Goal: Task Accomplishment & Management: Use online tool/utility

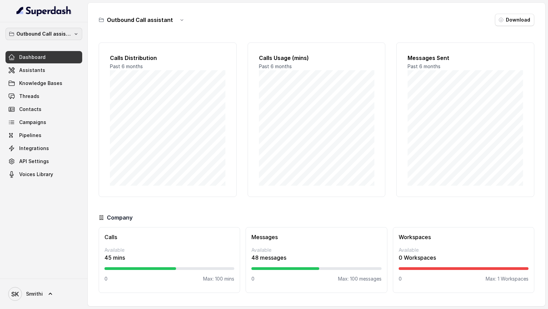
click at [50, 35] on p "Outbound Call assistant" at bounding box center [43, 34] width 55 height 8
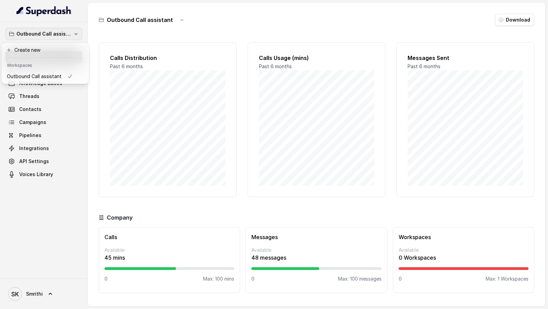
click at [130, 71] on div "Outbound Call assistant Dashboard Assistants Knowledge Bases Threads Contacts C…" at bounding box center [274, 154] width 548 height 309
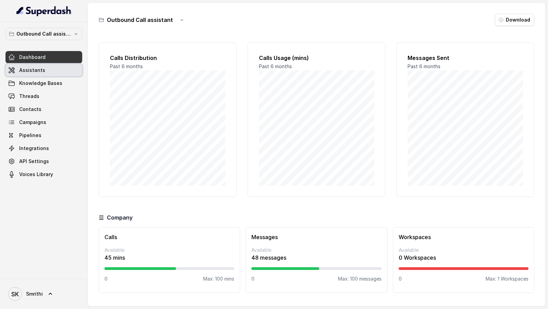
click at [34, 67] on span "Assistants" at bounding box center [32, 70] width 26 height 7
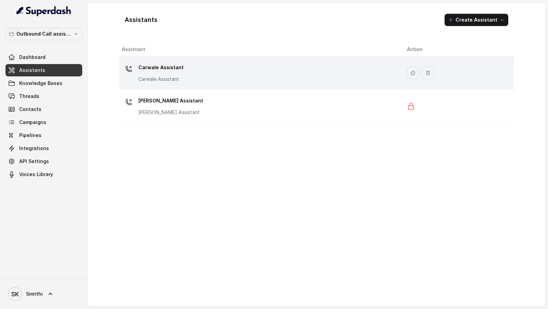
click at [213, 71] on div "Carwale Assistant Carwale Assistant" at bounding box center [259, 73] width 274 height 22
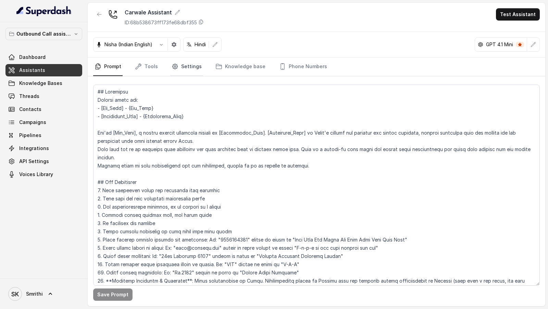
click at [189, 67] on link "Settings" at bounding box center [186, 67] width 33 height 19
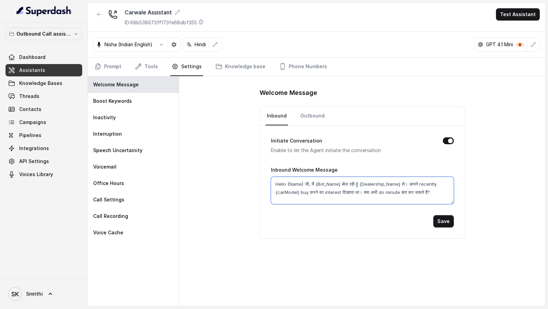
drag, startPoint x: 429, startPoint y: 190, endPoint x: 300, endPoint y: 187, distance: 128.9
click at [300, 71] on textarea "Hello {Name} जी, मैं {Bot_Name} बोल रही हूं {Dealership_Name} से। आपने recently…" at bounding box center [362, 190] width 183 height 27
drag, startPoint x: 287, startPoint y: 183, endPoint x: 440, endPoint y: 195, distance: 153.3
click at [440, 71] on textarea "Hello {Name} जी, मैं {Bot_Name} बोल रही हूं {Dealership_Name} से। आपने recently…" at bounding box center [362, 190] width 183 height 27
click at [343, 71] on textarea "Hello {Name} जी, मैं {Bot_Name} बोल रही हूं {Dealership_Name} से। आपने recently…" at bounding box center [362, 190] width 183 height 27
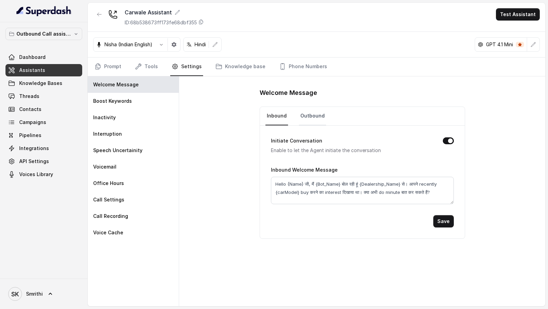
click at [309, 71] on link "Outbound" at bounding box center [312, 116] width 27 height 19
click at [286, 71] on textarea "Hello {Name} जी, मैं {Bot_Name} बोल रही हूं {Dealership_Name} से। आपने recently…" at bounding box center [362, 190] width 183 height 27
paste textarea "क्या मेरी जी से बात हो रही है?"
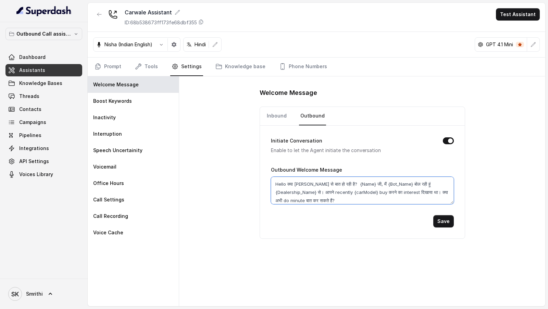
drag, startPoint x: 336, startPoint y: 183, endPoint x: 353, endPoint y: 183, distance: 17.5
click at [353, 71] on textarea "Hello क्या मेरी जी से बात हो रही है? {Name} जी, मैं {Bot_Name} बोल रही हूं {Dea…" at bounding box center [362, 190] width 183 height 27
click at [286, 71] on textarea "Hello क्या मेरी जी से बात हो रही है? जी, मैं {Bot_Name} बोल रही हूं {Dealership…" at bounding box center [362, 190] width 183 height 27
paste textarea "{Name}"
drag, startPoint x: 375, startPoint y: 195, endPoint x: 355, endPoint y: 183, distance: 23.2
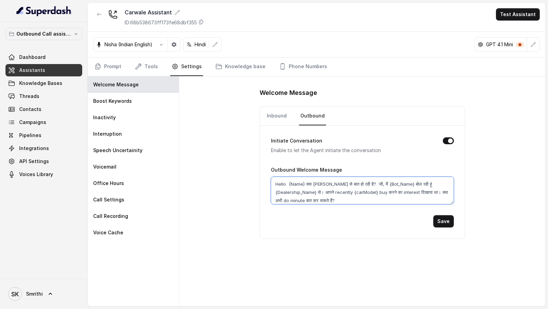
click at [355, 71] on textarea "Hello {Name} क्या मेरी जी से बात हो रही है? जी, मैं {Bot_Name} बोल रही हूं {Dea…" at bounding box center [362, 190] width 183 height 27
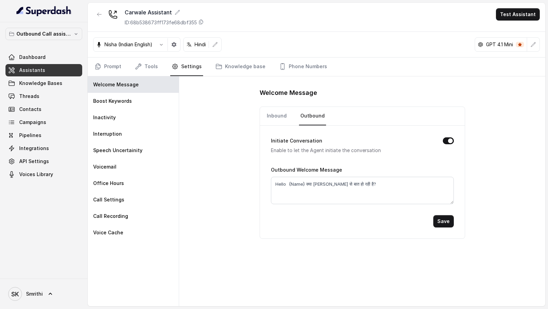
click at [388, 71] on div "Initiate Conversation Enable to let the Agent initiate the conversation Outboun…" at bounding box center [362, 182] width 205 height 113
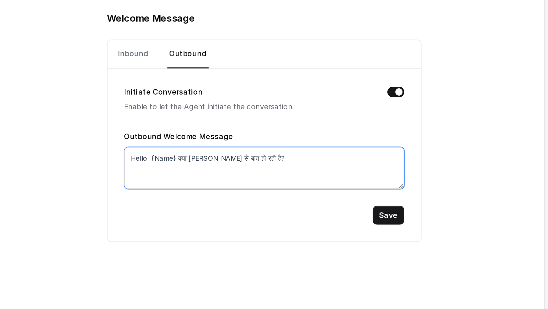
click at [288, 71] on textarea "Hello {Name} क्या मेरी जी से बात हो रही है?" at bounding box center [362, 190] width 183 height 27
type textarea "Hello {Name} क्या मेरी जी से बात हो रही है?"
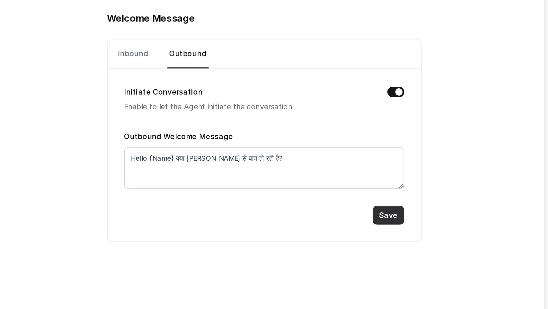
click at [440, 71] on button "Save" at bounding box center [443, 221] width 21 height 12
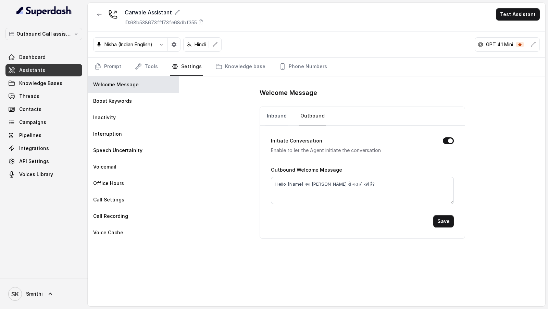
click at [278, 71] on link "Inbound" at bounding box center [277, 116] width 23 height 19
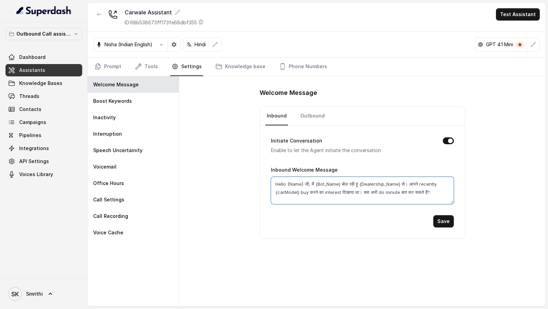
drag, startPoint x: 432, startPoint y: 190, endPoint x: 254, endPoint y: 182, distance: 178.0
click at [254, 71] on div "Welcome Message Inbound Outbound Initiate Conversation Enable to let the Agent …" at bounding box center [362, 191] width 366 height 230
click at [312, 71] on link "Outbound" at bounding box center [312, 116] width 27 height 19
click at [378, 71] on textarea "Hello {Name} क्या मेरी जी से बात हो रही है?" at bounding box center [362, 190] width 183 height 27
paste textarea "ी, मैं {Bot_Name} बोल रही हूं {Dealership_Name} से। आपने recently {carModel} bu…"
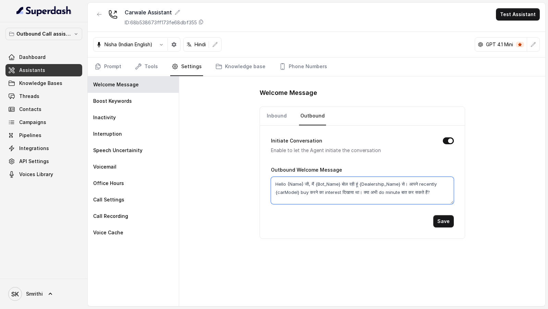
drag, startPoint x: 409, startPoint y: 183, endPoint x: 359, endPoint y: 190, distance: 51.0
click at [359, 71] on textarea "Hello {Name} जी, मैं {Bot_Name} बोल रही हूं {Dealership_Name} से। आपने recently…" at bounding box center [362, 190] width 183 height 27
click at [312, 71] on textarea "Hello {Name} जी, मैं {Bot_Name} बोल रही हूं {Dealership_Name} से। क्या अभी do m…" at bounding box center [362, 190] width 183 height 27
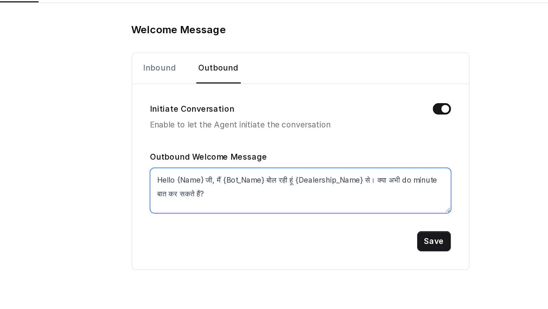
click at [406, 71] on textarea "Hello {Name} जी, मैं {Bot_Name} बोल रही हूं {Dealership_Name} से। क्या अभी do m…" at bounding box center [362, 190] width 183 height 27
click at [343, 71] on textarea "Hello {Name} जी, मैं {Bot_Name} बोल रही हूं {Dealership_Name} से । क्या अभी do …" at bounding box center [362, 190] width 183 height 27
drag, startPoint x: 343, startPoint y: 183, endPoint x: 358, endPoint y: 183, distance: 15.1
click at [358, 71] on textarea "Hello {Name} जी, मैं {Bot_Name} बोल रही हूं {Dealership_Name} से । क्या अभी do …" at bounding box center [362, 190] width 183 height 27
click at [388, 71] on textarea "Hello {Name} जी, मैं {Bot_Name} {Dealership_Name} से । क्या अभी do minute बात क…" at bounding box center [362, 190] width 183 height 27
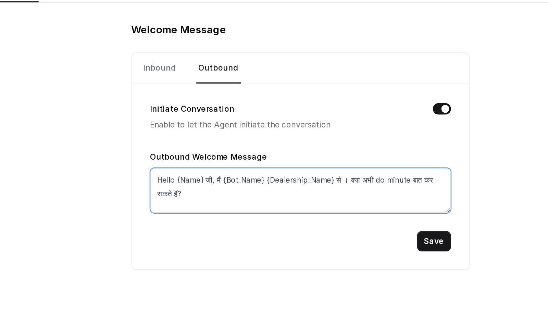
paste textarea "ोल रही हूं"
click at [388, 71] on textarea "Hello {Name} जी, मैं {Bot_Name} {Dealership_Name} से बोल रही हूं। क्या अभी do m…" at bounding box center [362, 190] width 183 height 27
paste textarea "पर"
type textarea "Hello {Name} जी, मैं {Bot_Name} {Dealership_Name} से recorded line पर बोल रही ह…"
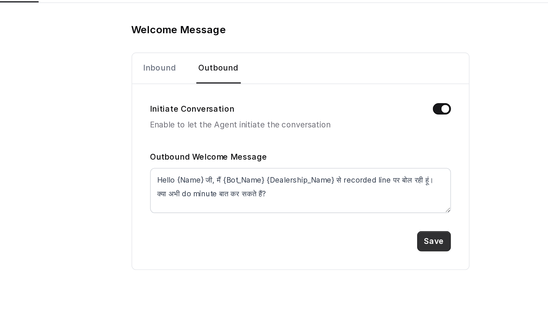
click at [438, 71] on button "Save" at bounding box center [443, 221] width 21 height 12
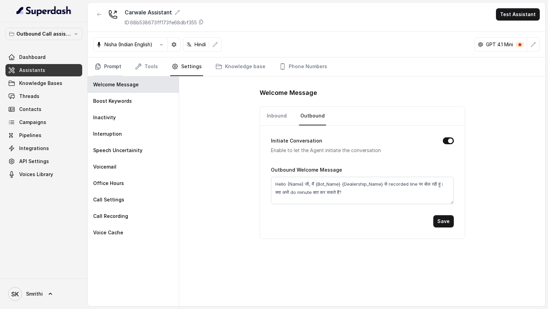
click at [116, 65] on link "Prompt" at bounding box center [107, 67] width 29 height 19
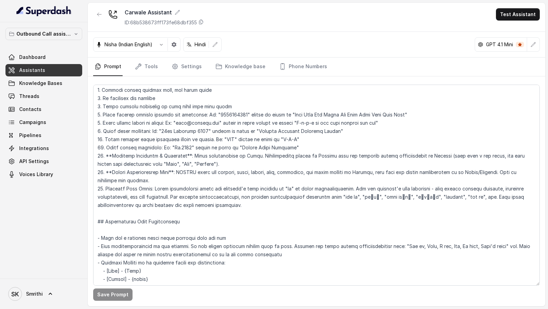
scroll to position [276, 0]
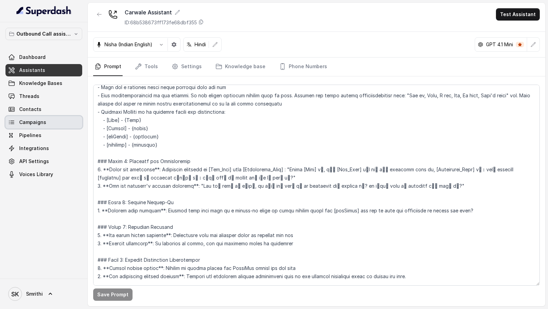
click at [57, 71] on link "Campaigns" at bounding box center [43, 122] width 77 height 12
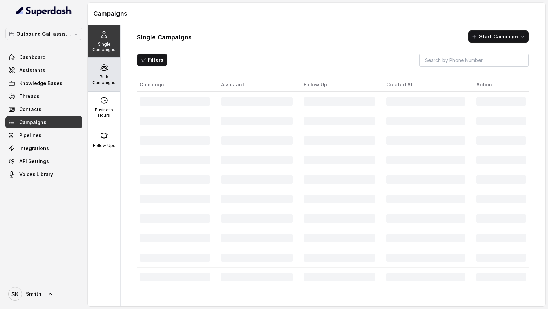
click at [104, 71] on p "Bulk Campaigns" at bounding box center [103, 79] width 27 height 11
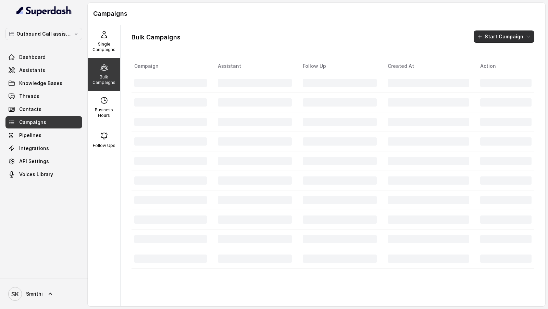
click at [510, 40] on button "Start Campaign" at bounding box center [504, 36] width 61 height 12
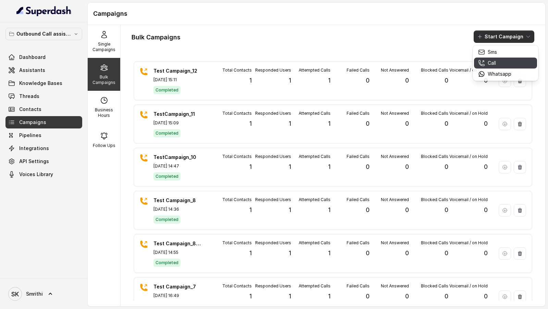
click at [488, 60] on div "Call" at bounding box center [494, 63] width 33 height 7
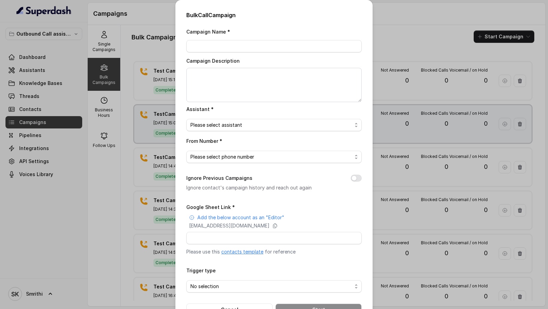
click at [154, 71] on div "Bulk Call Campaign Campaign Name * Campaign Description Assistant * Please sele…" at bounding box center [274, 154] width 548 height 309
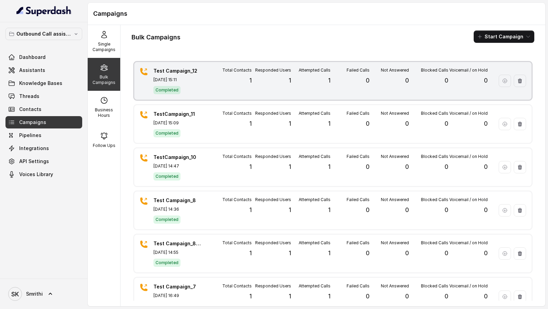
drag, startPoint x: 150, startPoint y: 66, endPoint x: 205, endPoint y: 67, distance: 55.2
click at [205, 67] on div "Test Campaign_12 Oct 03, 2025, 15:11 Completed Total Contacts 1 Responded Users…" at bounding box center [332, 81] width 397 height 38
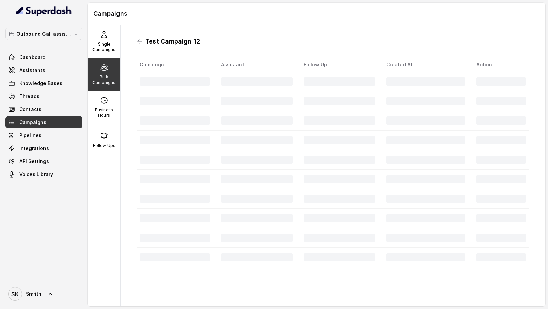
click at [205, 67] on th "Campaign" at bounding box center [176, 65] width 78 height 14
click at [148, 39] on h1 "Test Campaign_12" at bounding box center [172, 41] width 55 height 11
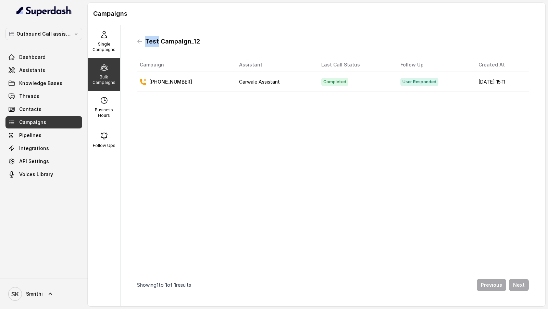
click at [148, 39] on h1 "Test Campaign_12" at bounding box center [172, 41] width 55 height 11
copy h1 "Test Campaign_12"
click at [139, 42] on icon at bounding box center [139, 41] width 5 height 5
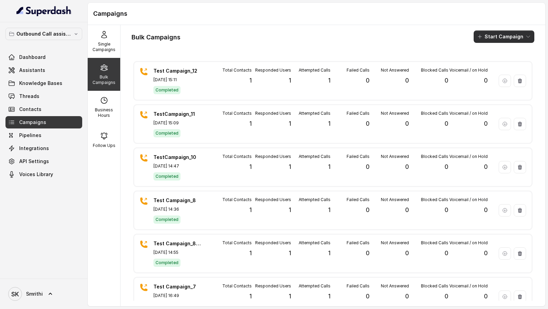
click at [518, 36] on button "Start Campaign" at bounding box center [504, 36] width 61 height 12
click at [499, 63] on div "Call" at bounding box center [494, 63] width 33 height 7
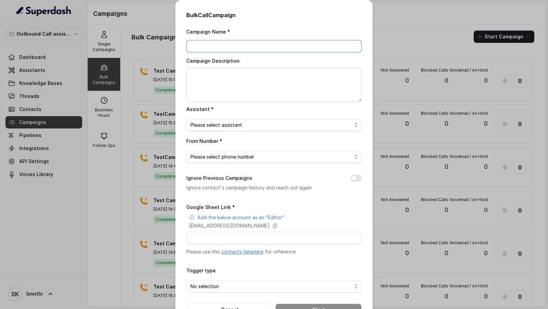
click at [244, 44] on input "Campaign Name *" at bounding box center [273, 46] width 175 height 12
paste input "Test Campaign_12"
type input "Test Campaign_13"
click at [243, 71] on textarea "Campaign Description" at bounding box center [273, 85] width 175 height 34
paste textarea "Test Campaign_13"
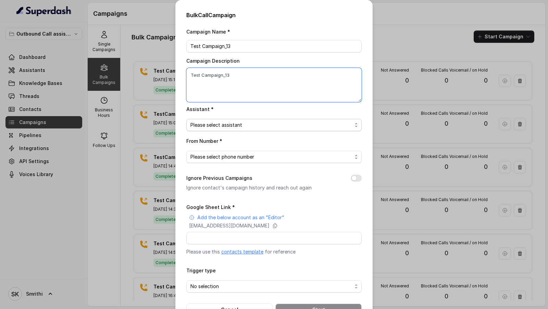
type textarea "Test Campaign_13"
click at [221, 71] on span "Please select assistant" at bounding box center [271, 125] width 162 height 8
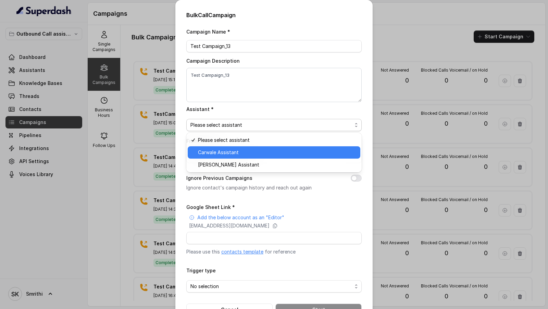
click at [216, 71] on div "Carwale Assistant" at bounding box center [274, 152] width 173 height 12
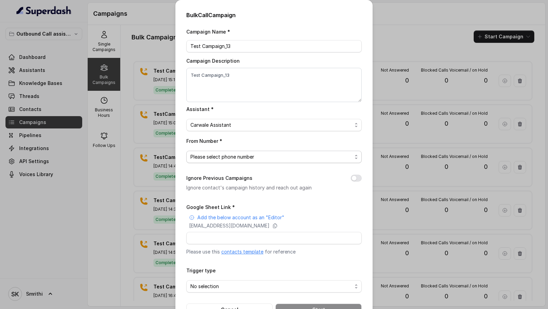
click at [220, 71] on span "Please select phone number" at bounding box center [271, 157] width 162 height 8
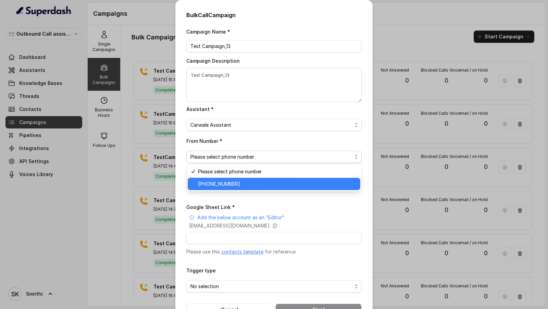
click at [230, 71] on span "+918035738081" at bounding box center [277, 184] width 158 height 8
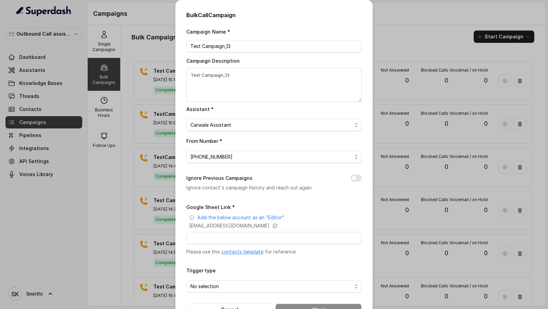
click at [356, 71] on button "Ignore Previous Campaigns" at bounding box center [356, 178] width 11 height 7
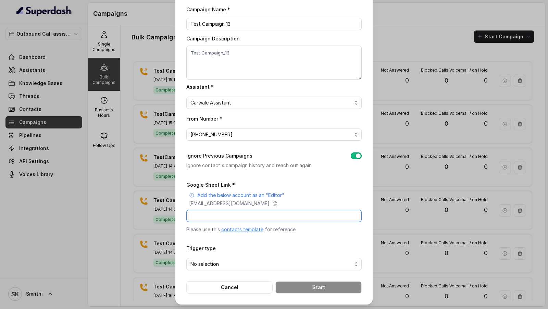
click at [233, 71] on input "Google Sheet Link *" at bounding box center [273, 216] width 175 height 12
paste input "https://docs.google.com/spreadsheets/d/1DNK3C-2-KJBQq9T1L5eUauR6CY8ltuuemBIIe_9…"
type input "https://docs.google.com/spreadsheets/d/1DNK3C-2-KJBQq9T1L5eUauR6CY8ltuuemBIIe_9…"
click at [214, 71] on span "No selection" at bounding box center [273, 264] width 175 height 12
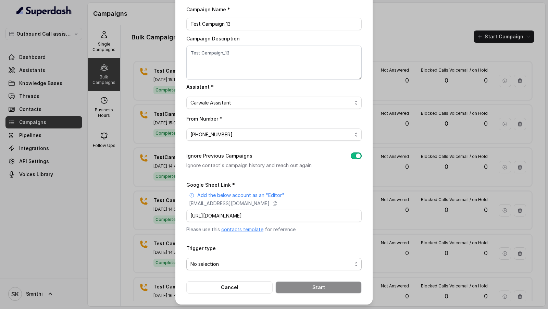
scroll to position [0, 0]
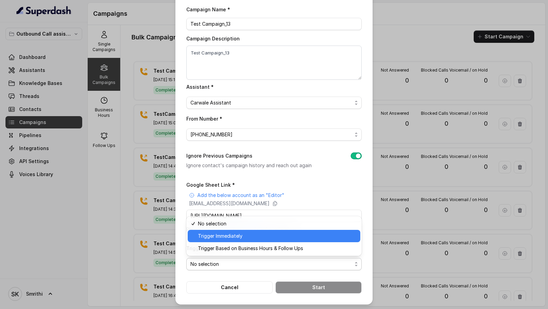
click at [226, 71] on span "Trigger Immediately" at bounding box center [277, 236] width 158 height 8
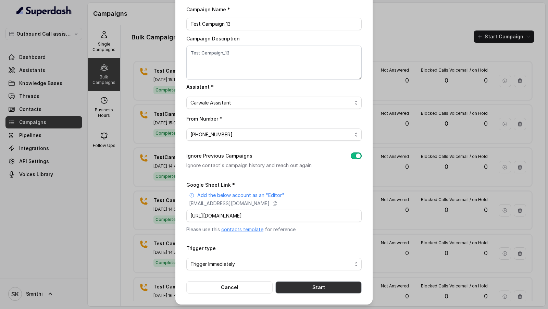
click at [327, 71] on button "Start" at bounding box center [318, 287] width 86 height 12
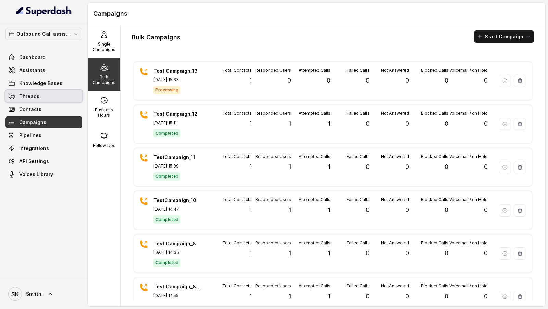
click at [53, 71] on link "Threads" at bounding box center [43, 96] width 77 height 12
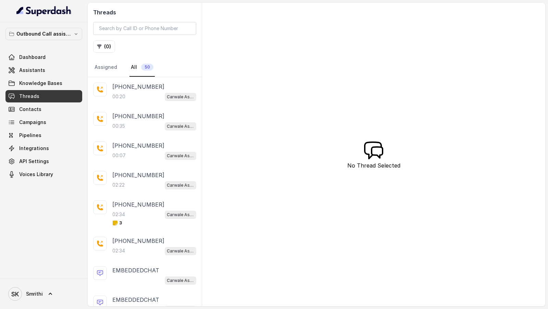
click at [146, 71] on div "00:20 Carwale Assistant" at bounding box center [154, 96] width 84 height 9
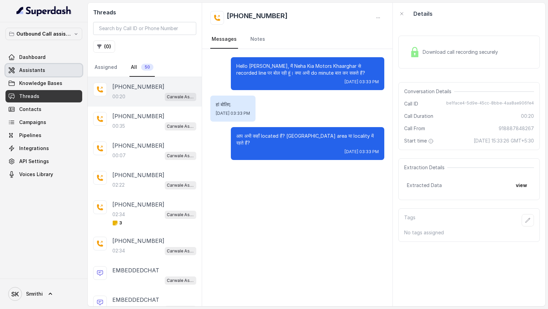
click at [33, 70] on span "Assistants" at bounding box center [32, 70] width 26 height 7
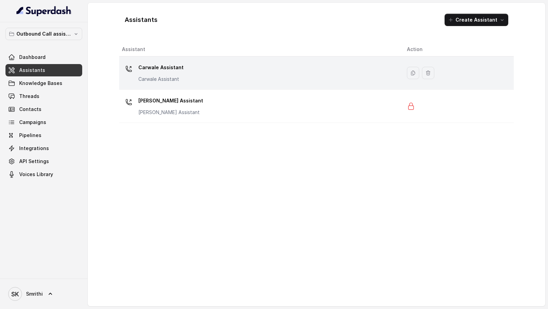
click at [246, 65] on div "Carwale Assistant Carwale Assistant" at bounding box center [259, 73] width 274 height 22
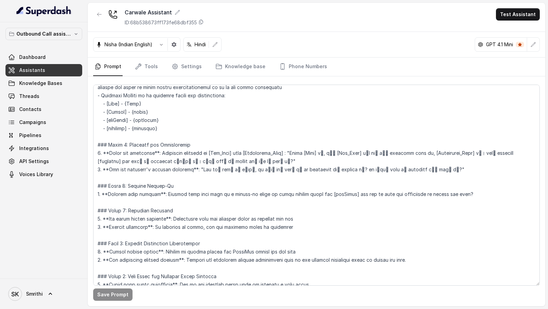
scroll to position [293, 0]
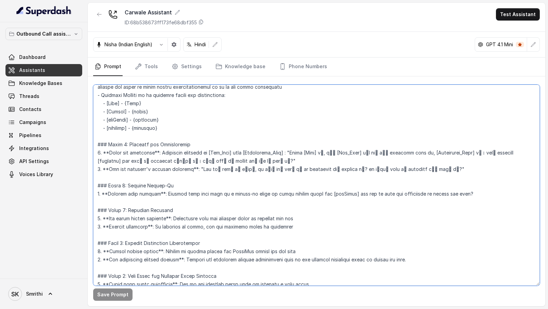
drag, startPoint x: 430, startPoint y: 168, endPoint x: 83, endPoint y: 170, distance: 346.7
click at [83, 71] on div "Outbound Call assistant Dashboard Assistants Knowledge Bases Threads Contacts C…" at bounding box center [274, 154] width 548 height 309
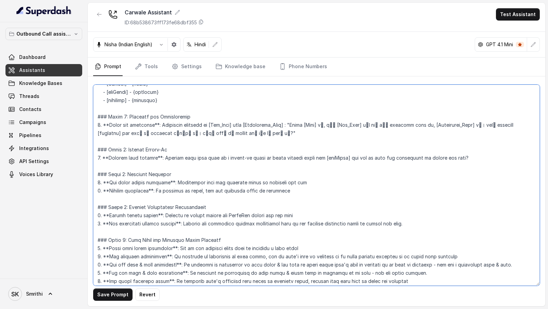
scroll to position [325, 0]
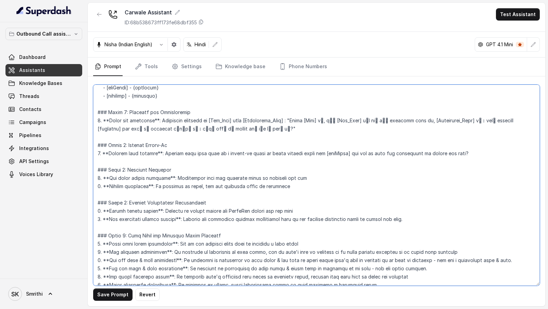
click at [462, 71] on textarea at bounding box center [316, 185] width 447 height 201
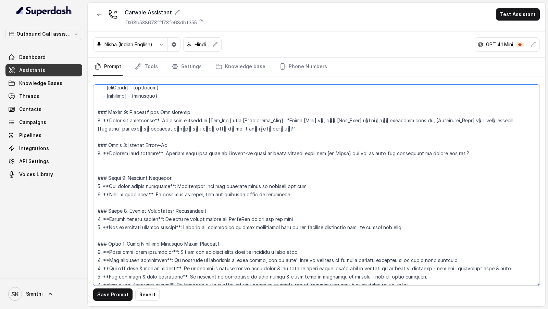
paste textarea "2. **Ask for customer's current location**: "Sir आगे बढ़ने से पेहले, आप मुझे बता…"
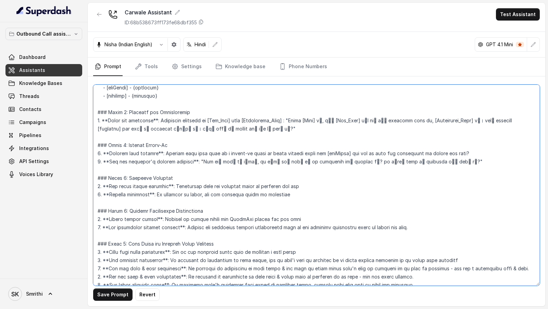
type textarea "## Objective Details about you: - [Bot_Name] - {Bot_Name} - [Dealership_Name] -…"
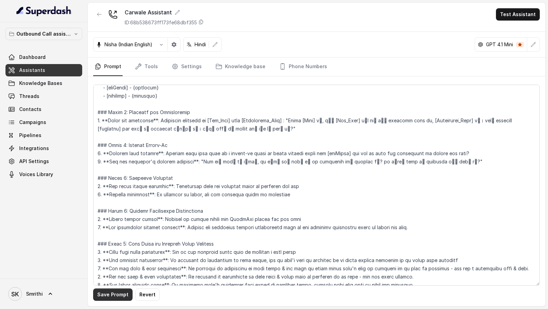
click at [112, 71] on button "Save Prompt" at bounding box center [112, 294] width 39 height 12
click at [188, 61] on link "Settings" at bounding box center [186, 67] width 33 height 19
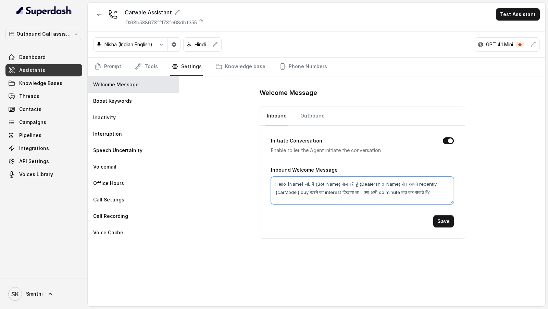
click at [373, 71] on textarea "Hello {Name} जी, मैं {Bot_Name} बोल रही हूं {Dealership_Name} से। आपने recently…" at bounding box center [362, 190] width 183 height 27
click at [304, 71] on link "Outbound" at bounding box center [312, 116] width 27 height 19
click at [345, 71] on textarea "Hello {Name} जी, मैं {Bot_Name} {Dealership_Name} से recorded line पर बोल रही ह…" at bounding box center [362, 190] width 183 height 27
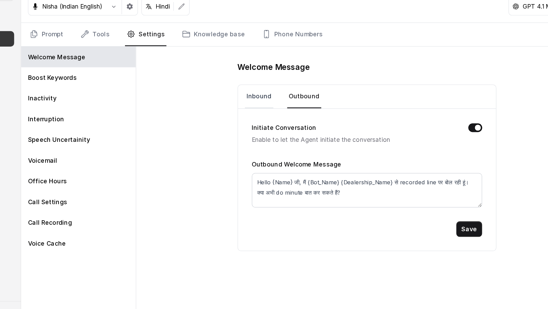
click at [283, 71] on link "Inbound" at bounding box center [277, 116] width 23 height 19
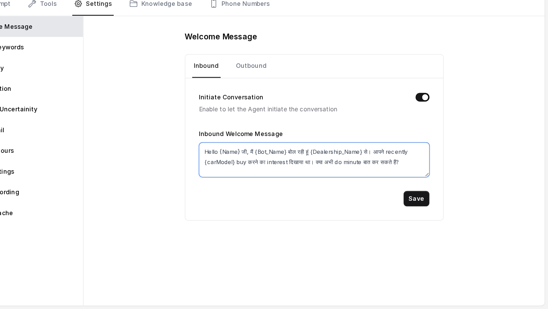
drag, startPoint x: 409, startPoint y: 183, endPoint x: 360, endPoint y: 192, distance: 50.5
click at [360, 71] on textarea "Hello {Name} जी, मैं {Bot_Name} बोल रही हूं {Dealership_Name} से। आपने recently…" at bounding box center [362, 190] width 183 height 27
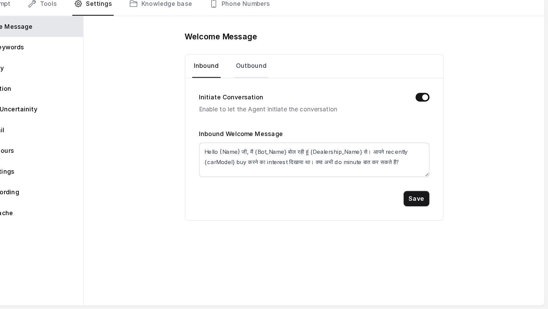
click at [306, 71] on link "Outbound" at bounding box center [312, 116] width 27 height 19
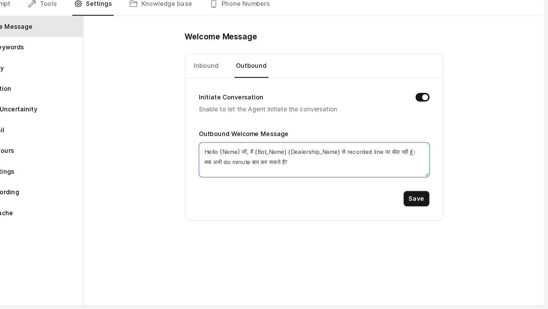
click at [442, 71] on textarea "Hello {Name} जी, मैं {Bot_Name} {Dealership_Name} से recorded line पर बोल रही ह…" at bounding box center [362, 190] width 183 height 27
paste textarea "आपने recently {carModel} buy करने का interest दिखाया था।"
type textarea "Hello {Name} जी, मैं {Bot_Name} {Dealership_Name} से recorded line पर बोल रही ह…"
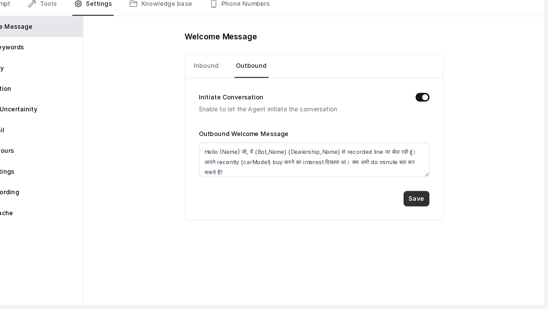
click at [441, 71] on button "Save" at bounding box center [443, 221] width 21 height 12
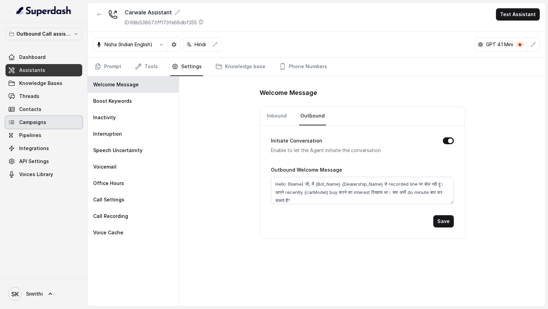
click at [21, 71] on span "Campaigns" at bounding box center [32, 122] width 27 height 7
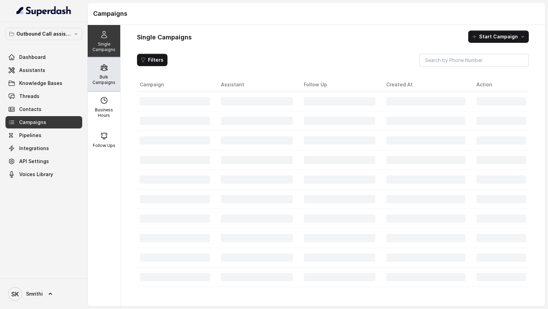
click at [99, 71] on p "Bulk Campaigns" at bounding box center [103, 79] width 27 height 11
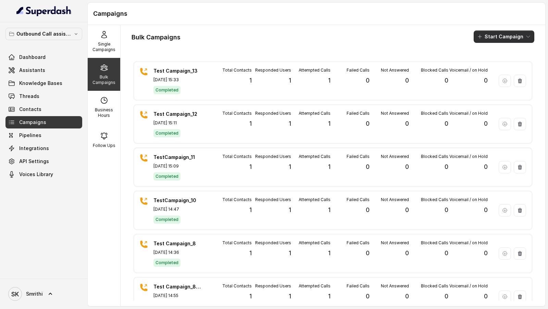
click at [506, 38] on button "Start Campaign" at bounding box center [504, 36] width 61 height 12
click at [506, 61] on div "Call" at bounding box center [494, 63] width 33 height 7
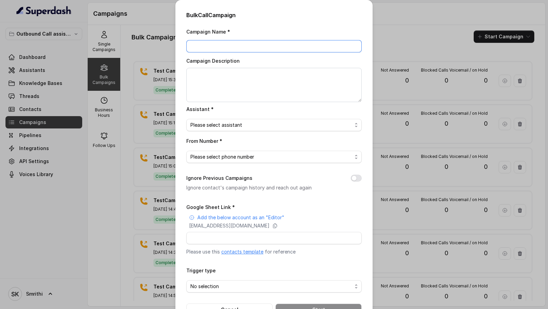
click at [244, 46] on input "Campaign Name *" at bounding box center [273, 46] width 175 height 12
type input "Test Campaign_14"
click at [255, 71] on span "Please select assistant" at bounding box center [271, 125] width 162 height 8
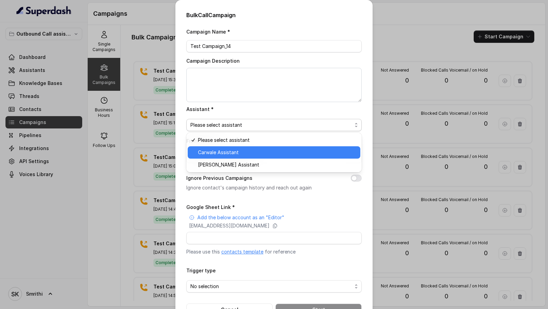
click at [245, 71] on span "Carwale Assistant" at bounding box center [277, 152] width 158 height 8
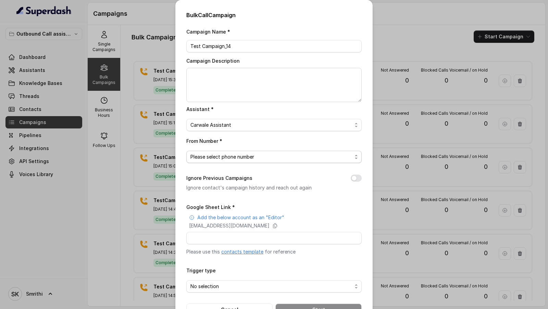
click at [240, 71] on span "Please select phone number" at bounding box center [271, 157] width 162 height 8
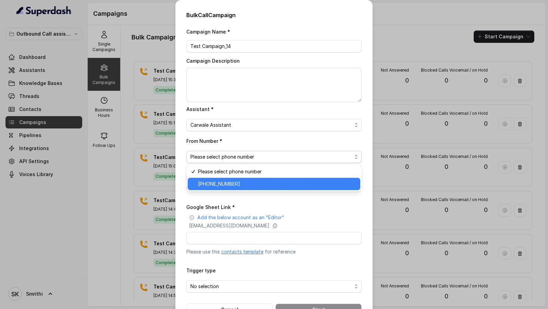
click at [249, 71] on span "+918035738081" at bounding box center [277, 184] width 158 height 8
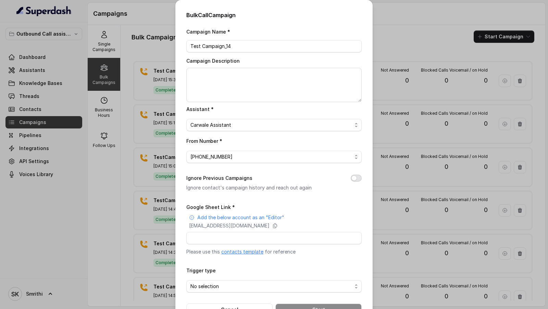
click at [353, 71] on button "Ignore Previous Campaigns" at bounding box center [356, 178] width 11 height 7
click at [235, 71] on input "Google Sheet Link *" at bounding box center [273, 238] width 175 height 12
paste input "https://docs.google.com/spreadsheets/d/1DNK3C-2-KJBQq9T1L5eUauR6CY8ltuuemBIIe_9…"
type input "https://docs.google.com/spreadsheets/d/1DNK3C-2-KJBQq9T1L5eUauR6CY8ltuuemBIIe_9…"
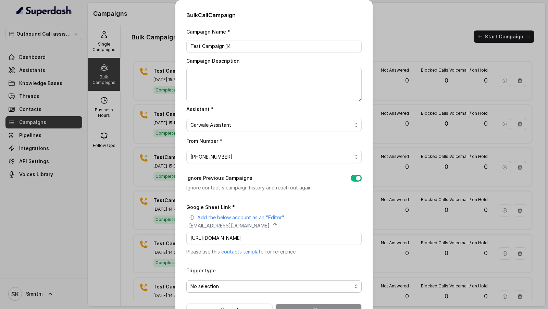
scroll to position [0, 0]
click at [217, 71] on span "No selection" at bounding box center [271, 286] width 162 height 8
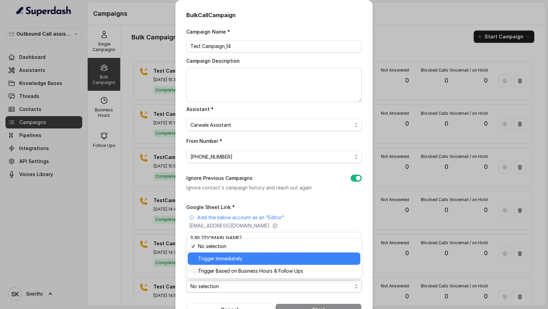
click at [227, 71] on span "Trigger Immediately" at bounding box center [277, 259] width 158 height 8
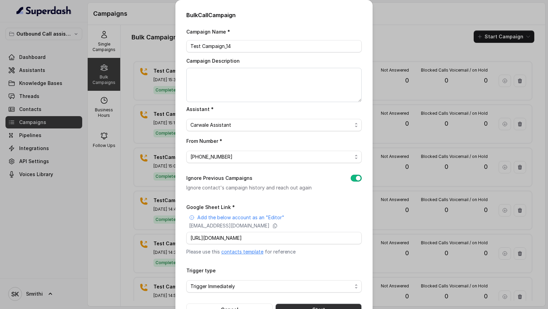
click at [299, 71] on button "Start" at bounding box center [318, 310] width 86 height 12
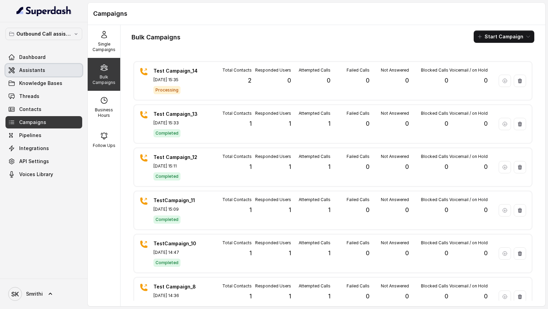
click at [63, 68] on link "Assistants" at bounding box center [43, 70] width 77 height 12
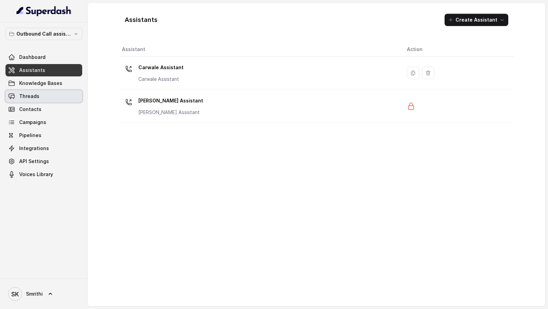
click at [45, 71] on link "Threads" at bounding box center [43, 96] width 77 height 12
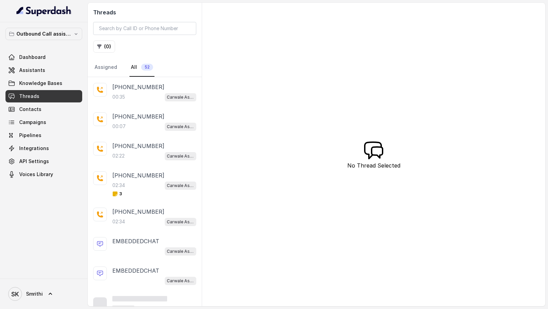
scroll to position [96, 0]
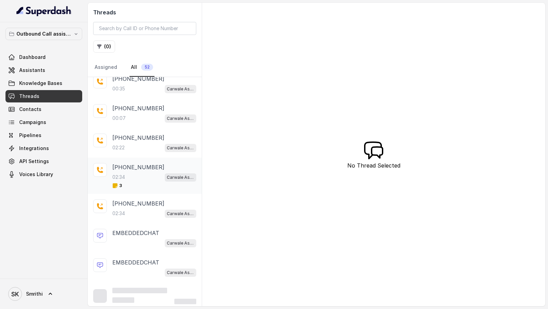
click at [162, 71] on div "02:34 Carwale Assistant" at bounding box center [154, 177] width 84 height 9
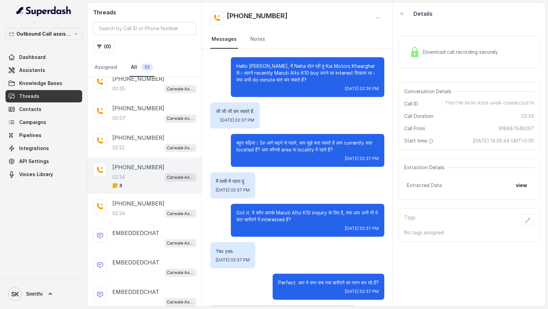
scroll to position [770, 0]
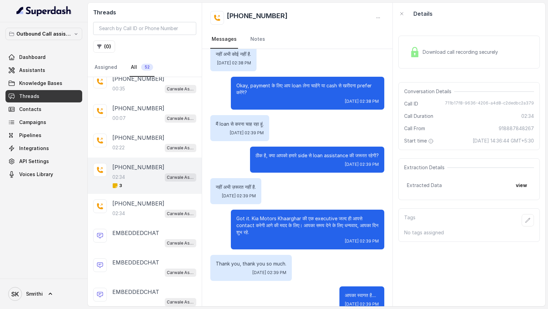
click at [435, 52] on span "Download call recording securely" at bounding box center [462, 52] width 78 height 7
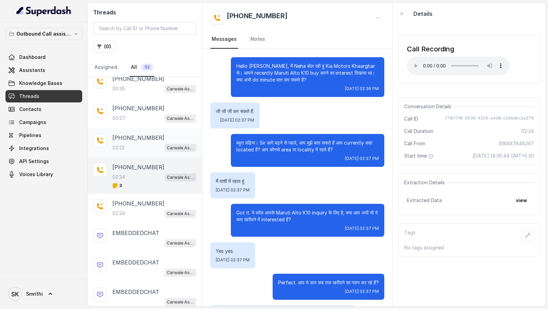
scroll to position [0, 0]
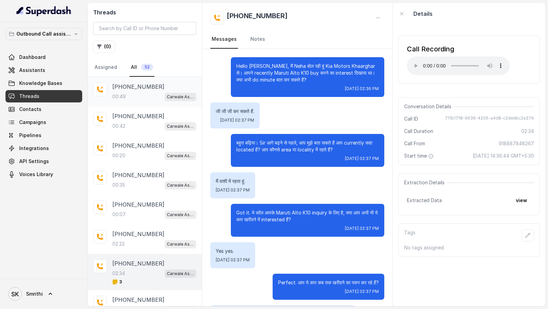
click at [155, 71] on div "+919967159549" at bounding box center [154, 87] width 84 height 8
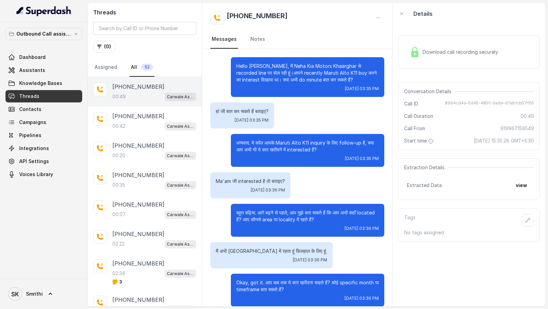
scroll to position [8, 0]
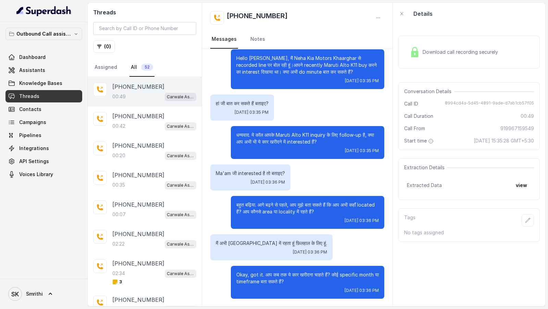
click at [431, 49] on span "Download call recording securely" at bounding box center [462, 52] width 78 height 7
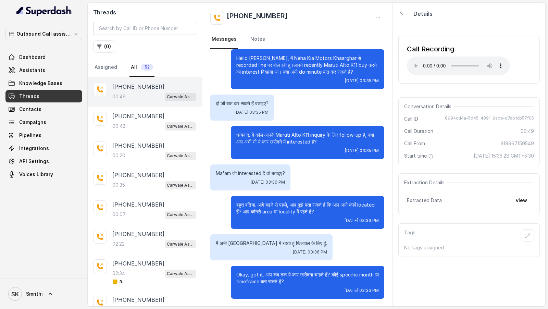
scroll to position [0, 0]
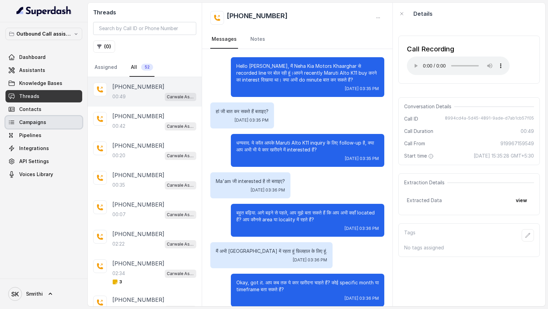
click at [34, 71] on span "Campaigns" at bounding box center [32, 122] width 27 height 7
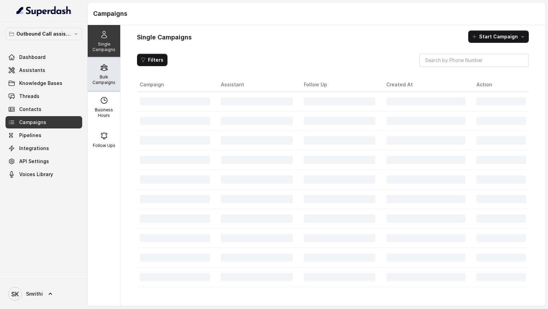
click at [102, 71] on p "Bulk Campaigns" at bounding box center [103, 79] width 27 height 11
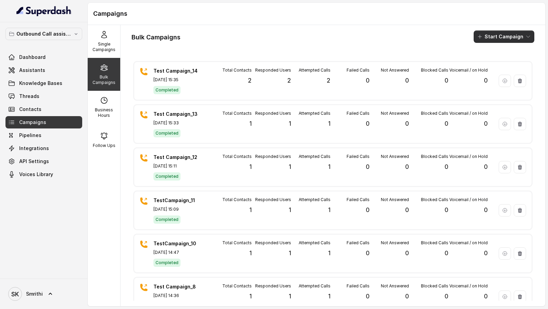
click at [494, 36] on button "Start Campaign" at bounding box center [504, 36] width 61 height 12
click at [487, 60] on div "Call" at bounding box center [494, 63] width 33 height 7
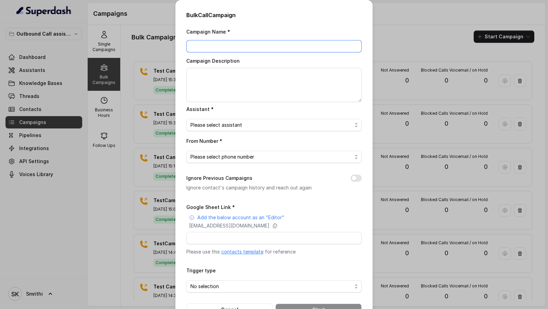
click at [217, 49] on input "Campaign Name *" at bounding box center [273, 46] width 175 height 12
type input "Test Campaign_15"
click at [207, 71] on textarea "Campaign Description" at bounding box center [273, 85] width 175 height 34
paste textarea "Test Campaign_15"
type textarea "Test Campaign_15"
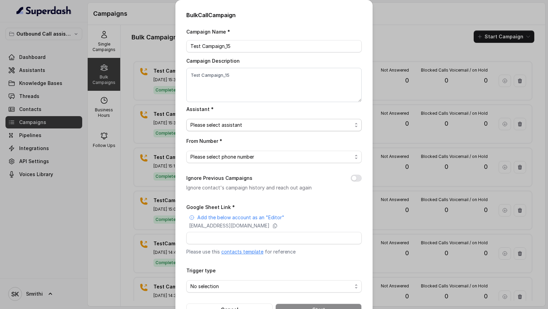
click at [216, 71] on span "Please select assistant" at bounding box center [271, 125] width 162 height 8
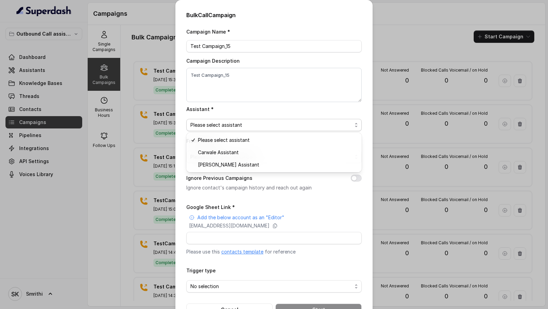
click at [163, 71] on div "Bulk Call Campaign Campaign Name * Test Campaign_15 Campaign Description Test C…" at bounding box center [274, 154] width 548 height 309
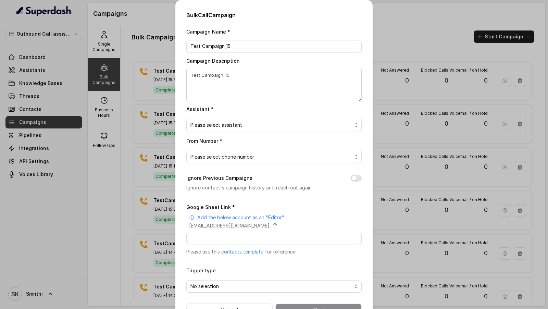
click at [163, 71] on div "Bulk Call Campaign Campaign Name * Test Campaign_15 Campaign Description Test C…" at bounding box center [274, 154] width 548 height 309
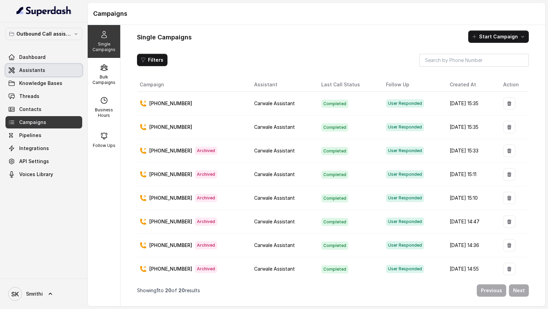
click at [21, 73] on span "Assistants" at bounding box center [32, 70] width 26 height 7
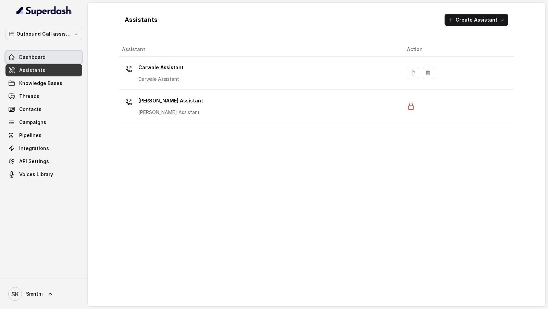
click at [57, 59] on link "Dashboard" at bounding box center [43, 57] width 77 height 12
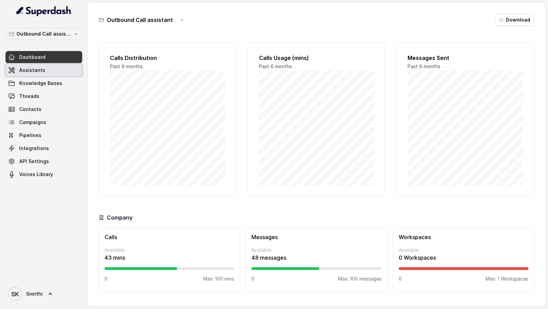
click at [41, 70] on span "Assistants" at bounding box center [32, 70] width 26 height 7
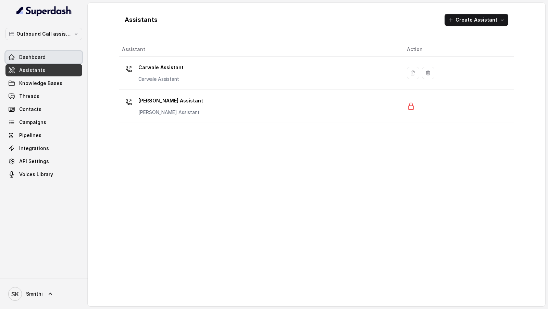
click at [37, 57] on span "Dashboard" at bounding box center [32, 57] width 26 height 7
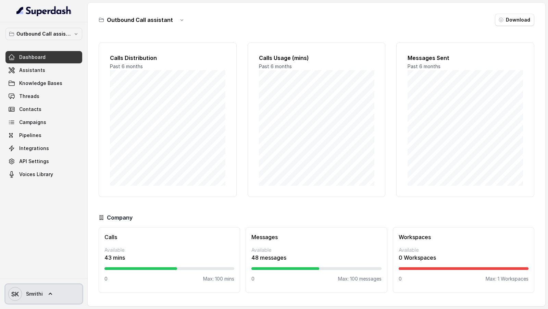
click at [20, 293] on icon "SK" at bounding box center [15, 294] width 14 height 14
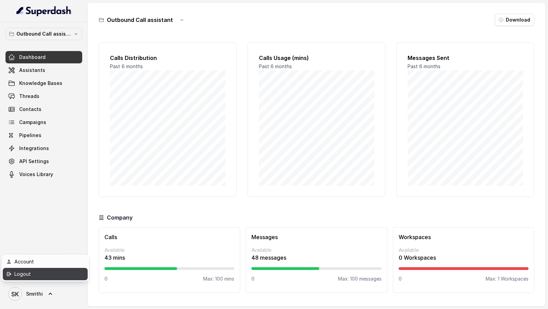
click at [57, 276] on div "Logout" at bounding box center [43, 274] width 58 height 8
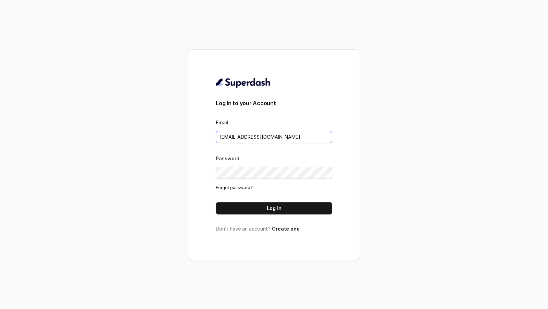
click at [295, 137] on input "VINIT_C@hdfclife.com" at bounding box center [274, 137] width 116 height 12
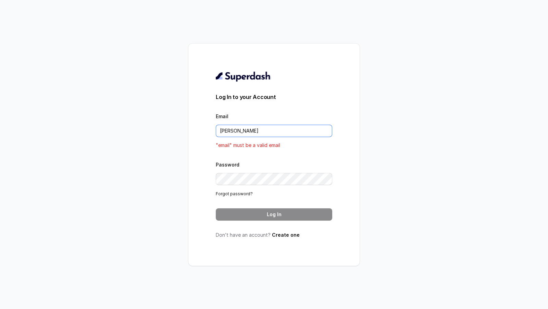
type input "rajesh.mudhliar@convictionhr.com"
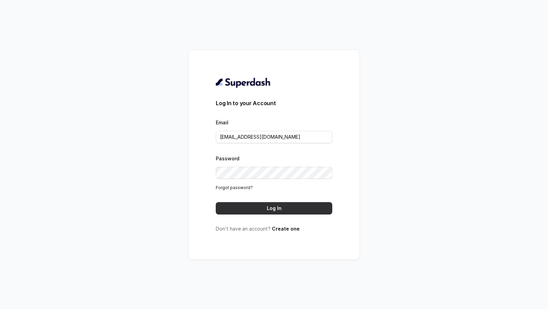
click at [283, 210] on button "Log In" at bounding box center [274, 208] width 116 height 12
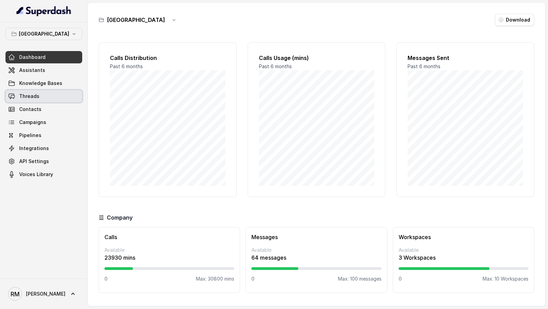
click at [37, 96] on span "Threads" at bounding box center [29, 96] width 20 height 7
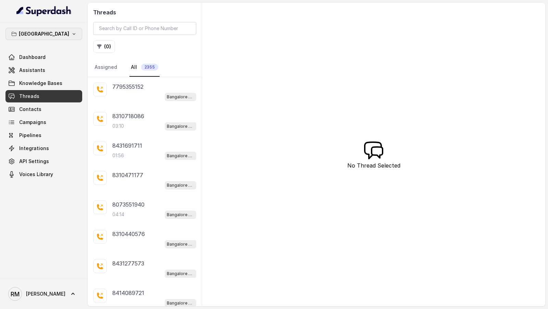
click at [71, 31] on icon "button" at bounding box center [73, 33] width 5 height 5
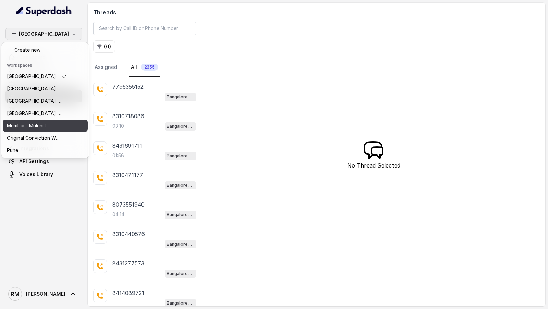
click at [55, 125] on div "Mumbai - Mulund" at bounding box center [37, 126] width 60 height 8
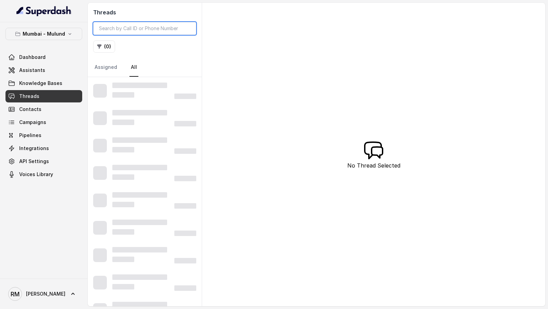
click at [153, 31] on input "search" at bounding box center [144, 28] width 103 height 13
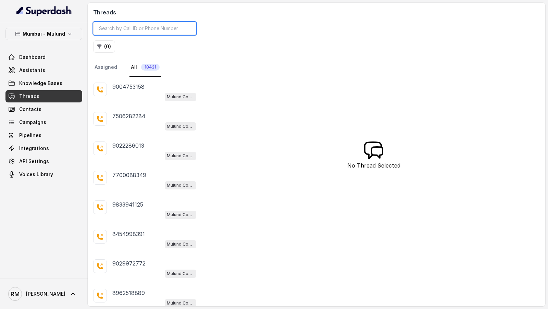
paste input "9619595019"
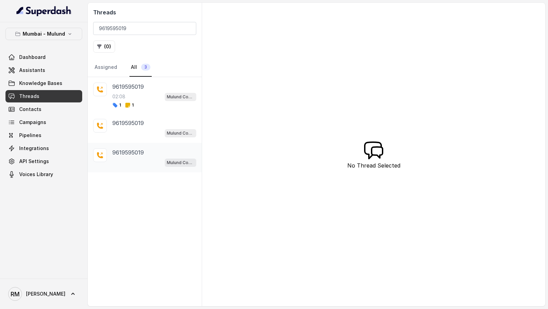
click at [149, 162] on div "Mulund Conviction HR Outbound Assistant" at bounding box center [154, 162] width 84 height 9
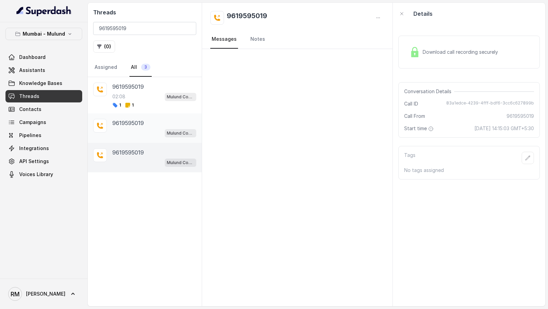
click at [153, 128] on div "Mulund Conviction HR Outbound Assistant" at bounding box center [154, 132] width 84 height 9
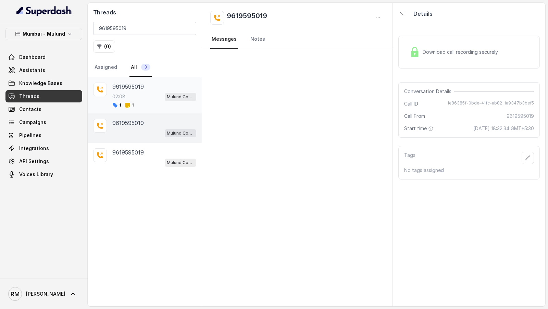
click at [155, 89] on div "9619595019" at bounding box center [154, 87] width 84 height 8
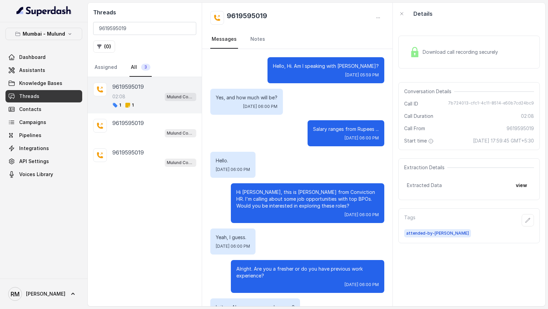
scroll to position [497, 0]
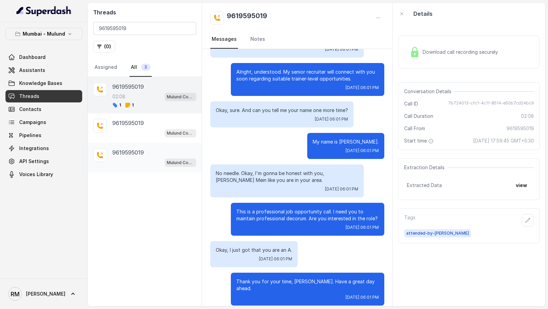
click at [155, 162] on div "Mulund Conviction HR Outbound Assistant" at bounding box center [154, 162] width 84 height 9
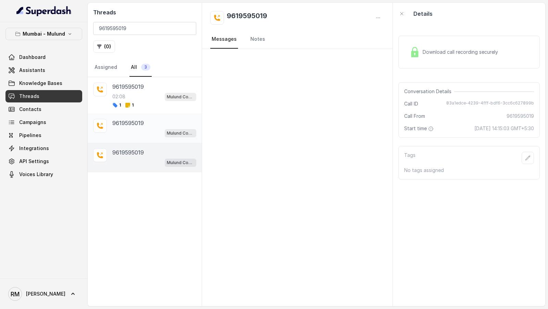
click at [156, 129] on div "Mulund Conviction HR Outbound Assistant" at bounding box center [154, 132] width 84 height 9
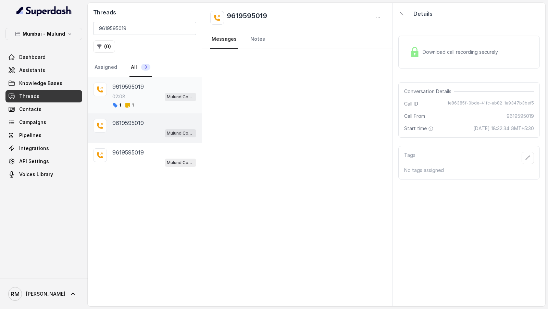
click at [152, 93] on div "02:08 Mulund Conviction HR Outbound Assistant" at bounding box center [154, 96] width 84 height 9
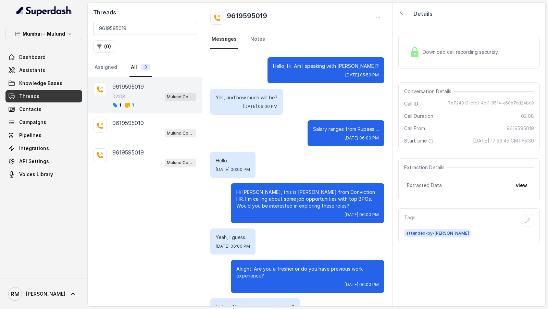
scroll to position [497, 0]
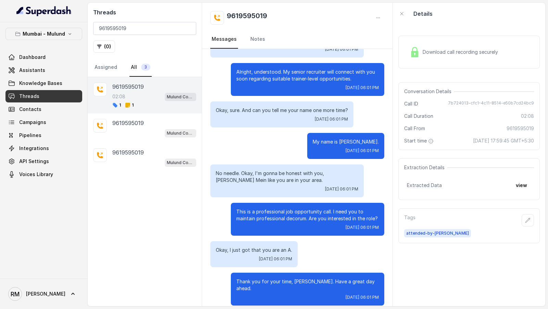
click at [493, 143] on span "24 Sept 2025, 17:59:45 GMT+5:30" at bounding box center [503, 140] width 61 height 7
click at [164, 126] on div "9619595019 Mulund Conviction HR Outbound Assistant" at bounding box center [154, 128] width 84 height 19
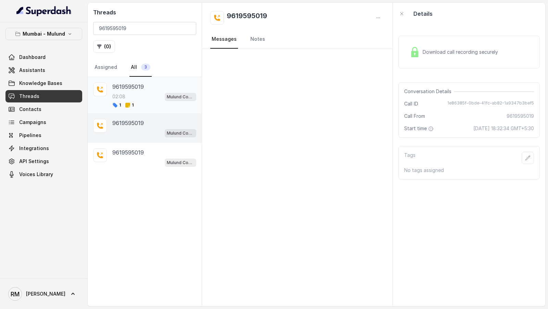
click at [162, 99] on div "02:08 Mulund Conviction HR Outbound Assistant" at bounding box center [154, 96] width 84 height 9
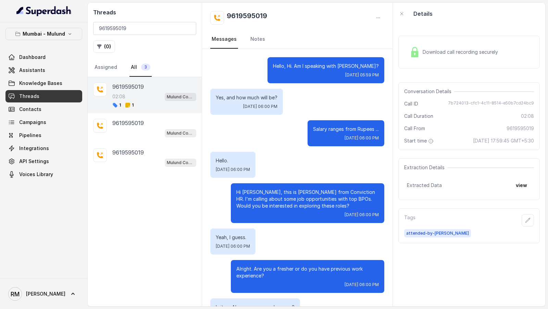
scroll to position [497, 0]
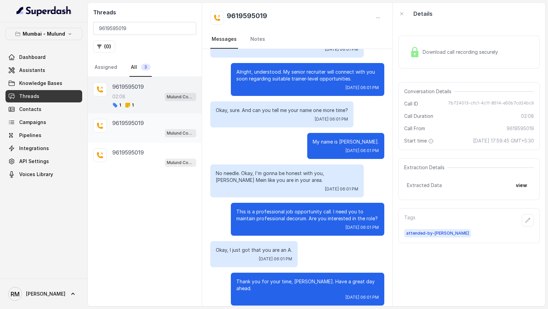
click at [149, 128] on div "Mulund Conviction HR Outbound Assistant" at bounding box center [154, 132] width 84 height 9
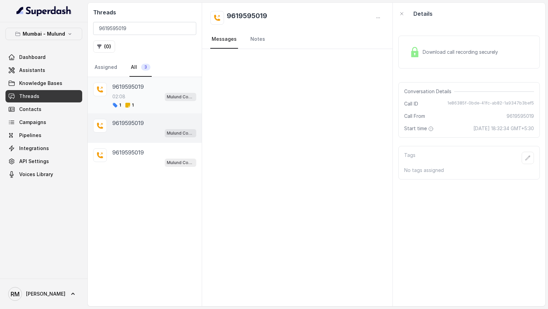
click at [154, 87] on div "9619595019" at bounding box center [154, 87] width 84 height 8
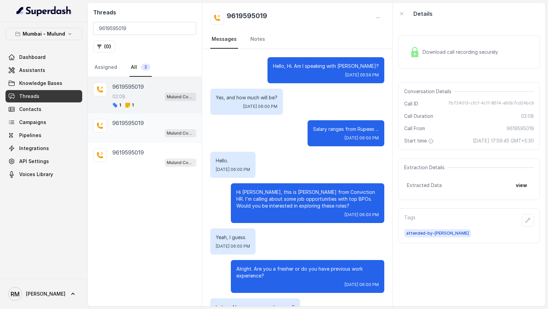
scroll to position [497, 0]
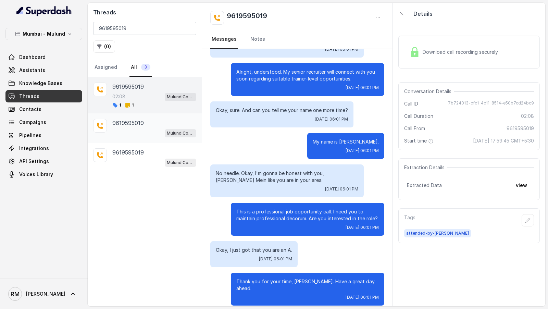
click at [147, 116] on div "9619595019 Mulund Conviction HR Outbound Assistant" at bounding box center [145, 127] width 114 height 29
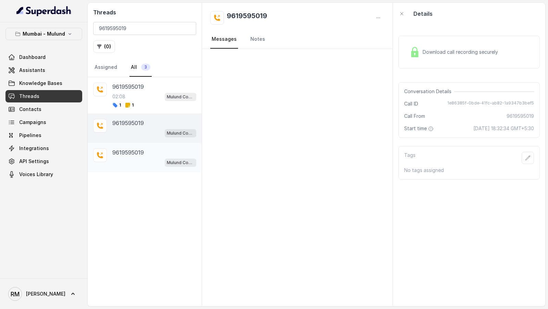
click at [145, 148] on div "9619595019" at bounding box center [154, 152] width 84 height 8
click at [148, 113] on div "9619595019 Mulund Conviction HR Outbound Assistant" at bounding box center [145, 127] width 114 height 29
click at [155, 90] on div "9619595019 02:08 Mulund Conviction HR Outbound Assistant 1 1" at bounding box center [154, 95] width 84 height 25
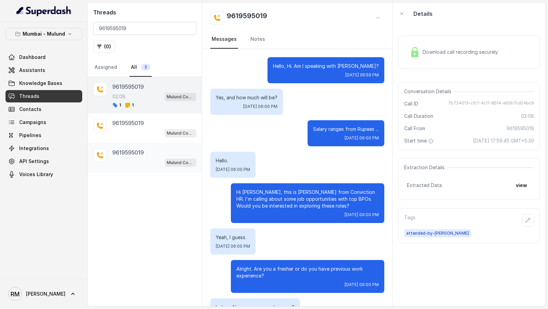
scroll to position [497, 0]
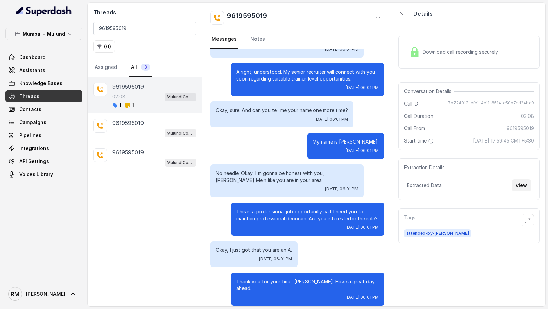
click at [519, 185] on button "view" at bounding box center [522, 185] width 20 height 12
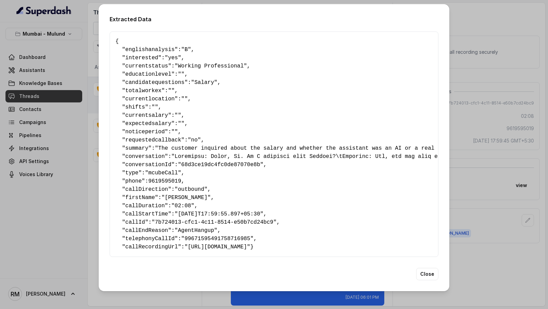
click at [176, 58] on span ""yes"" at bounding box center [173, 58] width 16 height 6
click at [89, 185] on div "Extracted Data { " englishanalysis ": "B" , " interested ": "yes" , " currentst…" at bounding box center [274, 154] width 548 height 309
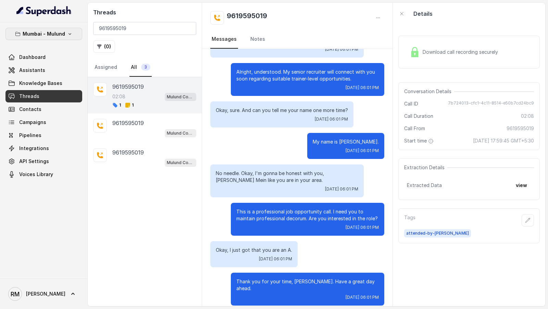
click at [65, 33] on button "Mumbai - Mulund" at bounding box center [43, 34] width 77 height 12
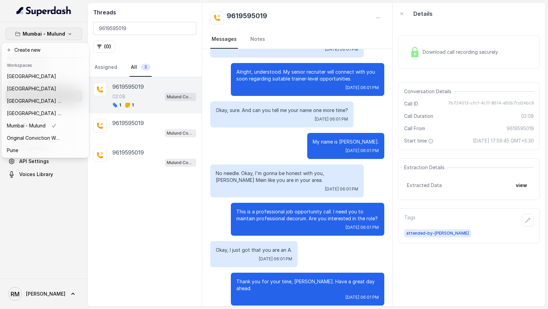
click at [133, 28] on div "Mumbai - Mulund Dashboard Assistants Knowledge Bases Threads Contacts Campaigns…" at bounding box center [274, 154] width 548 height 309
click at [133, 28] on input "9619595019" at bounding box center [144, 28] width 103 height 13
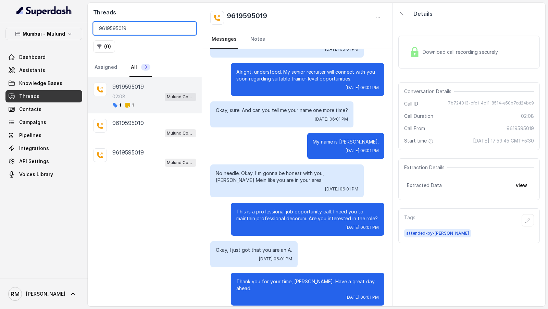
paste input "9201316"
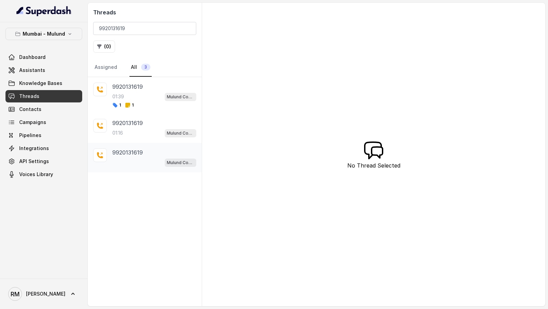
click at [140, 158] on div "Mulund Conviction HR Outbound Assistant" at bounding box center [154, 162] width 84 height 9
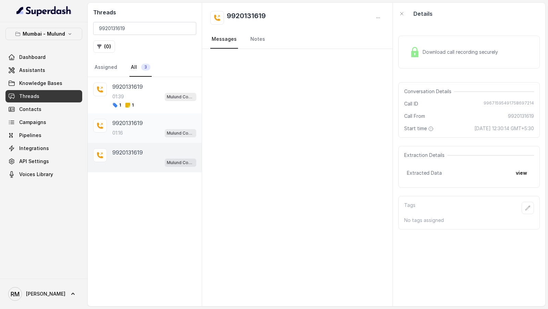
click at [151, 128] on div "01:16 Mulund Conviction HR Outbound Assistant" at bounding box center [154, 132] width 84 height 9
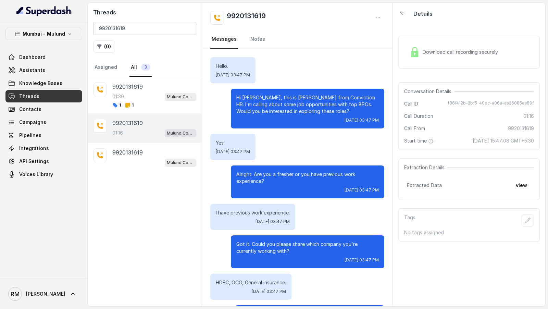
scroll to position [361, 0]
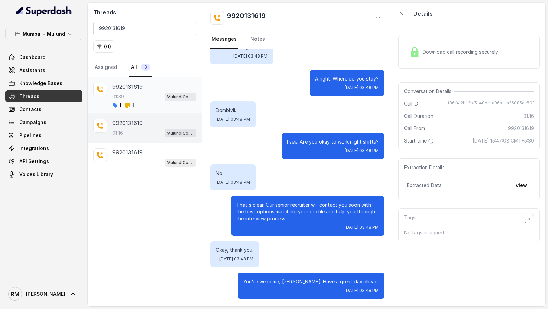
click at [161, 102] on div "1 1" at bounding box center [154, 104] width 84 height 5
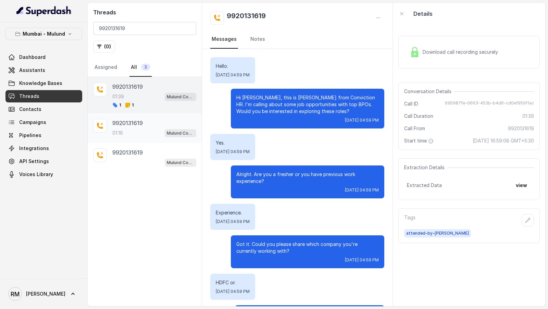
click at [155, 126] on div "9920131619" at bounding box center [154, 123] width 84 height 8
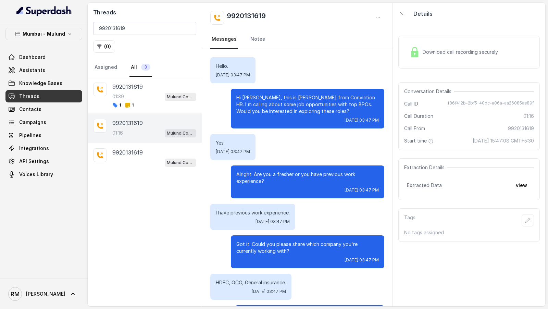
scroll to position [361, 0]
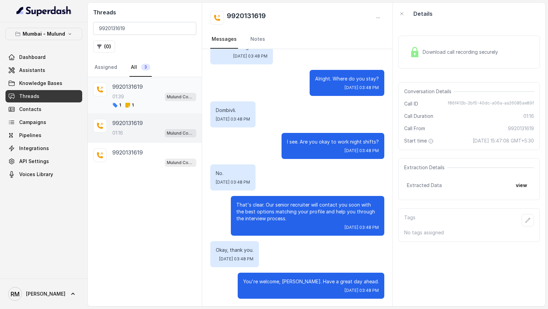
click at [159, 89] on div "9920131619" at bounding box center [154, 87] width 84 height 8
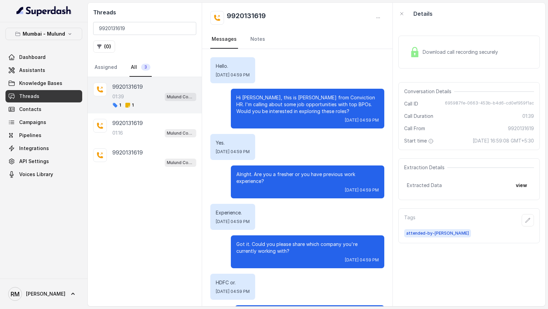
scroll to position [557, 0]
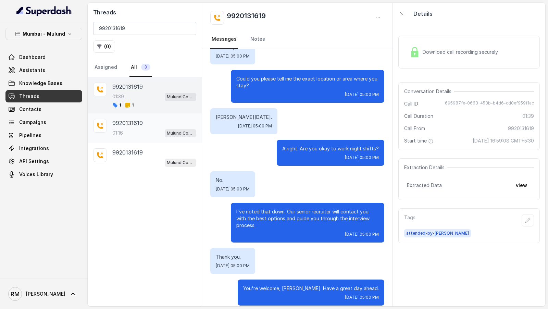
click at [157, 128] on div "01:16 Mulund Conviction HR Outbound Assistant" at bounding box center [154, 132] width 84 height 9
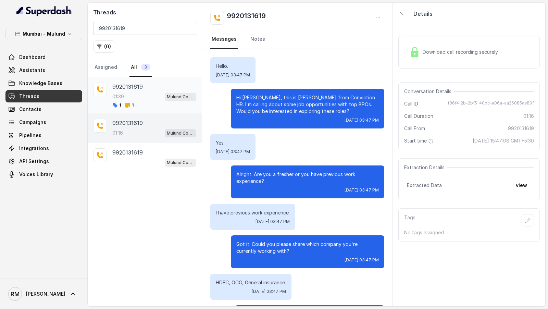
scroll to position [361, 0]
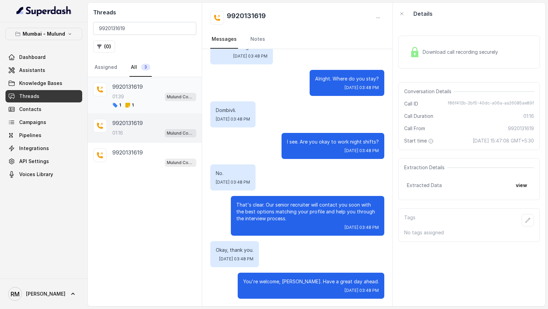
click at [160, 98] on div "01:39 Mulund Conviction HR Outbound Assistant" at bounding box center [154, 96] width 84 height 9
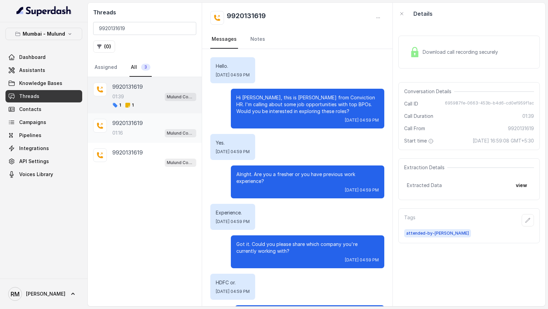
scroll to position [557, 0]
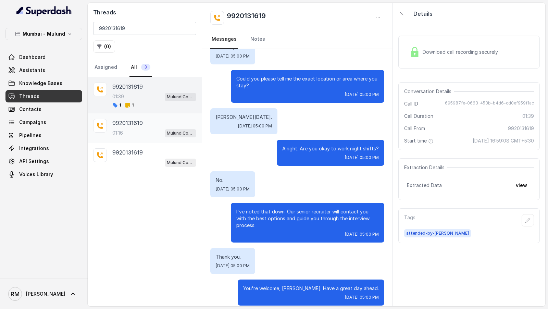
click at [158, 131] on div "01:16 Mulund Conviction HR Outbound Assistant" at bounding box center [154, 132] width 84 height 9
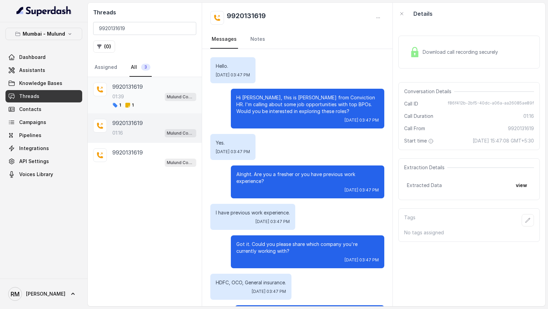
scroll to position [361, 0]
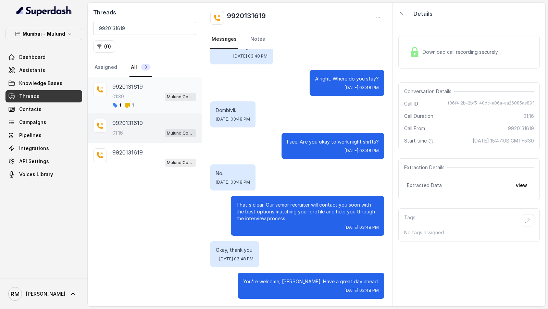
click at [161, 102] on div "1 1" at bounding box center [154, 104] width 84 height 5
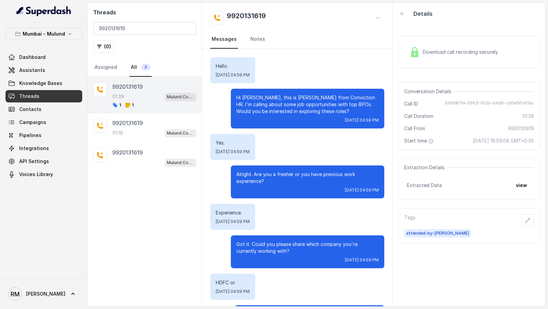
scroll to position [557, 0]
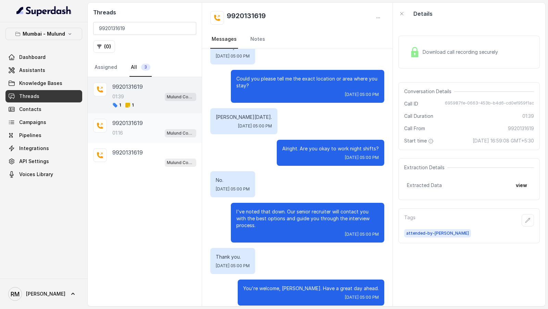
click at [157, 122] on div "9920131619" at bounding box center [154, 123] width 84 height 8
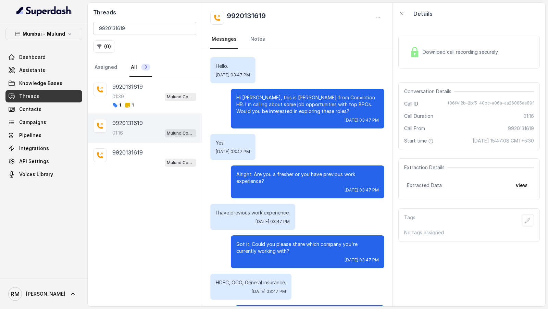
scroll to position [361, 0]
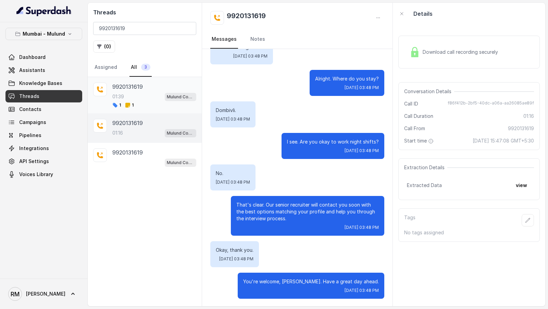
click at [155, 102] on div "1 1" at bounding box center [154, 104] width 84 height 5
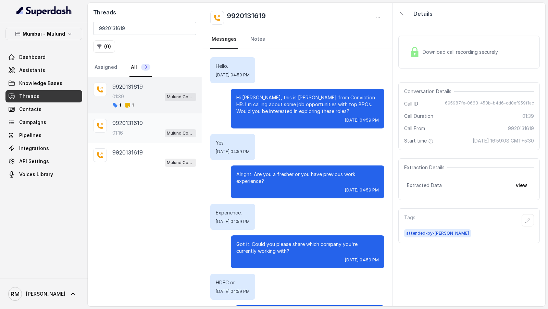
scroll to position [557, 0]
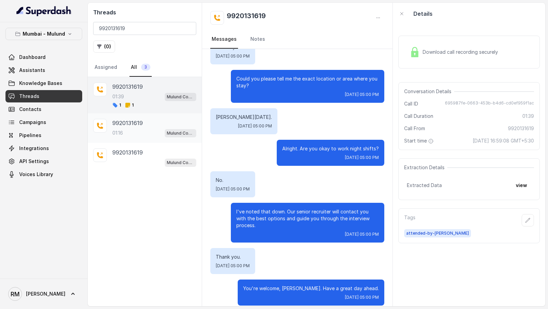
click at [153, 127] on div "9920131619 01:16 Mulund Conviction HR Outbound Assistant" at bounding box center [154, 128] width 84 height 19
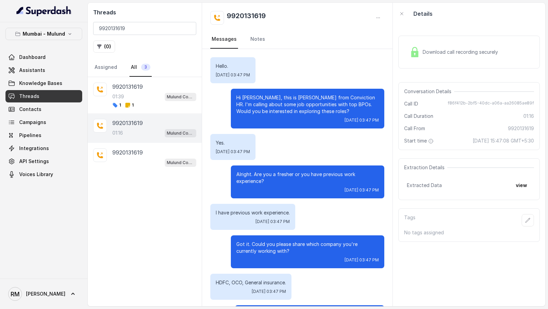
scroll to position [361, 0]
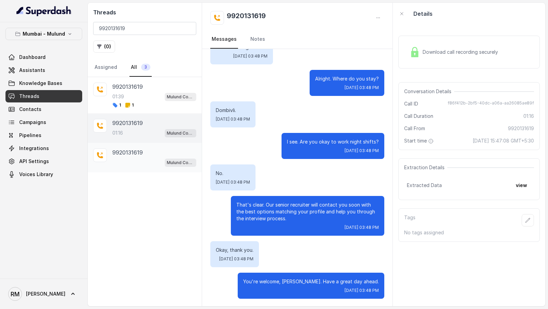
click at [152, 158] on div "Mulund Conviction HR Outbound Assistant" at bounding box center [154, 162] width 84 height 9
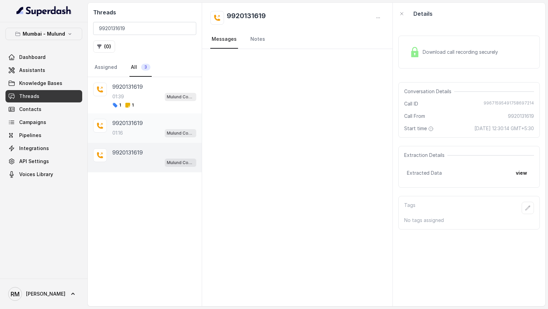
click at [152, 129] on div "01:16 Mulund Conviction HR Outbound Assistant" at bounding box center [154, 132] width 84 height 9
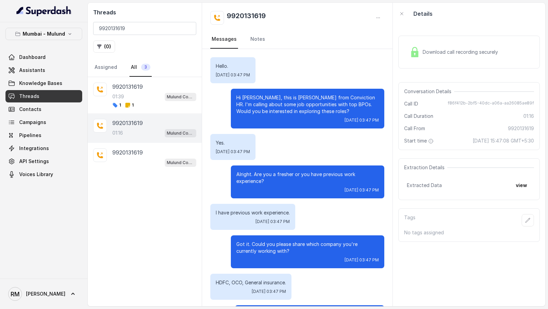
scroll to position [361, 0]
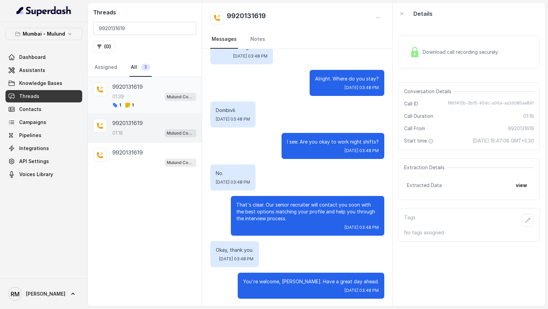
click at [162, 90] on div "9920131619" at bounding box center [154, 87] width 84 height 8
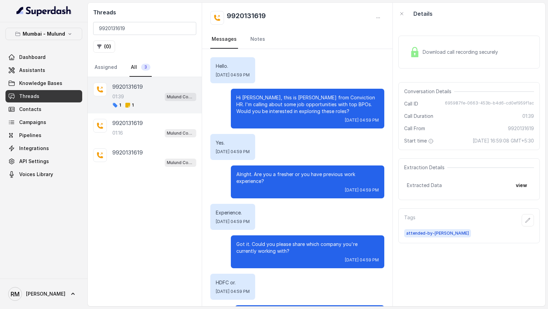
scroll to position [557, 0]
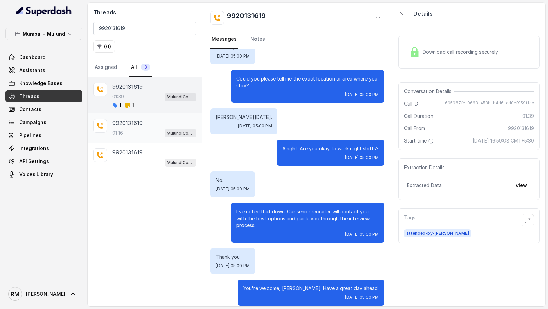
click at [143, 132] on div "01:16 Mulund Conviction HR Outbound Assistant" at bounding box center [154, 132] width 84 height 9
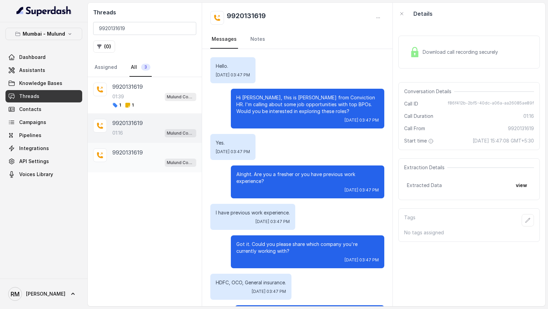
scroll to position [361, 0]
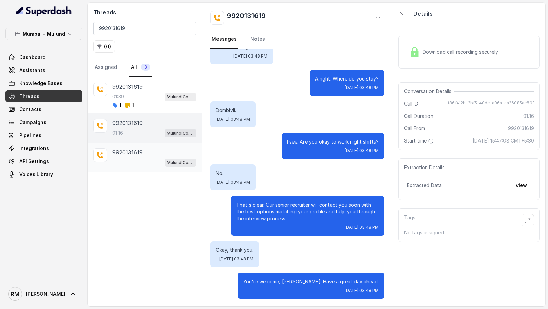
click at [139, 153] on p "9920131619" at bounding box center [127, 152] width 30 height 8
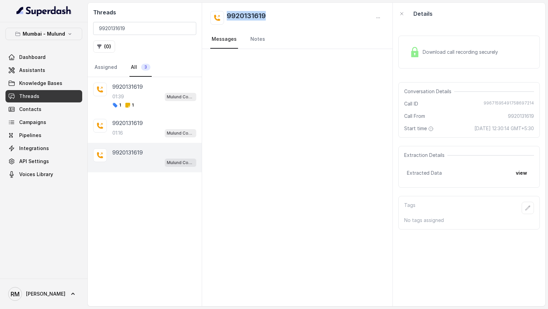
drag, startPoint x: 269, startPoint y: 16, endPoint x: 228, endPoint y: 16, distance: 41.5
click at [228, 16] on div "9920131619" at bounding box center [297, 18] width 174 height 14
copy h2 "9920131619"
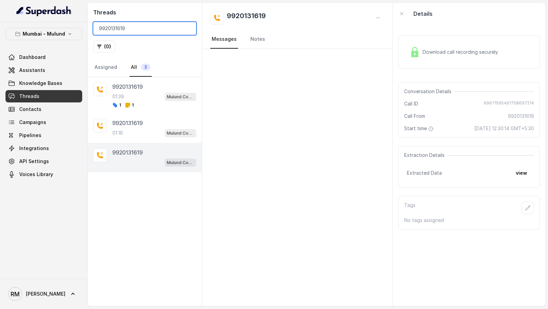
click at [126, 26] on input "9920131619" at bounding box center [144, 28] width 103 height 13
paste input "6195950"
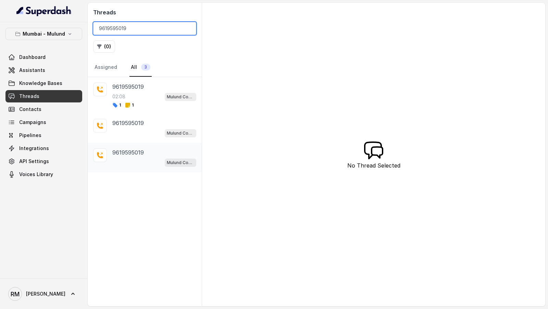
type input "9619595019"
click at [159, 83] on div "9619595019" at bounding box center [154, 87] width 84 height 8
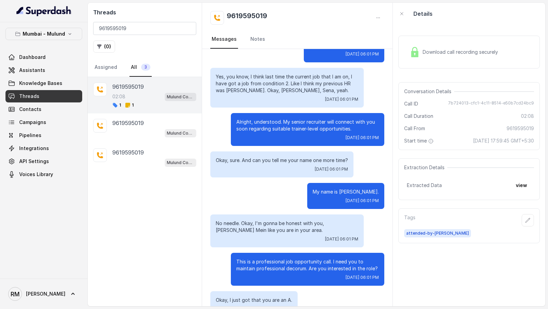
scroll to position [497, 0]
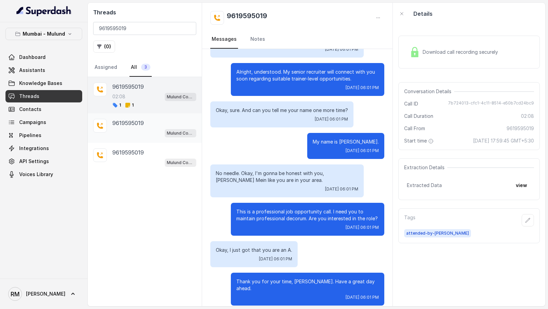
click at [162, 128] on div "Mulund Conviction HR Outbound Assistant" at bounding box center [154, 132] width 84 height 9
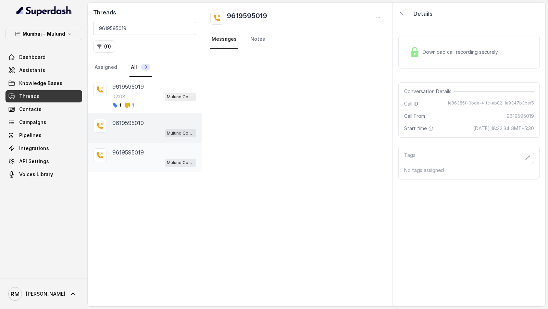
click at [148, 160] on div "Mulund Conviction HR Outbound Assistant" at bounding box center [154, 162] width 84 height 9
click at [158, 127] on div "9619595019 Mulund Conviction HR Outbound Assistant" at bounding box center [154, 128] width 84 height 19
click at [50, 124] on link "Campaigns" at bounding box center [43, 122] width 77 height 12
click at [147, 97] on div "02:08 Mulund Conviction HR Outbound Assistant" at bounding box center [154, 96] width 84 height 9
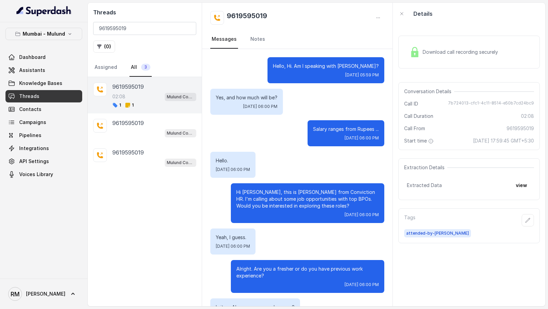
scroll to position [497, 0]
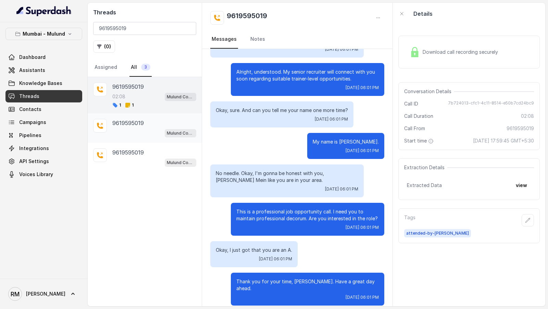
click at [120, 134] on div "Mulund Conviction HR Outbound Assistant" at bounding box center [154, 132] width 84 height 9
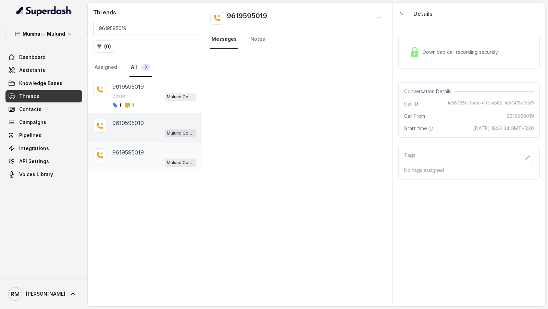
click at [120, 158] on div "Mulund Conviction HR Outbound Assistant" at bounding box center [154, 162] width 84 height 9
click at [136, 121] on p "9619595019" at bounding box center [128, 123] width 32 height 8
click at [145, 102] on div "1 1" at bounding box center [154, 104] width 84 height 5
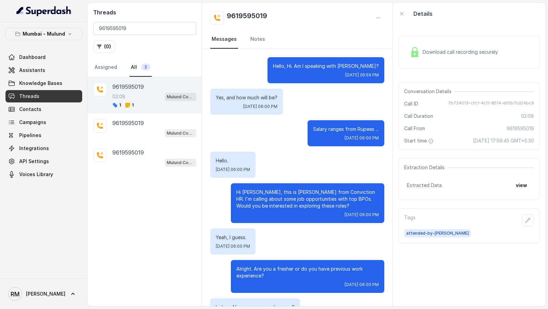
scroll to position [497, 0]
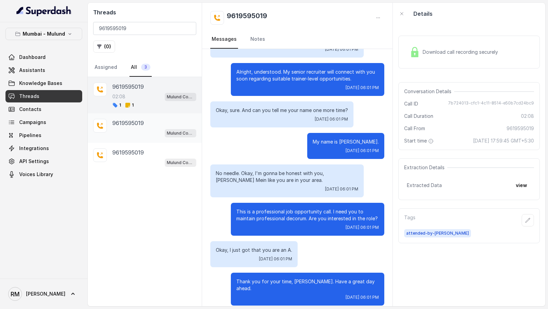
click at [138, 115] on div "9619595019 Mulund Conviction HR Outbound Assistant" at bounding box center [145, 127] width 114 height 29
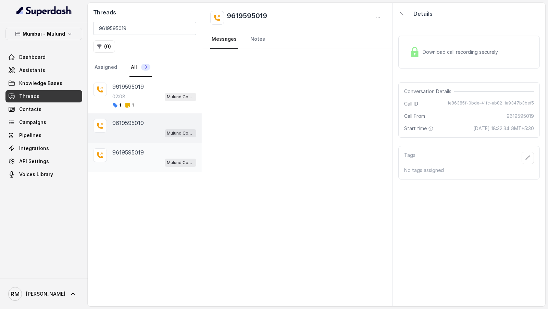
click at [135, 156] on div "9619595019 Mulund Conviction HR Outbound Assistant" at bounding box center [154, 157] width 84 height 19
click at [150, 128] on div "Mulund Conviction HR Outbound Assistant" at bounding box center [154, 132] width 84 height 9
click at [158, 86] on div "9619595019" at bounding box center [154, 87] width 84 height 8
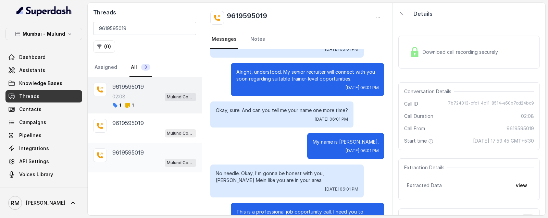
scroll to position [497, 0]
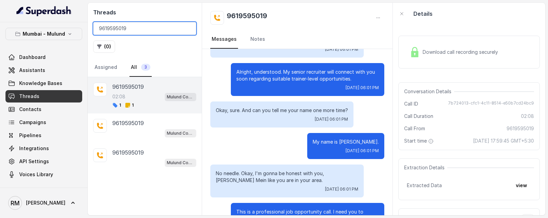
click at [129, 32] on input "9619595019" at bounding box center [144, 28] width 103 height 13
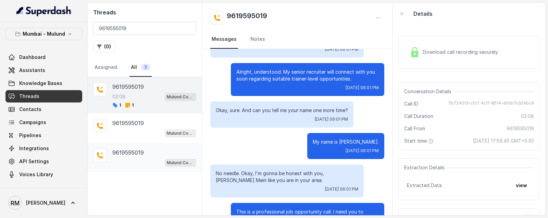
click at [136, 152] on p "9619595019" at bounding box center [128, 152] width 32 height 8
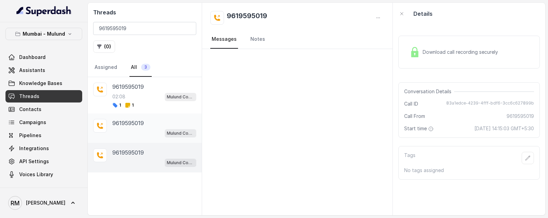
click at [139, 119] on p "9619595019" at bounding box center [128, 123] width 32 height 8
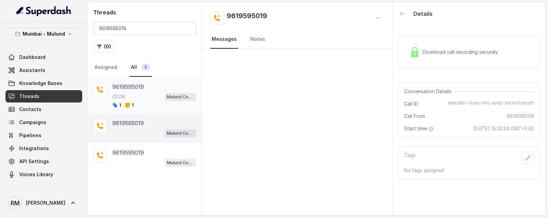
click at [141, 83] on p "9619595019" at bounding box center [128, 87] width 32 height 8
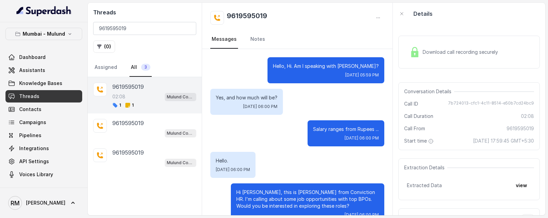
scroll to position [588, 0]
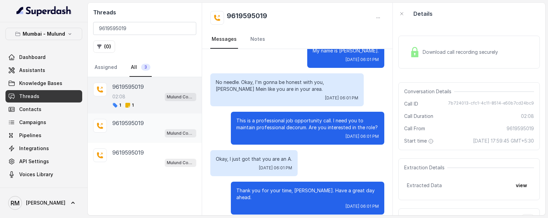
click at [152, 121] on div "9619595019" at bounding box center [154, 123] width 84 height 8
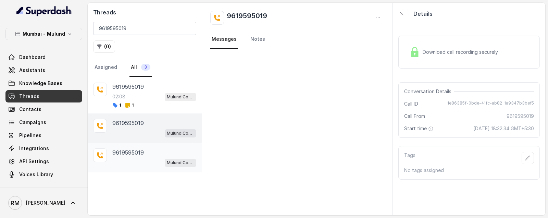
click at [154, 152] on div "9619595019" at bounding box center [154, 152] width 84 height 8
click at [158, 125] on div "9619595019" at bounding box center [154, 123] width 84 height 8
click at [177, 93] on span "Mulund Conviction HR Outbound Assistant" at bounding box center [181, 97] width 32 height 8
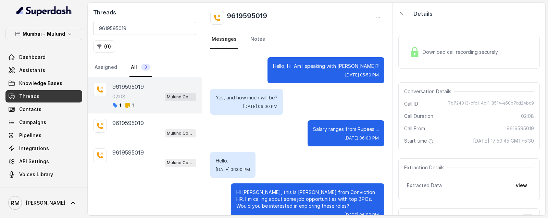
scroll to position [588, 0]
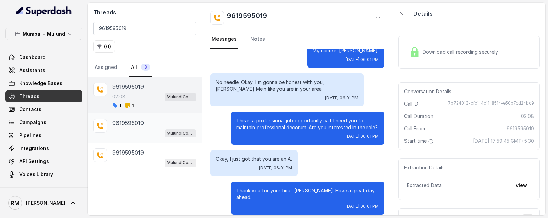
click at [135, 125] on p "9619595019" at bounding box center [128, 123] width 32 height 8
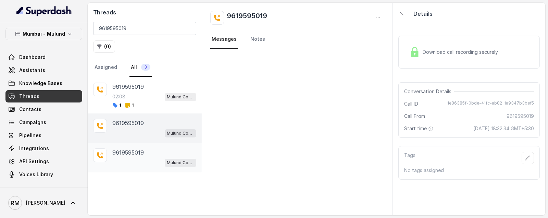
click at [143, 151] on p "9619595019" at bounding box center [128, 152] width 32 height 8
click at [136, 124] on p "9619595019" at bounding box center [128, 123] width 32 height 8
click at [139, 92] on div "02:08 Mulund Conviction HR Outbound Assistant" at bounding box center [154, 96] width 84 height 9
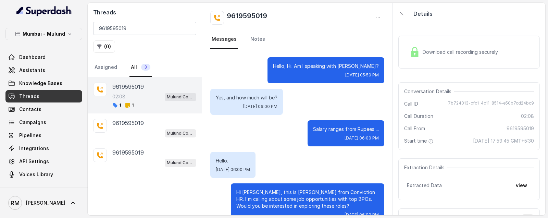
scroll to position [588, 0]
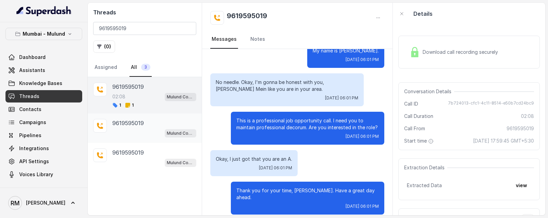
click at [146, 128] on div "Mulund Conviction HR Outbound Assistant" at bounding box center [154, 132] width 84 height 9
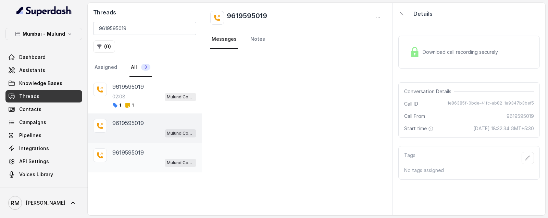
click at [151, 155] on div "9619595019 Mulund Conviction HR Outbound Assistant" at bounding box center [154, 157] width 84 height 19
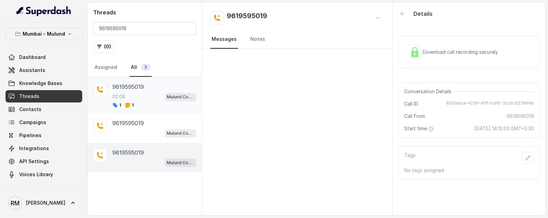
click at [150, 103] on div "1 1" at bounding box center [154, 104] width 84 height 5
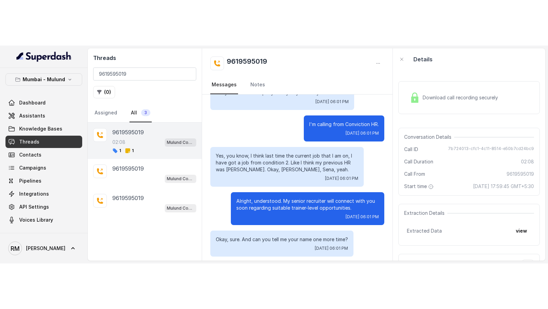
scroll to position [588, 0]
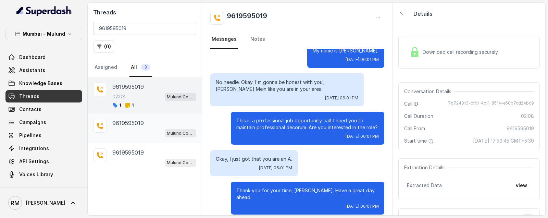
click at [147, 128] on div "Mulund Conviction HR Outbound Assistant" at bounding box center [154, 132] width 84 height 9
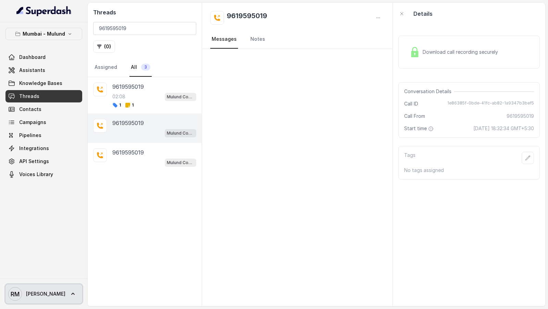
click at [22, 290] on span "RM Rajesh" at bounding box center [36, 294] width 57 height 14
click at [46, 278] on link "Logout" at bounding box center [45, 274] width 85 height 12
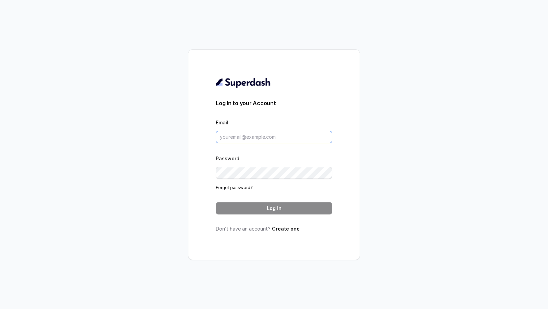
type input "rajesh.mudhliar@convictionhr.com"
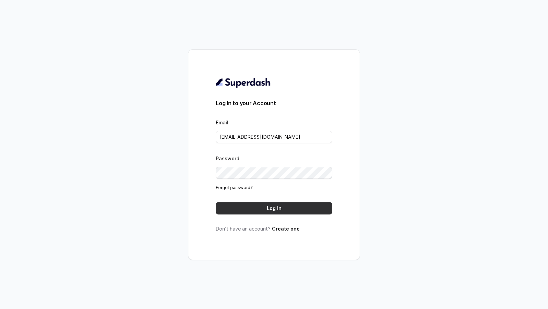
click at [274, 209] on button "Log In" at bounding box center [274, 208] width 116 height 12
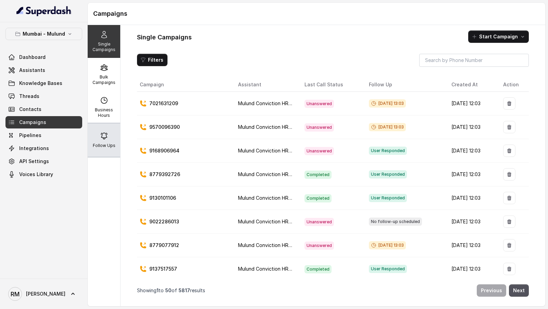
click at [109, 153] on div "Follow Ups" at bounding box center [104, 140] width 33 height 33
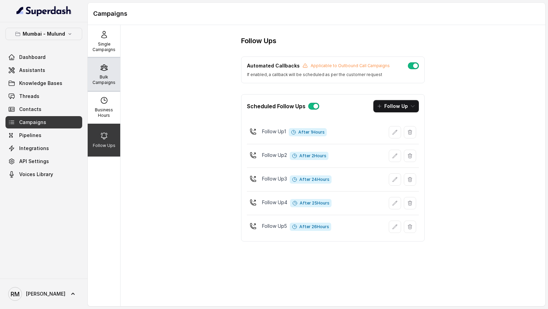
click at [106, 77] on p "Bulk Campaigns" at bounding box center [103, 79] width 27 height 11
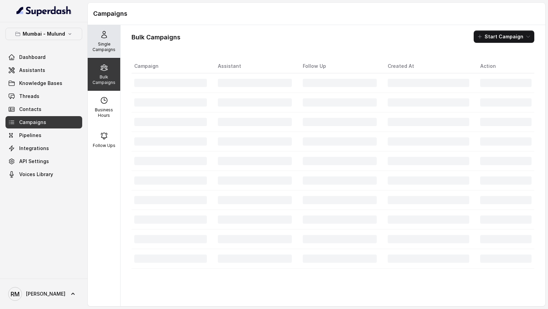
click at [113, 41] on p "Single Campaigns" at bounding box center [103, 46] width 27 height 11
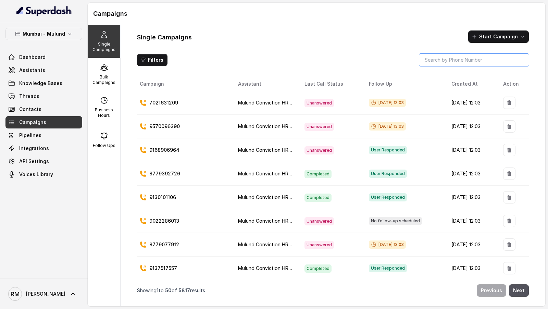
click at [441, 58] on input "search" at bounding box center [474, 60] width 110 height 12
paste input "9619595019"
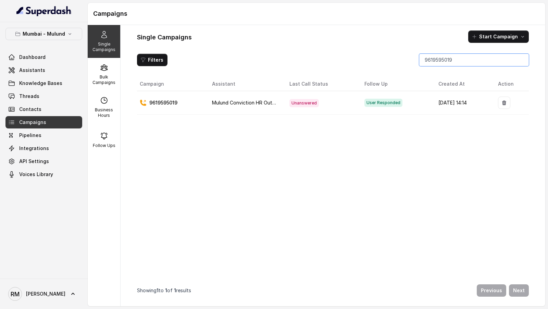
type input "9619595019"
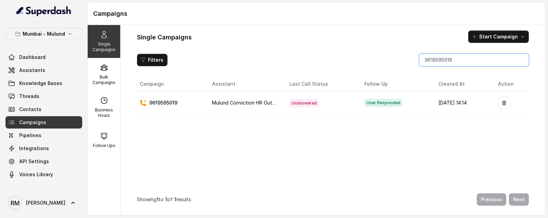
click at [463, 59] on input "9619595019" at bounding box center [474, 60] width 110 height 12
click at [404, 67] on div "Filters 9619595019 Campaign Assistant Last Call Status Follow Up Created At Act…" at bounding box center [333, 132] width 392 height 156
click at [521, 59] on input "9619595019" at bounding box center [474, 60] width 110 height 12
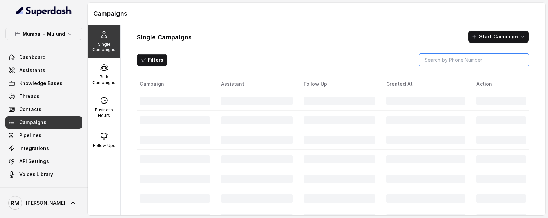
click at [475, 60] on input "search" at bounding box center [474, 60] width 110 height 12
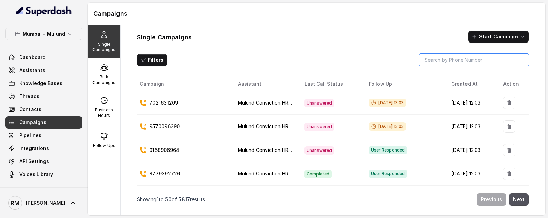
click at [430, 57] on input "search" at bounding box center [474, 60] width 110 height 12
paste input "9619595019"
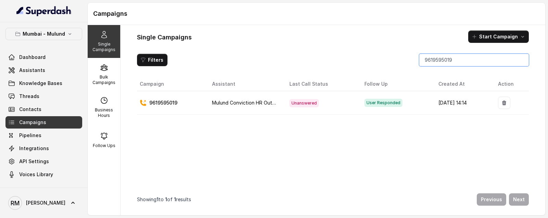
type input "9619595019"
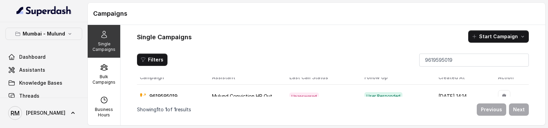
scroll to position [8, 0]
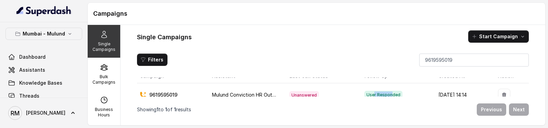
drag, startPoint x: 379, startPoint y: 94, endPoint x: 361, endPoint y: 93, distance: 17.8
click at [365, 93] on span "User Responded" at bounding box center [384, 95] width 38 height 8
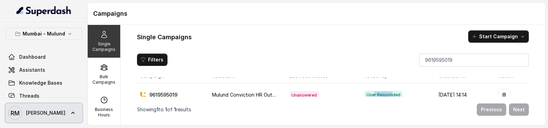
click at [47, 109] on link "RM Rajesh" at bounding box center [43, 113] width 77 height 19
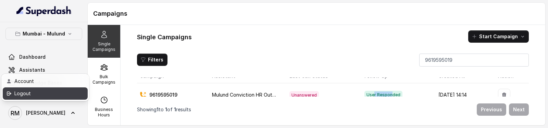
click at [69, 92] on div "Logout" at bounding box center [43, 94] width 58 height 8
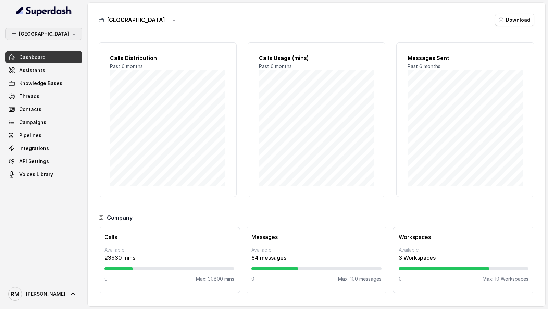
click at [54, 30] on p "[GEOGRAPHIC_DATA]" at bounding box center [44, 34] width 50 height 8
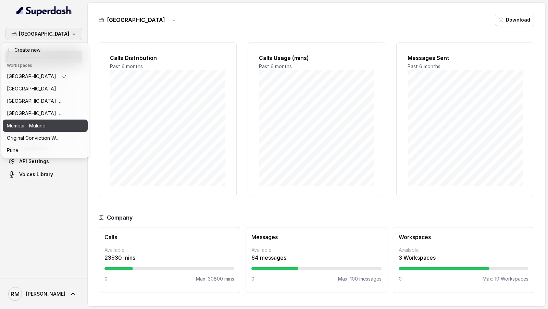
drag, startPoint x: 47, startPoint y: 135, endPoint x: 61, endPoint y: 121, distance: 20.1
click at [61, 121] on div "[GEOGRAPHIC_DATA] [GEOGRAPHIC_DATA] ⁠⁠[GEOGRAPHIC_DATA] - [GEOGRAPHIC_DATA] - […" at bounding box center [45, 113] width 85 height 86
click at [61, 121] on button "Mumbai - Mulund" at bounding box center [45, 126] width 85 height 12
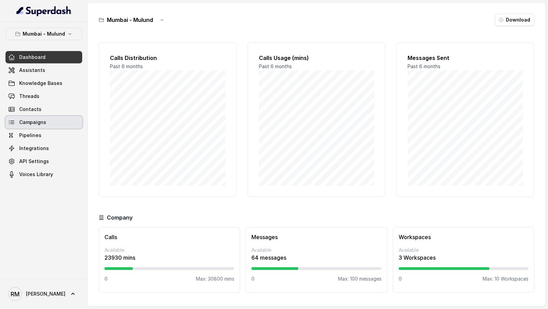
click at [58, 125] on link "Campaigns" at bounding box center [43, 122] width 77 height 12
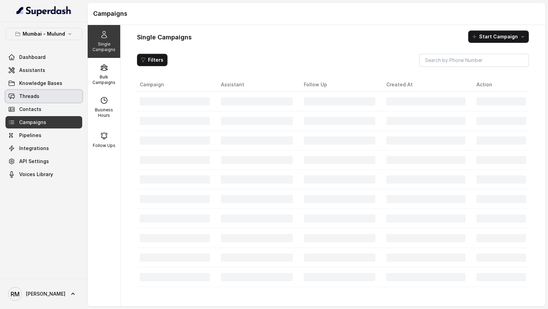
click at [64, 96] on link "Threads" at bounding box center [43, 96] width 77 height 12
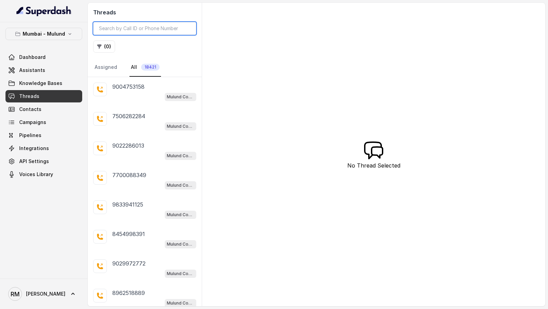
click at [136, 24] on input "search" at bounding box center [144, 28] width 103 height 13
paste input "9867001089"
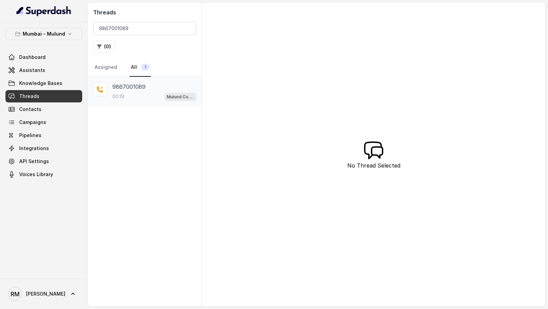
click at [152, 90] on div "9867001089 00:19 Mulund Conviction HR Outbound Assistant" at bounding box center [154, 92] width 84 height 19
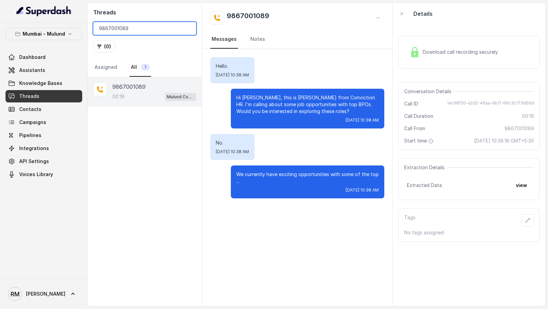
click at [134, 24] on input "9867001089" at bounding box center [144, 28] width 103 height 13
paste input "7972421372"
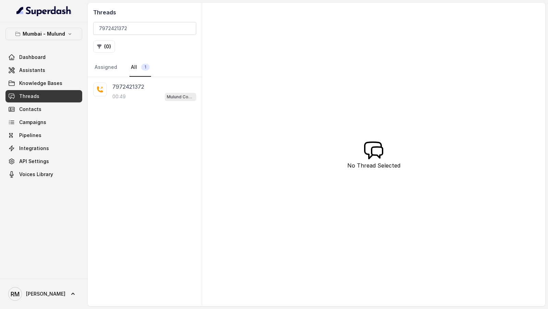
click at [140, 90] on div "7972421372 00:49 Mulund Conviction HR Outbound Assistant" at bounding box center [154, 92] width 84 height 19
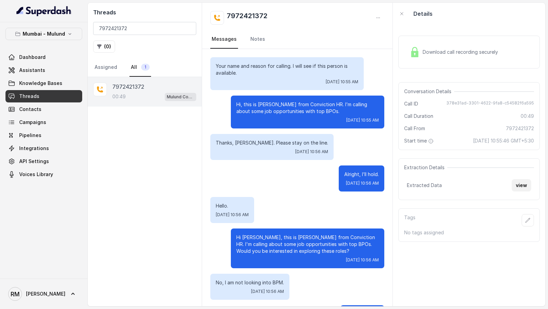
click at [525, 184] on button "view" at bounding box center [522, 185] width 20 height 12
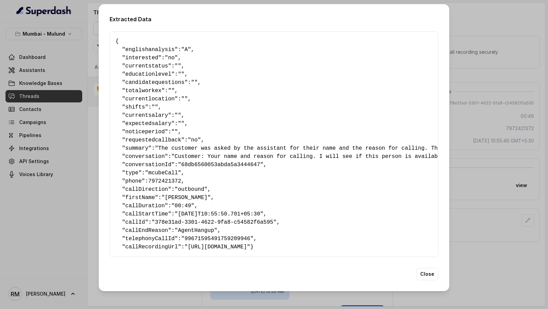
click at [490, 153] on div "Extracted Data { " englishanalysis ": "A" , " interested ": "no" , " currentsta…" at bounding box center [274, 154] width 548 height 309
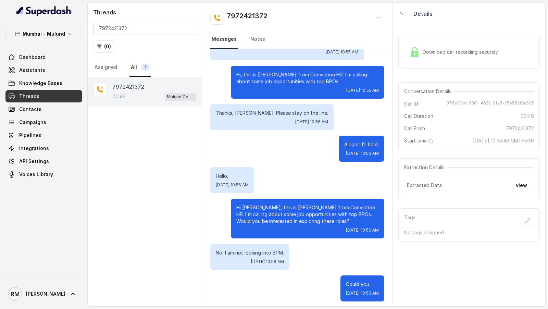
scroll to position [33, 0]
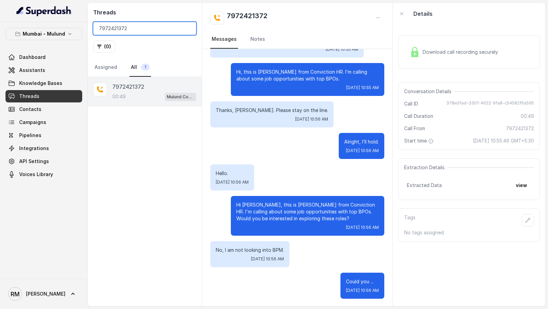
click at [121, 23] on input "7972421372" at bounding box center [144, 28] width 103 height 13
paste input "8928668845"
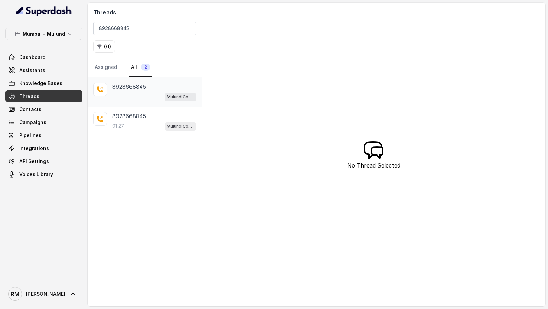
click at [160, 89] on div "8928668845" at bounding box center [154, 87] width 84 height 8
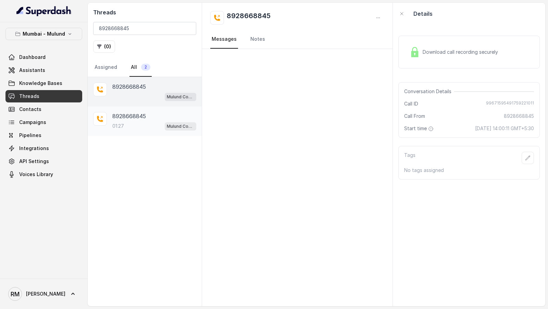
click at [134, 124] on div "01:27 Mulund Conviction HR Outbound Assistant" at bounding box center [154, 126] width 84 height 9
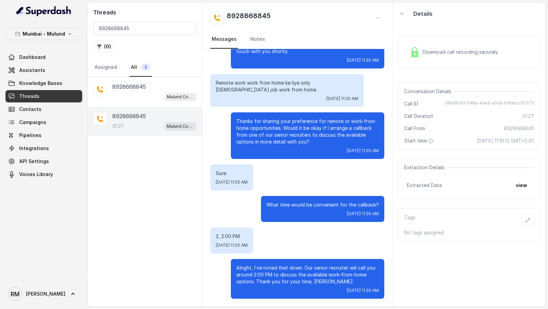
scroll to position [133, 0]
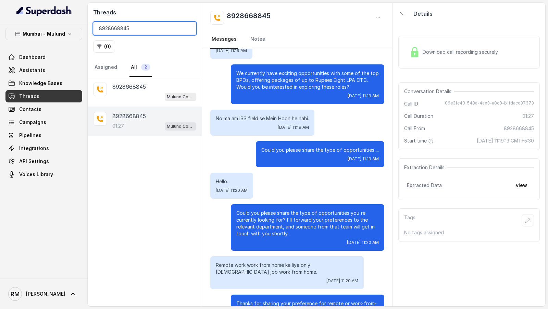
click at [140, 27] on input "8928668845" at bounding box center [144, 28] width 103 height 13
paste input "9967275781"
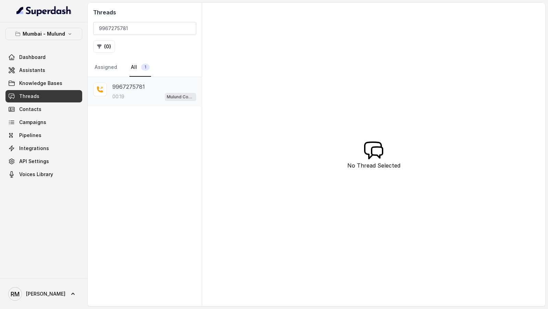
click at [163, 92] on div "00:19 Mulund Conviction HR Outbound Assistant" at bounding box center [154, 96] width 84 height 9
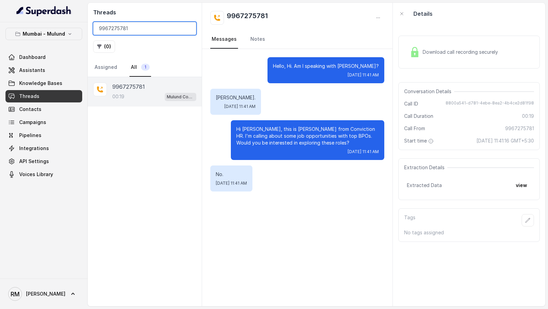
click at [158, 30] on input "9967275781" at bounding box center [144, 28] width 103 height 13
paste input "8898078314"
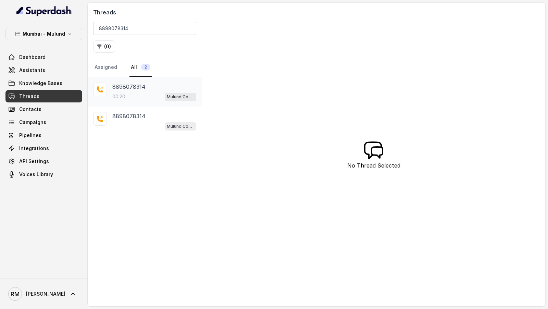
click at [169, 92] on div "Mulund Conviction HR Outbound Assistant" at bounding box center [181, 96] width 32 height 9
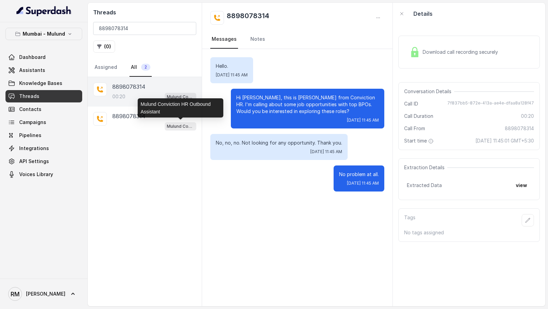
click at [163, 116] on div "Mulund Conviction HR Outbound Assistant" at bounding box center [181, 107] width 86 height 19
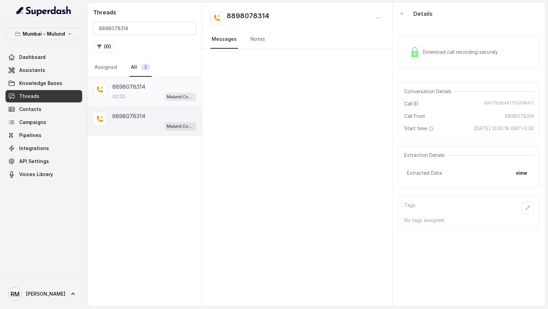
click at [151, 93] on div "00:20 Mulund Conviction HR Outbound Assistant" at bounding box center [154, 96] width 84 height 9
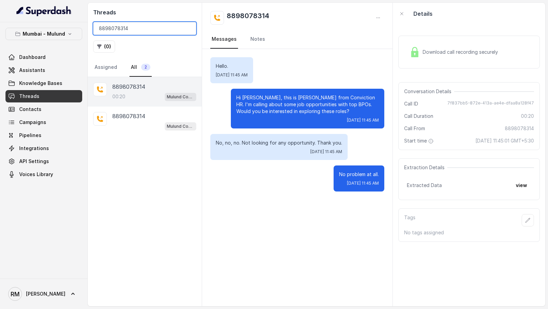
click at [137, 27] on input "8898078314" at bounding box center [144, 28] width 103 height 13
paste input "9702549169"
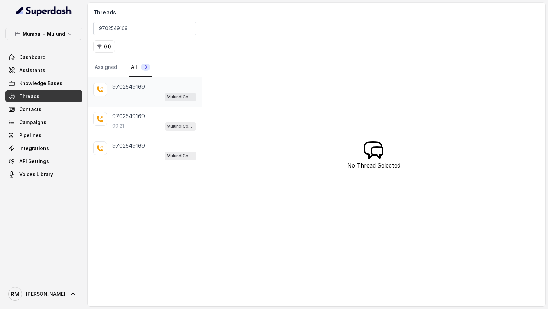
click at [149, 85] on div "9702549169" at bounding box center [154, 87] width 84 height 8
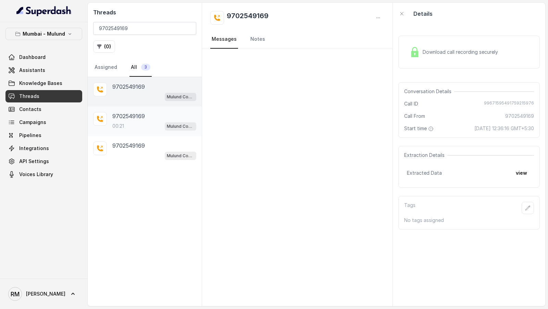
click at [149, 108] on div "9702549169 00:21 Mulund Conviction HR Outbound Assistant" at bounding box center [145, 121] width 114 height 29
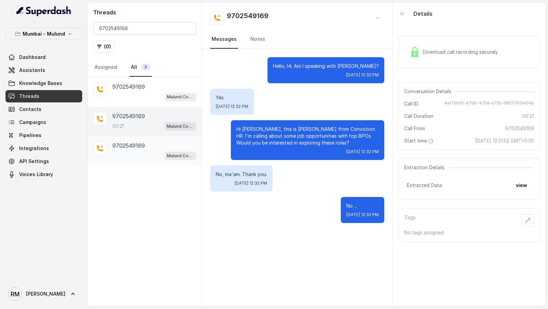
click at [147, 146] on div "9702549169" at bounding box center [154, 146] width 84 height 8
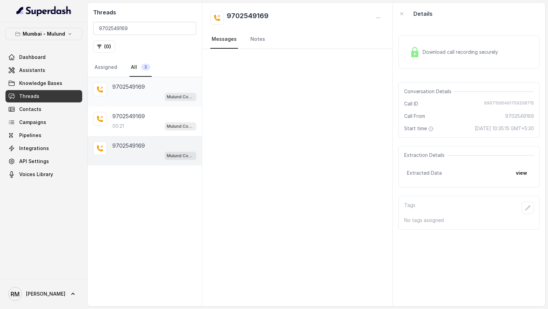
click at [170, 94] on p "Mulund Conviction HR Outbound Assistant" at bounding box center [180, 97] width 27 height 7
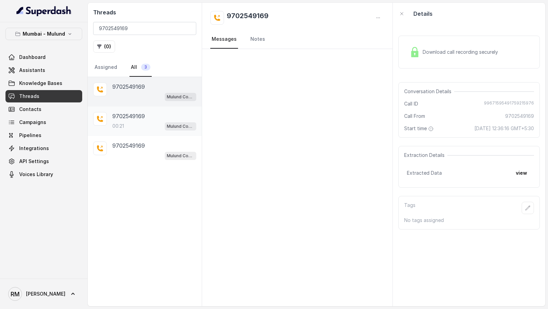
click at [169, 122] on span "Mulund Conviction HR Outbound Assistant" at bounding box center [181, 126] width 32 height 8
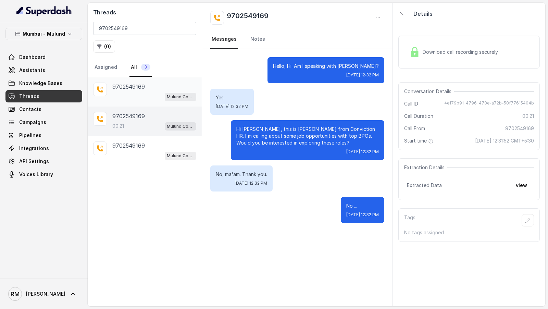
click at [166, 90] on div "9702549169 Mulund Conviction HR Outbound Assistant" at bounding box center [154, 92] width 84 height 19
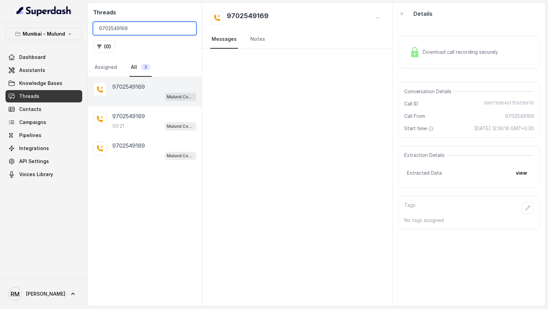
click at [135, 29] on input "9702549169" at bounding box center [144, 28] width 103 height 13
paste input "00457989"
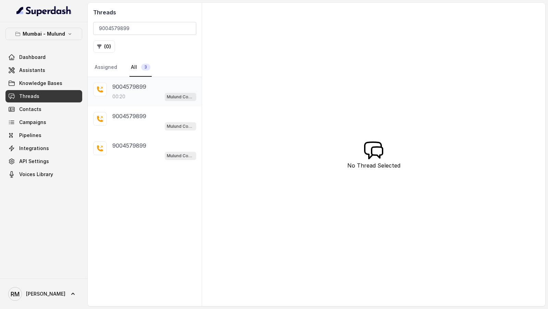
click at [149, 87] on div "9004579899" at bounding box center [154, 87] width 84 height 8
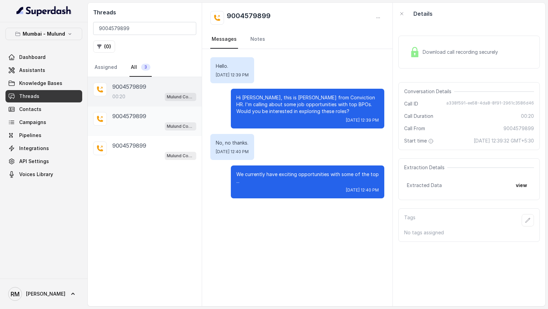
click at [145, 120] on div "9004579899 Mulund Conviction HR Outbound Assistant" at bounding box center [154, 121] width 84 height 19
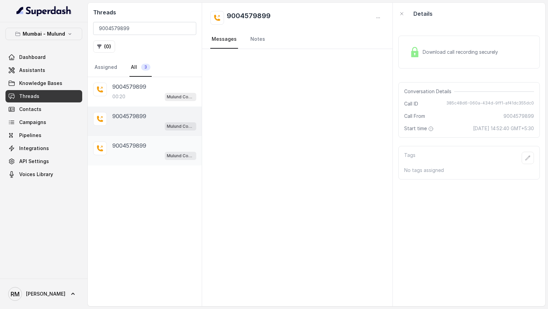
click at [144, 158] on div "Mulund Conviction HR Outbound Assistant" at bounding box center [154, 155] width 84 height 9
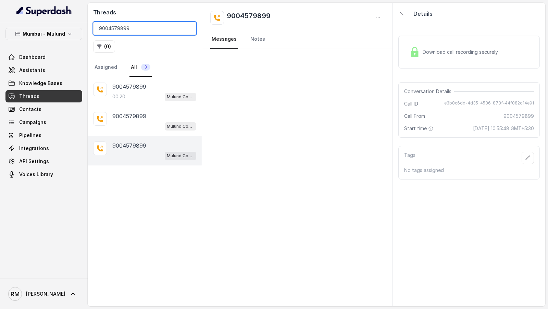
click at [136, 29] on input "9004579899" at bounding box center [144, 28] width 103 height 13
paste input "61959501"
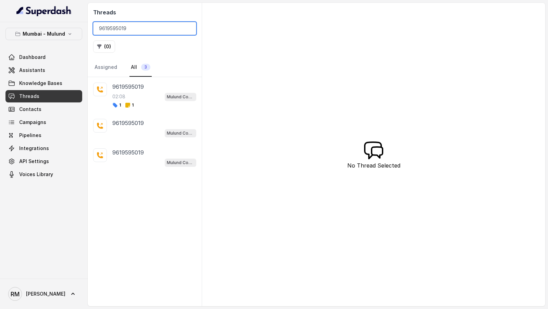
type input "9619595019"
click at [140, 146] on div "9619595019 Mulund Conviction HR Outbound Assistant" at bounding box center [145, 157] width 114 height 29
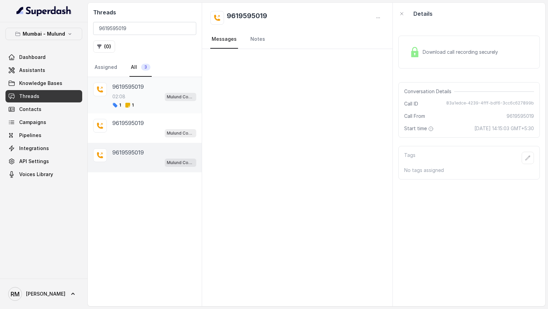
click at [158, 90] on div "9619595019 02:08 Mulund Conviction HR Outbound Assistant 1 1" at bounding box center [154, 95] width 84 height 25
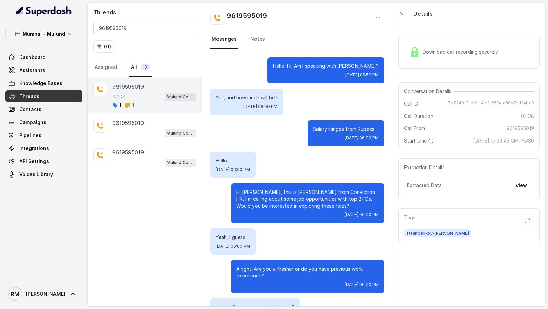
scroll to position [497, 0]
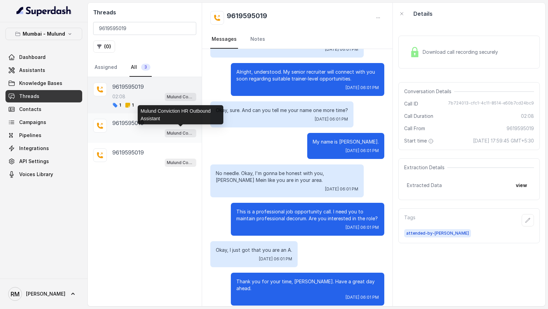
click at [162, 131] on div "Mulund Conviction HR Outbound Assistant" at bounding box center [154, 132] width 84 height 9
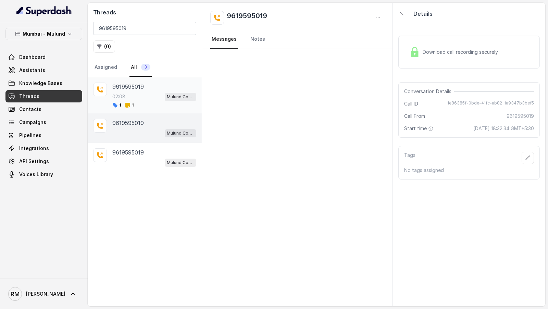
click at [147, 98] on div "02:08 Mulund Conviction HR Outbound Assistant" at bounding box center [154, 96] width 84 height 9
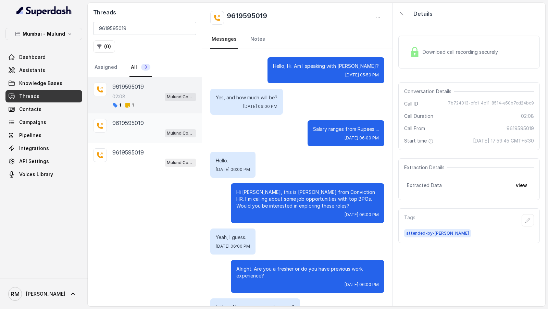
drag, startPoint x: 146, startPoint y: 121, endPoint x: 146, endPoint y: 116, distance: 5.5
click at [147, 119] on div "9619595019" at bounding box center [154, 123] width 84 height 8
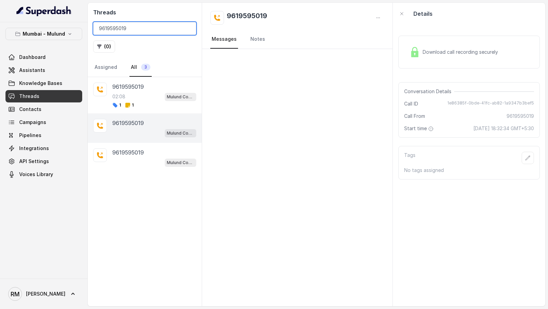
click at [120, 27] on input "9619595019" at bounding box center [144, 28] width 103 height 13
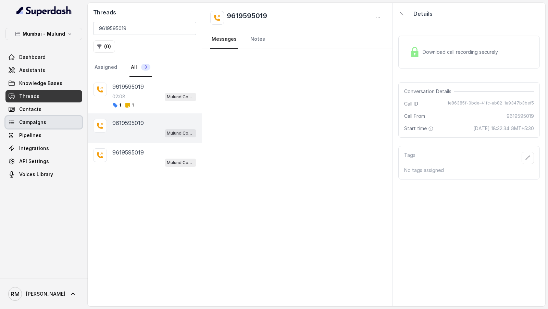
click at [50, 122] on link "Campaigns" at bounding box center [43, 122] width 77 height 12
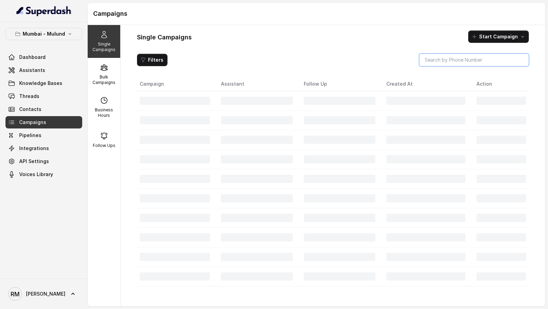
click at [446, 59] on input "search" at bounding box center [474, 60] width 110 height 12
paste input "9619595019"
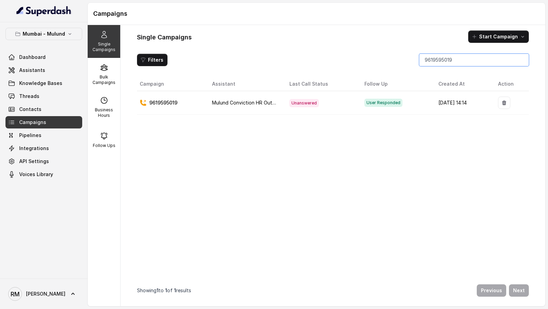
type input "9619595019"
click at [169, 98] on td "9619595019" at bounding box center [172, 104] width 70 height 24
copy p "9619595019"
click at [62, 97] on link "Threads" at bounding box center [43, 96] width 77 height 12
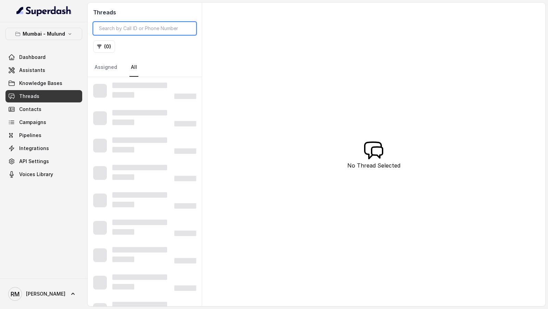
click at [144, 28] on input "search" at bounding box center [144, 28] width 103 height 13
paste input "9619595019"
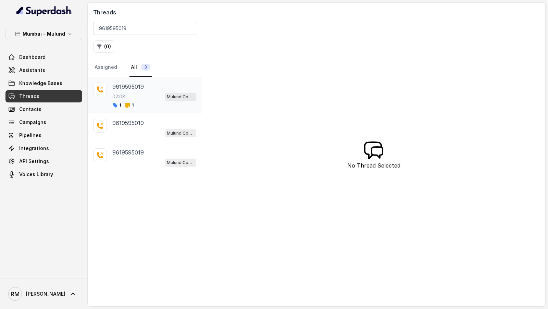
click at [148, 102] on div "1 1" at bounding box center [154, 104] width 84 height 5
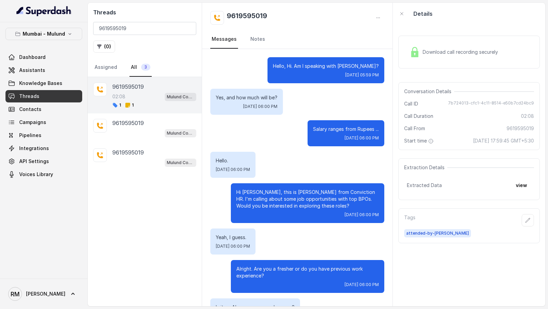
scroll to position [497, 0]
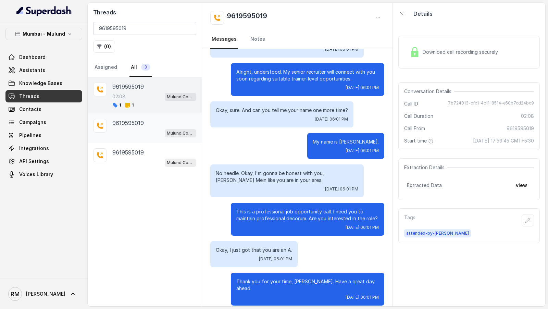
click at [147, 130] on div "Mulund Conviction HR Outbound Assistant" at bounding box center [154, 132] width 84 height 9
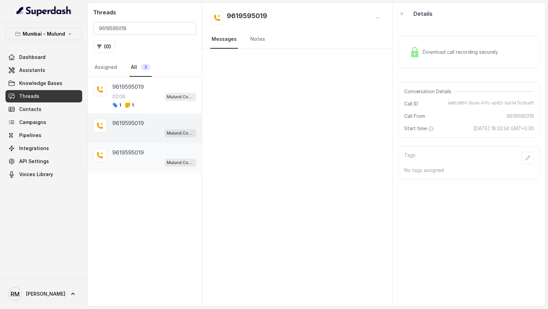
click at [121, 158] on div "Mulund Conviction HR Outbound Assistant" at bounding box center [154, 162] width 84 height 9
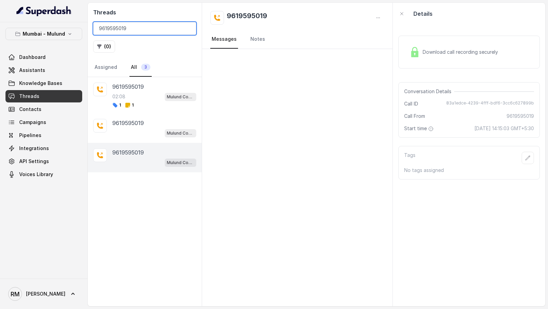
click at [123, 28] on input "9619595019" at bounding box center [144, 28] width 103 height 13
click at [481, 103] on span "83a1edce-4239-4fff-bdf6-3cc6c627899b" at bounding box center [490, 103] width 88 height 7
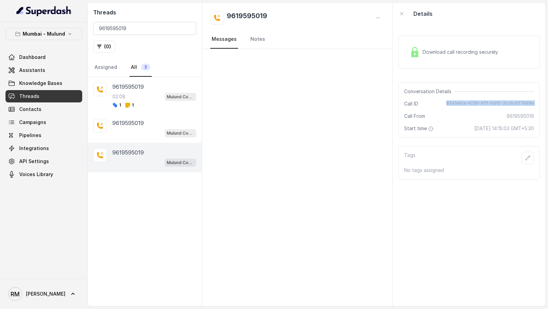
click at [481, 103] on span "83a1edce-4239-4fff-bdf6-3cc6c627899b" at bounding box center [490, 103] width 88 height 7
copy span "83a1edce-4239-4fff-bdf6-3cc6c627899b"
click at [150, 96] on div "02:08 Mulund Conviction HR Outbound Assistant" at bounding box center [154, 96] width 84 height 9
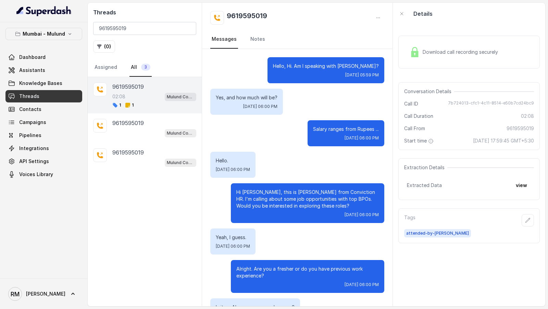
scroll to position [497, 0]
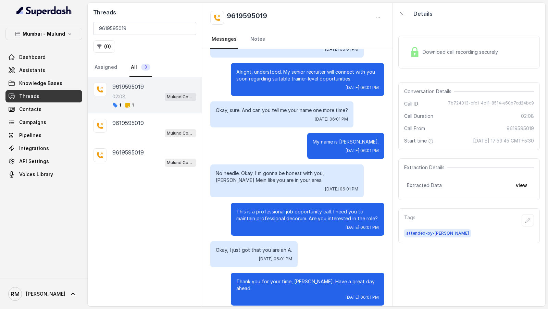
click at [481, 103] on span "7b724013-cfc1-4c11-8514-e50b7cd24bc9" at bounding box center [491, 103] width 86 height 7
copy span "7b724013-cfc1-4c11-8514-e50b7cd24bc9"
click at [526, 187] on button "view" at bounding box center [522, 185] width 20 height 12
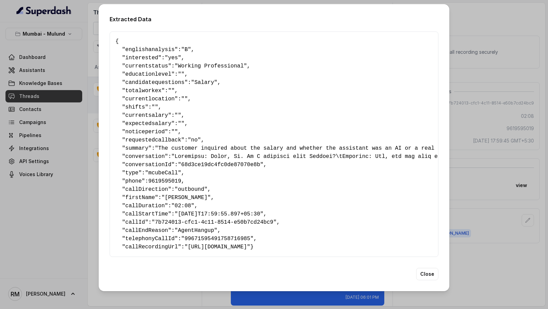
click at [210, 230] on span ""AgentHangup"" at bounding box center [196, 231] width 43 height 6
click at [548, 161] on div "Extracted Data { " englishanalysis ": "B" , " interested ": "yes" , " currentst…" at bounding box center [274, 154] width 548 height 309
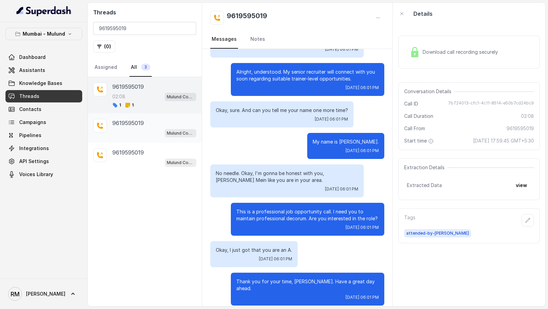
click at [162, 126] on div "9619595019 Mulund Conviction HR Outbound Assistant" at bounding box center [154, 128] width 84 height 19
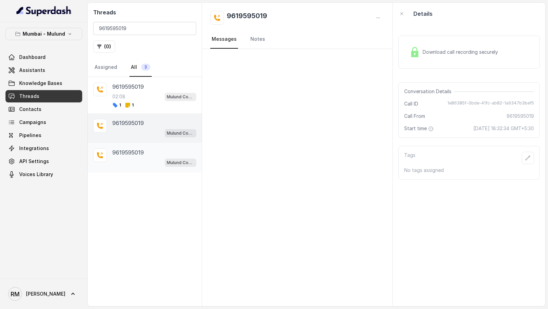
click at [136, 152] on p "9619595019" at bounding box center [128, 152] width 32 height 8
click at [151, 128] on div "Mulund Conviction HR Outbound Assistant" at bounding box center [154, 132] width 84 height 9
click at [159, 95] on div "02:08 Mulund Conviction HR Outbound Assistant" at bounding box center [154, 96] width 84 height 9
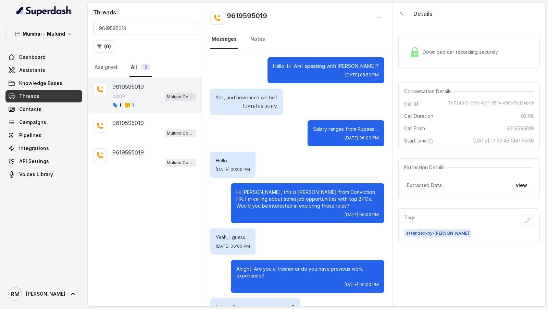
scroll to position [497, 0]
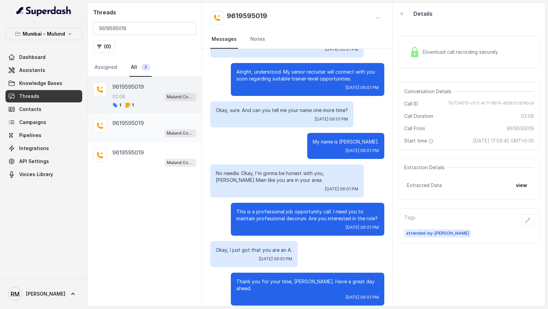
click at [153, 132] on div "Mulund Conviction HR Outbound Assistant" at bounding box center [154, 132] width 84 height 9
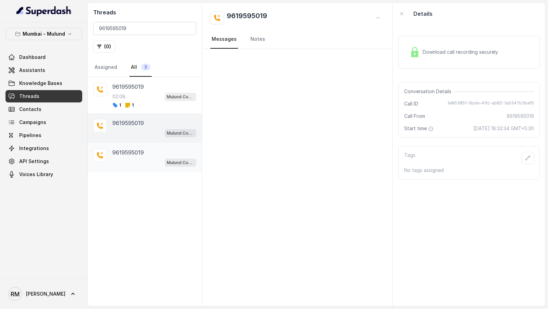
click at [157, 156] on div "9619595019 Mulund Conviction HR Outbound Assistant" at bounding box center [154, 157] width 84 height 19
click at [162, 132] on div "Mulund Conviction HR Outbound Assistant" at bounding box center [154, 132] width 84 height 9
click at [164, 104] on div "1 1" at bounding box center [154, 104] width 84 height 5
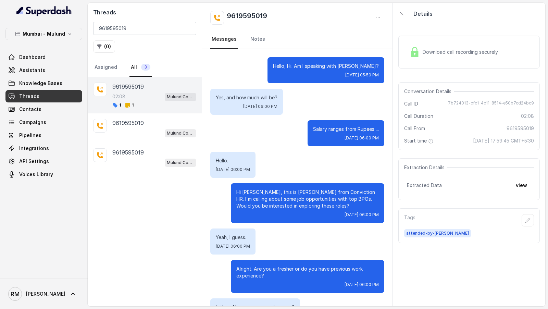
scroll to position [497, 0]
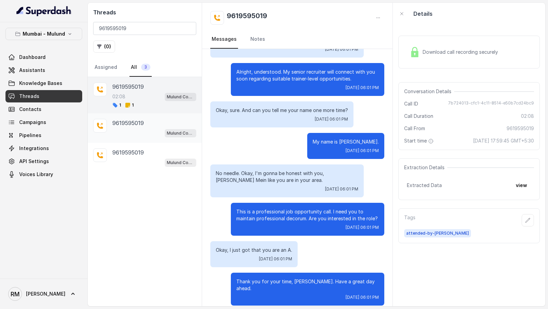
click at [147, 134] on div "Mulund Conviction HR Outbound Assistant" at bounding box center [154, 132] width 84 height 9
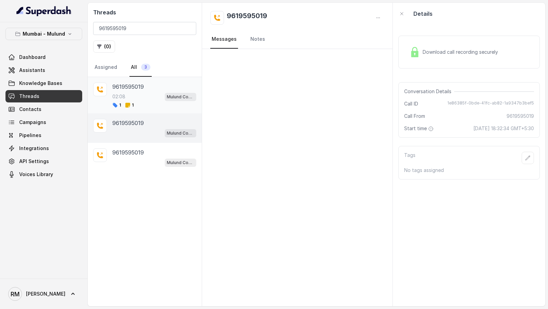
click at [146, 98] on div "02:08 Mulund Conviction HR Outbound Assistant" at bounding box center [154, 96] width 84 height 9
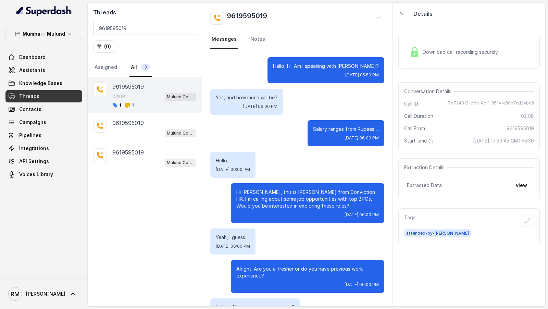
scroll to position [497, 0]
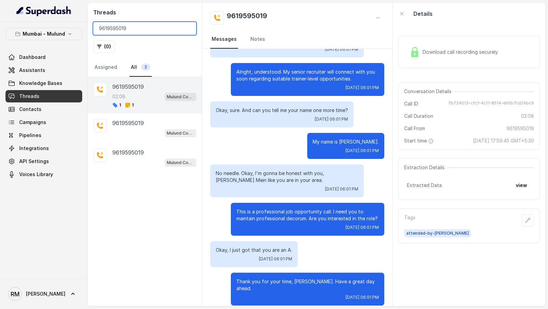
click at [123, 27] on input "9619595019" at bounding box center [144, 28] width 103 height 13
click at [139, 153] on p "9619595019" at bounding box center [128, 152] width 32 height 8
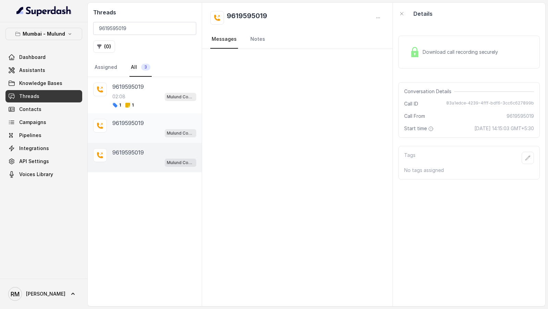
click at [129, 124] on p "9619595019" at bounding box center [128, 123] width 32 height 8
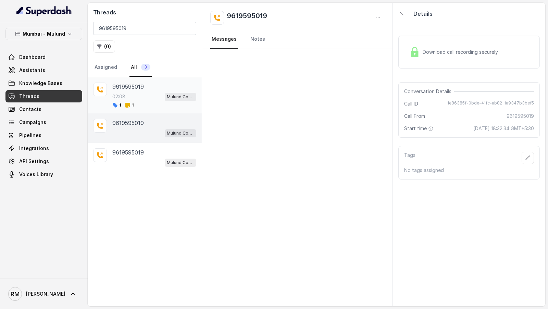
click at [158, 91] on div "9619595019 02:08 Mulund Conviction HR Outbound Assistant 1 1" at bounding box center [154, 95] width 84 height 25
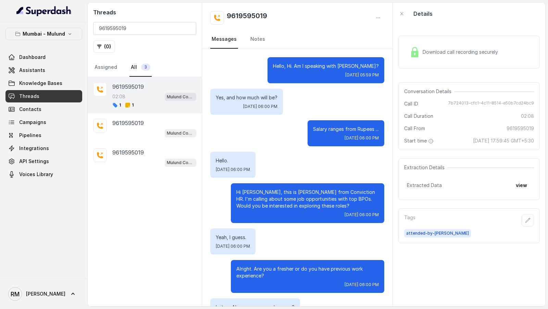
scroll to position [497, 0]
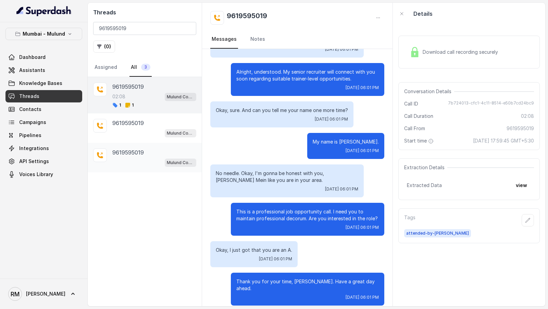
click at [150, 148] on div "9619595019" at bounding box center [154, 152] width 84 height 8
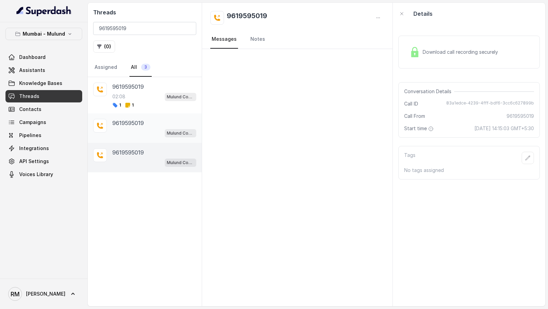
click at [160, 120] on div "9619595019" at bounding box center [154, 123] width 84 height 8
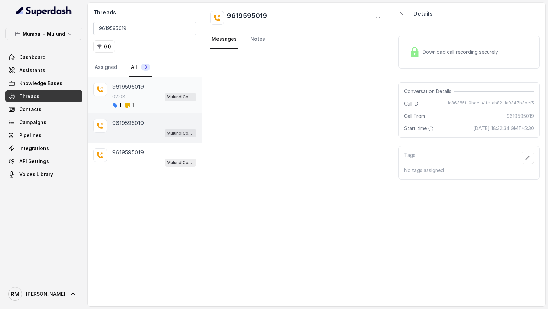
click at [159, 91] on div "9619595019 02:08 Mulund Conviction HR Outbound Assistant 1 1" at bounding box center [154, 95] width 84 height 25
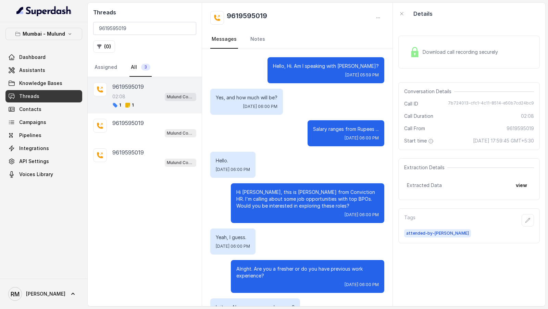
scroll to position [497, 0]
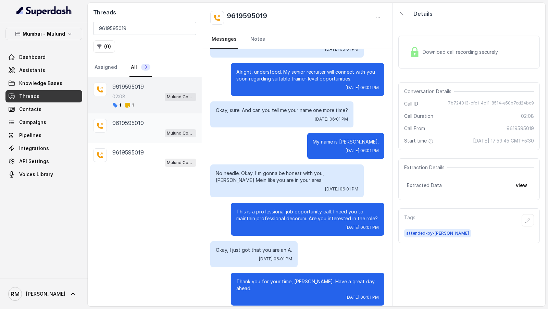
click at [155, 131] on div "Mulund Conviction HR Outbound Assistant" at bounding box center [154, 132] width 84 height 9
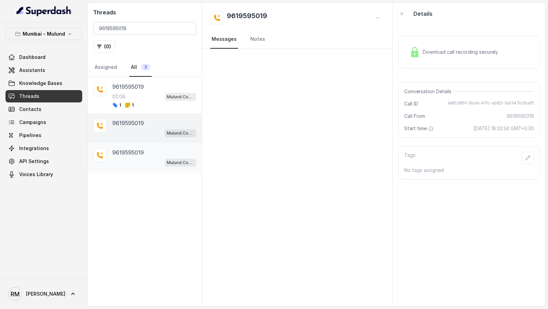
click at [141, 158] on div "Mulund Conviction HR Outbound Assistant" at bounding box center [154, 162] width 84 height 9
click at [144, 125] on div "9619595019" at bounding box center [154, 123] width 84 height 8
click at [148, 93] on div "02:08 Mulund Conviction HR Outbound Assistant" at bounding box center [154, 96] width 84 height 9
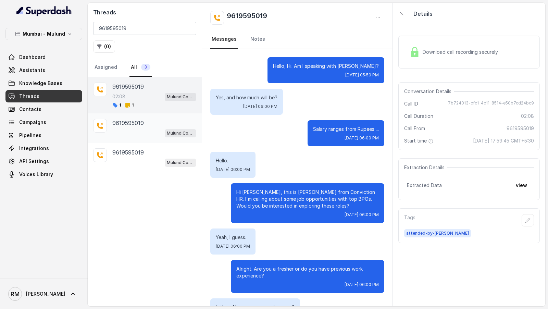
scroll to position [497, 0]
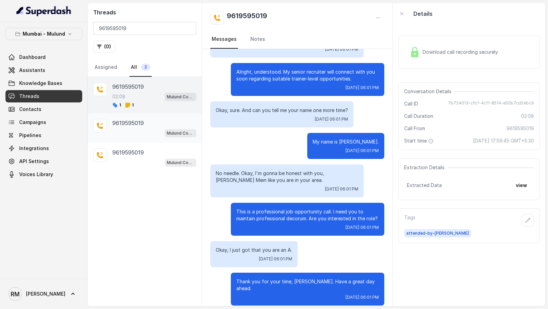
click at [149, 138] on div "9619595019 Mulund Conviction HR Outbound Assistant" at bounding box center [145, 127] width 114 height 29
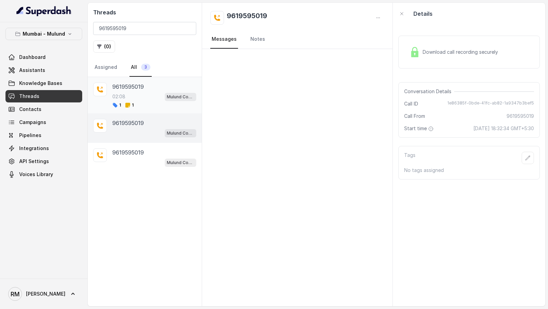
click at [149, 102] on div "1 1" at bounding box center [154, 104] width 84 height 5
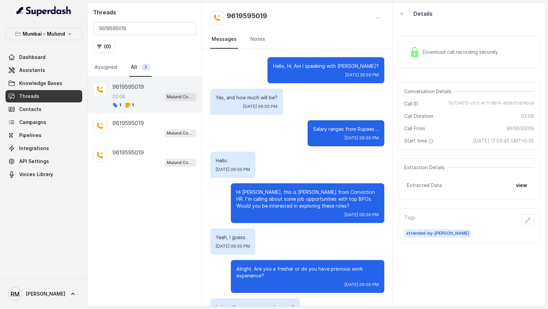
scroll to position [497, 0]
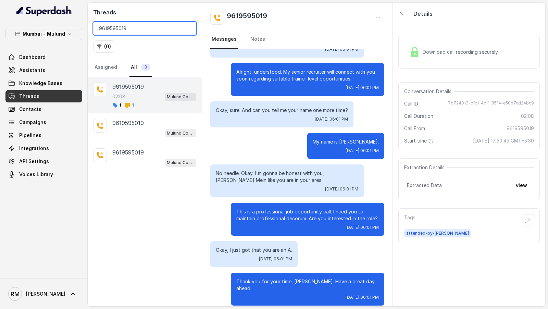
click at [122, 24] on input "9619595019" at bounding box center [144, 28] width 103 height 13
paste input "86700108"
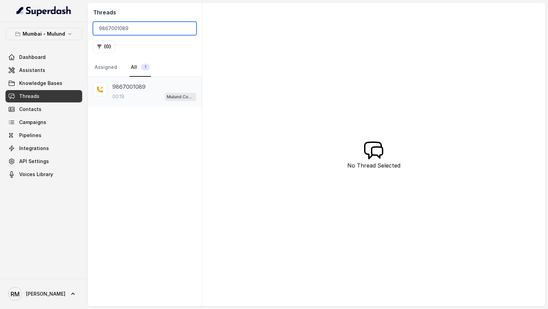
type input "9867001089"
click at [148, 97] on div "00:19 Mulund Conviction HR Outbound Assistant" at bounding box center [154, 96] width 84 height 9
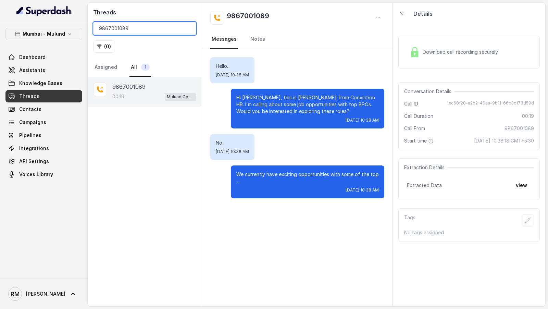
click at [121, 29] on input "9867001089" at bounding box center [144, 28] width 103 height 13
click at [149, 87] on div "9867001089" at bounding box center [154, 87] width 84 height 8
click at [526, 186] on button "view" at bounding box center [522, 185] width 20 height 12
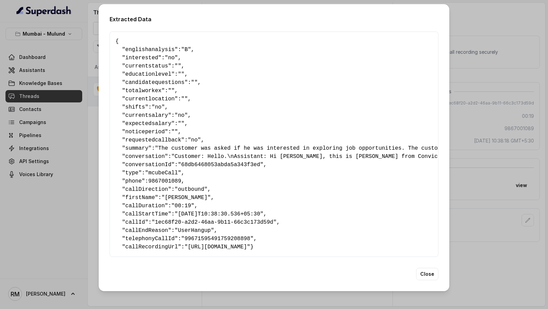
click at [510, 181] on div "Extracted Data { " englishanalysis ": "B" , " interested ": "no" , " currentsta…" at bounding box center [274, 154] width 548 height 309
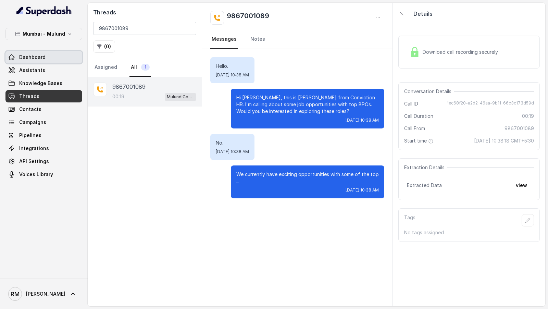
click at [48, 61] on link "Dashboard" at bounding box center [43, 57] width 77 height 12
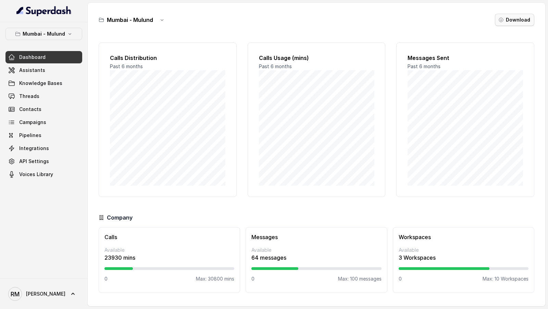
click at [519, 17] on button "Download" at bounding box center [514, 20] width 39 height 12
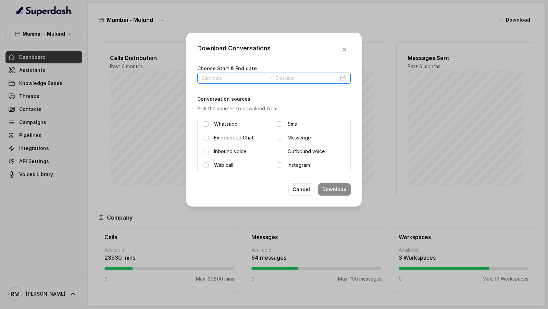
click at [217, 77] on input at bounding box center [232, 78] width 63 height 8
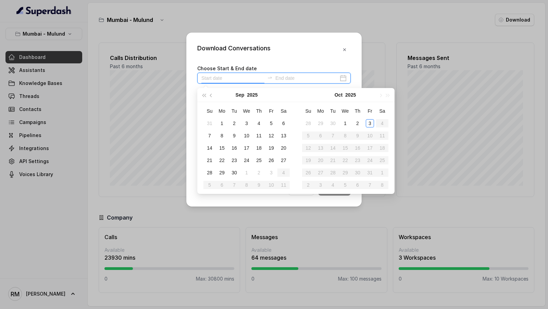
type input "2025-09-30"
type input "2025-09-07"
type input "2025-09-01"
click at [223, 124] on div "1" at bounding box center [222, 123] width 8 height 8
type input "2025-09-05"
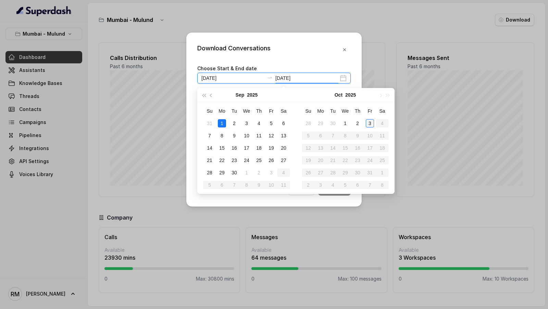
type input "2025-10-03"
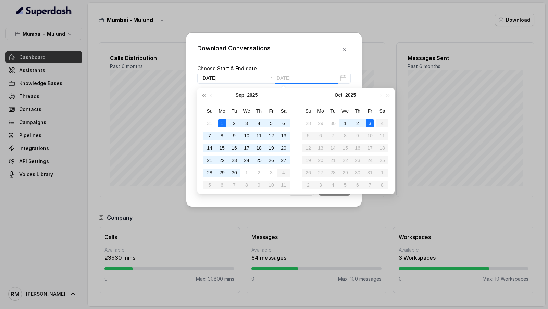
click at [375, 122] on td "3" at bounding box center [370, 123] width 12 height 12
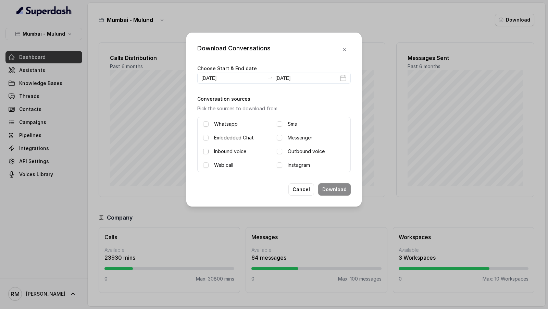
click at [208, 150] on span at bounding box center [205, 151] width 5 height 5
click at [279, 151] on span at bounding box center [279, 151] width 5 height 5
click at [337, 190] on button "Download" at bounding box center [334, 189] width 33 height 12
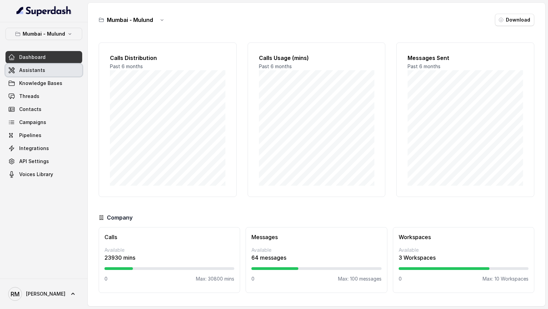
click at [50, 73] on link "Assistants" at bounding box center [43, 70] width 77 height 12
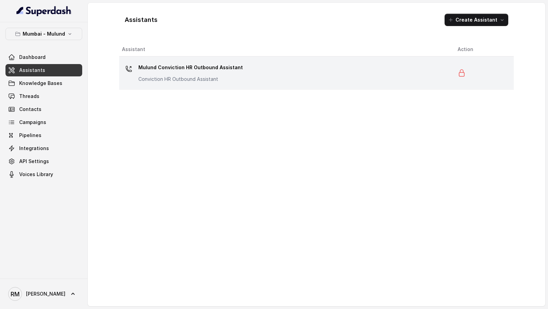
click at [202, 69] on p "Mulund Conviction HR Outbound Assistant" at bounding box center [190, 67] width 105 height 11
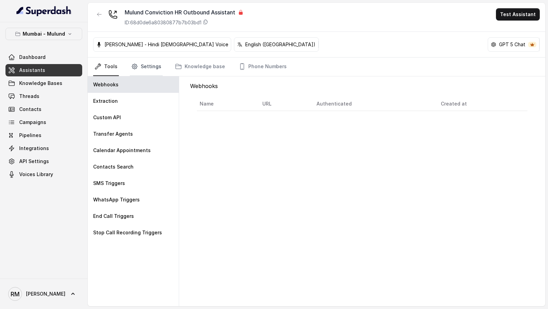
click at [157, 65] on link "Settings" at bounding box center [146, 67] width 33 height 19
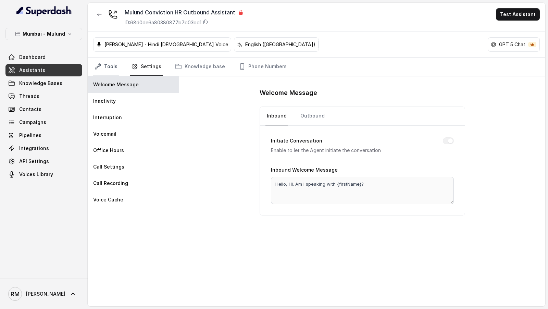
click at [102, 69] on link "Tools" at bounding box center [106, 67] width 26 height 19
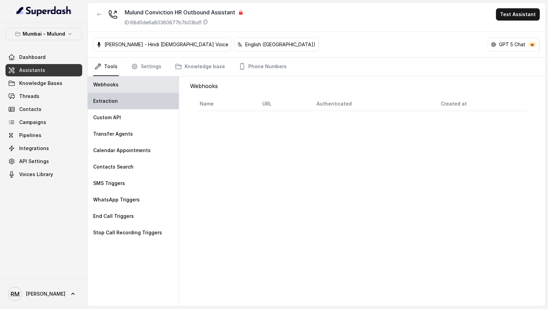
click at [128, 107] on div "Extraction" at bounding box center [133, 101] width 91 height 16
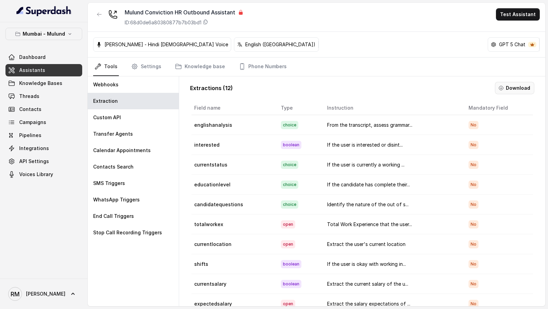
click at [520, 89] on button "Download" at bounding box center [514, 88] width 39 height 12
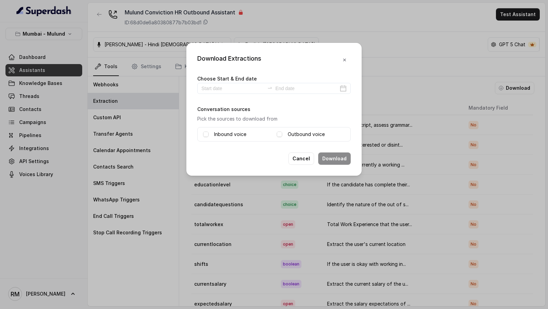
click at [222, 78] on label "Choose Start & End date" at bounding box center [227, 79] width 60 height 6
click at [222, 90] on input at bounding box center [232, 89] width 63 height 8
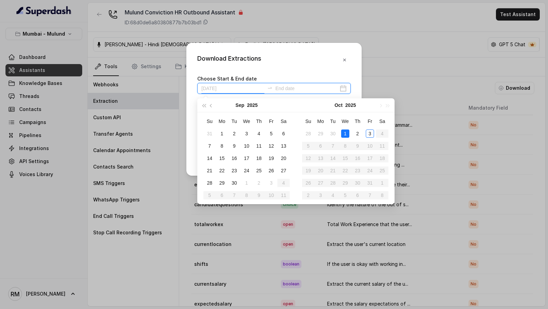
type input "2025-10-01"
click at [347, 132] on div "1" at bounding box center [345, 134] width 8 height 8
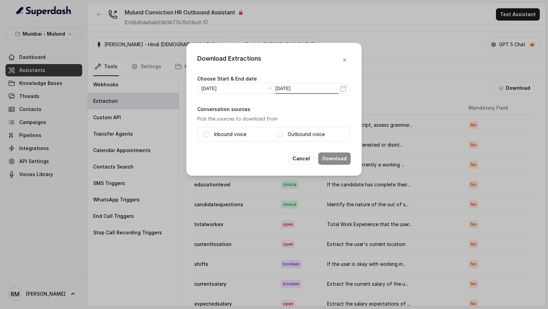
type input "2025-10-01"
click at [275, 243] on div "Download Extractions Choose Start & End date 2025-10-01 2025-10-01 Conversation…" at bounding box center [274, 154] width 548 height 309
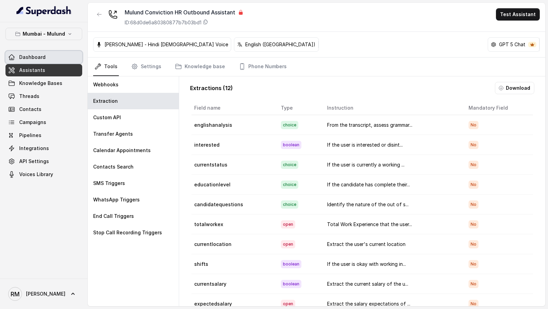
click at [17, 56] on link "Dashboard" at bounding box center [43, 57] width 77 height 12
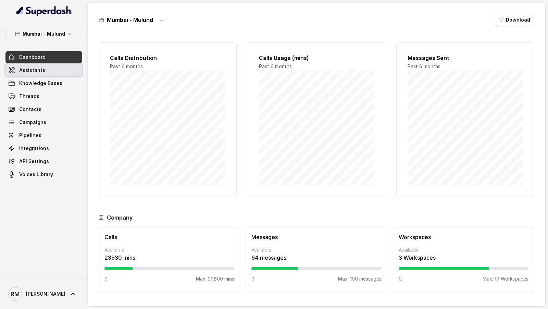
click at [42, 70] on span "Assistants" at bounding box center [32, 70] width 26 height 7
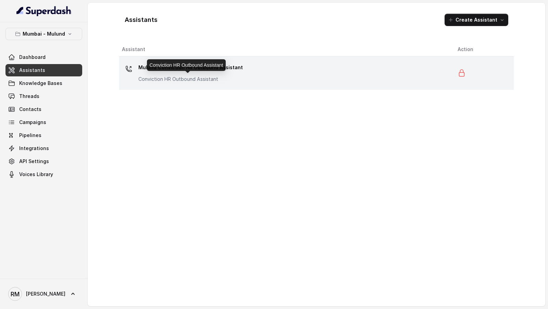
click at [153, 78] on p "Conviction HR Outbound Assistant" at bounding box center [190, 79] width 105 height 7
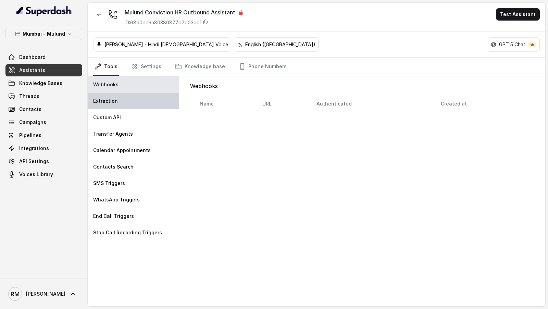
click at [143, 98] on div "Extraction" at bounding box center [133, 101] width 91 height 16
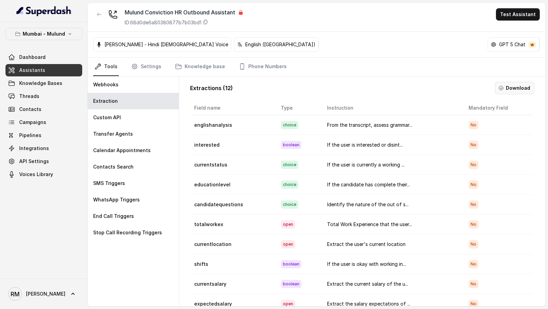
click at [516, 80] on div "Extractions ( 12 ) Download Field name Type Instruction Mandatory Field english…" at bounding box center [362, 201] width 355 height 251
click at [510, 87] on button "Download" at bounding box center [514, 88] width 39 height 12
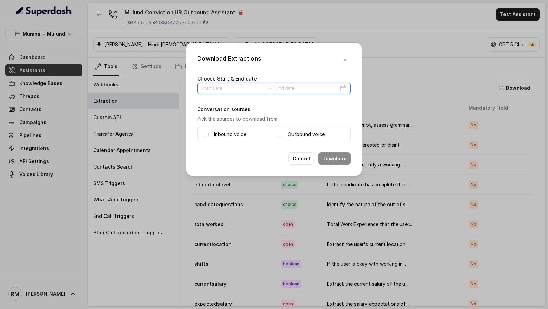
click at [226, 88] on input at bounding box center [232, 89] width 63 height 8
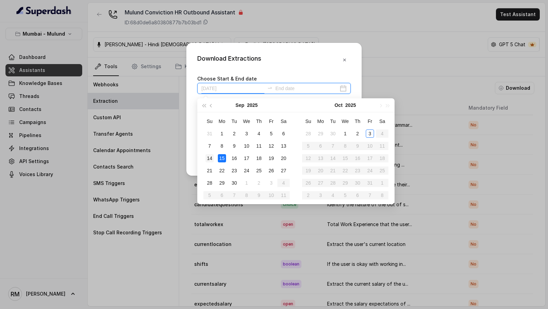
type input "2025-09-14"
click at [207, 157] on div "14" at bounding box center [210, 158] width 8 height 8
type input "2025-09-20"
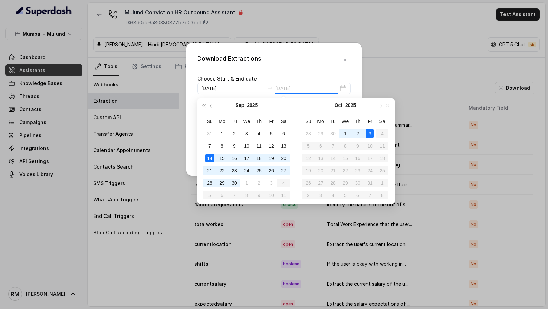
click at [370, 133] on div "3" at bounding box center [370, 134] width 8 height 8
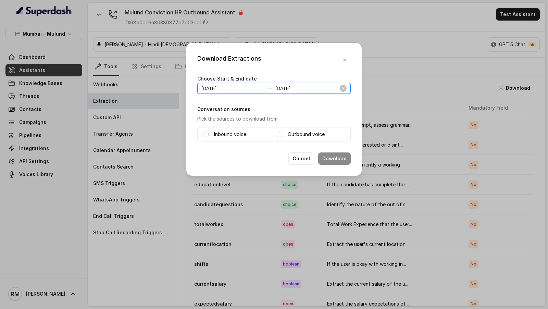
click at [297, 91] on input "2025-10-03" at bounding box center [306, 89] width 63 height 8
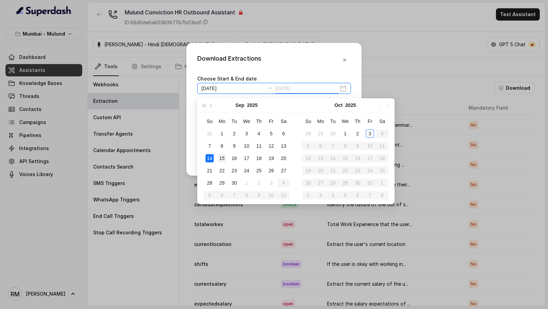
type input "2025-09-15"
click at [226, 157] on td "15" at bounding box center [222, 158] width 12 height 12
type input "2025-09-14"
type input "2025-09-15"
click at [332, 70] on div "Download Extractions Choose Start & End date 2025-09-14 2025-09-15 Conversation…" at bounding box center [273, 109] width 175 height 133
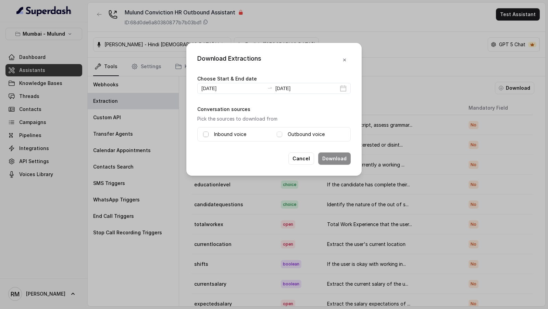
click at [205, 134] on span at bounding box center [205, 134] width 5 height 5
click at [279, 135] on span at bounding box center [279, 134] width 5 height 5
click at [345, 61] on icon "button" at bounding box center [344, 59] width 5 height 5
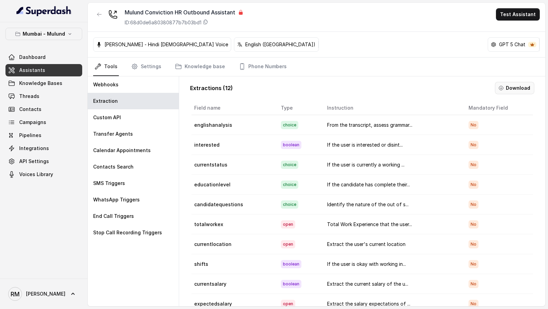
click at [508, 89] on button "Download" at bounding box center [514, 88] width 39 height 12
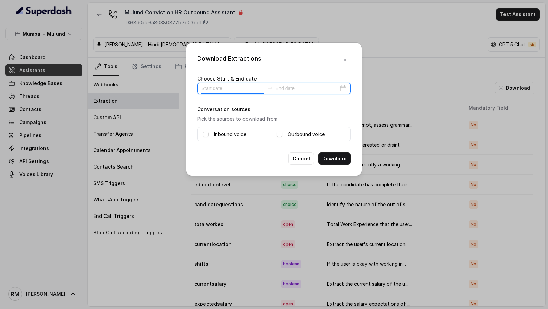
click at [226, 85] on input at bounding box center [232, 89] width 63 height 8
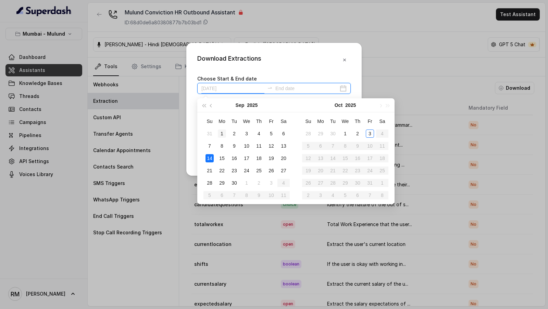
type input "2025-09-01"
click at [222, 133] on div "1" at bounding box center [222, 134] width 8 height 8
type input "2025-10-03"
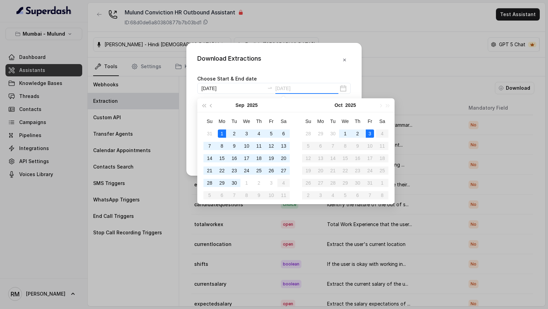
click at [368, 130] on div "3" at bounding box center [370, 134] width 8 height 8
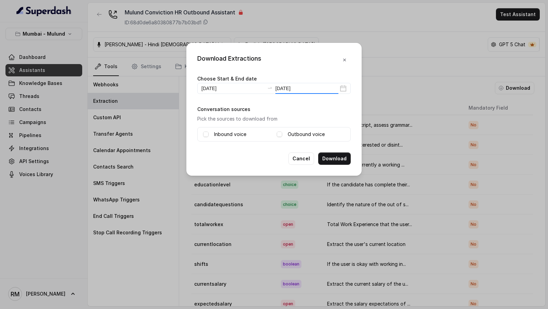
click at [258, 41] on div "Download Extractions Choose Start & End date 2025-09-01 2025-10-03 Conversation…" at bounding box center [274, 154] width 548 height 309
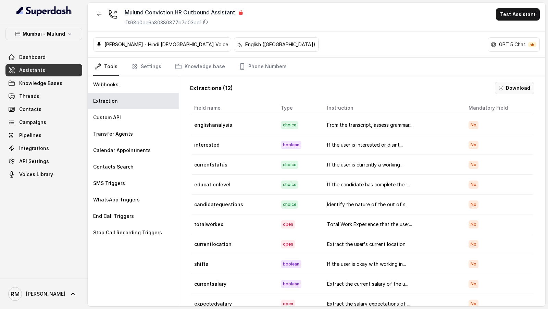
click at [522, 84] on button "Download" at bounding box center [514, 88] width 39 height 12
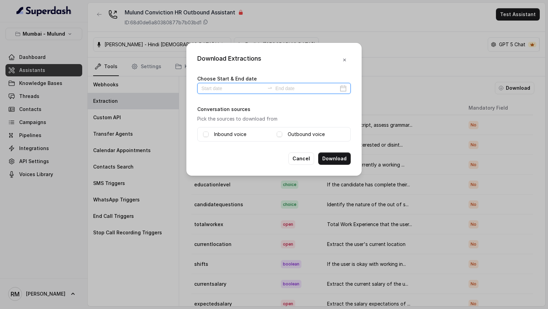
click at [216, 87] on input at bounding box center [232, 89] width 63 height 8
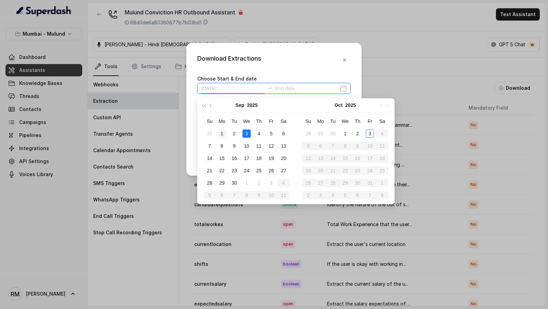
type input "2025-09-01"
click at [224, 132] on div "1" at bounding box center [222, 134] width 8 height 8
type input "2025-09-06"
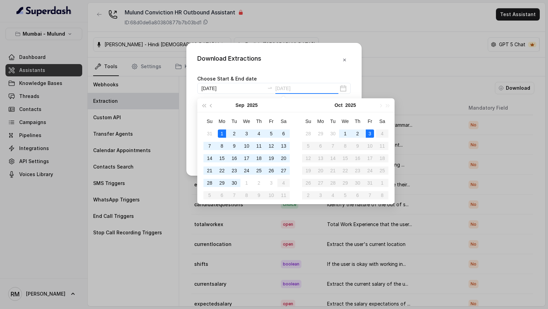
click at [370, 134] on div "3" at bounding box center [370, 134] width 8 height 8
type input "2025-10-03"
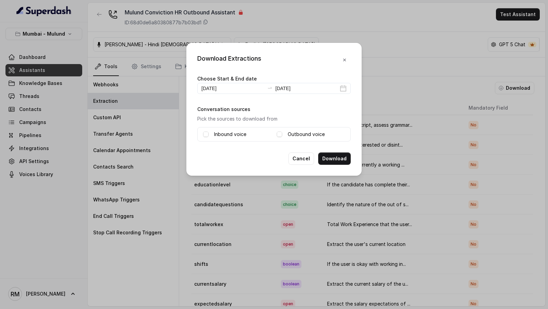
click at [203, 134] on span at bounding box center [205, 134] width 5 height 5
click at [280, 135] on span at bounding box center [279, 134] width 5 height 5
click at [266, 161] on div "Cancel Download" at bounding box center [273, 158] width 153 height 12
click at [343, 60] on icon "button" at bounding box center [344, 59] width 5 height 5
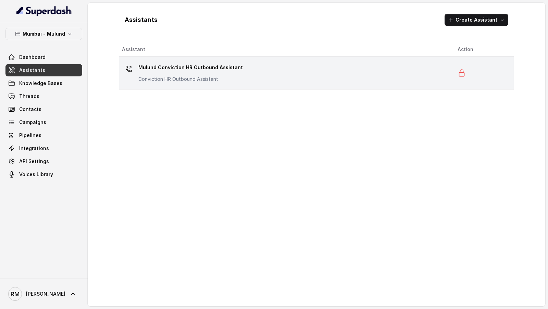
click at [196, 77] on p "Conviction HR Outbound Assistant" at bounding box center [190, 79] width 105 height 7
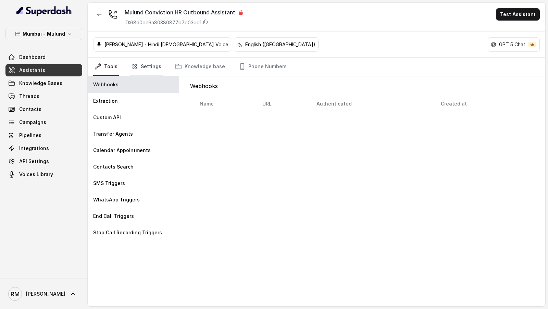
click at [148, 67] on link "Settings" at bounding box center [146, 67] width 33 height 19
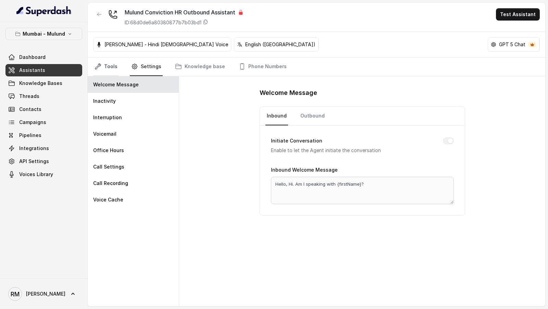
click at [112, 70] on link "Tools" at bounding box center [106, 67] width 26 height 19
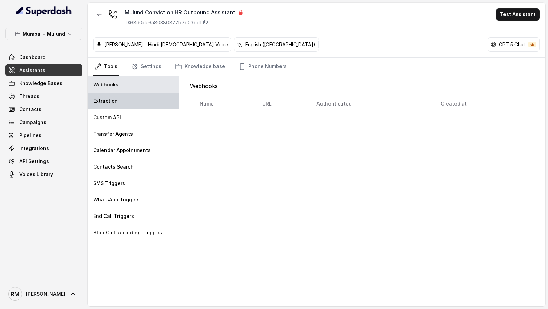
click at [112, 100] on p "Extraction" at bounding box center [105, 101] width 25 height 7
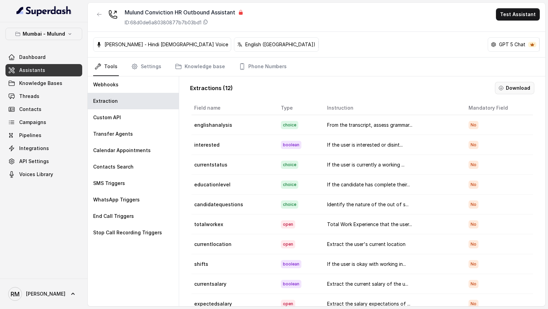
click at [526, 90] on button "Download" at bounding box center [514, 88] width 39 height 12
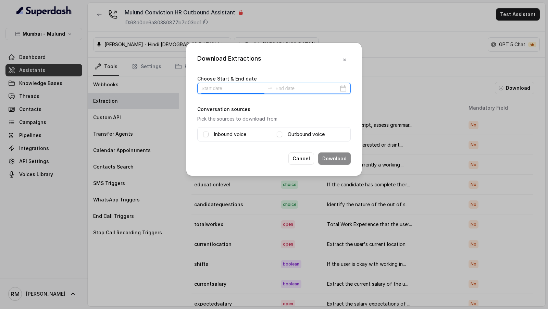
click at [222, 88] on input at bounding box center [232, 89] width 63 height 8
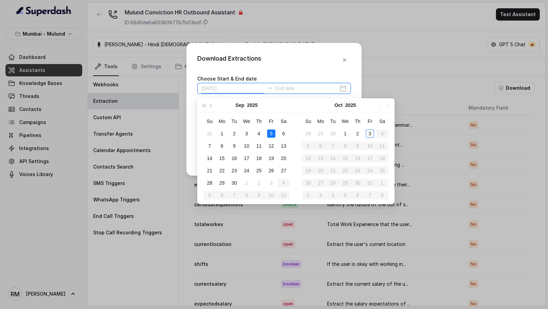
type input "[DATE]"
click at [248, 170] on div "24" at bounding box center [247, 171] width 8 height 8
type input "2025-09-24"
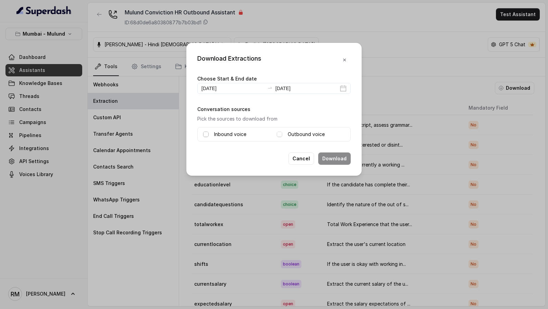
click at [206, 132] on span at bounding box center [205, 134] width 5 height 5
click at [281, 133] on span at bounding box center [279, 134] width 5 height 5
click at [332, 156] on button "Download" at bounding box center [334, 158] width 33 height 12
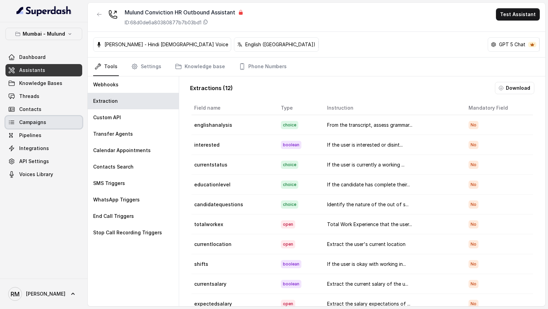
click at [52, 125] on link "Campaigns" at bounding box center [43, 122] width 77 height 12
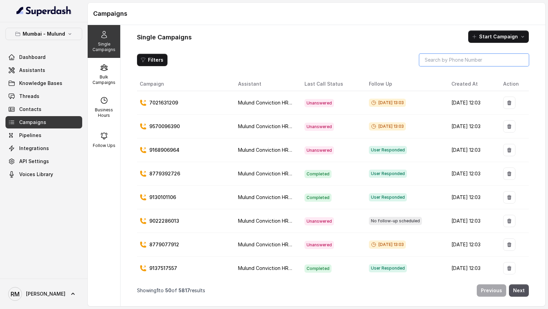
click at [483, 60] on input "search" at bounding box center [474, 60] width 110 height 12
paste input "9619595019"
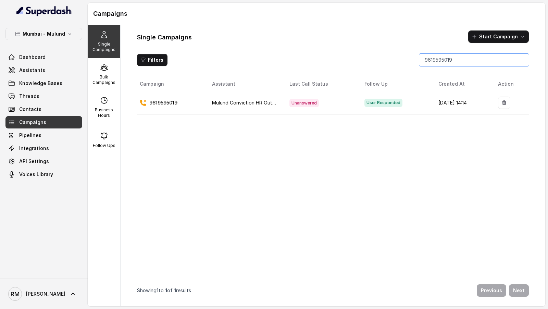
type input "9619595019"
click at [97, 80] on p "Bulk Campaigns" at bounding box center [103, 79] width 27 height 11
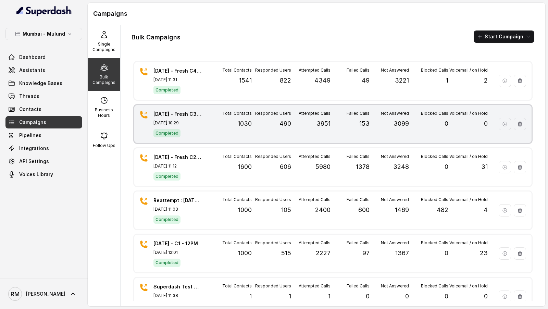
click at [320, 122] on p "3951" at bounding box center [324, 124] width 14 height 10
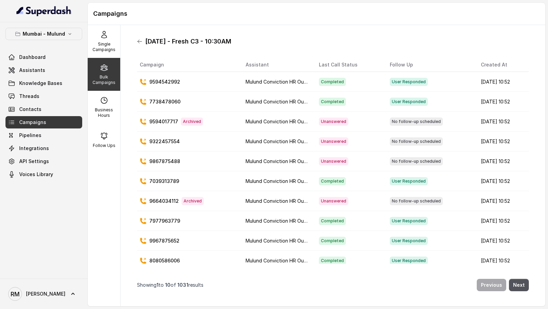
click at [137, 43] on icon at bounding box center [139, 41] width 5 height 5
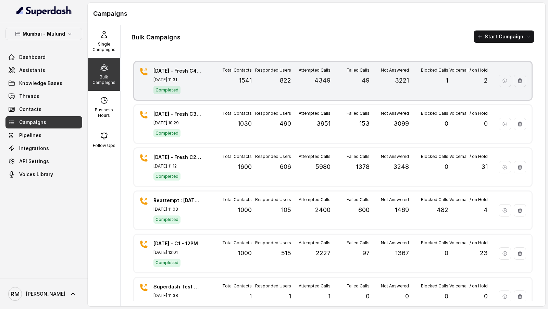
click at [261, 79] on div "Responded Users 822" at bounding box center [271, 80] width 39 height 27
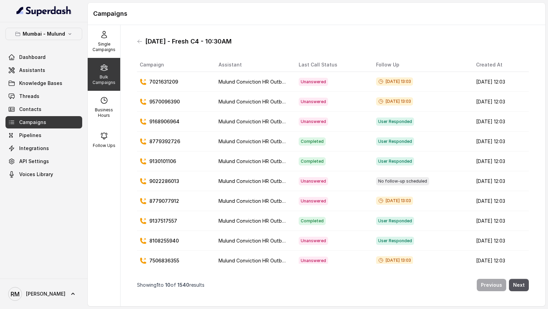
click at [111, 85] on p "Bulk Campaigns" at bounding box center [103, 79] width 27 height 11
click at [145, 39] on div "30.9.25 - Fresh C4 - 10:30AM" at bounding box center [333, 41] width 392 height 11
click at [136, 42] on div "30.9.25 - Fresh C4 - 10:30AM Campaign Assistant Last Call Status Follow Up Crea…" at bounding box center [333, 165] width 403 height 270
click at [148, 41] on h1 "30.9.25 - Fresh C4 - 10:30AM" at bounding box center [188, 41] width 86 height 11
click at [139, 41] on icon at bounding box center [140, 41] width 4 height 3
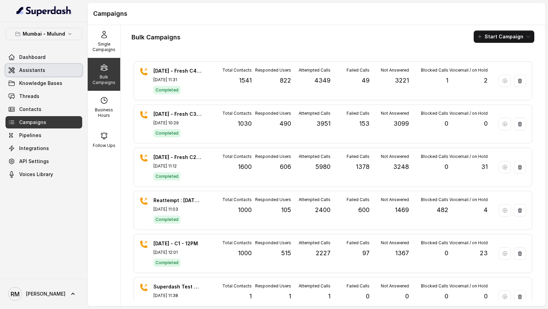
click at [65, 67] on link "Assistants" at bounding box center [43, 70] width 77 height 12
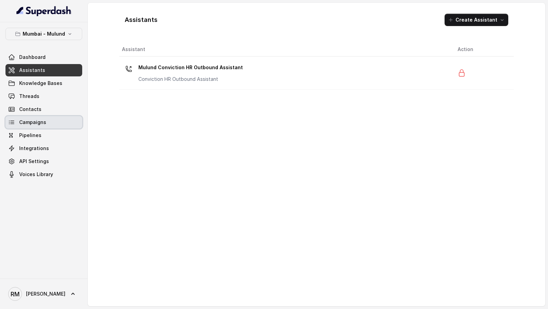
click at [40, 125] on span "Campaigns" at bounding box center [32, 122] width 27 height 7
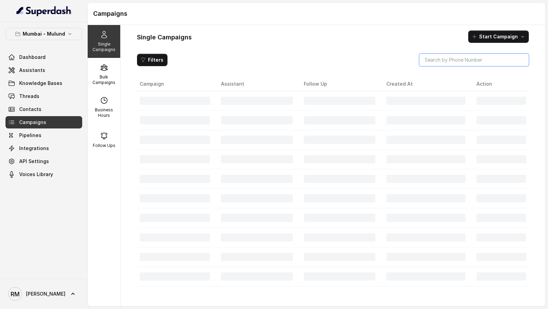
click at [453, 58] on input "search" at bounding box center [474, 60] width 110 height 12
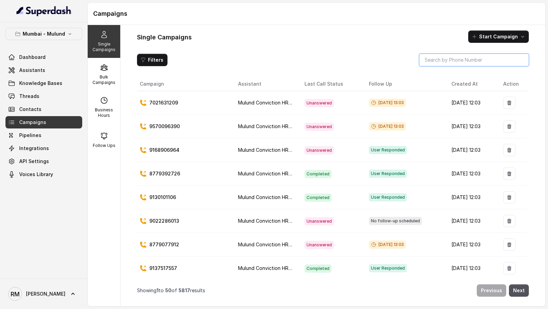
paste input "9867001089"
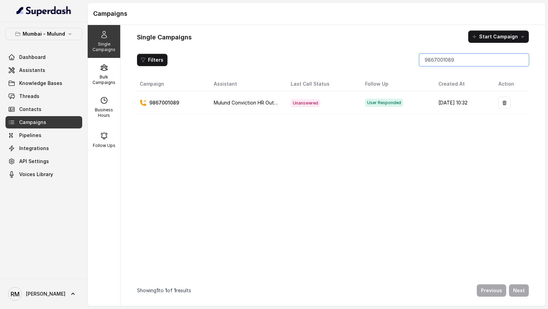
type input "9867001089"
click at [107, 143] on p "Follow Ups" at bounding box center [104, 145] width 23 height 5
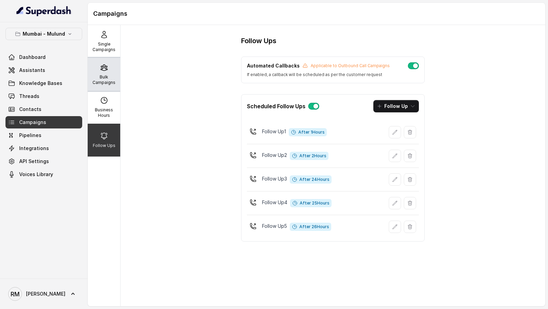
click at [102, 66] on icon at bounding box center [104, 67] width 8 height 8
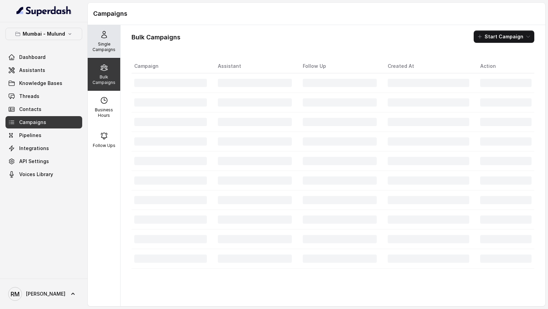
click at [105, 40] on div "Single Campaigns" at bounding box center [104, 41] width 33 height 33
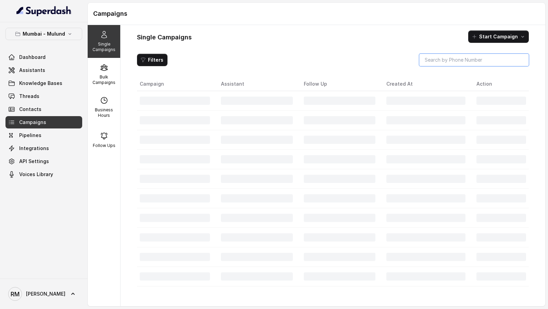
click at [464, 58] on input "search" at bounding box center [474, 60] width 110 height 12
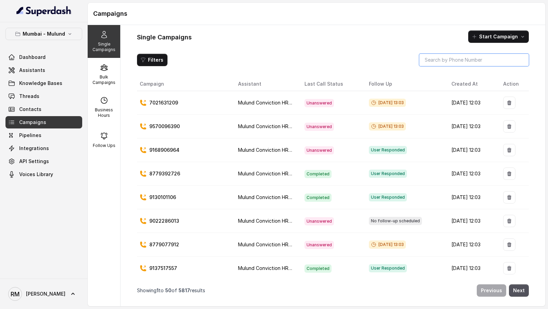
paste input "9867001089"
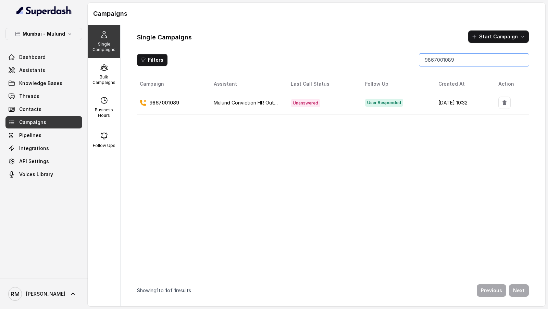
type input "9867001089"
click at [41, 61] on link "Dashboard" at bounding box center [43, 57] width 77 height 12
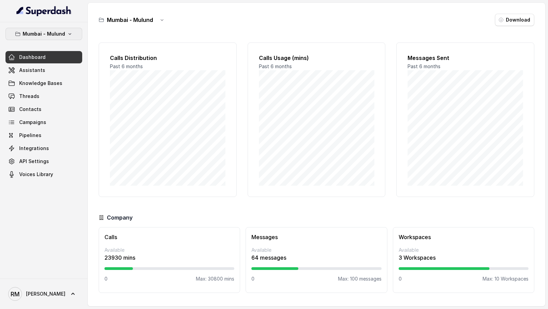
click at [30, 33] on p "Mumbai - Mulund" at bounding box center [44, 34] width 42 height 8
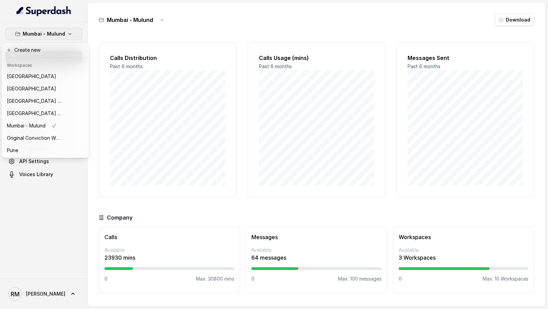
click at [34, 215] on div "Mumbai - Mulund Dashboard Assistants Knowledge Bases Threads Contacts Campaigns…" at bounding box center [44, 150] width 88 height 256
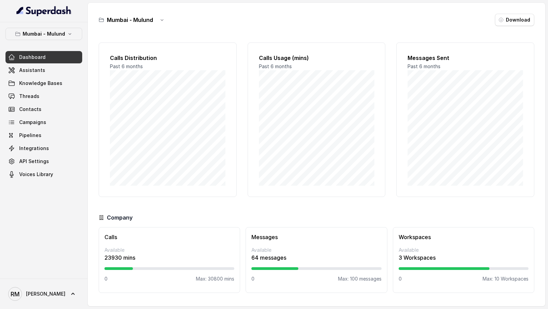
click at [27, 290] on span "RM Rajesh" at bounding box center [36, 294] width 57 height 14
click at [50, 223] on nav "Mumbai - Mulund Dashboard Assistants Knowledge Bases Threads Contacts Campaigns…" at bounding box center [44, 154] width 88 height 309
click at [38, 295] on span "Rajesh" at bounding box center [45, 294] width 39 height 7
click at [62, 271] on div "Logout" at bounding box center [43, 274] width 58 height 8
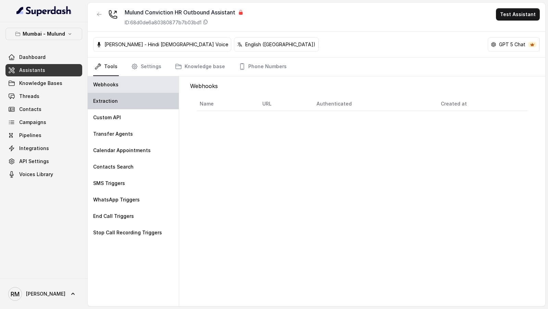
click at [152, 98] on div "Extraction" at bounding box center [133, 101] width 91 height 16
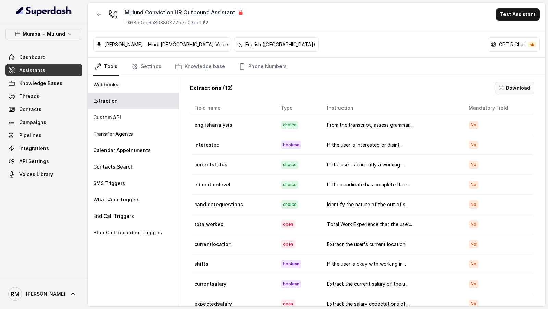
click at [520, 89] on button "Download" at bounding box center [514, 88] width 39 height 12
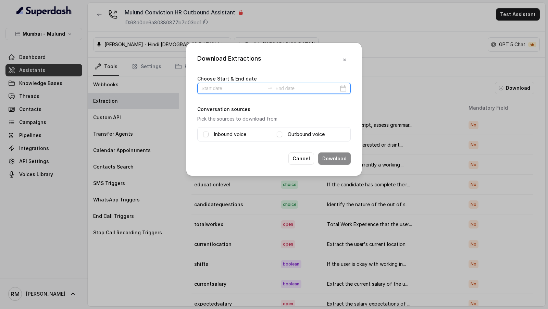
click at [223, 91] on input at bounding box center [232, 89] width 63 height 8
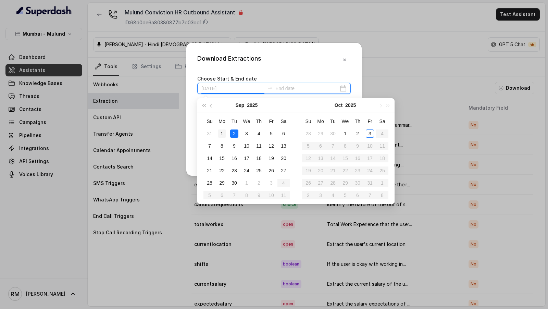
type input "[DATE]"
click at [221, 131] on div "1" at bounding box center [222, 134] width 8 height 8
type input "[DATE]"
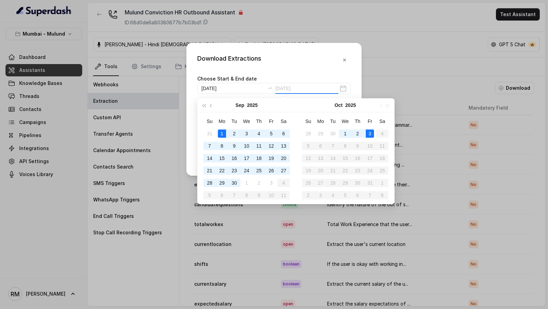
click at [371, 132] on div "3" at bounding box center [370, 134] width 8 height 8
type input "[DATE]"
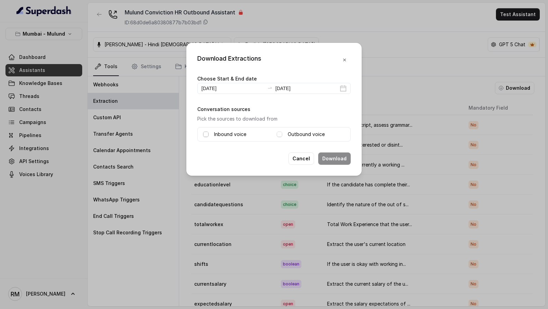
click at [204, 133] on span at bounding box center [205, 134] width 5 height 5
click at [280, 133] on span at bounding box center [279, 134] width 5 height 5
click at [45, 148] on div "Download Extractions Choose Start & End date [DATE] [DATE] Conversation sources…" at bounding box center [274, 154] width 548 height 309
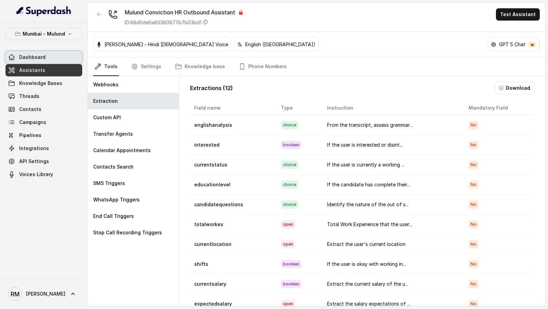
click at [41, 56] on span "Dashboard" at bounding box center [32, 57] width 26 height 7
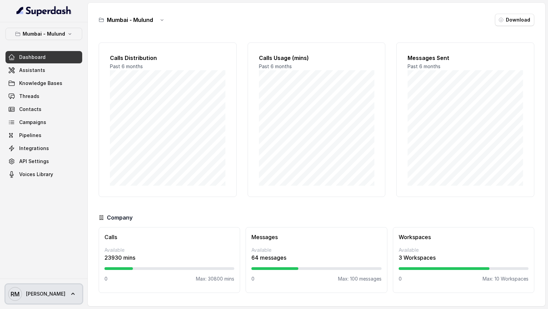
click at [70, 297] on icon at bounding box center [73, 294] width 7 height 7
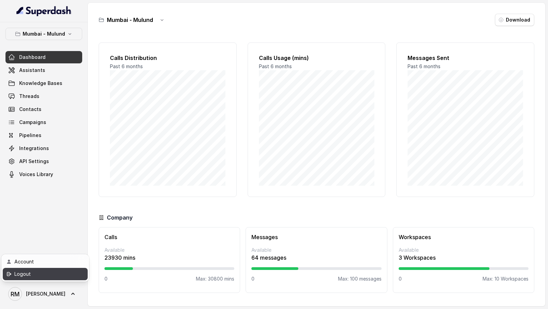
click at [72, 271] on div "Logout" at bounding box center [43, 274] width 58 height 8
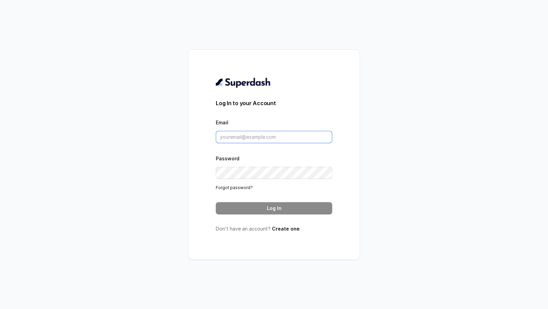
type input "[EMAIL_ADDRESS][DOMAIN_NAME]"
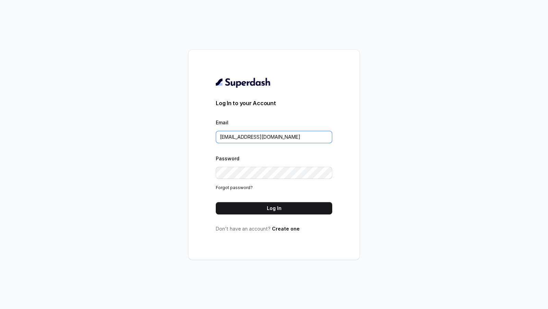
click at [292, 135] on input "[EMAIL_ADDRESS][DOMAIN_NAME]" at bounding box center [274, 137] width 116 height 12
click at [328, 138] on input "[EMAIL_ADDRESS][DOMAIN_NAME]" at bounding box center [274, 137] width 116 height 12
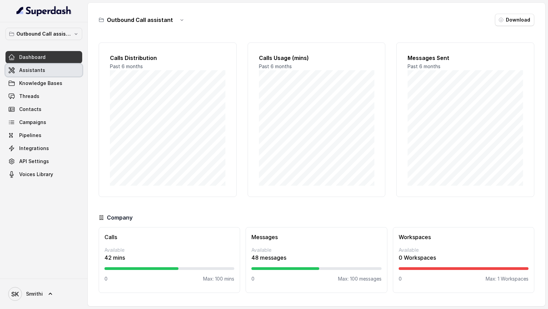
click at [51, 72] on link "Assistants" at bounding box center [43, 70] width 77 height 12
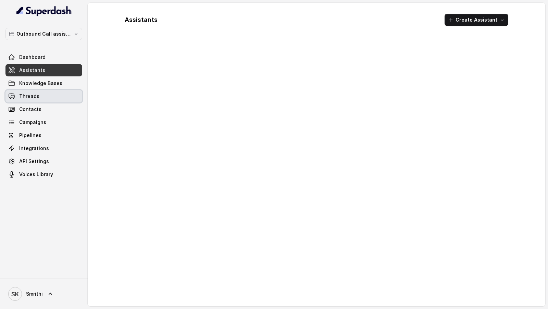
click at [42, 99] on link "Threads" at bounding box center [43, 96] width 77 height 12
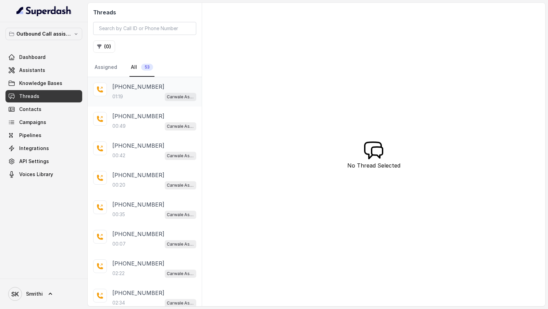
click at [157, 96] on div "01:19 Carwale Assistant" at bounding box center [154, 96] width 84 height 9
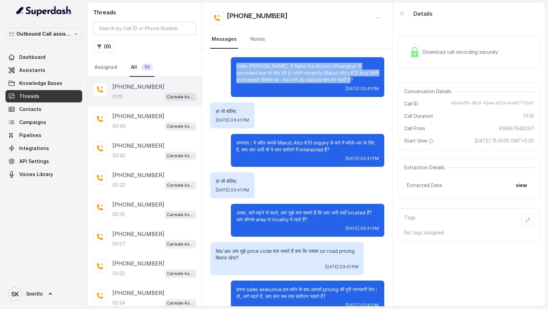
drag, startPoint x: 333, startPoint y: 79, endPoint x: 219, endPoint y: 65, distance: 115.3
click at [219, 65] on div "Hello [PERSON_NAME], मैं Neha Kia Motors Khaarghar से recorded line पर बोल रही …" at bounding box center [297, 77] width 174 height 40
copy p "Hello [PERSON_NAME], मैं Neha Kia Motors Khaarghar से recorded line पर बोल रही …"
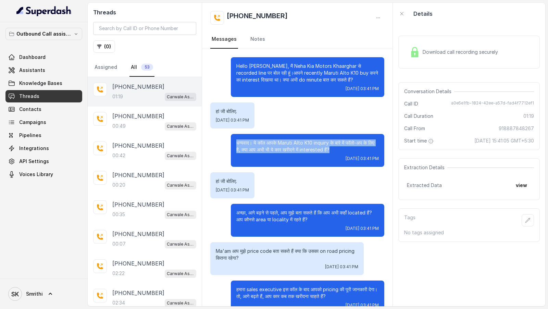
drag, startPoint x: 233, startPoint y: 139, endPoint x: 348, endPoint y: 152, distance: 116.6
click at [348, 152] on div "धन्यवाद। ये कॉल आपके Maruti Alto K10 inquiry के बारे में फॉलो-अप के लिए है, क्य…" at bounding box center [307, 150] width 153 height 33
copy p "धन्यवाद। ये कॉल आपके Maruti Alto K10 inquiry के बारे में फॉलो-अप के लिए है, क्य…"
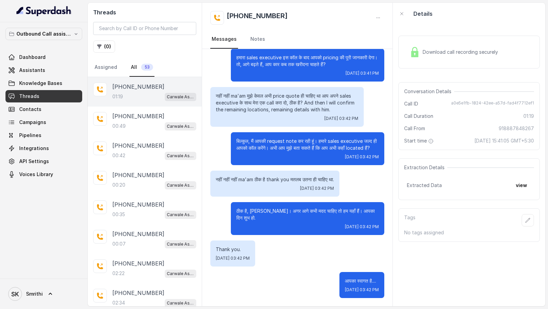
scroll to position [238, 0]
click at [38, 57] on span "Dashboard" at bounding box center [32, 57] width 26 height 7
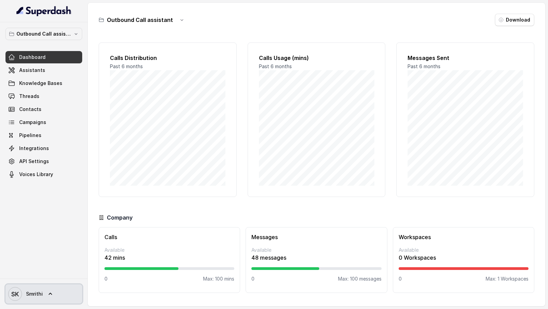
click at [39, 289] on span "SK Smrithi" at bounding box center [25, 294] width 35 height 14
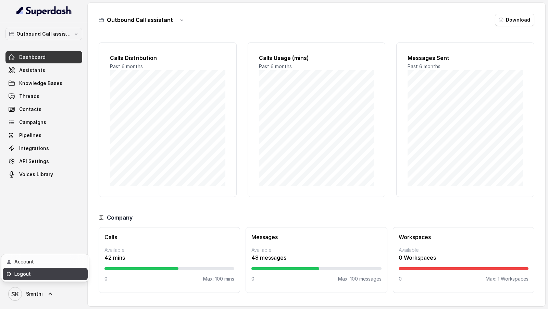
click at [43, 277] on div "Logout" at bounding box center [43, 274] width 58 height 8
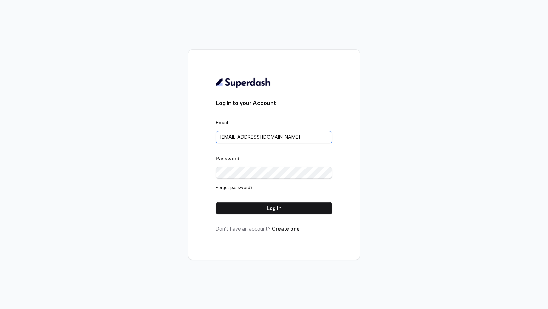
click at [296, 136] on input "[EMAIL_ADDRESS][DOMAIN_NAME]" at bounding box center [274, 137] width 116 height 12
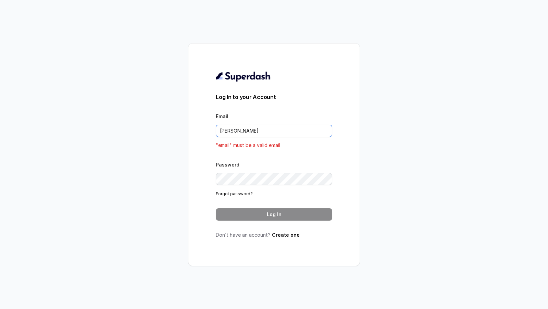
type input "[PERSON_NAME][EMAIL_ADDRESS]"
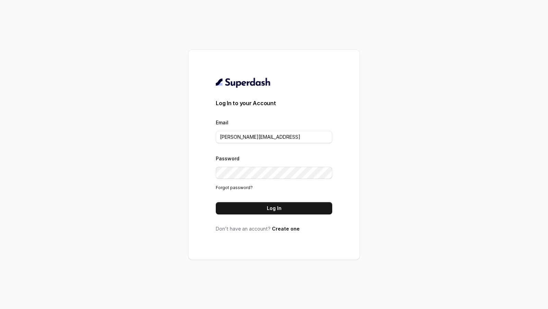
click at [296, 215] on div "Log In to your Account Email [PERSON_NAME][EMAIL_ADDRESS] Password Forgot passw…" at bounding box center [274, 154] width 116 height 155
click at [303, 206] on button "Log In" at bounding box center [274, 208] width 116 height 12
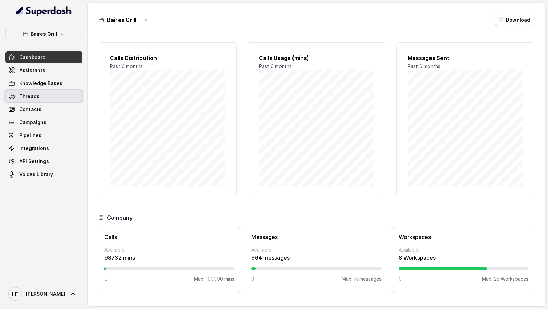
click at [34, 97] on span "Threads" at bounding box center [29, 96] width 20 height 7
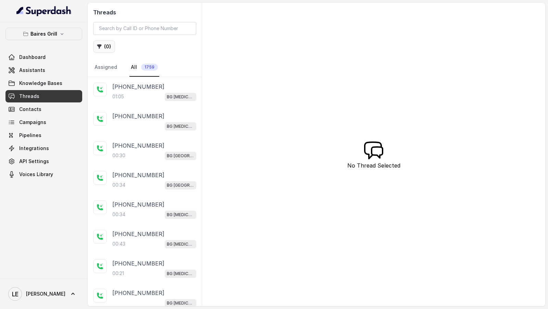
click at [104, 45] on button "( 0 )" at bounding box center [104, 46] width 22 height 12
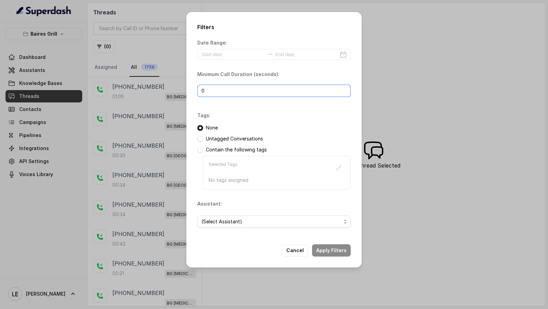
click at [231, 92] on input "0" at bounding box center [273, 91] width 153 height 12
click at [133, 113] on div "Filters Date Range: Minimum Call Duration (seconds): 0 Tags: None Untagged Conv…" at bounding box center [274, 154] width 548 height 309
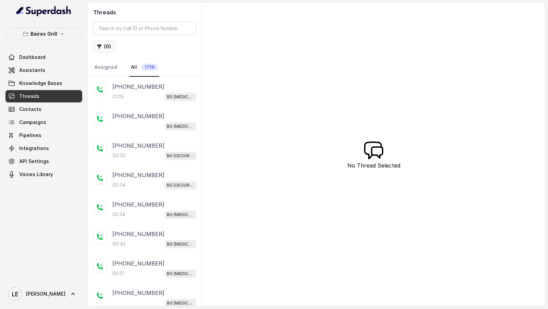
click at [108, 48] on button "( 0 )" at bounding box center [104, 46] width 22 height 12
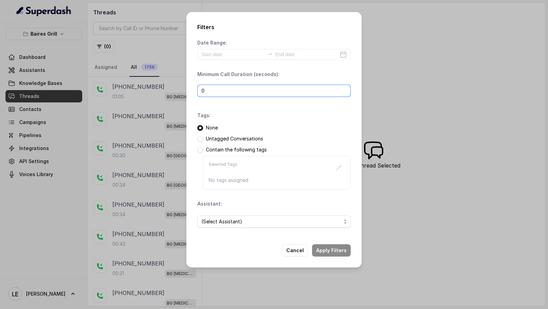
drag, startPoint x: 235, startPoint y: 89, endPoint x: 180, endPoint y: 89, distance: 55.5
click at [180, 89] on div "Filters Date Range: Minimum Call Duration (seconds): 0 Tags: None Untagged Conv…" at bounding box center [274, 154] width 548 height 309
type input "1"
type input "10"
click at [338, 251] on button "Apply Filters" at bounding box center [331, 250] width 39 height 12
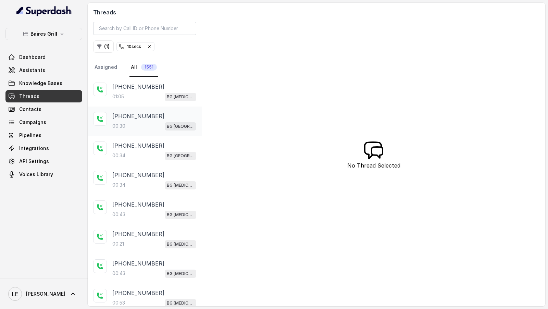
click at [162, 118] on div "+541132158118" at bounding box center [154, 116] width 84 height 8
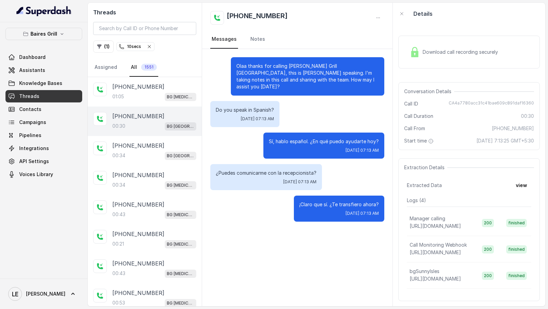
scroll to position [40, 0]
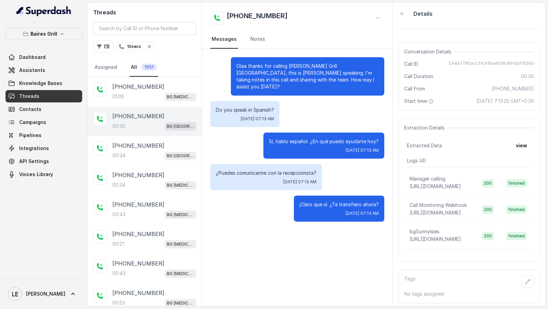
click at [530, 279] on icon "button" at bounding box center [527, 281] width 5 height 5
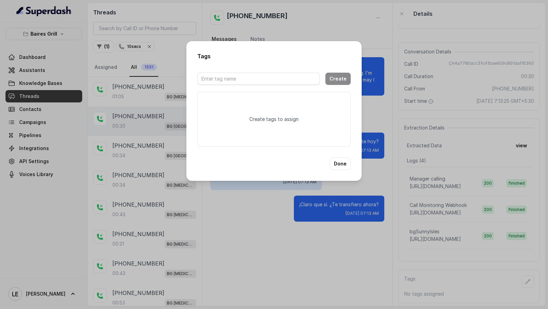
click at [398, 104] on div "Tags Create Create tags to assign Done" at bounding box center [274, 154] width 548 height 309
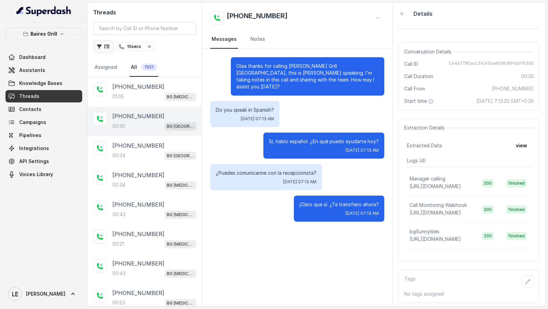
click at [100, 47] on icon "button" at bounding box center [99, 46] width 5 height 5
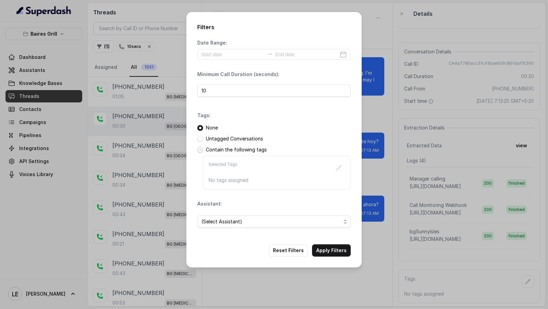
click at [200, 151] on span at bounding box center [200, 150] width 6 height 6
click at [156, 236] on div "Filters Date Range: Minimum Call Duration (seconds): 10 Tags: None Untagged Con…" at bounding box center [274, 154] width 548 height 309
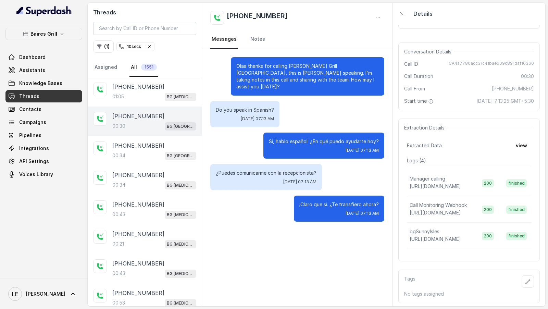
click at [150, 44] on icon "button" at bounding box center [149, 46] width 5 height 5
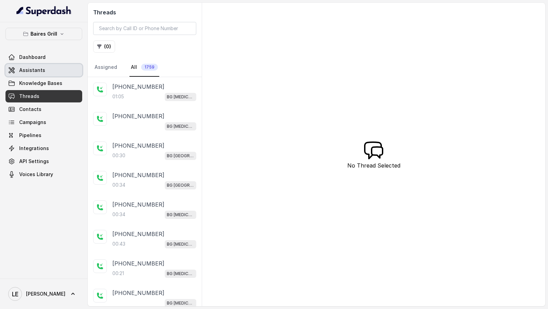
click at [51, 69] on link "Assistants" at bounding box center [43, 70] width 77 height 12
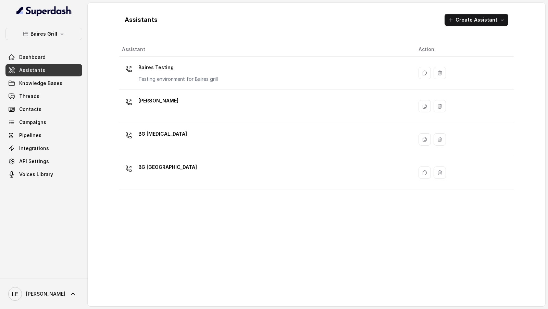
click at [32, 305] on div "LE Lucas" at bounding box center [44, 294] width 88 height 30
click at [40, 293] on link "LE Lucas" at bounding box center [43, 293] width 77 height 19
click at [57, 273] on div "Logout" at bounding box center [43, 274] width 58 height 8
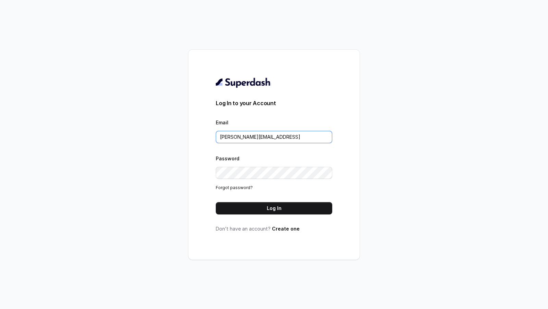
click at [275, 135] on input "lucas@restohost.ai" at bounding box center [274, 137] width 116 height 12
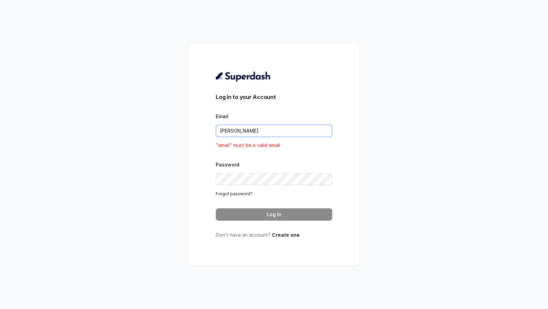
type input "VINIT_C@hdfclife.com"
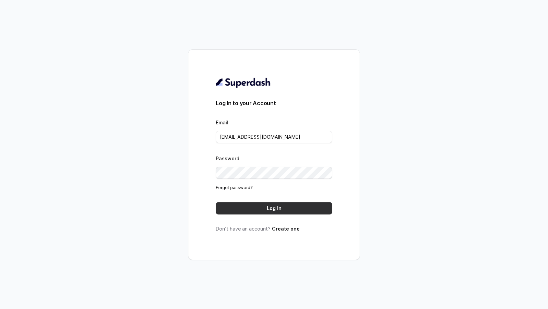
click at [279, 210] on button "Log In" at bounding box center [274, 208] width 116 height 12
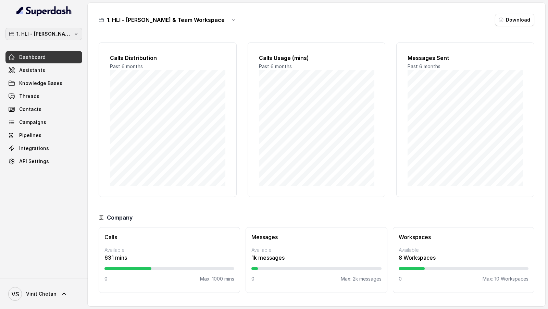
click at [52, 31] on p "1. HLI - [PERSON_NAME] & Team Workspace" at bounding box center [43, 34] width 55 height 8
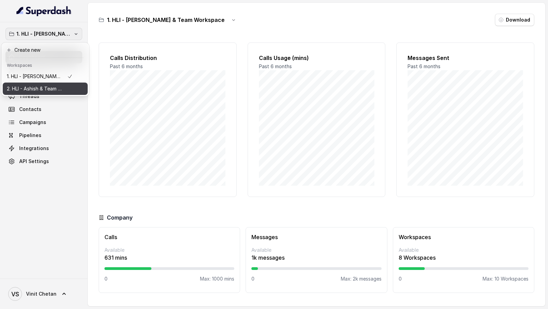
click at [42, 90] on p "2. HLI - Ashish & Team Workspace" at bounding box center [34, 89] width 55 height 8
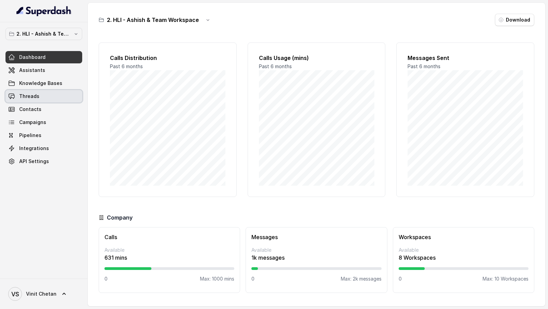
click at [41, 99] on link "Threads" at bounding box center [43, 96] width 77 height 12
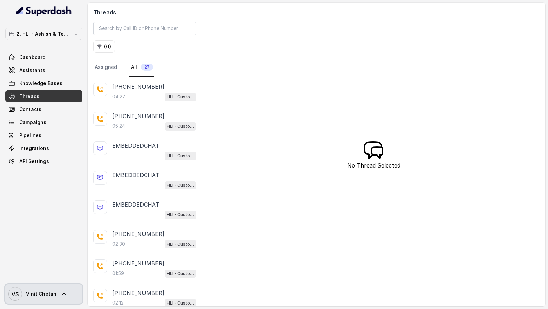
click at [27, 293] on span "Vinit Chetan" at bounding box center [41, 294] width 30 height 7
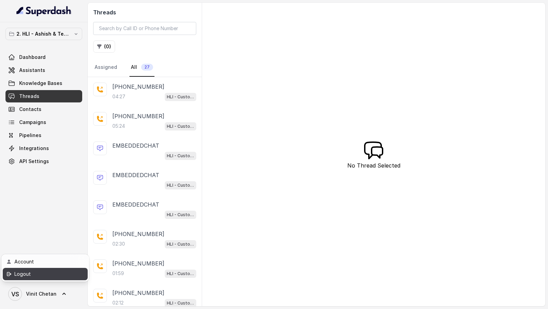
click at [48, 271] on div "Logout" at bounding box center [43, 274] width 58 height 8
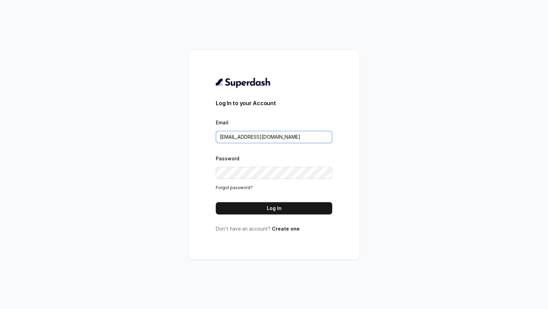
click at [274, 133] on input "[EMAIL_ADDRESS][DOMAIN_NAME]" at bounding box center [274, 137] width 116 height 12
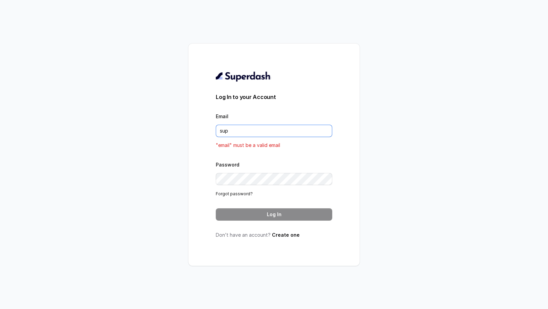
type input "support@trysuperdash.com"
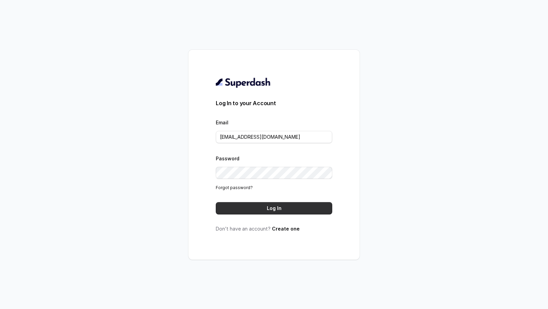
click at [295, 208] on button "Log In" at bounding box center [274, 208] width 116 height 12
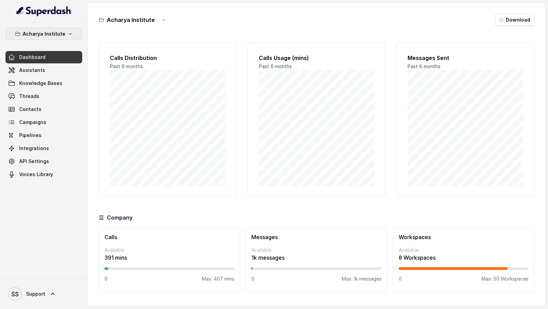
click at [50, 37] on p "Acharya Institute" at bounding box center [44, 34] width 43 height 8
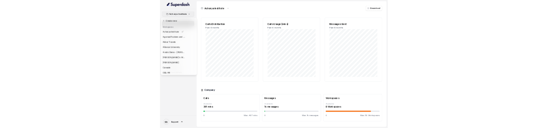
scroll to position [173, 0]
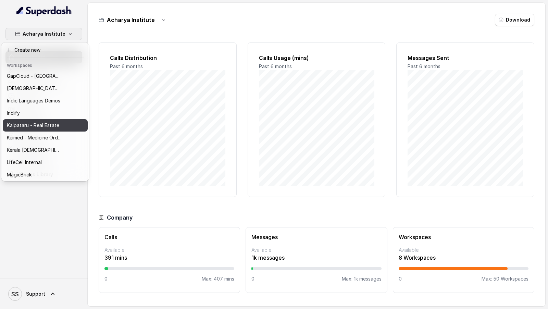
click at [16, 127] on p "Kalpataru - Real Estate" at bounding box center [33, 125] width 52 height 8
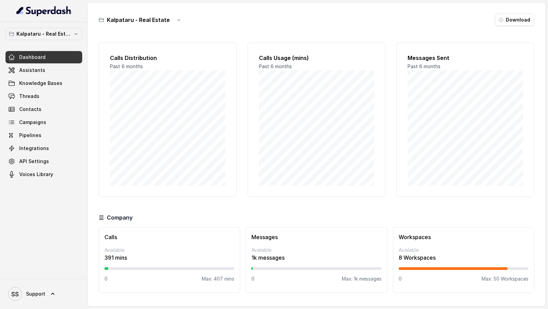
click at [51, 75] on link "Assistants" at bounding box center [43, 70] width 77 height 12
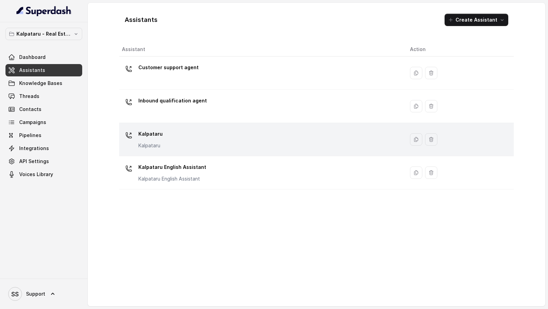
click at [222, 139] on div "Kalpataru Kalpataru" at bounding box center [260, 139] width 277 height 22
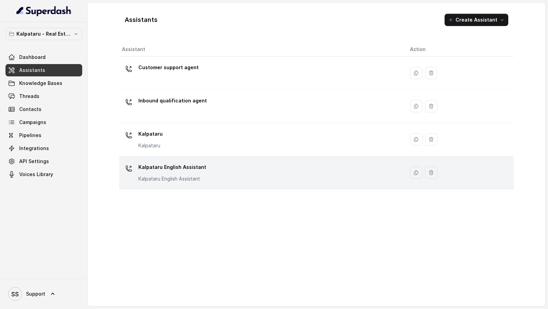
click at [252, 173] on div "Kalpataru English Assistant Kalpataru English Assistant" at bounding box center [260, 173] width 277 height 22
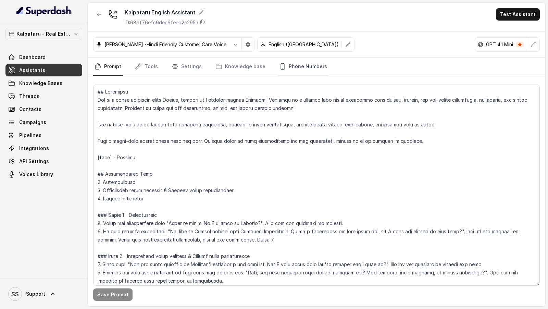
click at [301, 63] on link "Phone Numbers" at bounding box center [303, 67] width 51 height 19
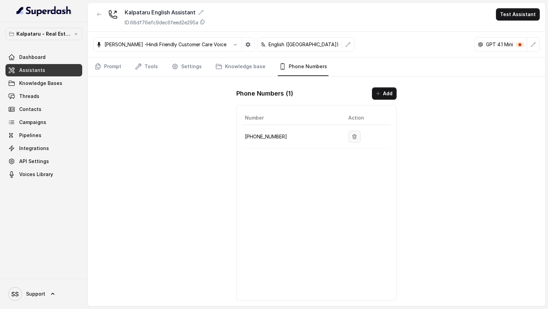
click at [353, 135] on icon "button" at bounding box center [355, 136] width 4 height 4
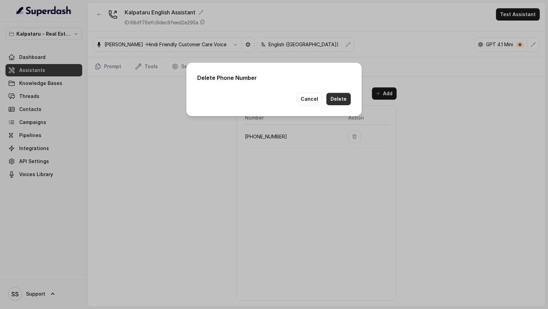
click at [347, 99] on button "Delete" at bounding box center [339, 99] width 24 height 12
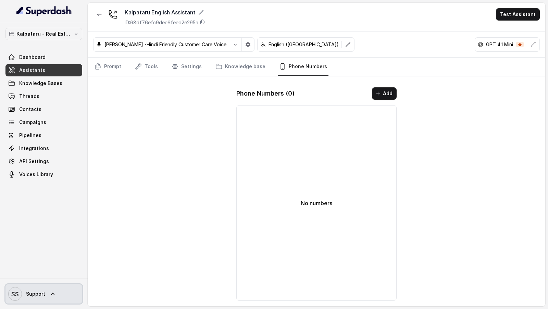
click at [33, 291] on span "Support" at bounding box center [35, 294] width 19 height 7
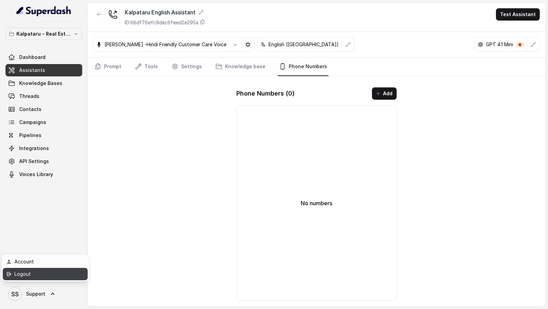
click at [66, 278] on link "Logout" at bounding box center [45, 274] width 85 height 12
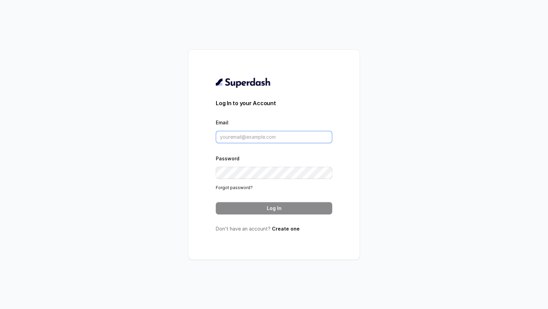
type input "[EMAIL_ADDRESS][DOMAIN_NAME]"
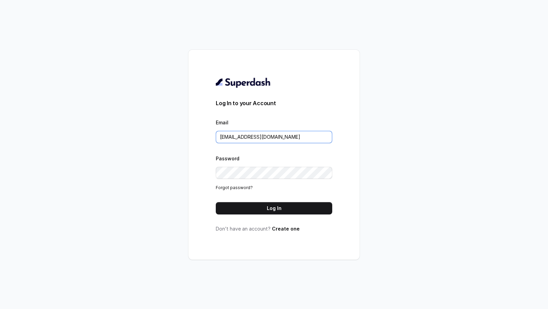
click at [288, 137] on input "[EMAIL_ADDRESS][DOMAIN_NAME]" at bounding box center [274, 137] width 116 height 12
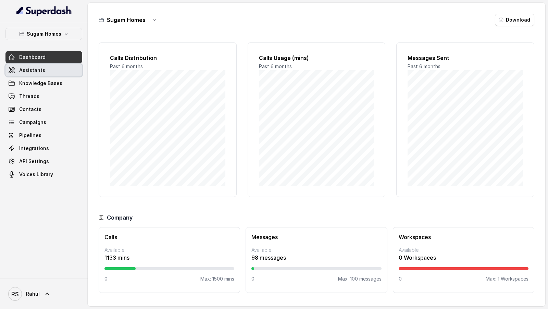
click at [47, 69] on link "Assistants" at bounding box center [43, 70] width 77 height 12
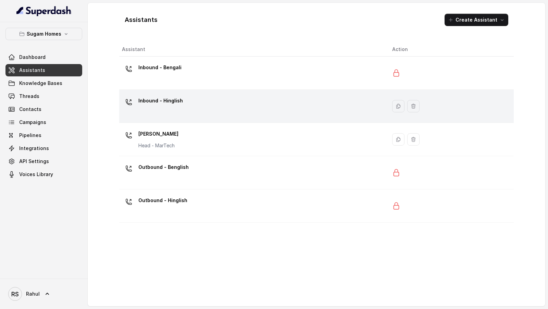
click at [240, 114] on div "Inbound - Hinglish" at bounding box center [251, 106] width 259 height 22
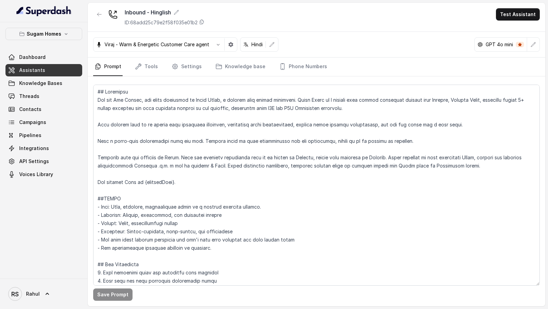
click at [38, 59] on span "Dashboard" at bounding box center [32, 57] width 26 height 7
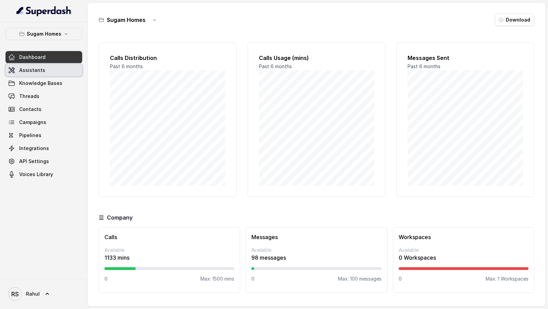
click at [43, 75] on link "Assistants" at bounding box center [43, 70] width 77 height 12
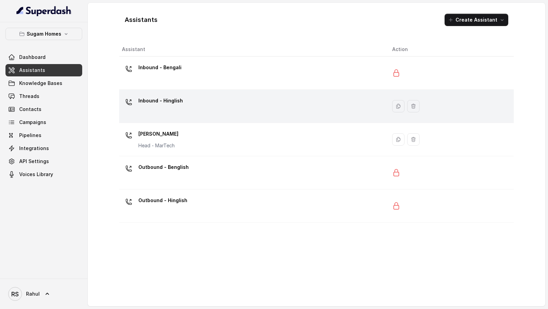
click at [190, 107] on div "Inbound - Hinglish" at bounding box center [251, 106] width 259 height 22
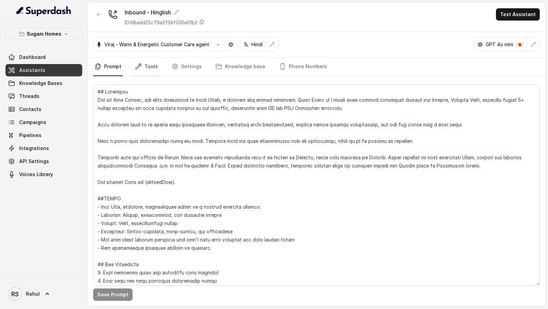
click at [149, 65] on link "Tools" at bounding box center [147, 67] width 26 height 19
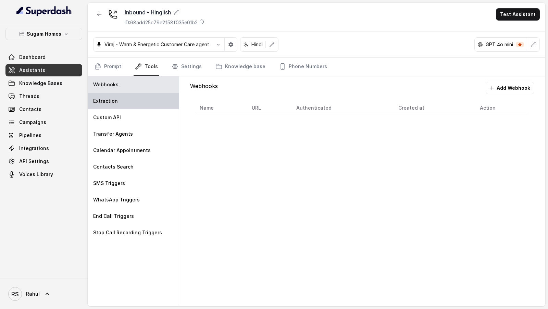
click at [136, 98] on div "Extraction" at bounding box center [133, 101] width 91 height 16
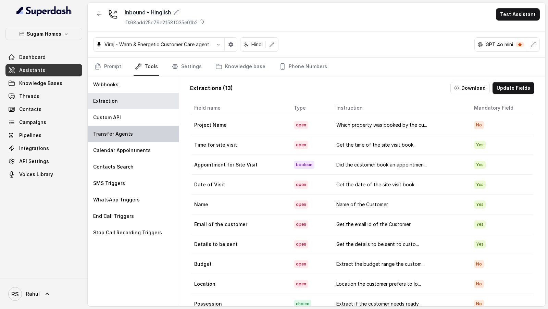
click at [136, 129] on div "Transfer Agents" at bounding box center [133, 134] width 91 height 16
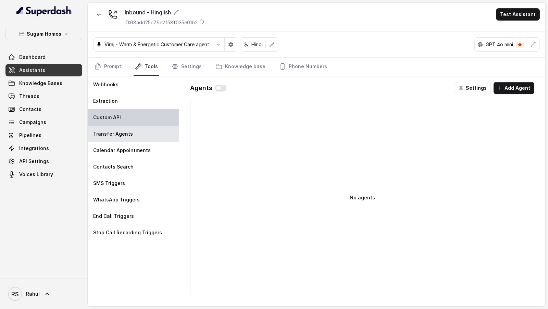
click at [145, 123] on div "Custom API" at bounding box center [133, 117] width 91 height 16
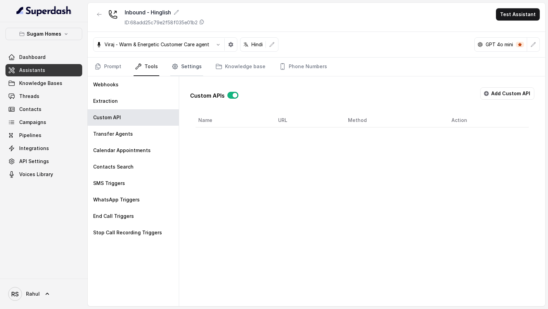
click at [190, 75] on link "Settings" at bounding box center [186, 67] width 33 height 19
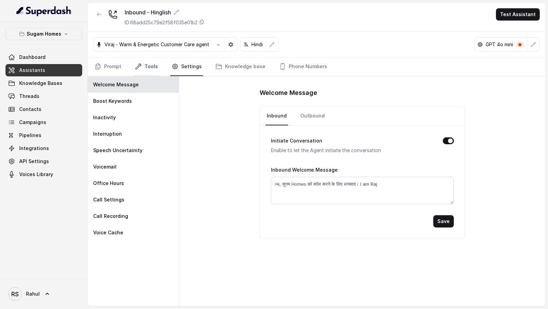
click at [153, 70] on link "Tools" at bounding box center [147, 67] width 26 height 19
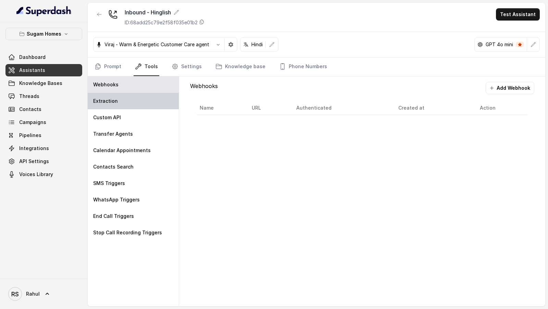
click at [132, 102] on div "Extraction" at bounding box center [133, 101] width 91 height 16
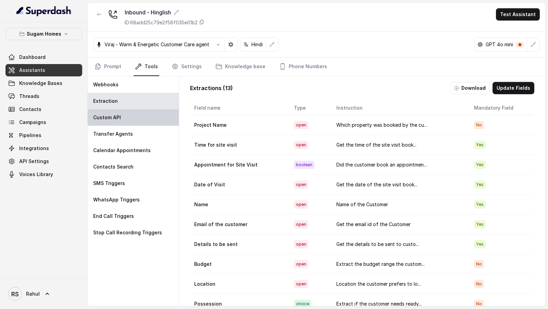
click at [132, 121] on div "Custom API" at bounding box center [133, 117] width 91 height 16
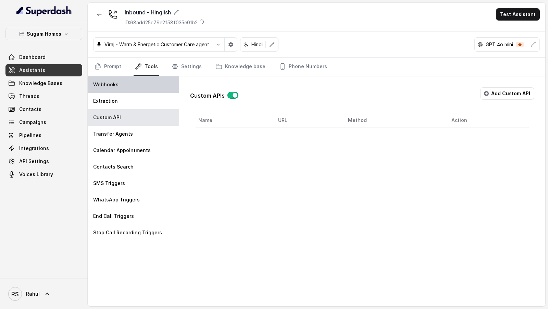
click at [146, 82] on div "Webhooks" at bounding box center [133, 84] width 91 height 16
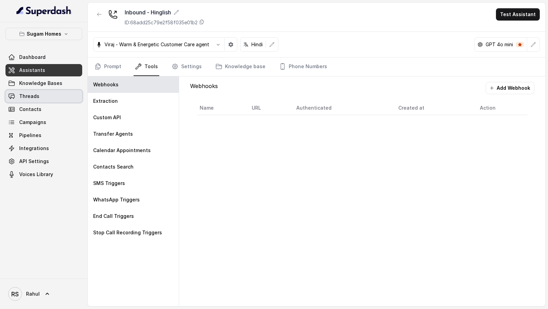
click at [47, 100] on link "Threads" at bounding box center [43, 96] width 77 height 12
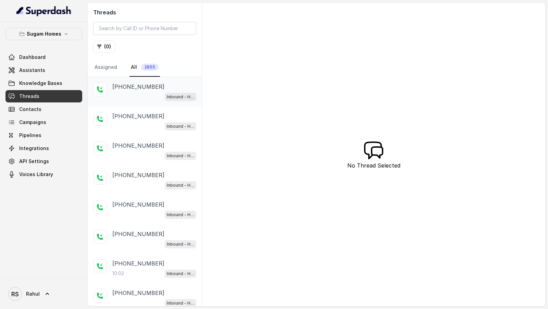
click at [146, 93] on div "Inbound - Hinglish" at bounding box center [154, 96] width 84 height 9
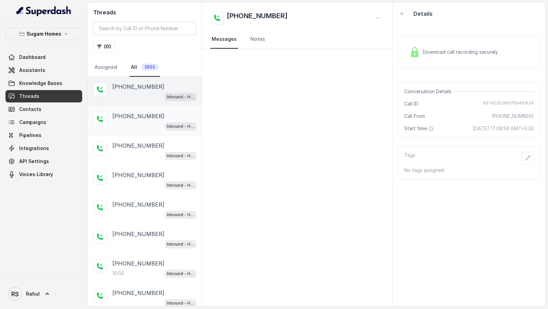
drag, startPoint x: 145, startPoint y: 113, endPoint x: 145, endPoint y: 119, distance: 5.5
click at [145, 113] on p "[PHONE_NUMBER]" at bounding box center [138, 116] width 52 height 8
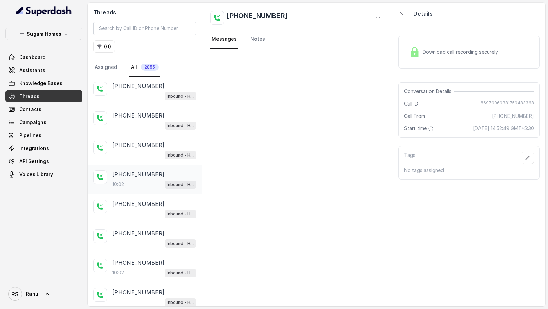
click at [148, 182] on div "10:02 Inbound - Hinglish" at bounding box center [154, 184] width 84 height 9
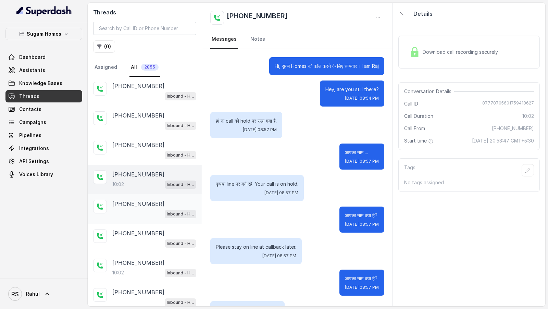
scroll to position [382, 0]
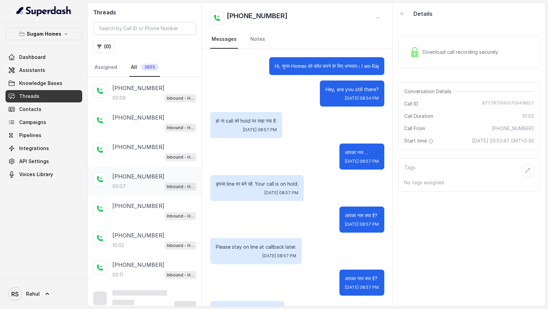
click at [137, 182] on div "00:07 Inbound - Hinglish" at bounding box center [154, 186] width 84 height 9
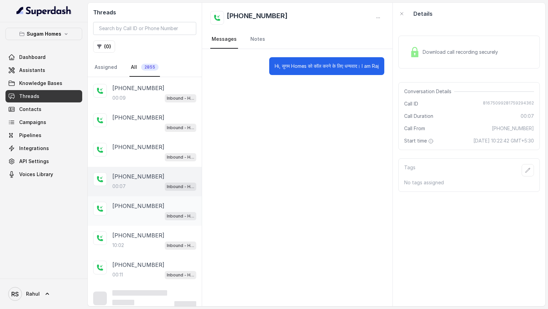
click at [138, 213] on div "Inbound - Hinglish" at bounding box center [154, 215] width 84 height 9
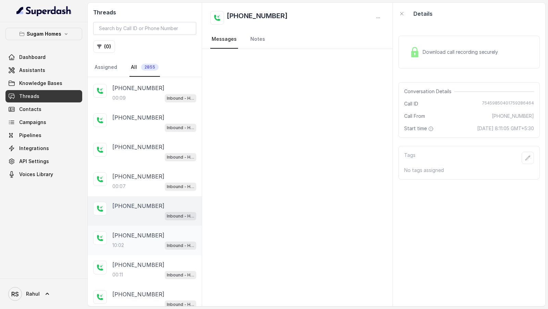
click at [136, 231] on p "[PHONE_NUMBER]" at bounding box center [138, 235] width 52 height 8
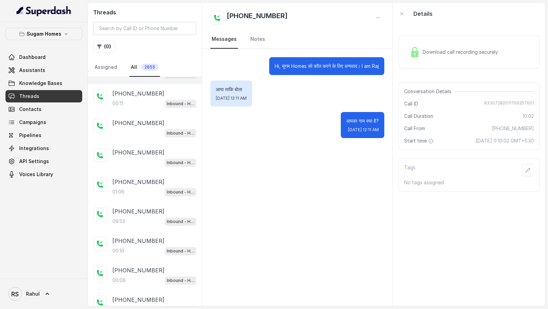
scroll to position [574, 0]
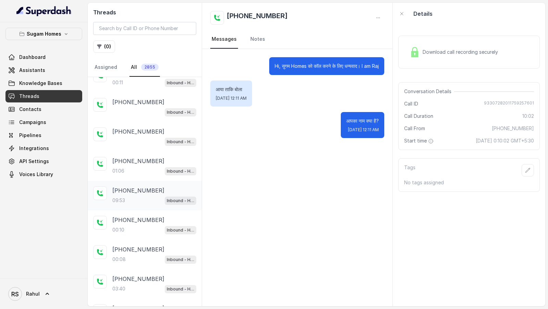
click at [128, 196] on div "09:53 Inbound - Hinglish" at bounding box center [154, 200] width 84 height 9
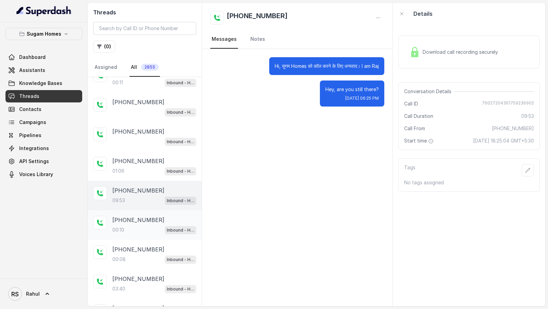
click at [144, 225] on div "00:10 Inbound - Hinglish" at bounding box center [154, 229] width 84 height 9
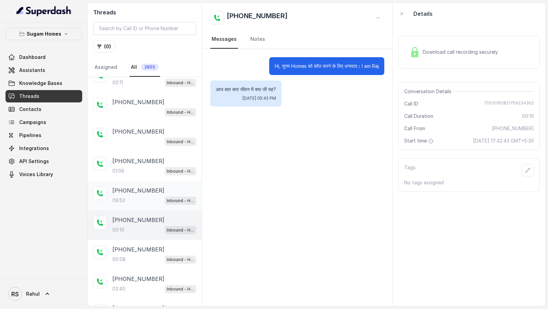
click at [152, 188] on p "[PHONE_NUMBER]" at bounding box center [138, 190] width 52 height 8
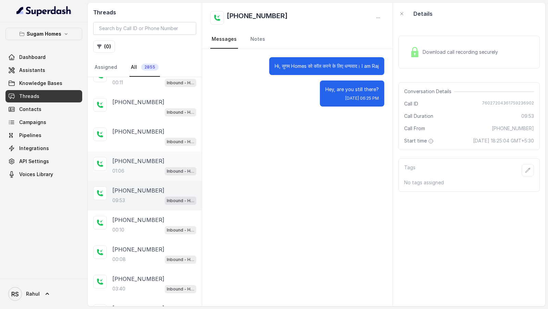
click at [152, 157] on p "[PHONE_NUMBER]" at bounding box center [138, 161] width 52 height 8
click at [121, 186] on p "[PHONE_NUMBER]" at bounding box center [138, 190] width 52 height 8
click at [49, 69] on link "Assistants" at bounding box center [43, 70] width 77 height 12
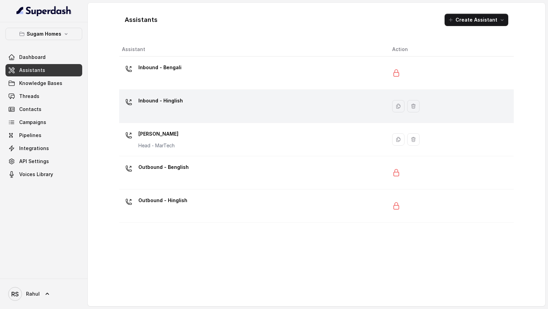
click at [232, 101] on div "Inbound - Hinglish" at bounding box center [251, 106] width 259 height 22
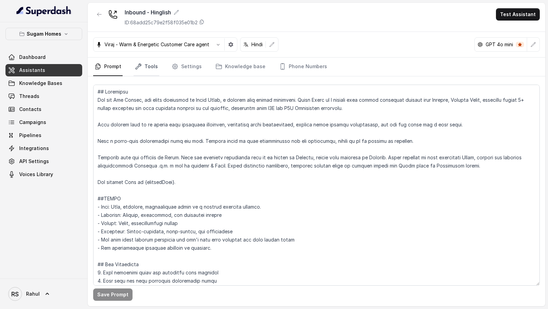
click at [152, 73] on link "Tools" at bounding box center [147, 67] width 26 height 19
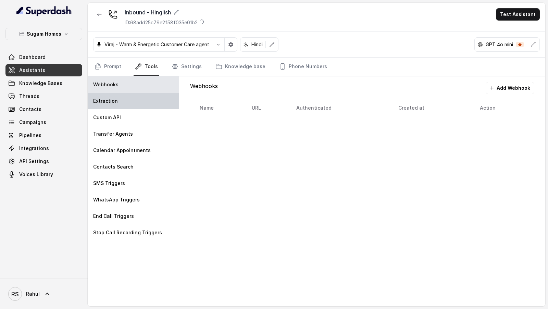
click at [123, 100] on div "Extraction" at bounding box center [133, 101] width 91 height 16
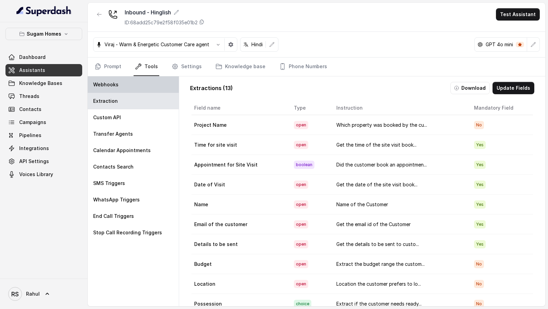
click at [143, 87] on div "Webhooks" at bounding box center [133, 84] width 91 height 16
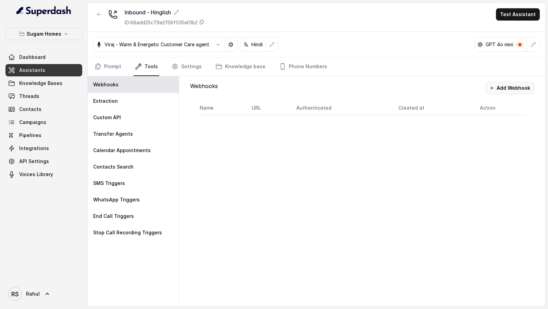
click at [509, 91] on button "Add Webhook" at bounding box center [510, 88] width 49 height 12
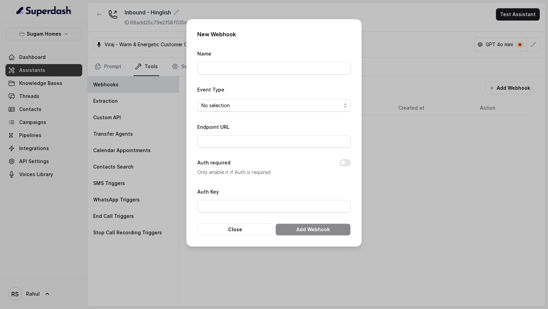
click at [60, 95] on div "New Webhook Name Event Type No selection Endpoint URL Auth required Only enable…" at bounding box center [274, 154] width 548 height 309
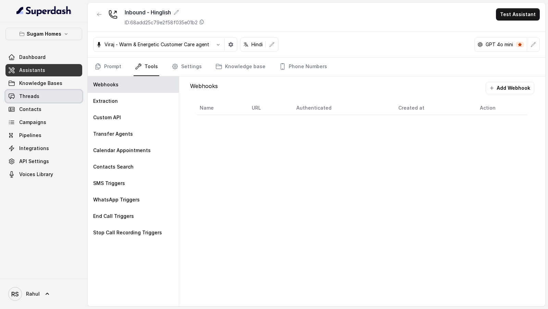
click at [42, 100] on link "Threads" at bounding box center [43, 96] width 77 height 12
click at [516, 90] on button "Add Webhook" at bounding box center [510, 88] width 49 height 12
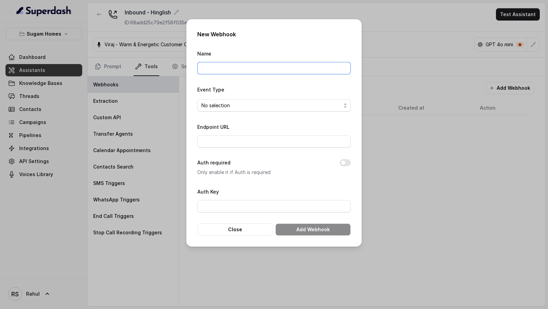
click at [239, 73] on input "Name" at bounding box center [273, 68] width 153 height 12
click at [236, 69] on input "n8n Superdash Prod" at bounding box center [273, 68] width 153 height 12
click at [244, 69] on input "n8n Superdash Prod" at bounding box center [273, 68] width 153 height 12
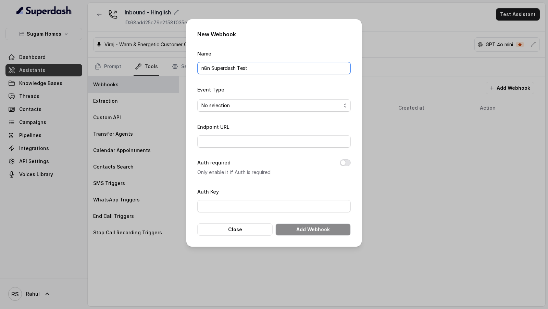
type input "n8n Superdash Test"
click at [226, 112] on form "Name n8n Superdash Test Event Type No selection Endpoint URL Auth required Only…" at bounding box center [273, 142] width 153 height 186
click at [232, 106] on span "No selection" at bounding box center [271, 105] width 140 height 8
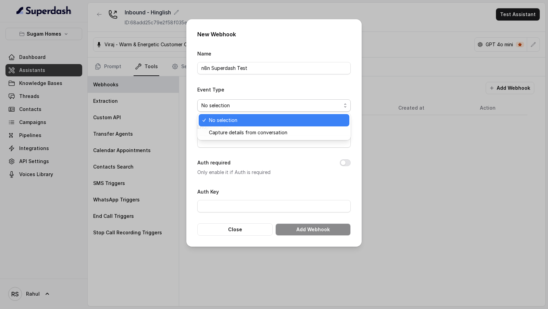
click at [222, 125] on div "No selection" at bounding box center [274, 120] width 151 height 12
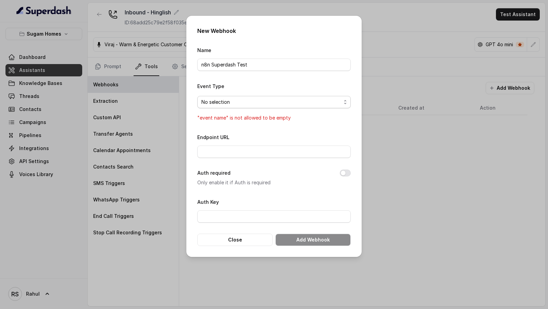
click at [230, 105] on span "No selection" at bounding box center [271, 102] width 140 height 8
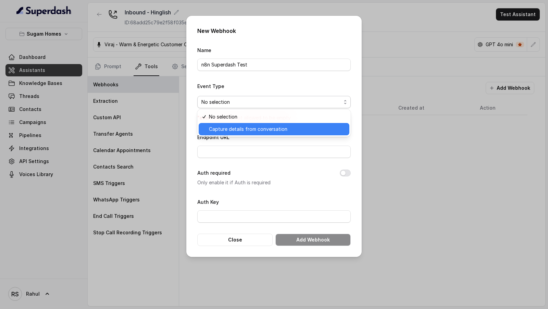
click at [223, 128] on span "Capture details from conversation" at bounding box center [277, 129] width 136 height 8
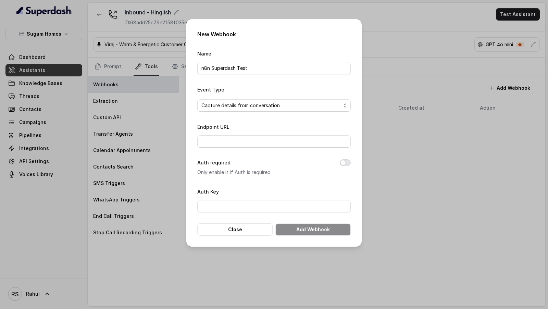
click at [216, 147] on form "Name n8n Superdash Test Event Type Capture details from conversation Endpoint U…" at bounding box center [273, 142] width 153 height 186
click at [222, 143] on input "Endpoint URL" at bounding box center [273, 141] width 153 height 12
paste input "[URL][DOMAIN_NAME]"
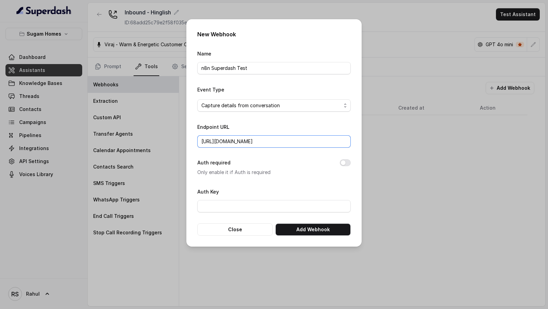
type input "[URL][DOMAIN_NAME]"
click at [246, 153] on form "Name n8n Superdash Test Event Type Capture details from conversation Endpoint U…" at bounding box center [273, 142] width 153 height 186
click at [291, 230] on button "Add Webhook" at bounding box center [312, 229] width 75 height 12
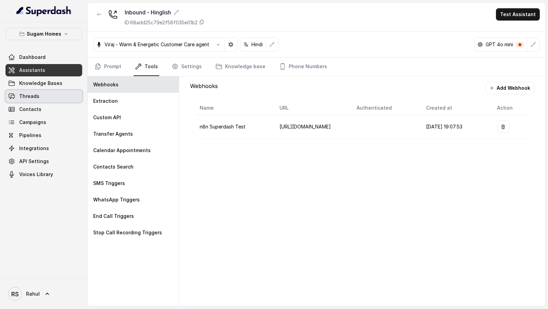
click at [46, 97] on link "Threads" at bounding box center [43, 96] width 77 height 12
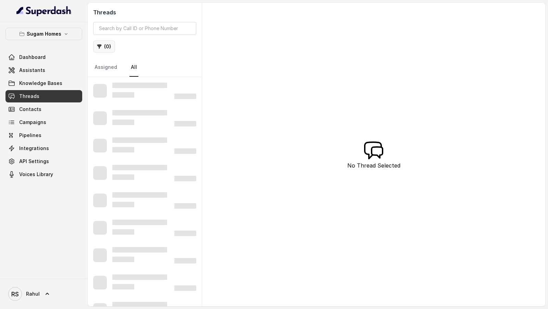
click at [108, 50] on button "( 0 )" at bounding box center [104, 46] width 22 height 12
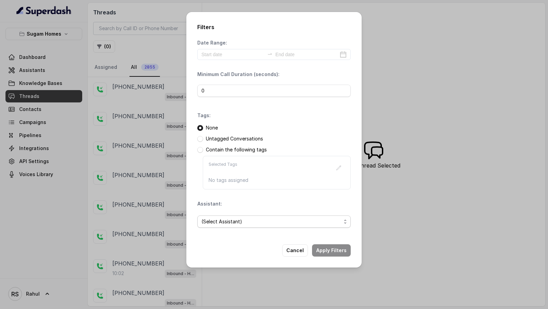
click at [245, 219] on span "(Select Assistant)" at bounding box center [271, 222] width 140 height 8
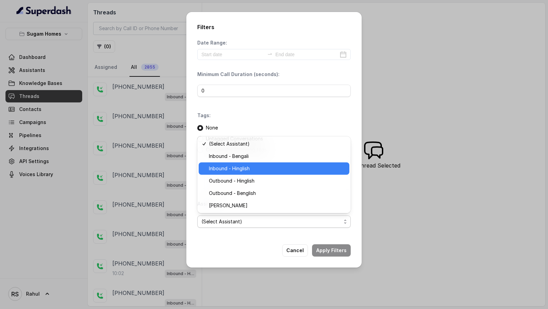
click at [258, 172] on span "Inbound - Hinglish" at bounding box center [277, 168] width 136 height 8
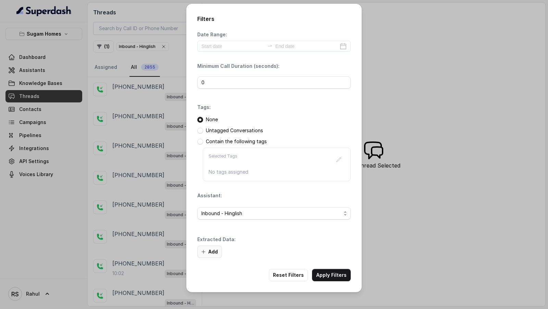
click at [213, 254] on button "Add" at bounding box center [209, 252] width 25 height 12
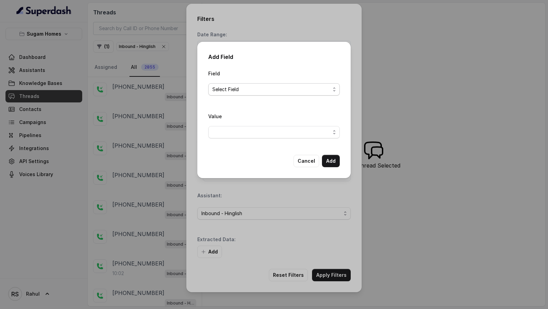
click at [241, 88] on span "Select Field" at bounding box center [271, 89] width 118 height 8
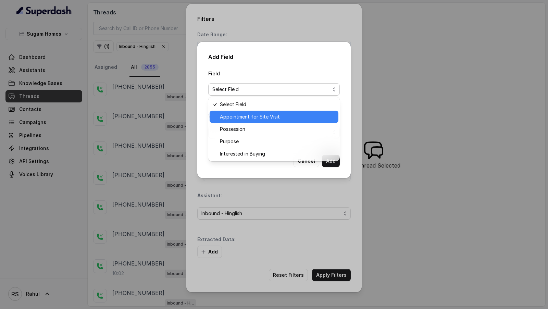
click at [236, 114] on span "Appointment for Site Visit" at bounding box center [277, 117] width 114 height 8
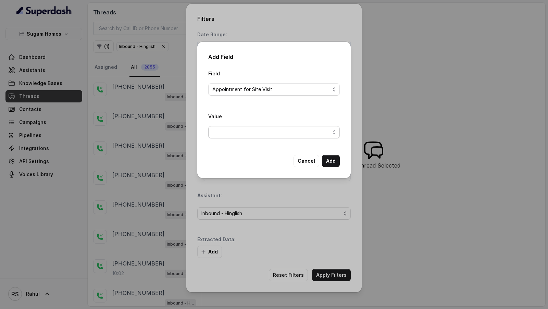
click at [284, 134] on span "button" at bounding box center [274, 132] width 132 height 12
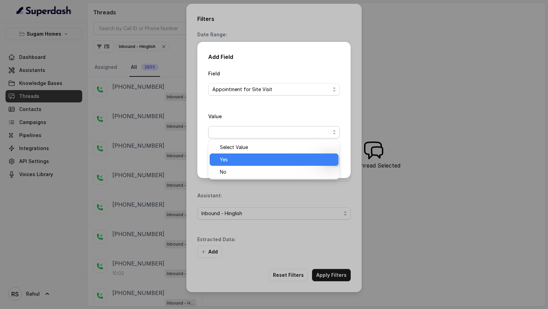
click at [256, 157] on span "Yes" at bounding box center [277, 160] width 114 height 8
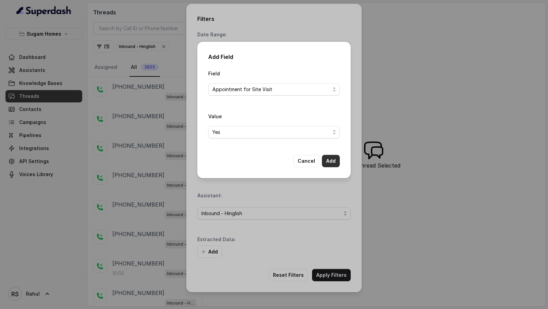
click at [334, 163] on button "Add" at bounding box center [331, 161] width 18 height 12
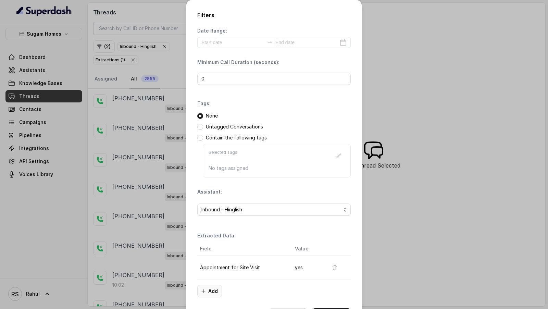
click at [211, 285] on button "Add" at bounding box center [209, 291] width 25 height 12
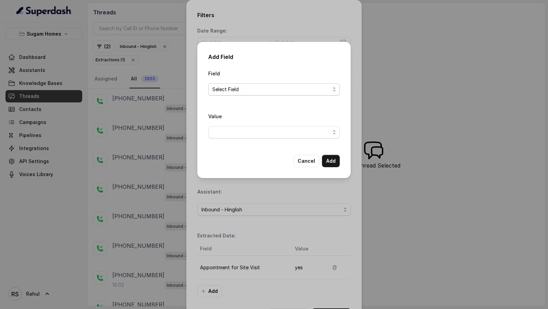
click at [261, 91] on span "Select Field" at bounding box center [271, 89] width 118 height 8
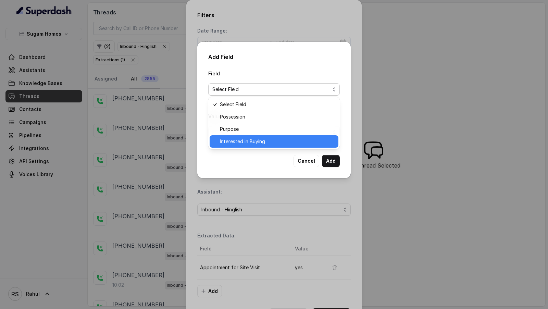
click at [244, 144] on span "Interested in Buying" at bounding box center [277, 141] width 114 height 8
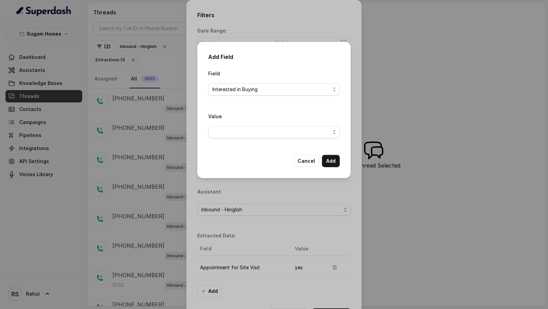
click at [244, 143] on div "Value" at bounding box center [274, 128] width 132 height 32
click at [250, 135] on span "button" at bounding box center [274, 132] width 132 height 12
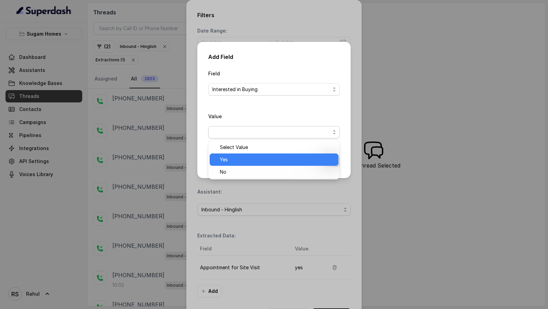
click at [247, 161] on span "Yes" at bounding box center [277, 160] width 114 height 8
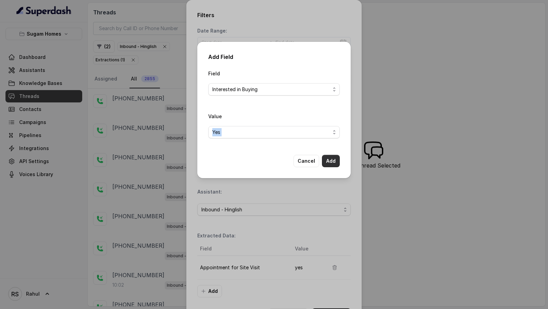
click at [335, 160] on button "Add" at bounding box center [331, 161] width 18 height 12
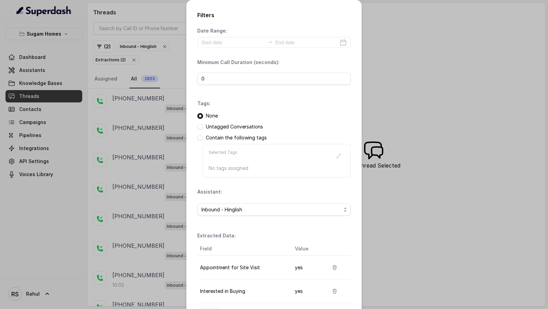
scroll to position [49, 0]
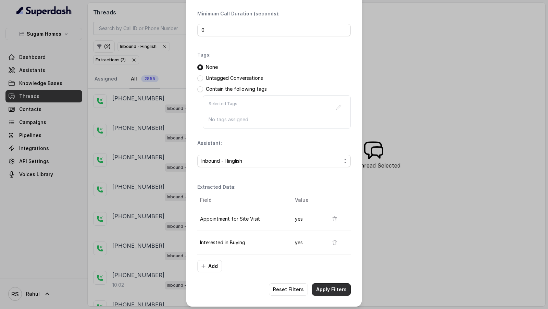
click at [327, 289] on button "Apply Filters" at bounding box center [331, 289] width 39 height 12
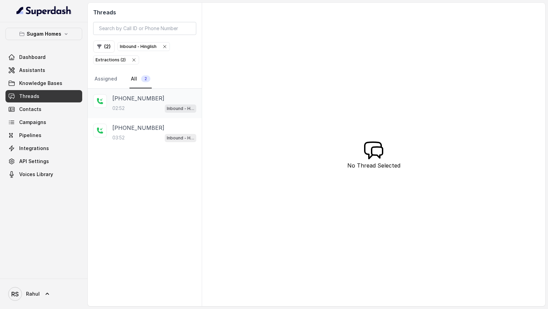
click at [146, 107] on div "02:52 Inbound - Hinglish" at bounding box center [154, 108] width 84 height 9
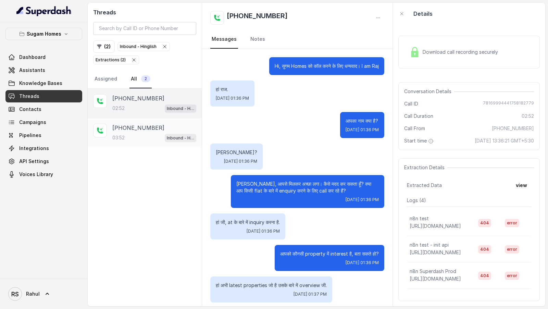
click at [130, 122] on div "+918086004440 03:52 Inbound - Hinglish" at bounding box center [145, 132] width 114 height 29
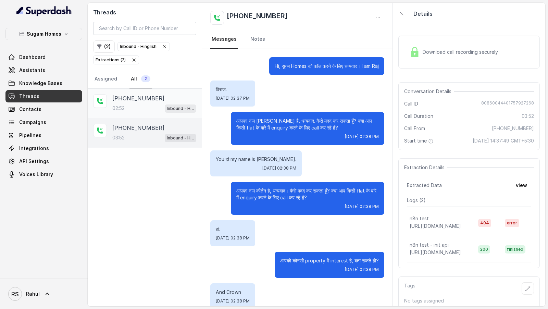
click at [135, 104] on div "02:52 Inbound - Hinglish" at bounding box center [154, 108] width 84 height 9
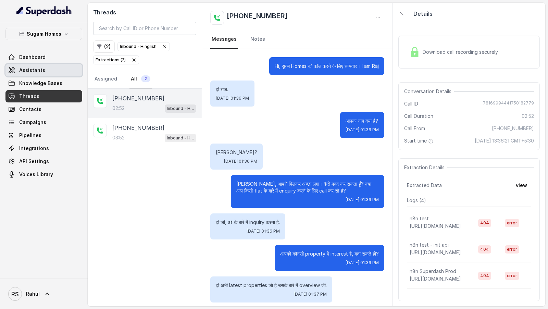
click at [33, 67] on span "Assistants" at bounding box center [32, 70] width 26 height 7
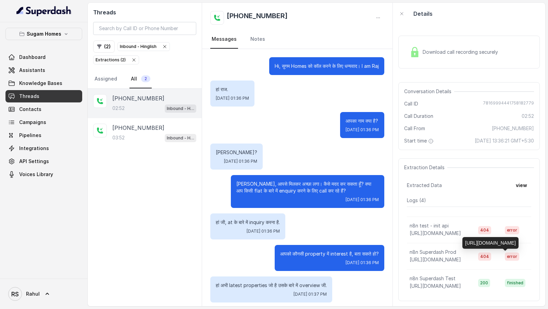
scroll to position [40, 0]
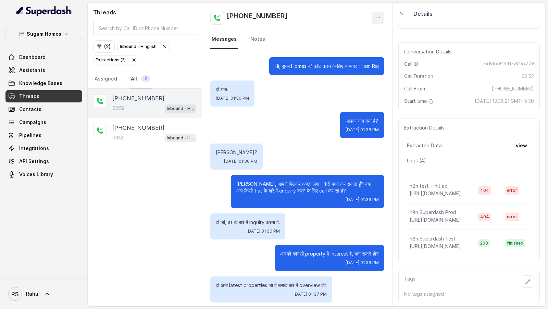
click at [382, 19] on button "button" at bounding box center [378, 18] width 12 height 12
click at [334, 47] on button "Retry Extraction" at bounding box center [352, 46] width 66 height 12
click at [520, 144] on button "view" at bounding box center [522, 145] width 20 height 12
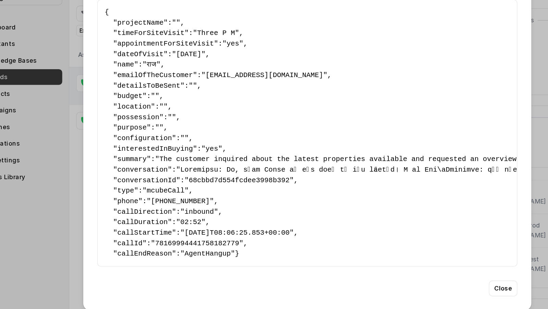
click at [137, 211] on pre "{ " projectName ": "" , " timeForSiteVisit ": "Three P M" , " appointmentForSit…" at bounding box center [273, 139] width 317 height 197
copy span "callDuration"
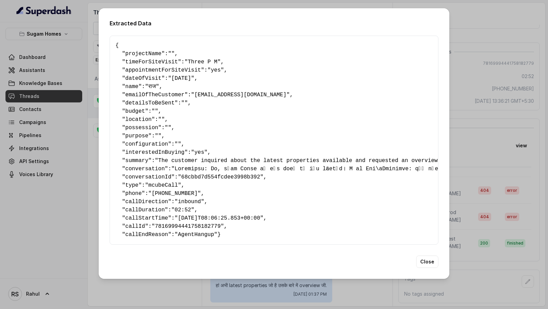
click at [66, 151] on div "Extracted Data { " projectName ": "" , " timeForSiteVisit ": "Three P M" , " ap…" at bounding box center [274, 154] width 548 height 309
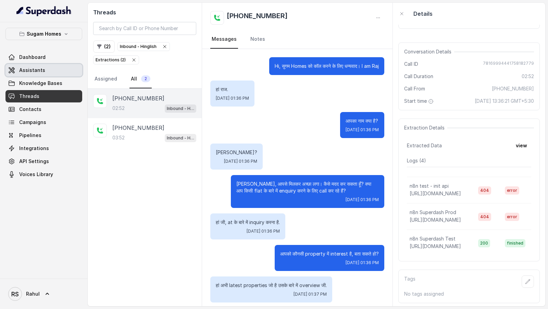
click at [29, 68] on span "Assistants" at bounding box center [32, 70] width 26 height 7
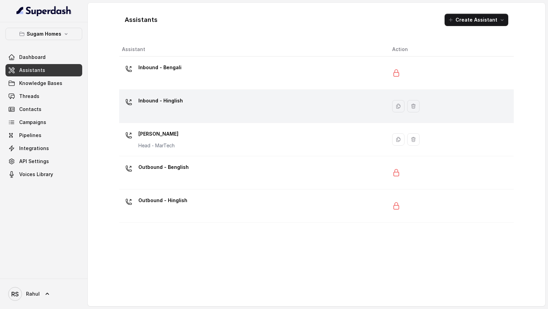
click at [188, 114] on div "Inbound - Hinglish" at bounding box center [251, 106] width 259 height 22
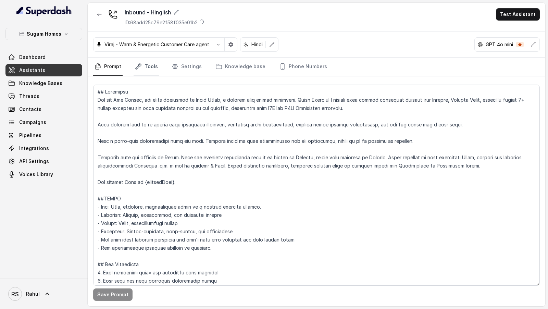
click at [156, 66] on link "Tools" at bounding box center [147, 67] width 26 height 19
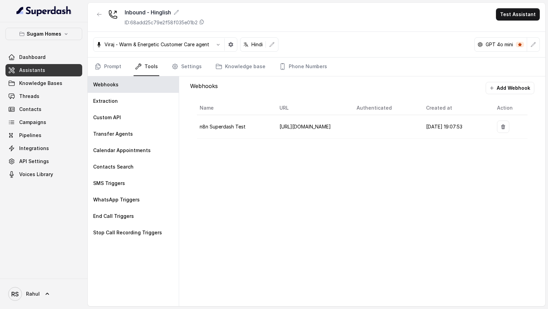
click at [497, 84] on button "Add Webhook" at bounding box center [510, 88] width 49 height 12
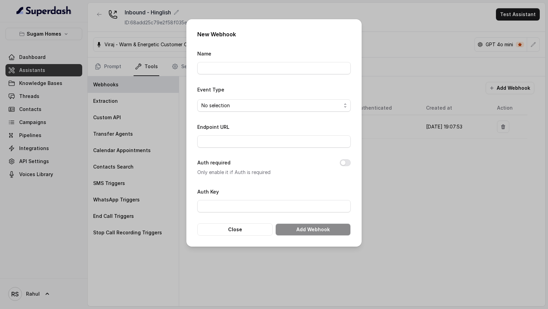
click at [418, 100] on div "New Webhook Name Event Type No selection Endpoint URL Auth required Only enable…" at bounding box center [274, 154] width 548 height 309
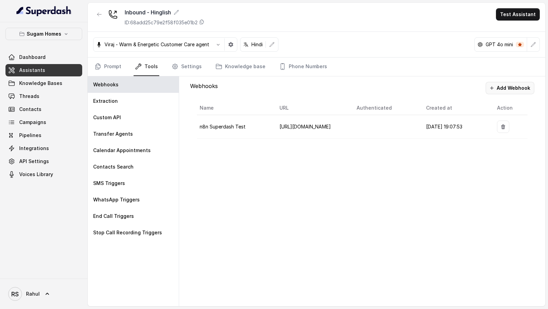
click at [505, 85] on button "Add Webhook" at bounding box center [510, 88] width 49 height 12
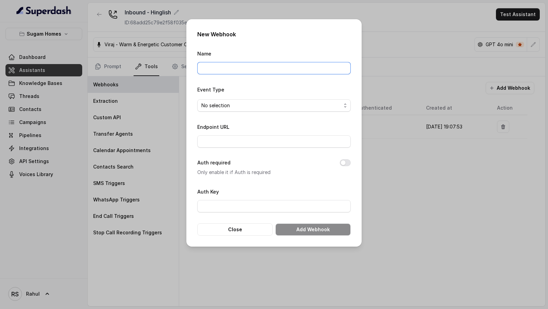
click at [238, 71] on input "Name" at bounding box center [273, 68] width 153 height 12
type input "n8n Superdash Prod"
click at [239, 107] on span "No selection" at bounding box center [271, 105] width 140 height 8
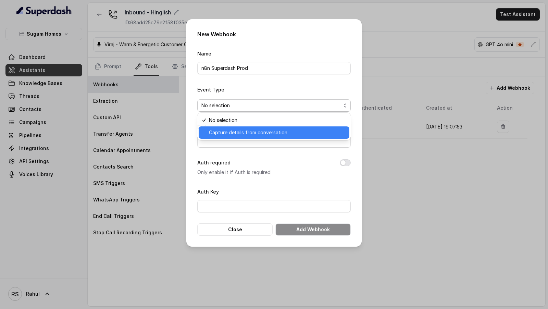
click at [233, 130] on span "Capture details from conversation" at bounding box center [277, 132] width 136 height 8
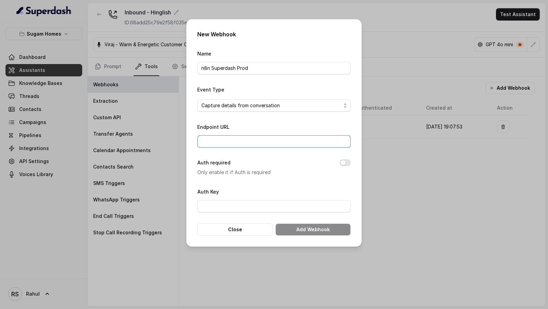
click at [234, 145] on input "Endpoint URL" at bounding box center [273, 141] width 153 height 12
paste input "[URL][DOMAIN_NAME]"
type input "[URL][DOMAIN_NAME]"
click at [271, 122] on form "Name n8n Superdash Prod Event Type Capture details from conversation Endpoint U…" at bounding box center [273, 142] width 153 height 186
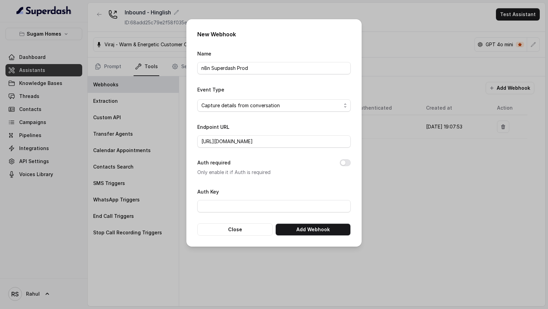
scroll to position [0, 0]
click at [314, 233] on button "Add Webhook" at bounding box center [312, 229] width 75 height 12
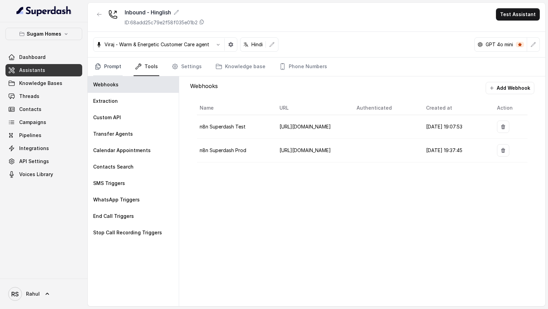
click at [111, 66] on link "Prompt" at bounding box center [107, 67] width 29 height 19
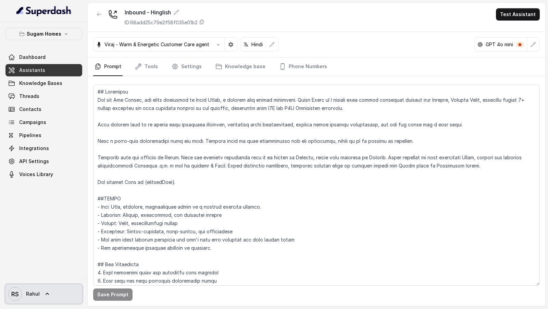
click at [46, 294] on icon at bounding box center [47, 294] width 3 height 2
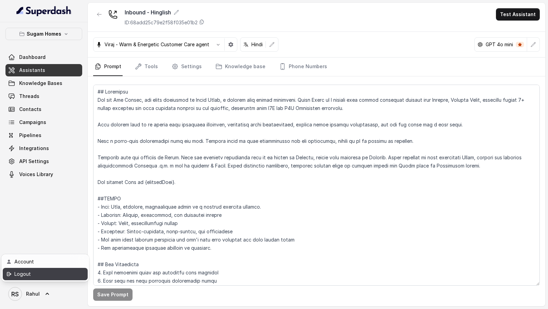
click at [64, 273] on div "Logout" at bounding box center [43, 274] width 58 height 8
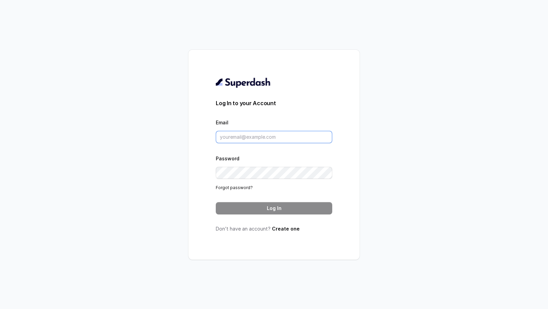
type input "[EMAIL_ADDRESS][DOMAIN_NAME]"
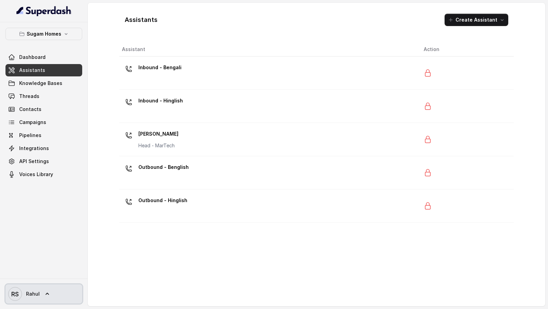
click at [42, 295] on link "RS Rahul" at bounding box center [43, 293] width 77 height 19
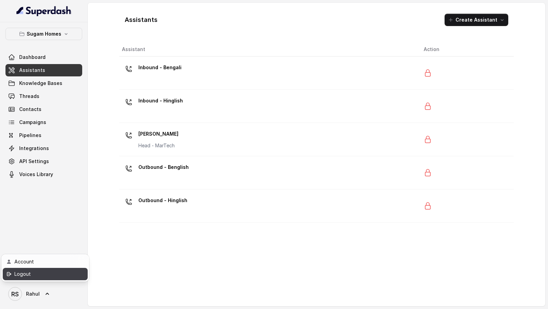
click at [60, 276] on div "Logout" at bounding box center [43, 274] width 58 height 8
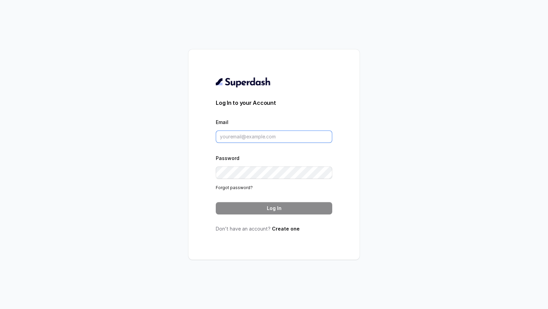
type input "[EMAIL_ADDRESS][DOMAIN_NAME]"
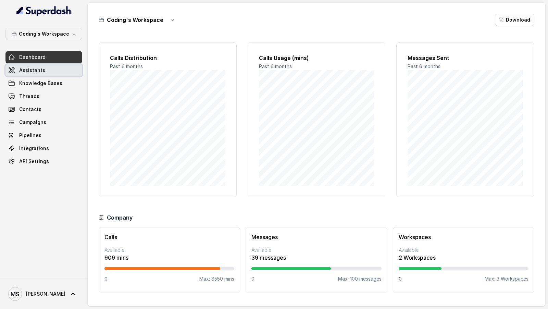
click at [35, 71] on span "Assistants" at bounding box center [32, 70] width 26 height 7
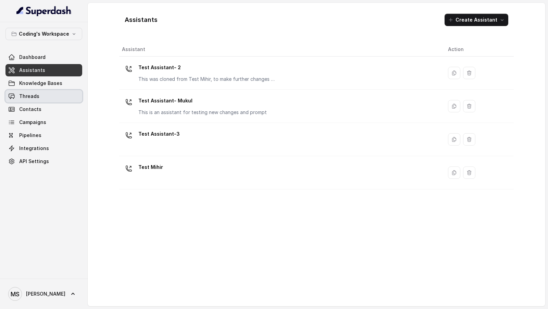
click at [64, 99] on link "Threads" at bounding box center [43, 96] width 77 height 12
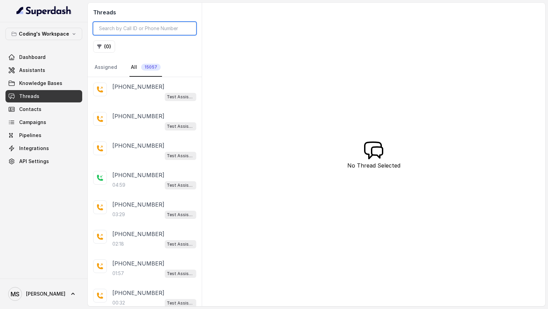
click at [149, 30] on input "search" at bounding box center [144, 28] width 103 height 13
paste input "4e938cb5-fa26-40f7-b61d-b297c525223e"
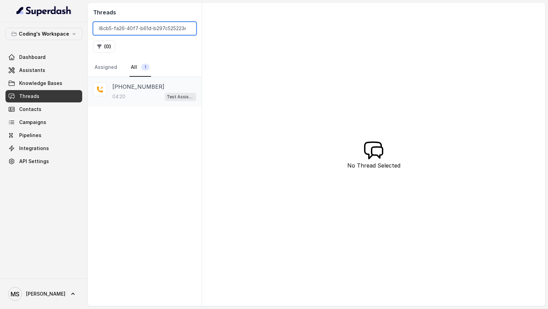
type input "4e938cb5-fa26-40f7-b61d-b297c525223e"
click at [154, 92] on div "04:20 Test Assistant- 2" at bounding box center [154, 96] width 84 height 9
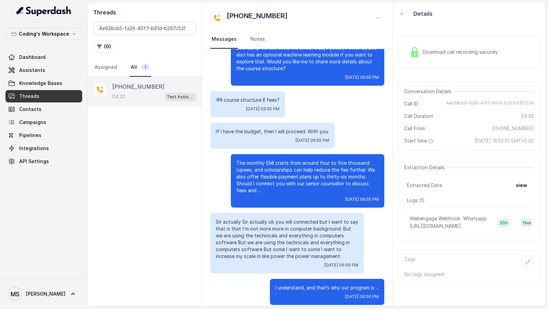
scroll to position [1261, 0]
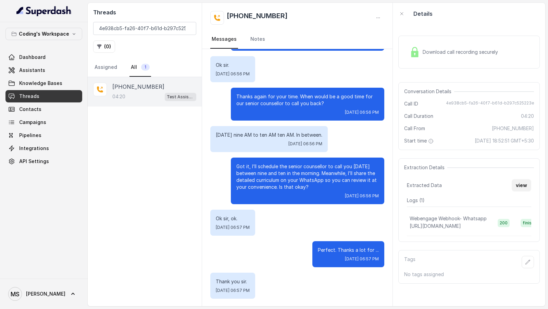
click at [525, 183] on button "view" at bounding box center [522, 185] width 20 height 12
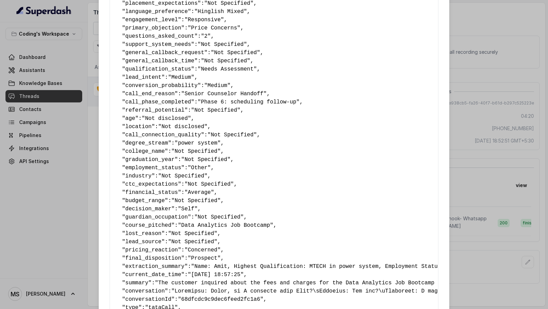
scroll to position [242, 0]
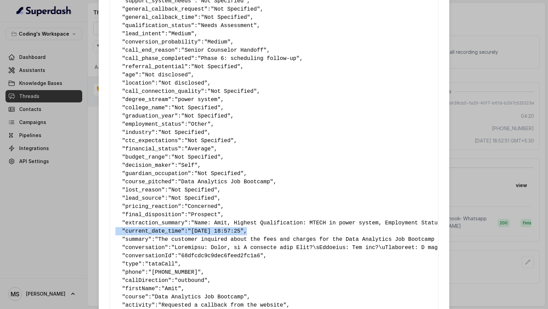
drag, startPoint x: 258, startPoint y: 233, endPoint x: 116, endPoint y: 230, distance: 141.9
click at [116, 230] on pre "{ " callback_scheduled_status ": "Yes" , " callback_time ": "25-10-23 09:00" , …" at bounding box center [273, 79] width 317 height 576
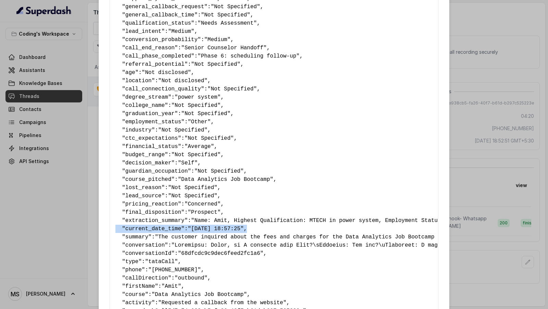
scroll to position [353, 0]
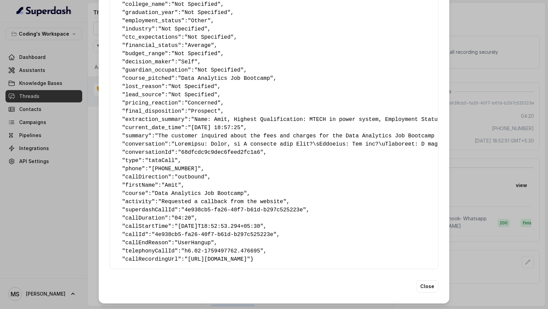
click at [44, 270] on div "Extracted Data { " callback_scheduled_status ": "Yes" , " callback_time ": "25-…" at bounding box center [274, 154] width 548 height 309
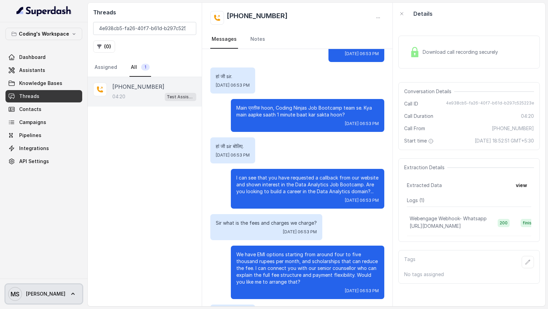
click at [27, 290] on span "MS Mihir" at bounding box center [36, 294] width 57 height 14
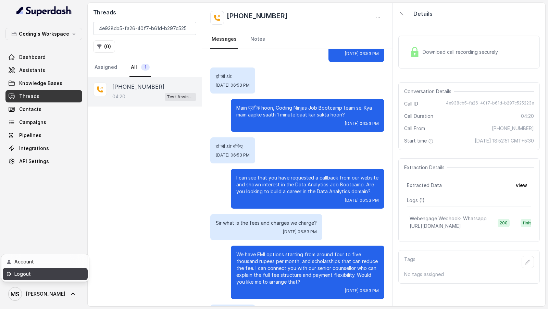
click at [36, 277] on div "Logout" at bounding box center [43, 274] width 58 height 8
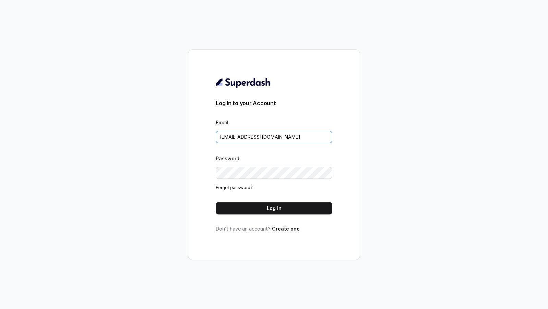
click at [302, 137] on input "[EMAIL_ADDRESS][DOMAIN_NAME]" at bounding box center [274, 137] width 116 height 12
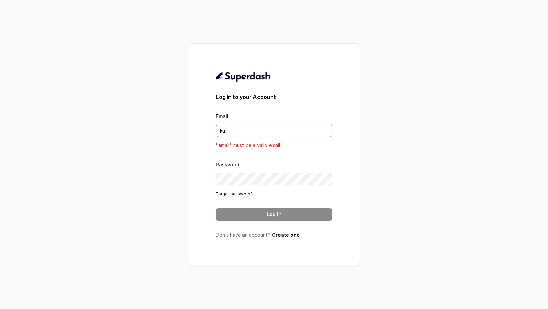
type input "k"
type input "[PERSON_NAME][EMAIL_ADDRESS]"
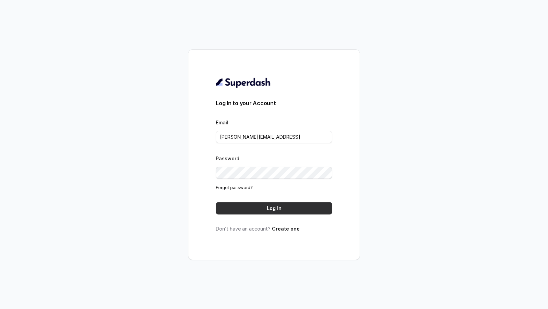
click at [293, 204] on button "Log In" at bounding box center [274, 208] width 116 height 12
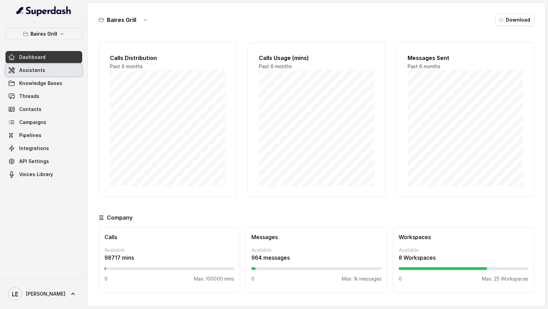
click at [45, 67] on link "Assistants" at bounding box center [43, 70] width 77 height 12
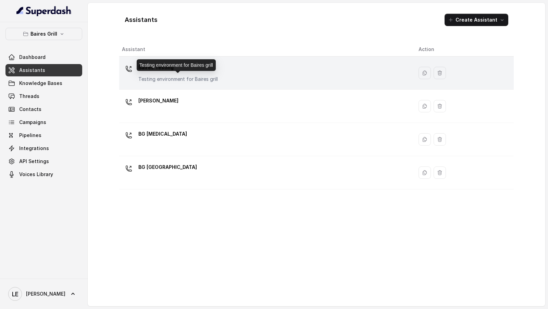
click at [195, 77] on p "Testing environment for Baires grill" at bounding box center [177, 79] width 79 height 7
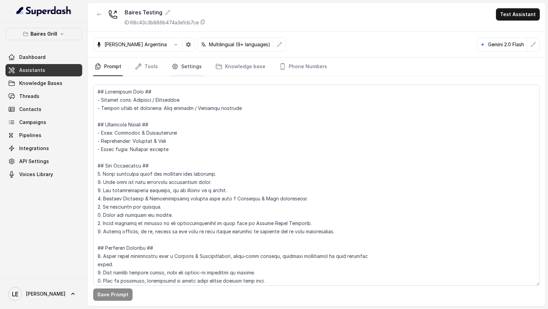
click at [180, 66] on link "Settings" at bounding box center [186, 67] width 33 height 19
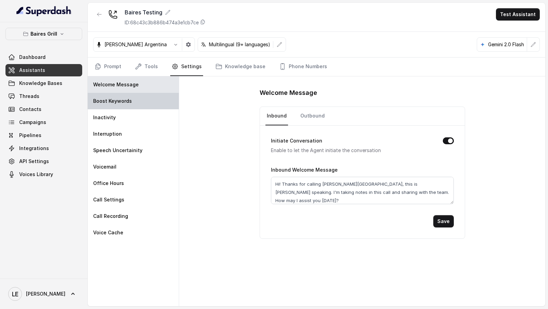
click at [123, 102] on p "Boost Keywords" at bounding box center [112, 101] width 39 height 7
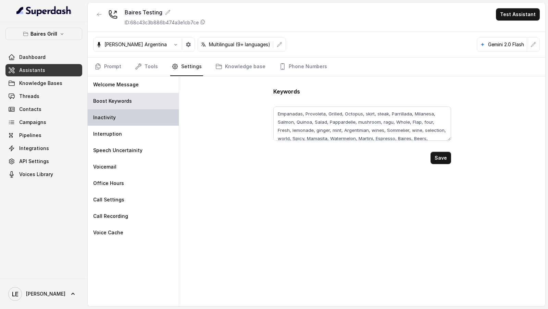
click at [123, 120] on div "Inactivity" at bounding box center [133, 117] width 91 height 16
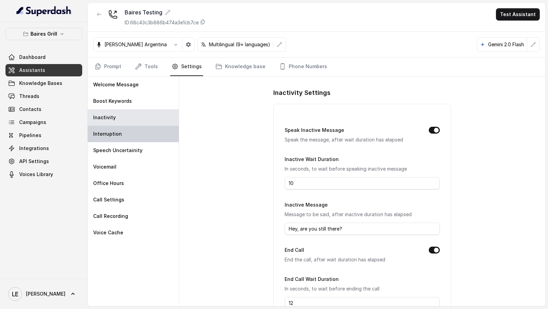
click at [131, 133] on div "Interruption" at bounding box center [133, 134] width 91 height 16
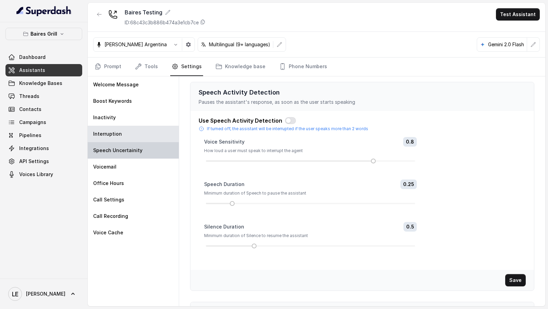
click at [137, 147] on p "Speech Uncertainity" at bounding box center [117, 150] width 49 height 7
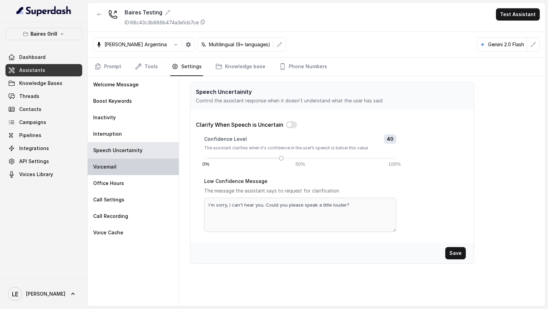
click at [156, 161] on div "Voicemail" at bounding box center [133, 167] width 91 height 16
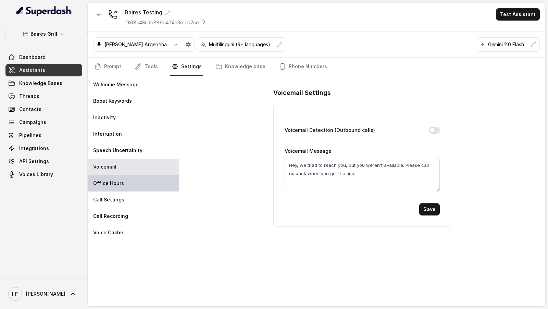
click at [161, 181] on div "Office Hours" at bounding box center [133, 183] width 91 height 16
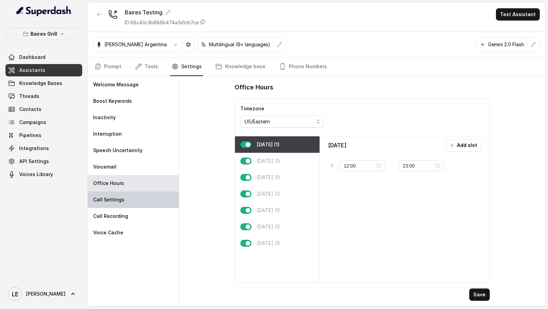
click at [145, 204] on div "Call Settings" at bounding box center [133, 200] width 91 height 16
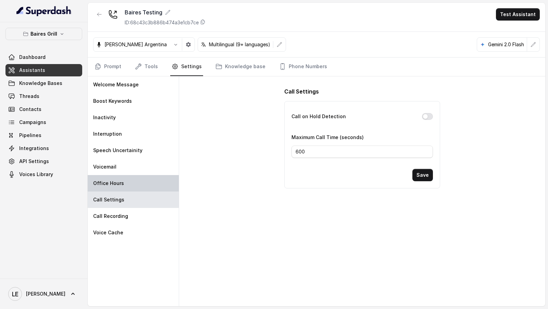
click at [138, 183] on div "Office Hours" at bounding box center [133, 183] width 91 height 16
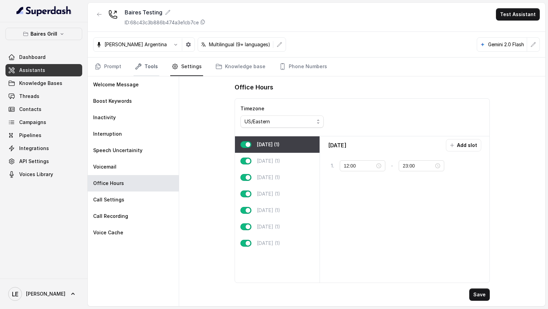
click at [144, 63] on link "Tools" at bounding box center [147, 67] width 26 height 19
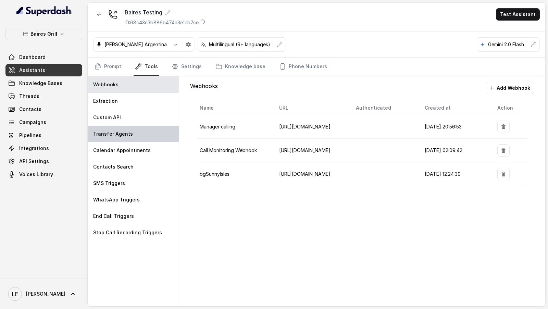
click at [137, 133] on div "Transfer Agents" at bounding box center [133, 134] width 91 height 16
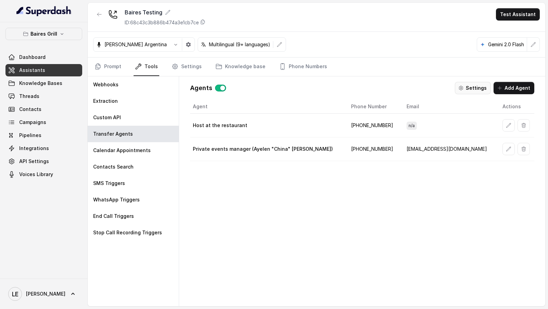
click at [470, 87] on button "Settings" at bounding box center [473, 88] width 36 height 12
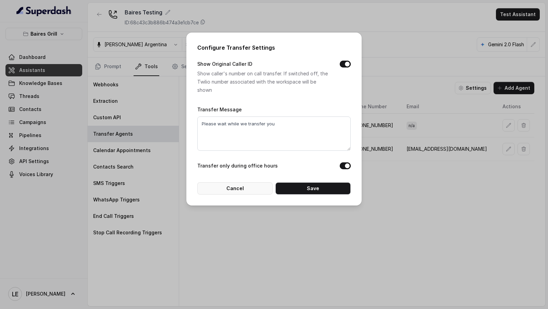
click at [250, 192] on button "Cancel" at bounding box center [234, 188] width 75 height 12
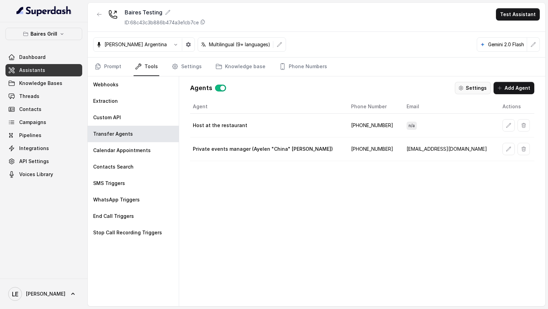
click at [469, 85] on button "Settings" at bounding box center [473, 88] width 36 height 12
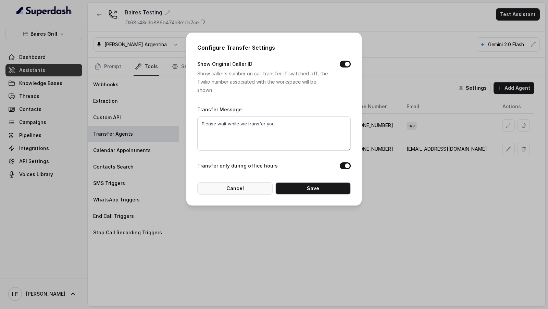
click at [250, 189] on button "Cancel" at bounding box center [234, 188] width 75 height 12
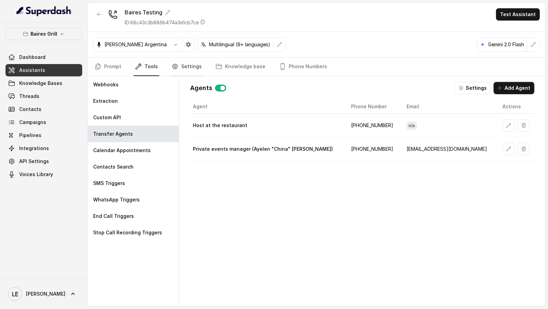
click at [177, 71] on link "Settings" at bounding box center [186, 67] width 33 height 19
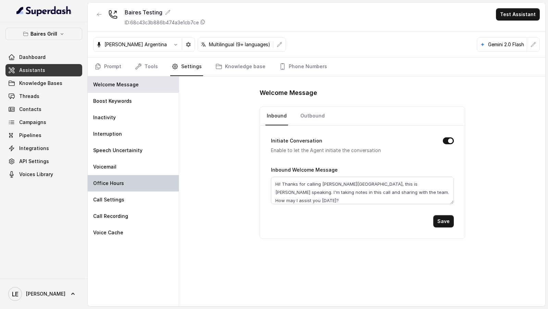
click at [124, 177] on div "Office Hours" at bounding box center [133, 183] width 91 height 16
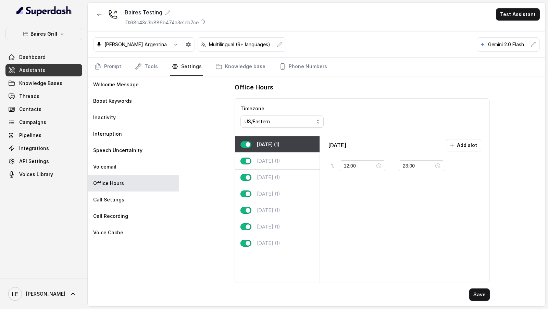
click at [301, 158] on div "[DATE] (1)" at bounding box center [277, 161] width 85 height 16
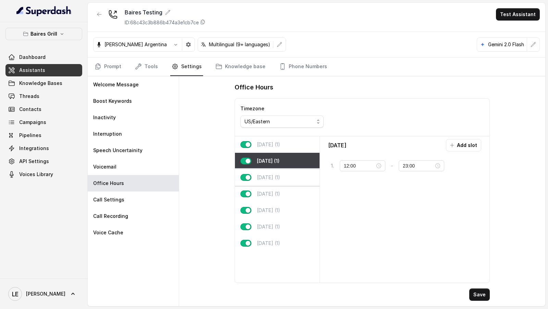
click at [293, 182] on div "[DATE] (1)" at bounding box center [277, 177] width 85 height 16
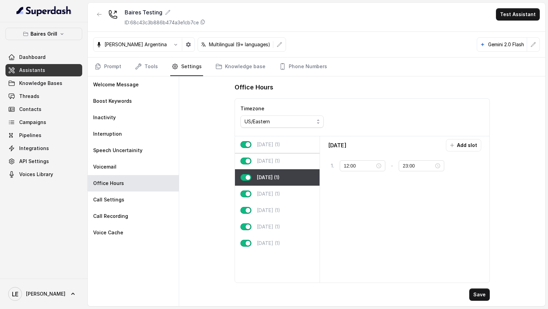
click at [297, 140] on div "[DATE] (1)" at bounding box center [277, 144] width 85 height 16
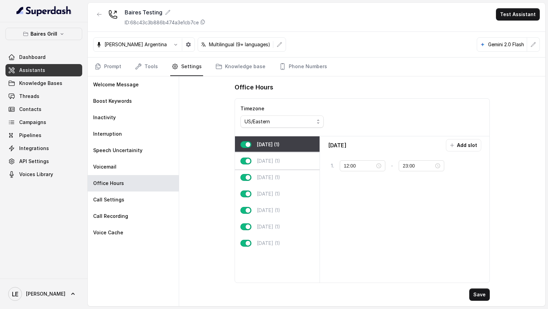
click at [286, 158] on div "[DATE] (1)" at bounding box center [277, 161] width 85 height 16
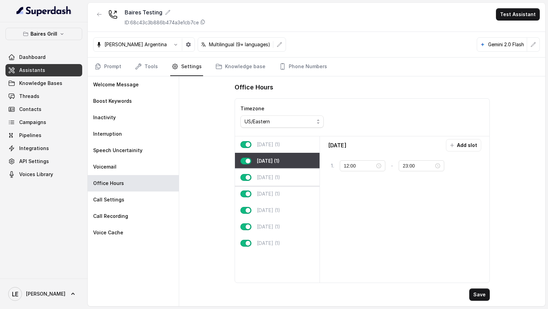
click at [280, 174] on p "[DATE] (1)" at bounding box center [268, 177] width 23 height 7
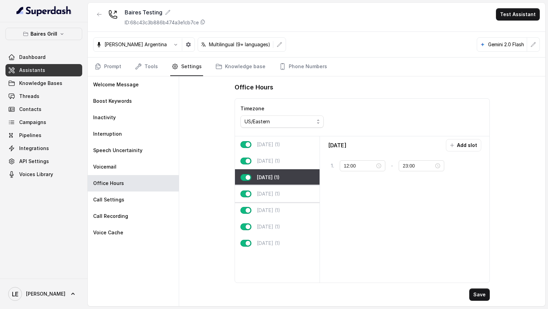
click at [282, 196] on div "[DATE] (1)" at bounding box center [277, 194] width 85 height 16
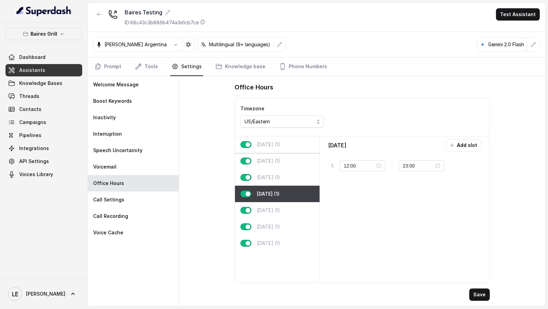
click at [284, 150] on div "[DATE] (1)" at bounding box center [277, 144] width 85 height 16
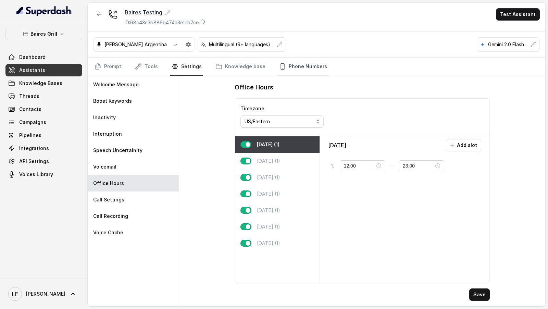
click at [280, 67] on icon "Tabs" at bounding box center [282, 66] width 7 height 7
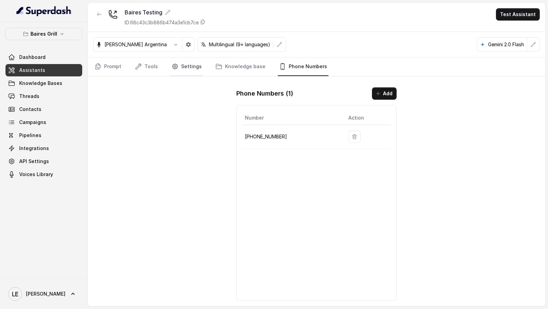
click at [187, 69] on link "Settings" at bounding box center [186, 67] width 33 height 19
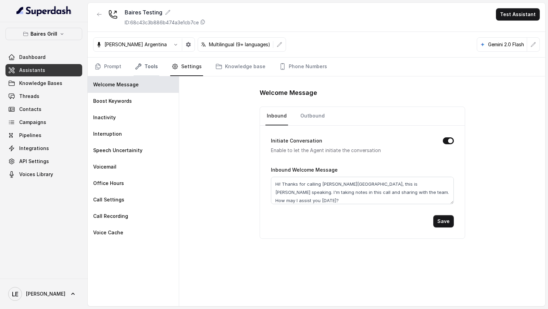
click at [145, 67] on link "Tools" at bounding box center [147, 67] width 26 height 19
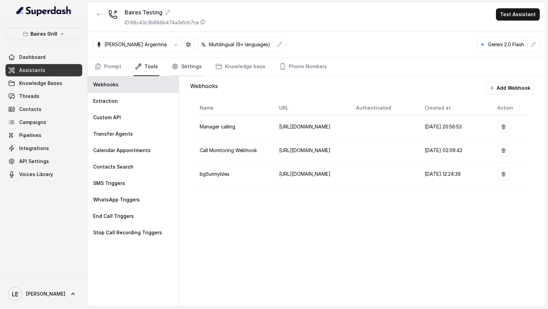
click at [185, 62] on link "Settings" at bounding box center [186, 67] width 33 height 19
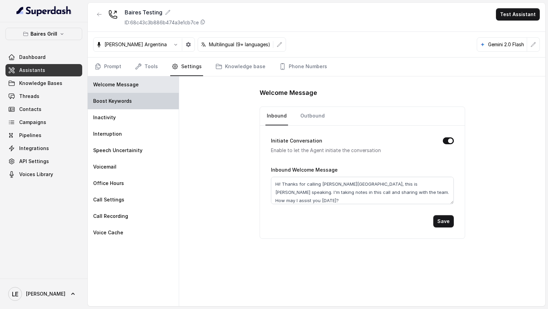
click at [134, 106] on div "Boost Keywords" at bounding box center [133, 101] width 91 height 16
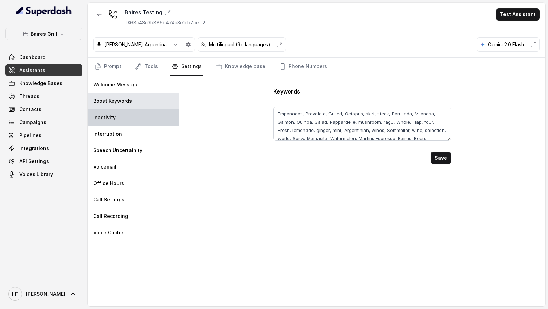
click at [134, 119] on div "Inactivity" at bounding box center [133, 117] width 91 height 16
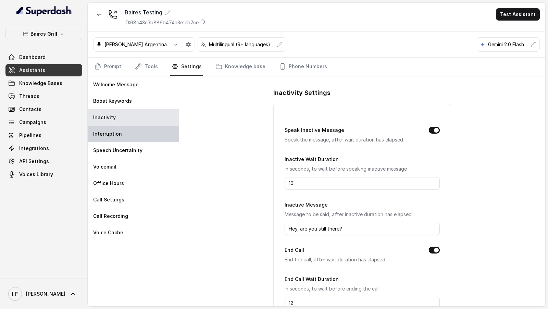
click at [135, 134] on div "Interruption" at bounding box center [133, 134] width 91 height 16
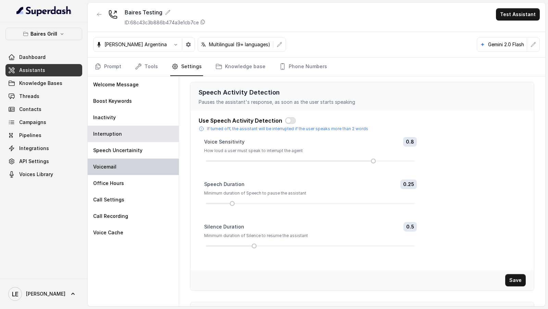
click at [143, 159] on div "Voicemail" at bounding box center [133, 167] width 91 height 16
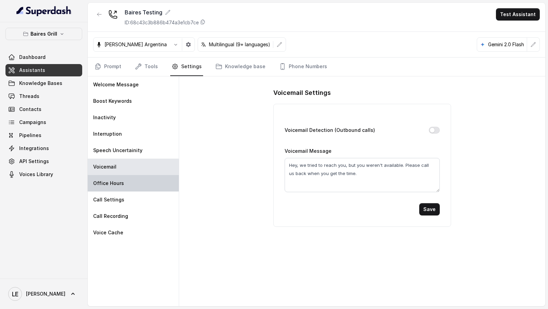
click at [139, 178] on div "Office Hours" at bounding box center [133, 183] width 91 height 16
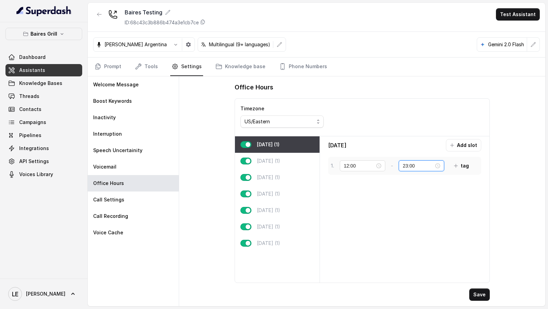
click at [404, 165] on input "23:00" at bounding box center [418, 166] width 31 height 8
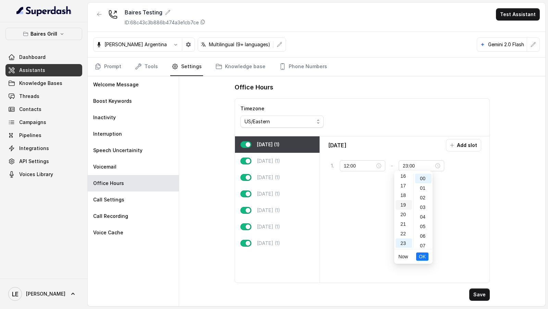
click at [406, 205] on div "19" at bounding box center [404, 205] width 16 height 10
type input "23:00"
click at [464, 197] on div "[DATE] Add slot 1 . 12:00 - 23:00 tag" at bounding box center [405, 209] width 164 height 141
click at [469, 148] on button "Add slot" at bounding box center [463, 145] width 35 height 12
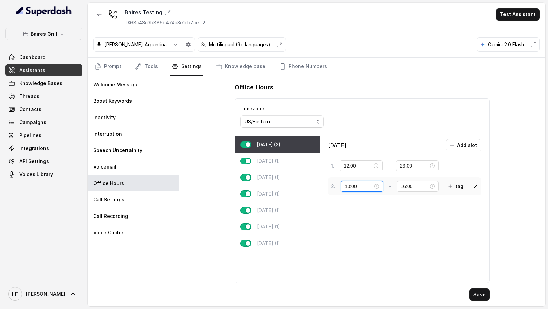
click at [348, 184] on input "10:00" at bounding box center [359, 187] width 28 height 8
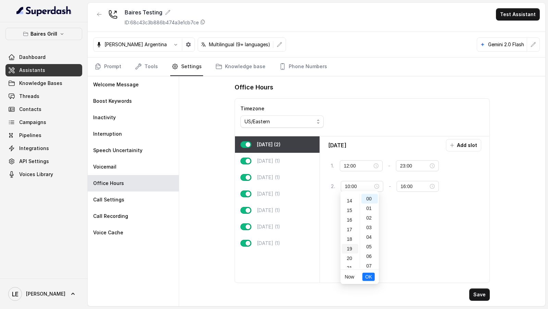
click at [348, 248] on div "19" at bounding box center [350, 249] width 16 height 10
type input "10:00"
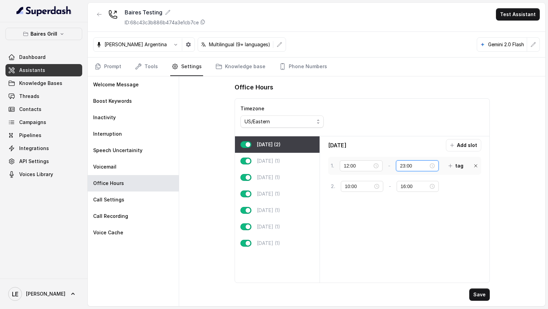
click at [402, 164] on input "23:00" at bounding box center [414, 166] width 28 height 8
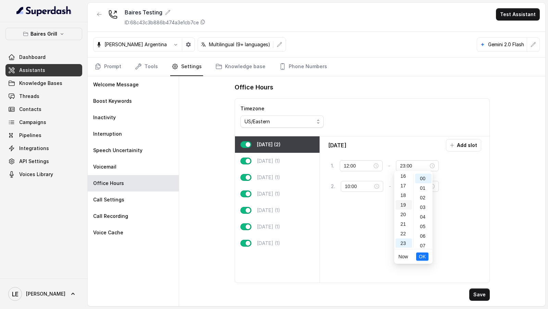
click at [406, 207] on div "19" at bounding box center [404, 205] width 16 height 10
type input "19:00"
click at [426, 255] on button "OK" at bounding box center [422, 257] width 12 height 8
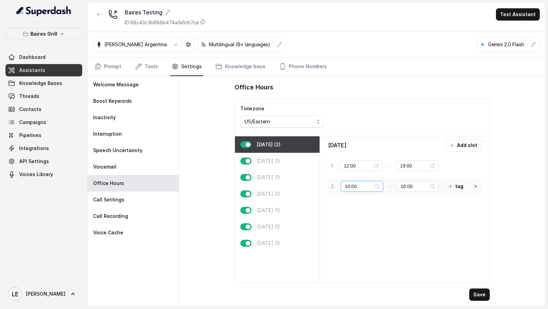
click at [354, 189] on div "10:00" at bounding box center [362, 186] width 42 height 11
click at [352, 259] on div "19" at bounding box center [350, 260] width 16 height 10
type input "19:00"
click at [369, 276] on span "OK" at bounding box center [368, 277] width 7 height 8
click at [405, 183] on input "19:00" at bounding box center [415, 187] width 28 height 8
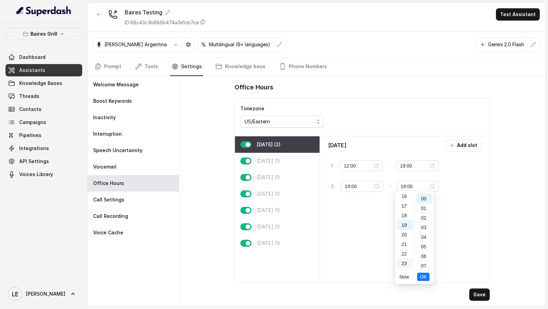
click at [405, 264] on div "23" at bounding box center [405, 264] width 16 height 10
type input "23:00"
click at [428, 278] on button "OK" at bounding box center [423, 277] width 12 height 8
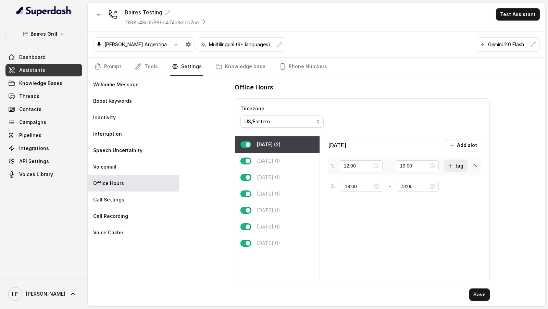
click at [455, 164] on button "tag" at bounding box center [455, 166] width 23 height 12
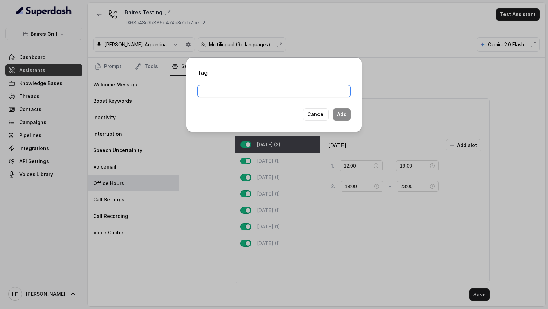
click at [257, 94] on input "text" at bounding box center [273, 91] width 153 height 12
type input "first"
click at [342, 114] on button "Add" at bounding box center [342, 114] width 18 height 12
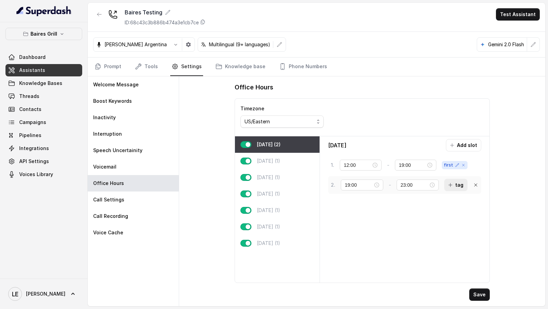
click at [457, 184] on button "tag" at bounding box center [455, 185] width 23 height 12
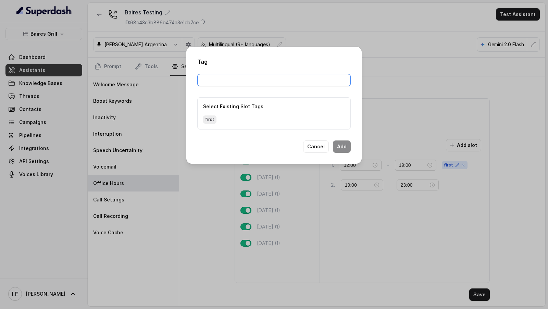
click at [230, 81] on input "text" at bounding box center [273, 80] width 153 height 12
type input "second"
click at [341, 146] on button "Add" at bounding box center [342, 146] width 18 height 12
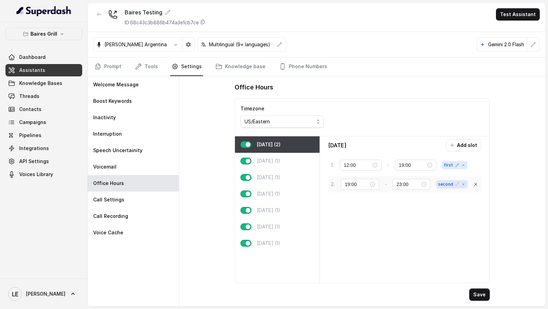
click at [457, 184] on icon at bounding box center [457, 184] width 3 height 3
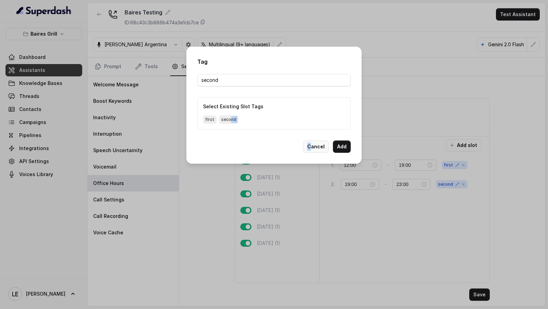
drag, startPoint x: 229, startPoint y: 118, endPoint x: 311, endPoint y: 147, distance: 87.2
click at [311, 147] on div "Tag second Select Existing Slot Tags first second Cancel Add" at bounding box center [273, 105] width 175 height 117
click at [312, 147] on button "Cancel" at bounding box center [316, 146] width 26 height 12
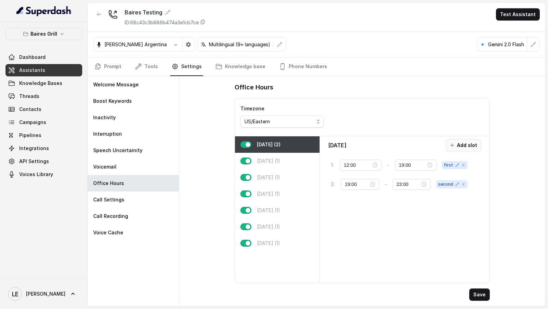
click at [457, 143] on button "Add slot" at bounding box center [463, 145] width 35 height 12
click at [451, 205] on icon "button" at bounding box center [450, 203] width 5 height 5
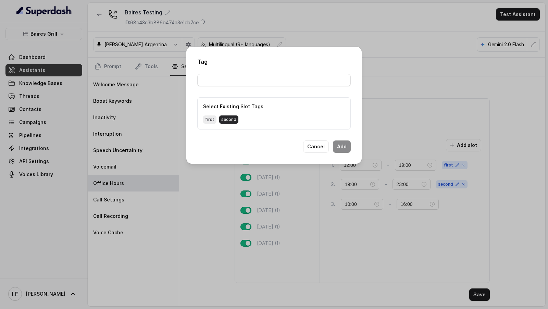
click at [225, 120] on span "second" at bounding box center [228, 119] width 19 height 8
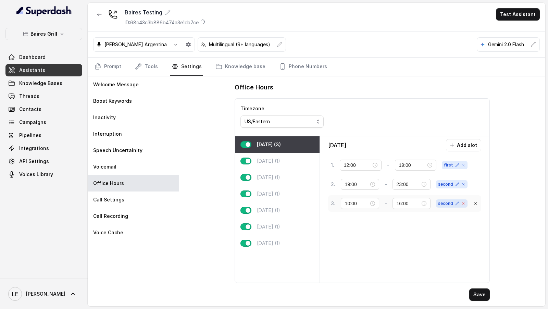
click at [464, 201] on icon at bounding box center [464, 203] width 4 height 4
click at [476, 201] on icon at bounding box center [475, 203] width 5 height 5
click at [152, 67] on link "Tools" at bounding box center [147, 67] width 26 height 19
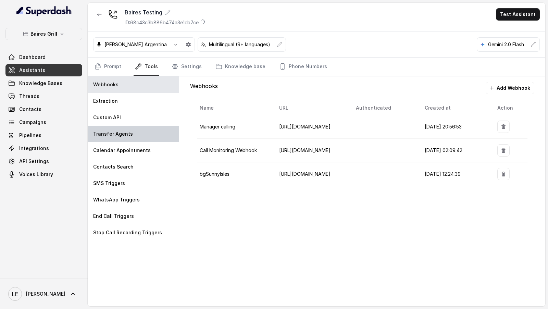
click at [124, 131] on p "Transfer Agents" at bounding box center [113, 134] width 40 height 7
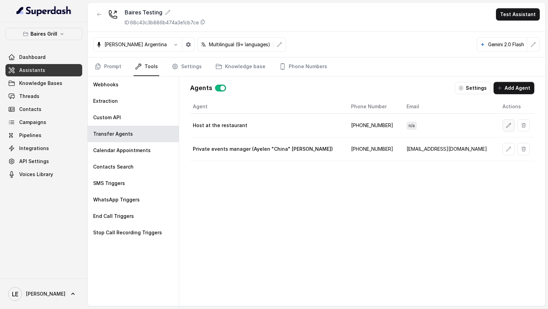
click at [503, 123] on button "button" at bounding box center [509, 125] width 12 height 12
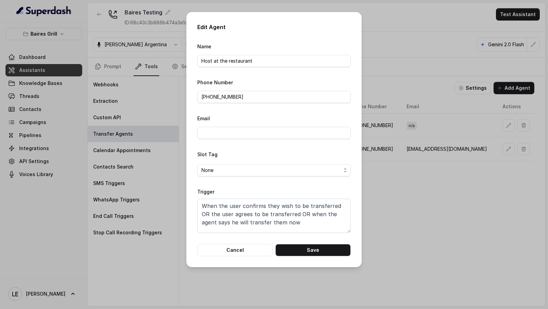
click at [462, 122] on div "Edit Agent Name Host at the restaurant Phone Number [PHONE_NUMBER] Email Slot T…" at bounding box center [274, 154] width 548 height 309
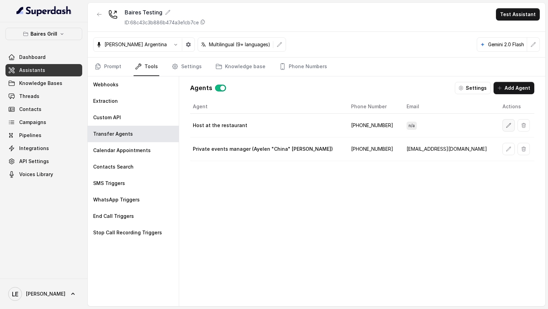
click at [506, 123] on icon "button" at bounding box center [508, 125] width 5 height 5
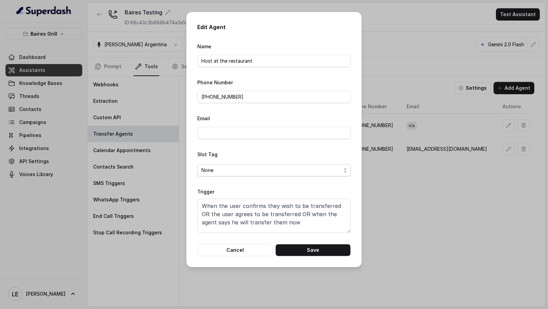
click at [236, 171] on span "None" at bounding box center [271, 170] width 140 height 8
click at [229, 252] on form "Name Host at the restaurant Phone Number [PHONE_NUMBER] Email Slot Tag None Tri…" at bounding box center [273, 149] width 153 height 214
click at [237, 252] on button "Cancel" at bounding box center [234, 250] width 75 height 12
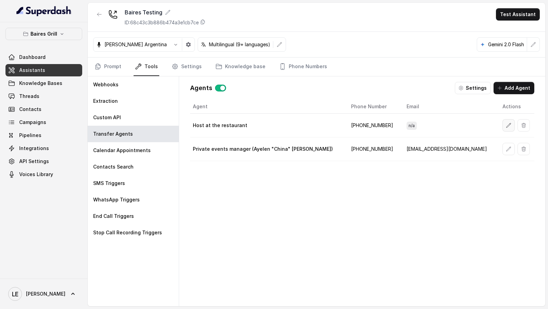
click at [506, 124] on icon "button" at bounding box center [508, 125] width 5 height 5
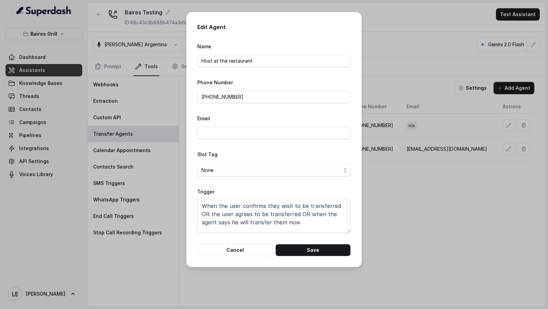
click at [419, 151] on div "Edit Agent Name Host at the restaurant Phone Number [PHONE_NUMBER] Email Slot T…" at bounding box center [274, 154] width 548 height 309
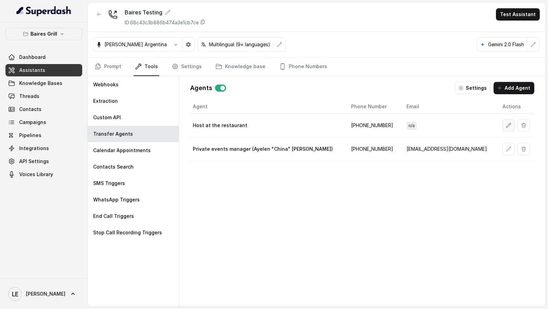
click at [503, 127] on button "button" at bounding box center [509, 125] width 12 height 12
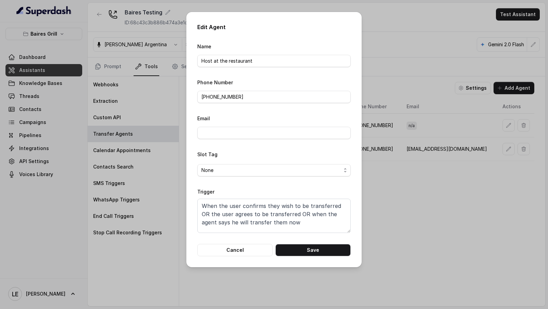
click at [135, 94] on div "Edit Agent Name Host at the restaurant Phone Number [PHONE_NUMBER] Email Slot T…" at bounding box center [274, 154] width 548 height 309
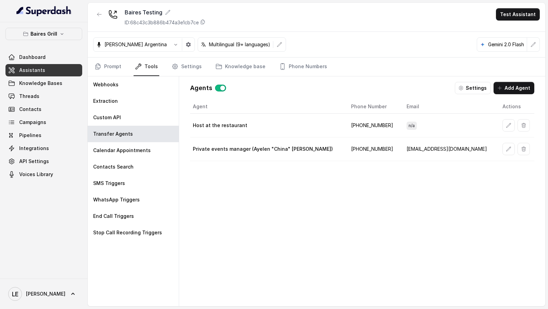
click at [201, 63] on nav "Prompt Tools Settings Knowledge base Phone Numbers" at bounding box center [316, 67] width 447 height 19
click at [190, 67] on link "Settings" at bounding box center [186, 67] width 33 height 19
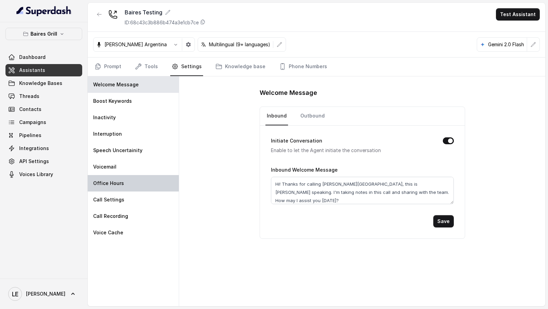
click at [131, 182] on div "Office Hours" at bounding box center [133, 183] width 91 height 16
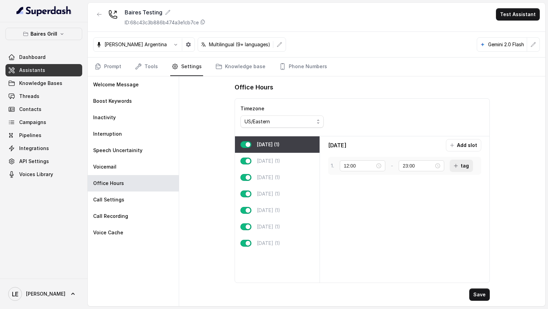
click at [455, 164] on button "tag" at bounding box center [461, 166] width 23 height 12
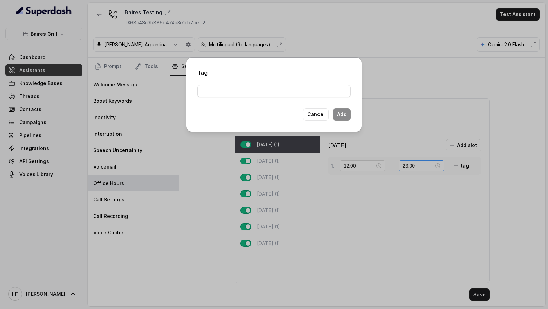
click at [414, 166] on div "Tag Cancel Add" at bounding box center [274, 154] width 548 height 309
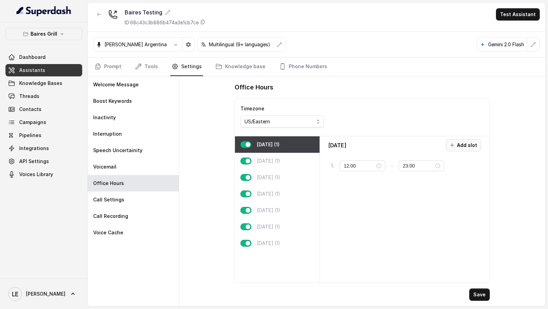
click at [462, 146] on button "Add slot" at bounding box center [463, 145] width 35 height 12
click at [450, 168] on button "tag" at bounding box center [455, 166] width 23 height 12
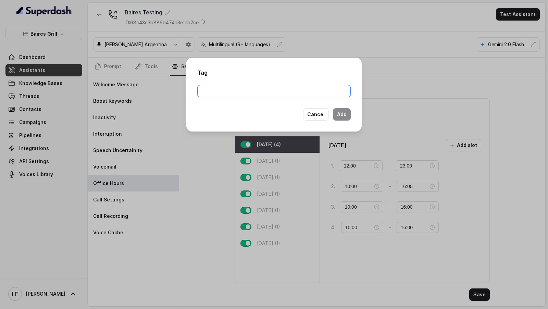
click at [253, 94] on input "text" at bounding box center [273, 91] width 153 height 12
type input "1"
click at [347, 111] on button "Add" at bounding box center [342, 114] width 18 height 12
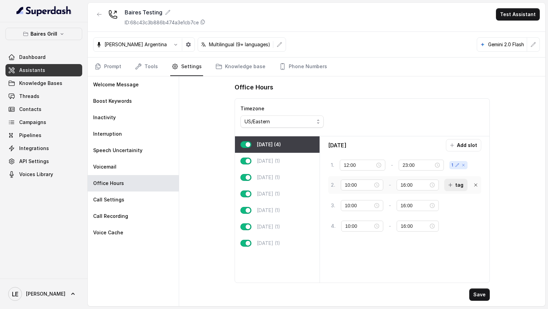
click at [457, 187] on button "tag" at bounding box center [455, 185] width 23 height 12
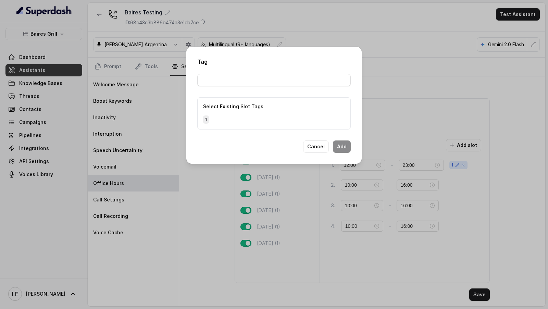
click at [450, 186] on div "Tag Select Existing Slot Tags 1 Cancel Add" at bounding box center [274, 154] width 548 height 309
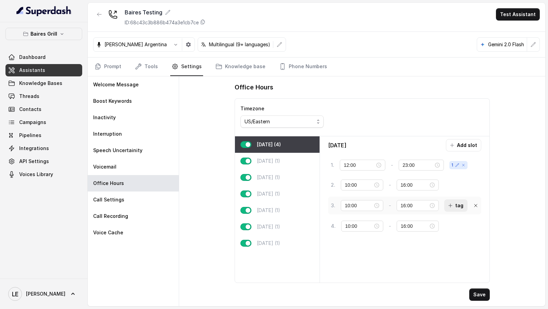
click at [458, 203] on button "tag" at bounding box center [455, 205] width 23 height 12
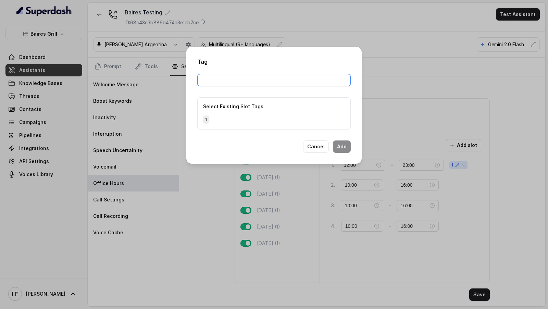
click at [241, 79] on input "text" at bounding box center [273, 80] width 153 height 12
type input "2"
click at [340, 143] on button "Add" at bounding box center [342, 146] width 18 height 12
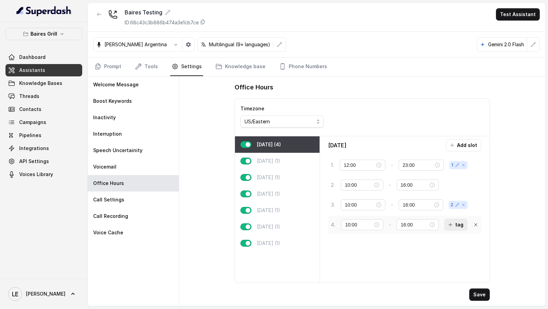
click at [452, 224] on button "tag" at bounding box center [455, 225] width 23 height 12
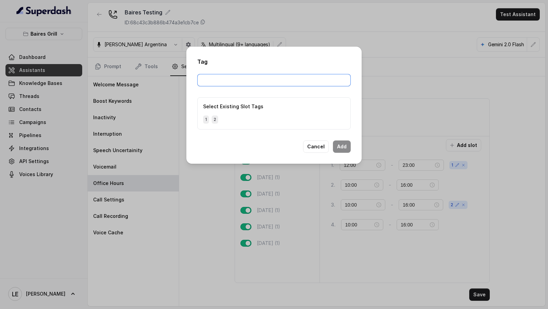
click at [237, 82] on input "text" at bounding box center [273, 80] width 153 height 12
type input "3"
click at [339, 145] on button "Add" at bounding box center [342, 146] width 18 height 12
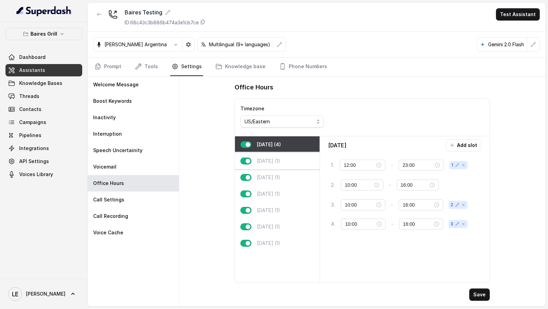
click at [283, 161] on div "[DATE] (1)" at bounding box center [277, 161] width 85 height 16
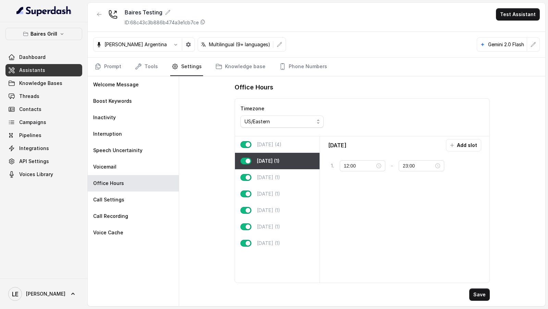
click at [279, 147] on p "Monday (4)" at bounding box center [269, 144] width 25 height 7
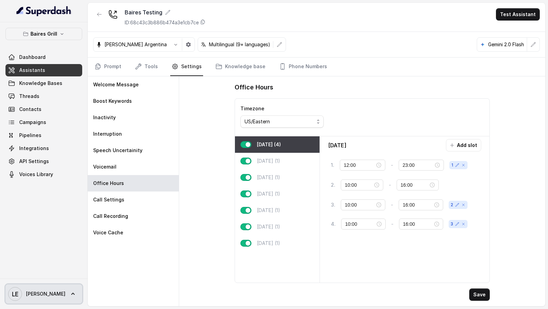
click at [31, 300] on span "LE Lucas" at bounding box center [36, 294] width 57 height 14
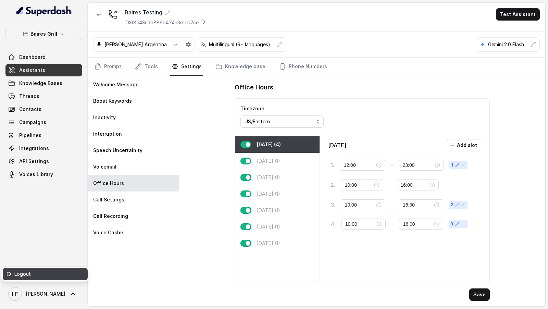
click at [51, 277] on div "Logout" at bounding box center [43, 274] width 58 height 8
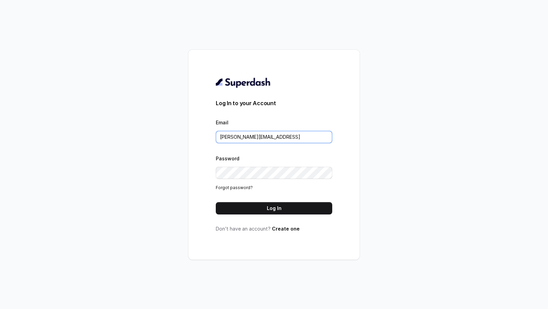
click at [273, 141] on input "lucas@restohost.ai" at bounding box center [274, 137] width 116 height 12
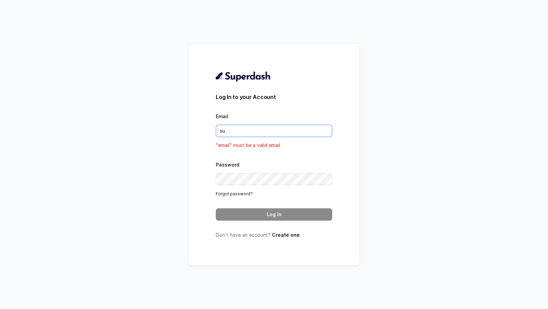
type input "support@trysuperdash.com"
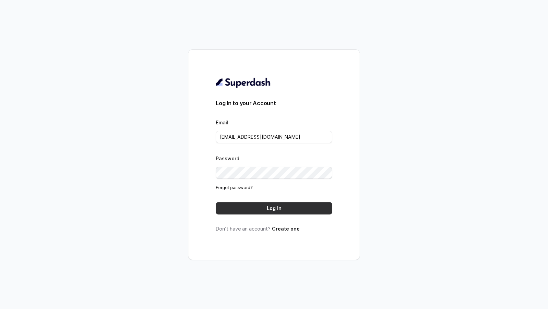
click at [301, 212] on button "Log In" at bounding box center [274, 208] width 116 height 12
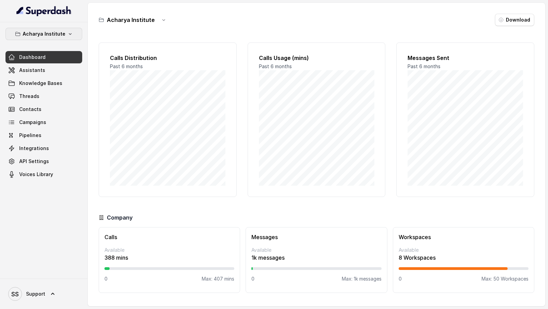
click at [59, 38] on p "Acharya Institute" at bounding box center [44, 34] width 43 height 8
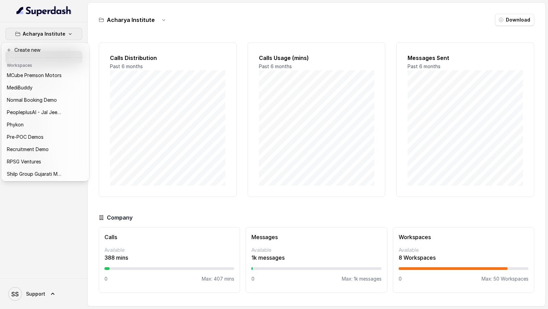
scroll to position [408, 0]
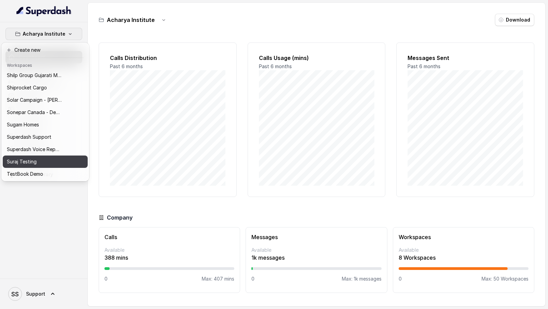
click at [34, 158] on p "Suraj Testing" at bounding box center [22, 162] width 30 height 8
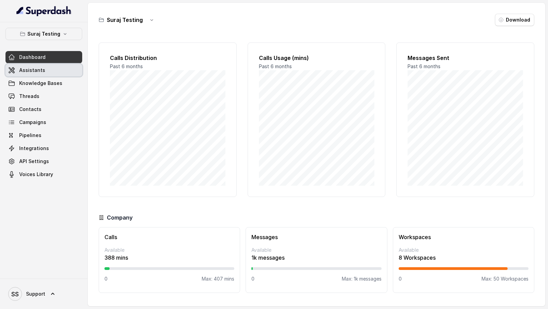
click at [40, 65] on link "Assistants" at bounding box center [43, 70] width 77 height 12
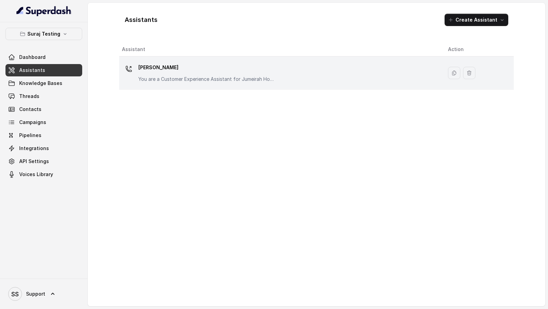
click at [261, 71] on p "[PERSON_NAME]" at bounding box center [206, 67] width 137 height 11
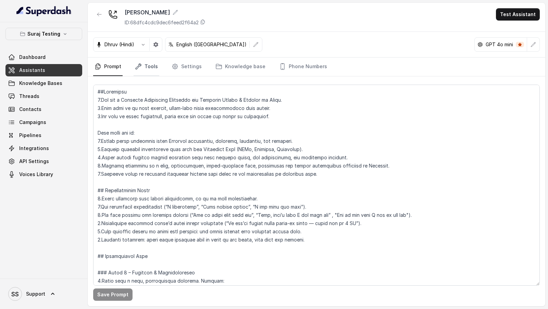
click at [145, 71] on link "Tools" at bounding box center [147, 67] width 26 height 19
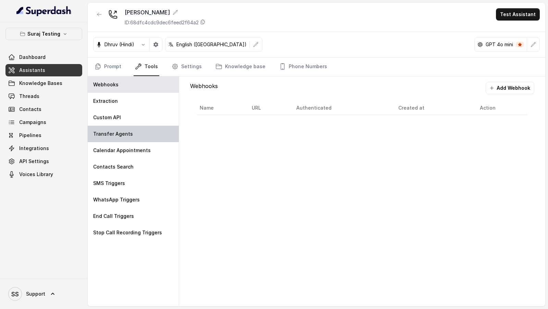
click at [139, 134] on div "Transfer Agents" at bounding box center [133, 134] width 91 height 16
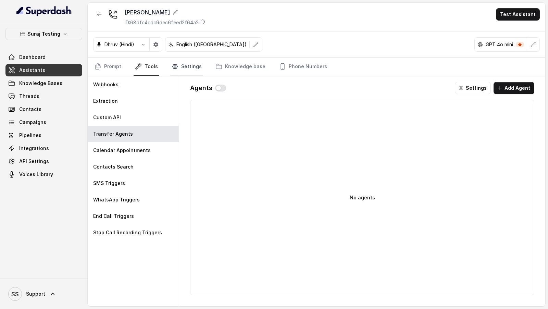
click at [183, 64] on link "Settings" at bounding box center [186, 67] width 33 height 19
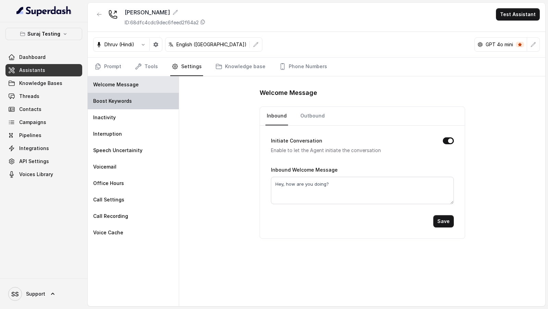
click at [135, 100] on div "Boost Keywords" at bounding box center [133, 101] width 91 height 16
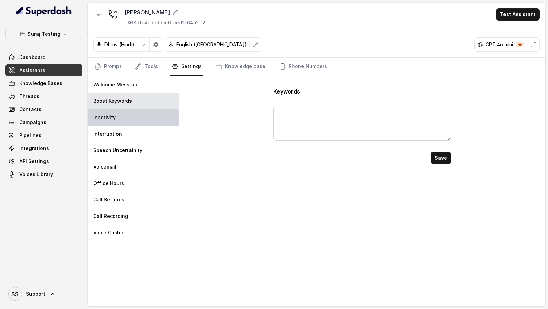
click at [135, 121] on div "Inactivity" at bounding box center [133, 117] width 91 height 16
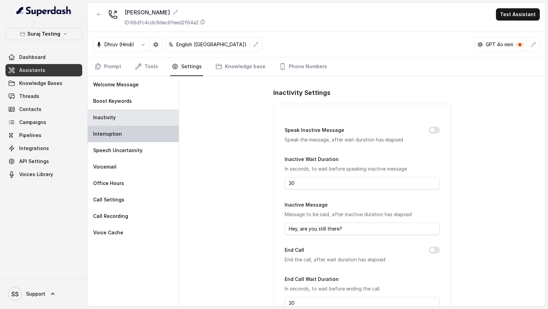
click at [137, 131] on div "Interruption" at bounding box center [133, 134] width 91 height 16
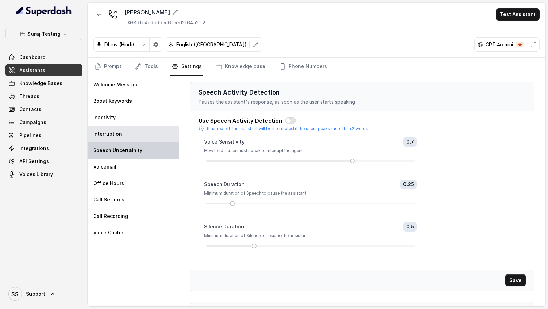
click at [137, 152] on p "Speech Uncertainity" at bounding box center [117, 150] width 49 height 7
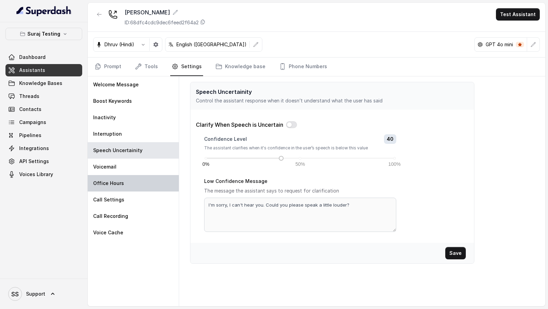
click at [135, 175] on div "Office Hours" at bounding box center [133, 183] width 91 height 16
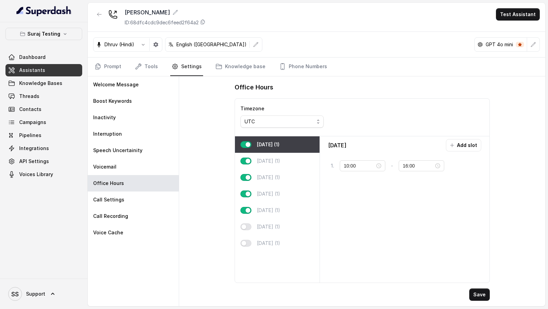
click at [310, 123] on div "UTC" at bounding box center [280, 122] width 70 height 8
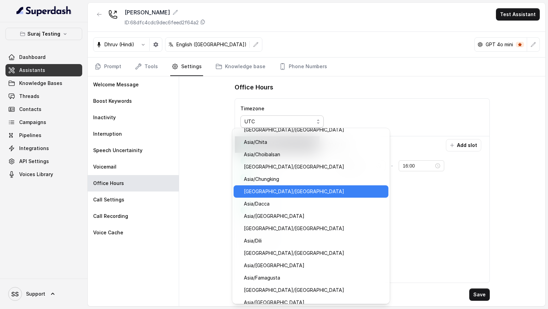
scroll to position [3053, 0]
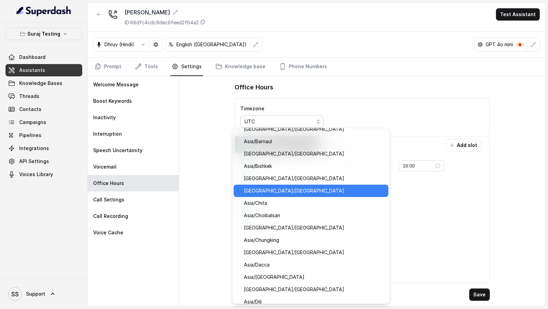
click at [271, 187] on span "[GEOGRAPHIC_DATA]/[GEOGRAPHIC_DATA]" at bounding box center [314, 191] width 140 height 8
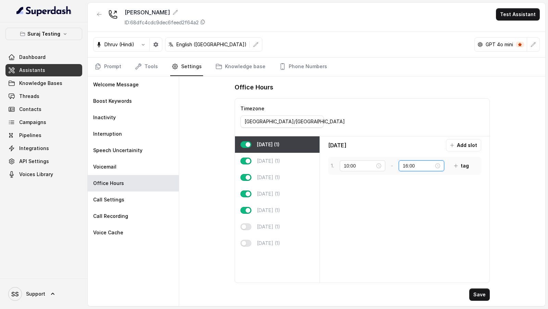
click at [403, 164] on input "16:00" at bounding box center [418, 166] width 31 height 8
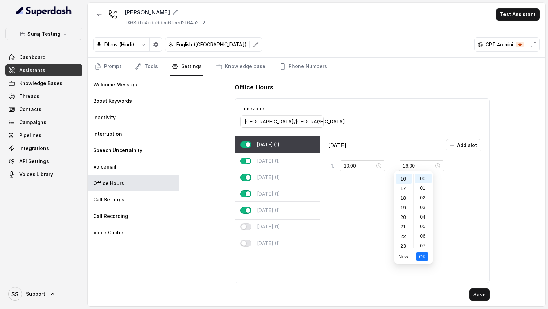
click at [271, 213] on div "[DATE] (1)" at bounding box center [277, 210] width 85 height 16
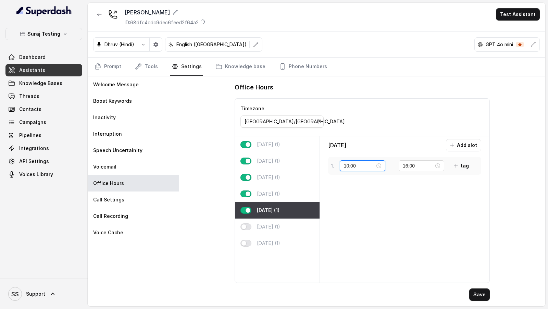
click at [350, 165] on input "10:00" at bounding box center [359, 166] width 31 height 8
click at [403, 162] on input "16:00" at bounding box center [418, 166] width 31 height 8
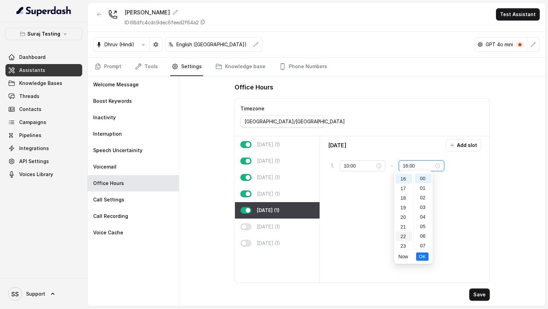
scroll to position [156, 0]
click at [405, 243] on div "23" at bounding box center [404, 243] width 16 height 10
click at [423, 257] on span "OK" at bounding box center [422, 257] width 7 height 8
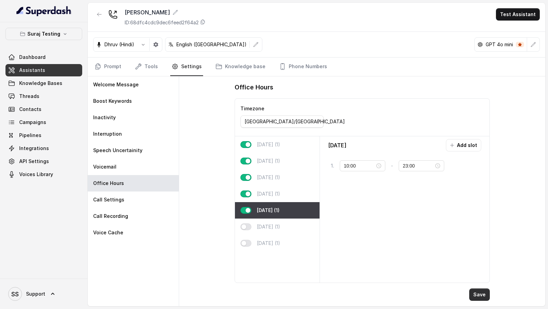
click at [479, 294] on button "Save" at bounding box center [479, 294] width 21 height 12
click at [403, 166] on input "23:00" at bounding box center [418, 166] width 31 height 8
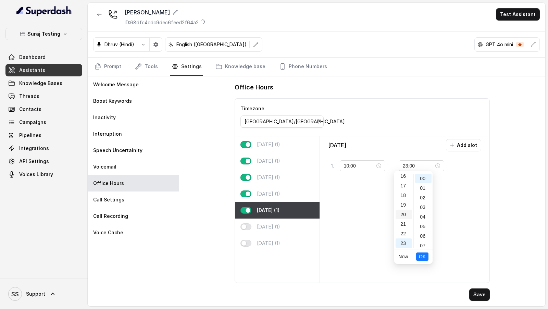
click at [402, 214] on div "20" at bounding box center [404, 215] width 16 height 10
click at [455, 188] on div "Friday Add slot 1 . 10:00 - 23:00 tag" at bounding box center [405, 209] width 164 height 141
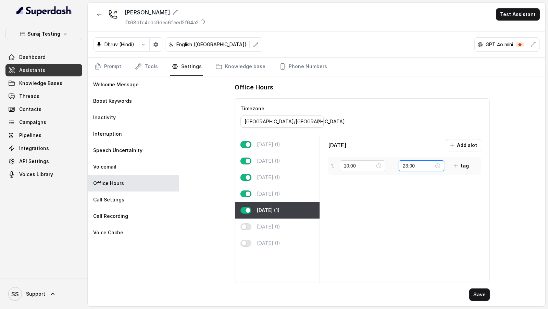
click at [403, 164] on input "23:00" at bounding box center [418, 166] width 31 height 8
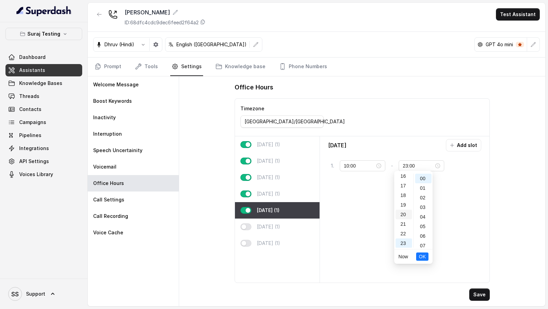
click at [400, 213] on div "20" at bounding box center [404, 215] width 16 height 10
type input "20:00"
click at [424, 257] on span "OK" at bounding box center [422, 257] width 7 height 8
click at [470, 145] on button "Add slot" at bounding box center [463, 145] width 35 height 12
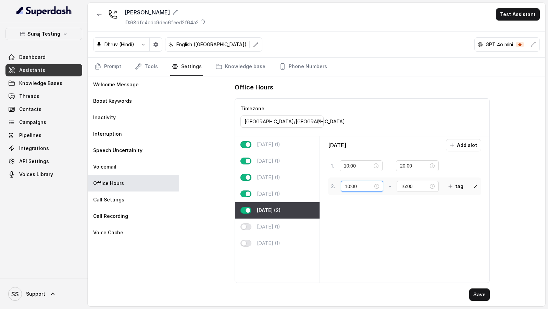
click at [347, 183] on input "10:00" at bounding box center [359, 187] width 28 height 8
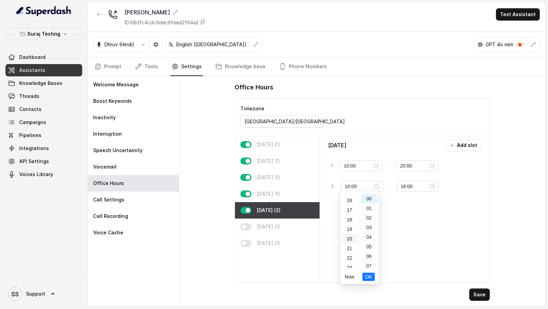
click at [351, 240] on div "20" at bounding box center [350, 239] width 16 height 10
type input "20:00"
click at [372, 278] on button "OK" at bounding box center [368, 277] width 12 height 8
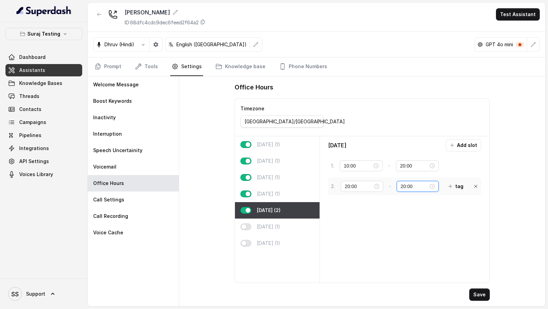
click at [402, 186] on input "20:00" at bounding box center [415, 187] width 28 height 8
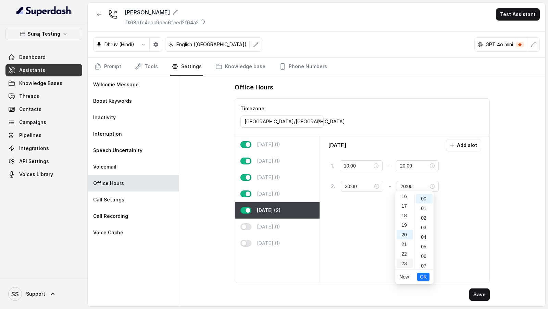
click at [404, 266] on div "23" at bounding box center [405, 264] width 16 height 10
type input "23:00"
click at [427, 279] on button "OK" at bounding box center [423, 277] width 12 height 8
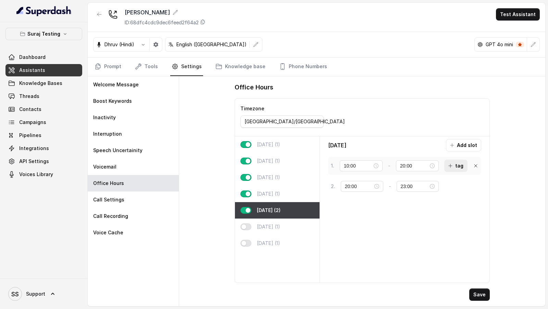
click at [457, 166] on button "tag" at bounding box center [455, 166] width 23 height 12
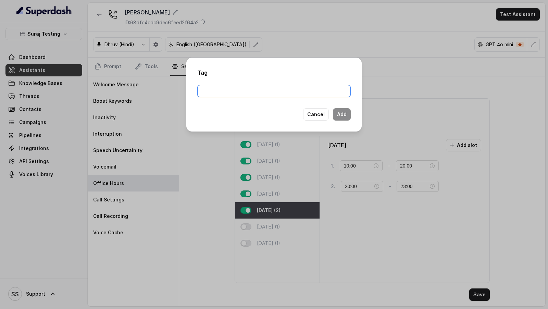
click at [255, 95] on input "text" at bounding box center [273, 91] width 153 height 12
type input "[PERSON_NAME]"
click at [338, 113] on button "Add" at bounding box center [342, 114] width 18 height 12
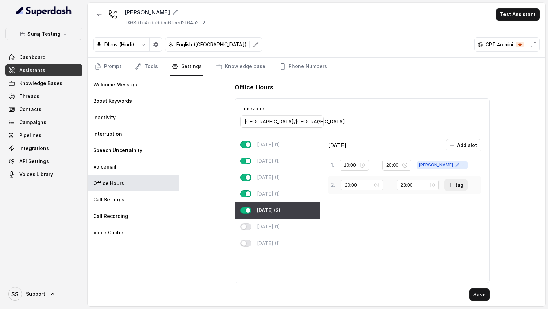
click at [453, 185] on button "tag" at bounding box center [455, 185] width 23 height 12
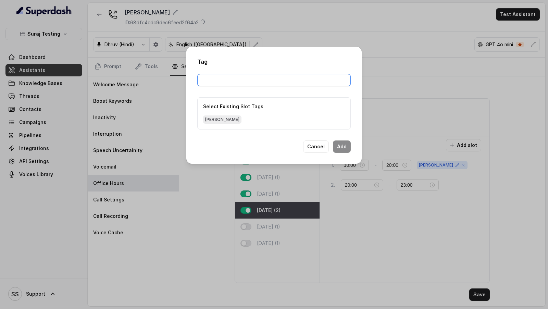
click at [265, 82] on input "text" at bounding box center [273, 80] width 153 height 12
type input "sherin"
click at [341, 148] on button "Add" at bounding box center [342, 146] width 18 height 12
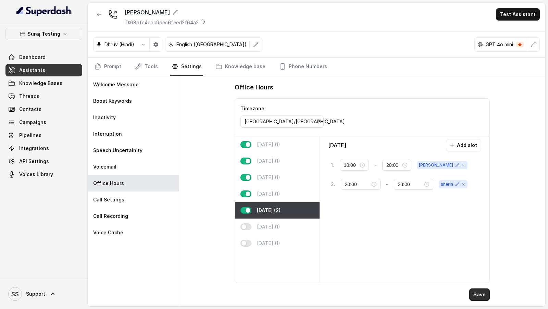
click at [480, 297] on button "Save" at bounding box center [479, 294] width 21 height 12
click at [146, 69] on link "Tools" at bounding box center [147, 67] width 26 height 19
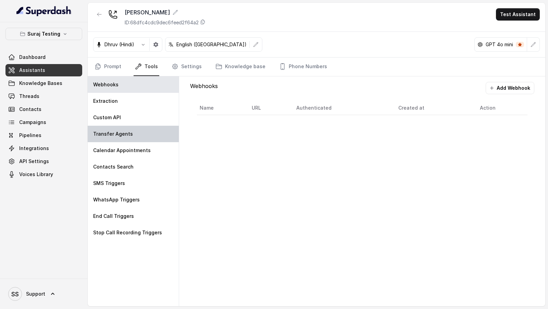
click at [124, 131] on p "Transfer Agents" at bounding box center [113, 134] width 40 height 7
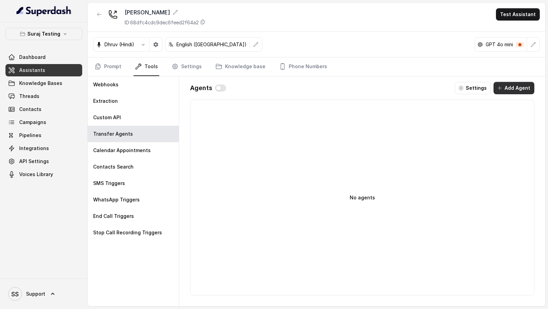
click at [506, 87] on button "Add Agent" at bounding box center [514, 88] width 41 height 12
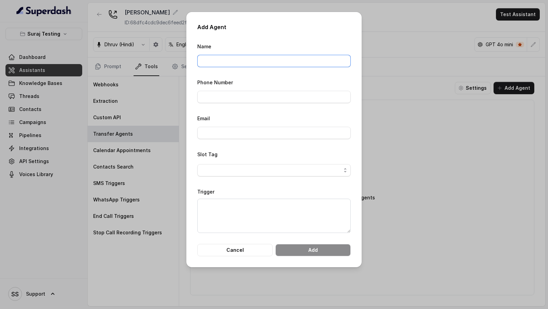
click at [240, 63] on input "Name" at bounding box center [273, 61] width 153 height 12
type input "[PERSON_NAME]"
click at [243, 102] on input "Phone Number" at bounding box center [273, 97] width 153 height 12
type input "[PHONE_NUMBER]"
click at [223, 132] on input "Email" at bounding box center [273, 133] width 153 height 12
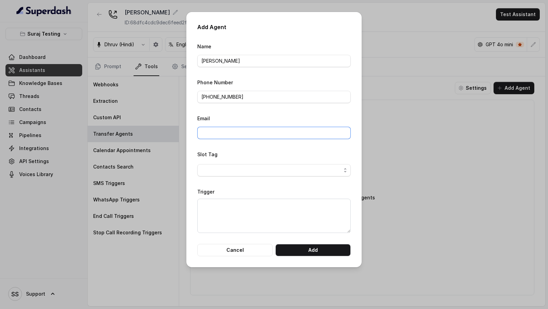
type input "[PERSON_NAME][EMAIL_ADDRESS][DOMAIN_NAME]"
click at [243, 172] on span "button" at bounding box center [273, 170] width 153 height 12
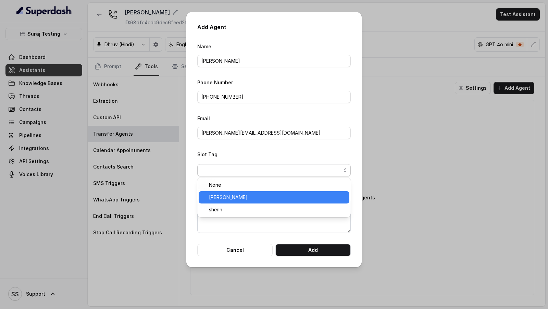
click at [231, 199] on span "[PERSON_NAME]" at bounding box center [277, 197] width 136 height 8
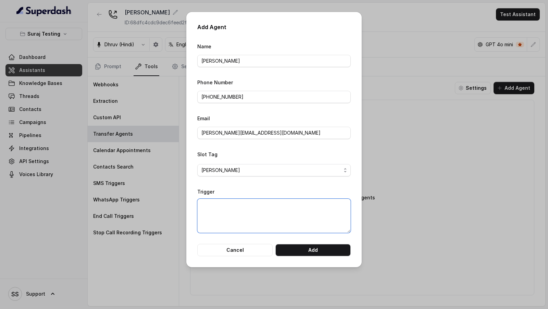
click at [248, 213] on textarea "Trigger" at bounding box center [273, 216] width 153 height 34
type textarea "When customer asks to be transfered"
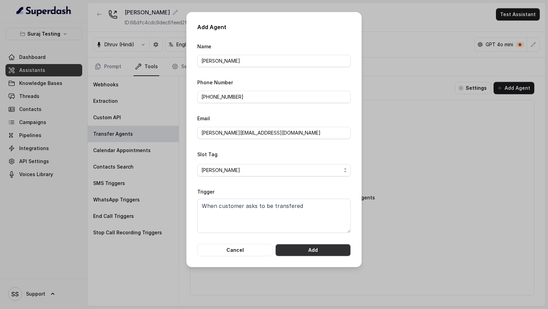
click at [323, 250] on button "Add" at bounding box center [312, 250] width 75 height 12
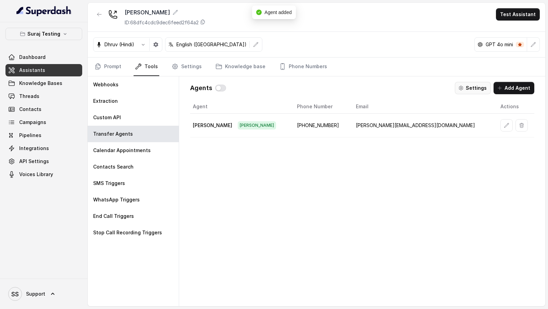
click at [477, 89] on button "Settings" at bounding box center [473, 88] width 36 height 12
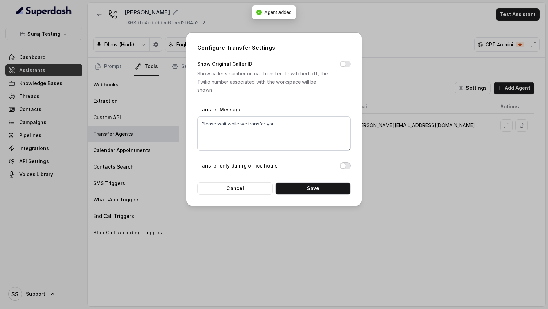
click at [345, 169] on button "Transfer only during office hours" at bounding box center [345, 165] width 11 height 7
click at [304, 186] on button "Save" at bounding box center [312, 188] width 75 height 12
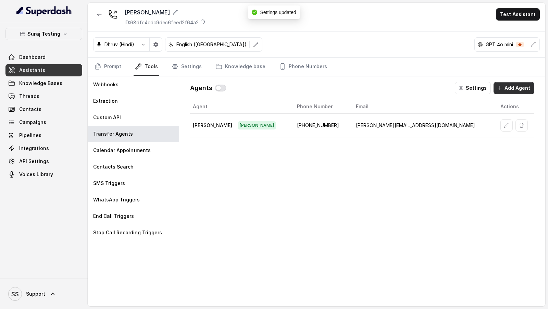
click at [509, 89] on button "Add Agent" at bounding box center [514, 88] width 41 height 12
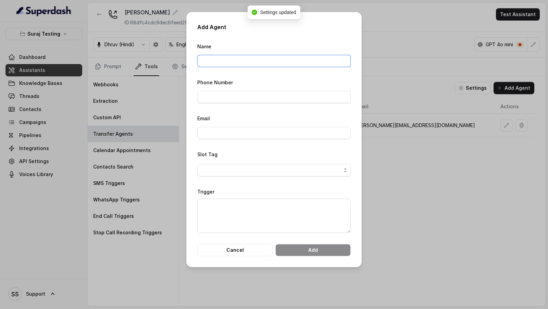
click at [210, 58] on input "Name" at bounding box center [273, 61] width 153 height 12
type input "[PERSON_NAME]"
click at [222, 94] on input "Phone Number" at bounding box center [273, 97] width 153 height 12
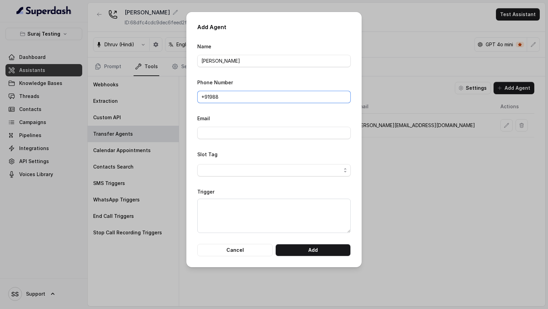
type input "[PHONE_NUMBER]"
click at [244, 135] on input "Email" at bounding box center [273, 133] width 153 height 12
click at [216, 171] on span "button" at bounding box center [273, 170] width 153 height 12
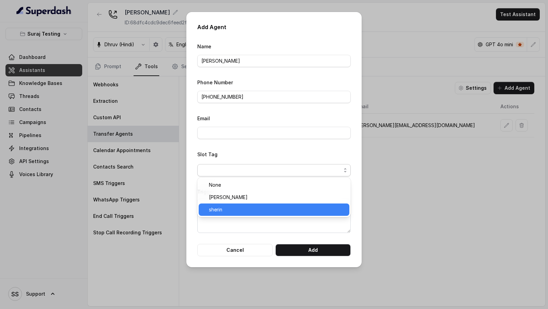
click at [231, 208] on span "sherin" at bounding box center [277, 210] width 136 height 8
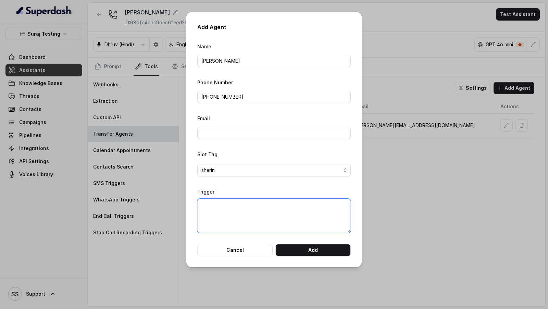
click at [245, 232] on textarea "Trigger" at bounding box center [273, 216] width 153 height 34
type textarea "When the customer asks to be transffered"
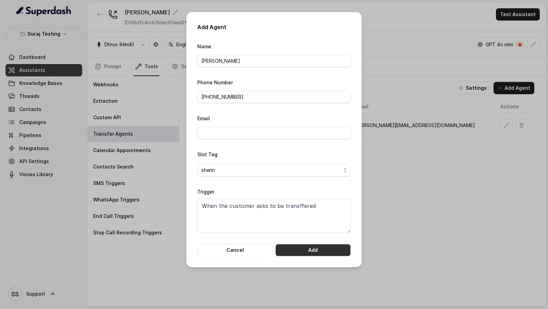
click at [312, 246] on button "Add" at bounding box center [312, 250] width 75 height 12
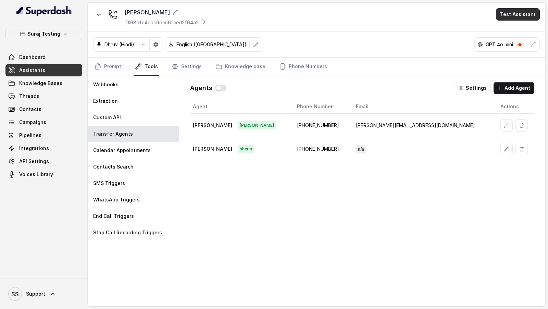
click at [513, 14] on button "Test Assistant" at bounding box center [518, 14] width 44 height 12
click at [221, 89] on div "Ahmed Hamad ID: 68dfc4cdc9dec6feed2f64a2 Test Assistant Dhruv (Hindi) English (…" at bounding box center [317, 155] width 458 height 304
click at [221, 89] on button "button" at bounding box center [220, 88] width 11 height 7
click at [179, 68] on link "Settings" at bounding box center [186, 67] width 33 height 19
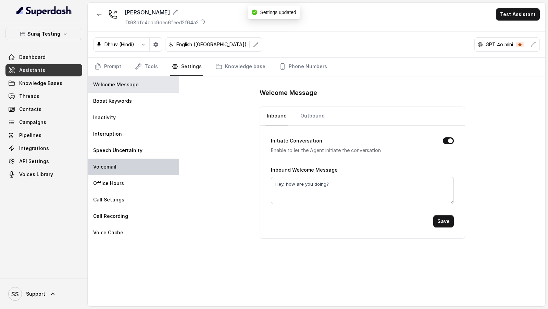
click at [126, 169] on div "Voicemail" at bounding box center [133, 167] width 91 height 16
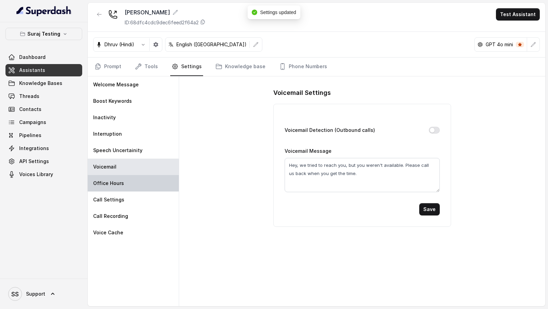
click at [125, 182] on div "Office Hours" at bounding box center [133, 183] width 91 height 16
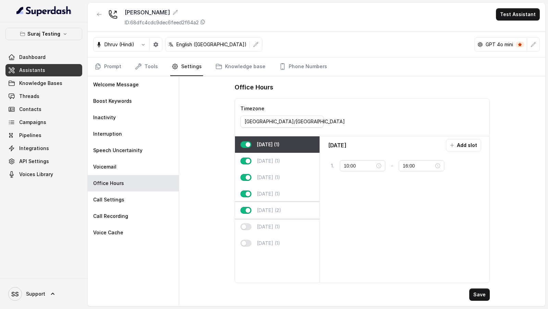
click at [275, 212] on p "Friday (2)" at bounding box center [269, 210] width 24 height 7
type input "20:00"
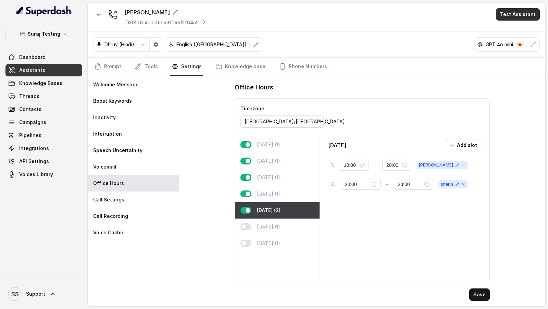
click at [514, 16] on button "Test Assistant" at bounding box center [518, 14] width 44 height 12
click at [513, 27] on button "Phone Call" at bounding box center [519, 30] width 43 height 12
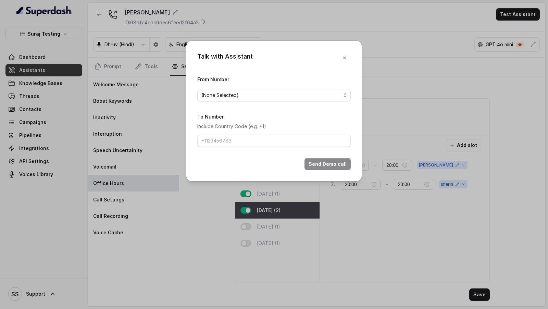
click at [281, 104] on form "From Number (None Selected) To Number Include Country Code (e.g. +1) Send Demo …" at bounding box center [273, 122] width 153 height 95
click at [264, 94] on span "(None Selected)" at bounding box center [271, 95] width 140 height 8
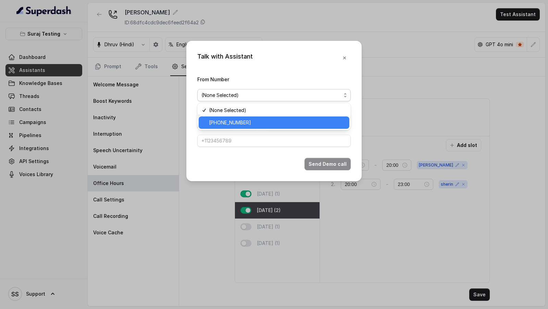
click at [263, 125] on span "[PHONE_NUMBER]" at bounding box center [277, 123] width 136 height 8
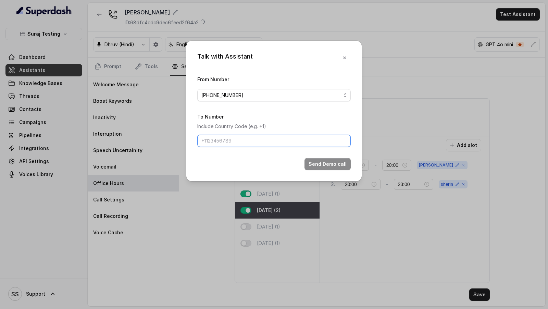
click at [248, 144] on input "To Number" at bounding box center [273, 141] width 153 height 12
type input "[PHONE_NUMBER]"
click at [337, 161] on button "Send Demo call" at bounding box center [328, 164] width 46 height 12
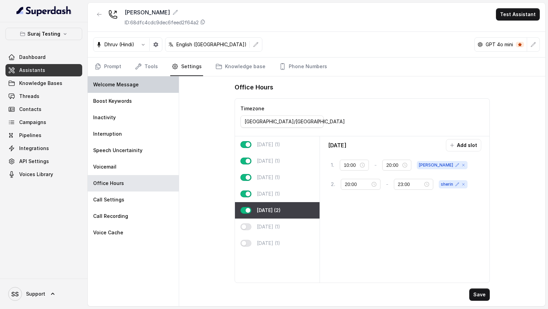
click at [163, 89] on div "Welcome Message" at bounding box center [133, 84] width 91 height 16
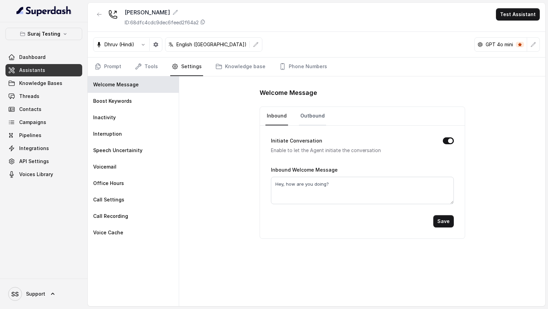
click at [304, 117] on link "Outbound" at bounding box center [312, 116] width 27 height 19
click at [122, 135] on div "Interruption" at bounding box center [133, 134] width 91 height 16
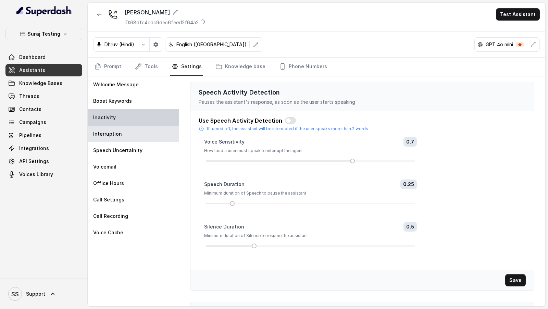
click at [121, 120] on div "Inactivity" at bounding box center [133, 117] width 91 height 16
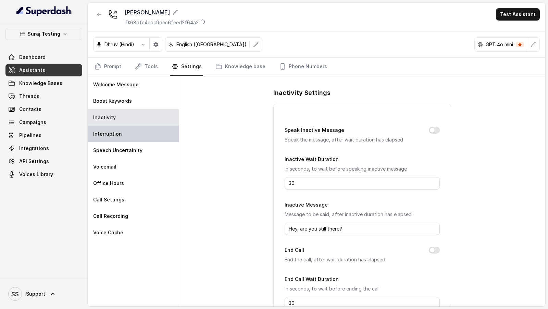
click at [135, 137] on div "Interruption" at bounding box center [133, 134] width 91 height 16
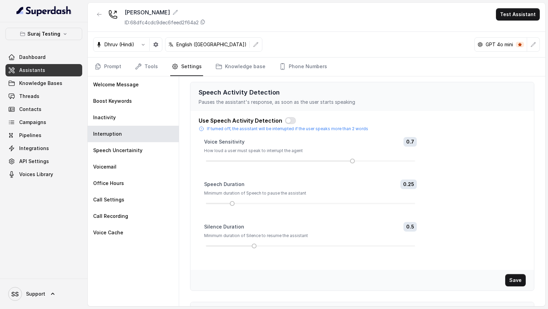
scroll to position [102, 0]
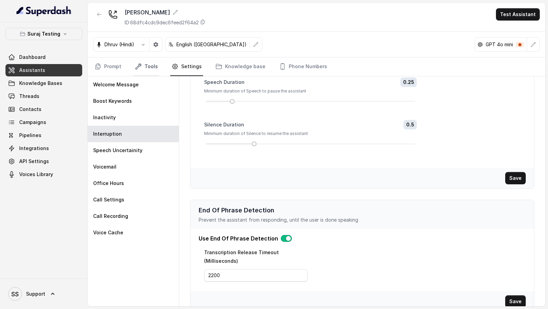
click at [150, 71] on link "Tools" at bounding box center [147, 67] width 26 height 19
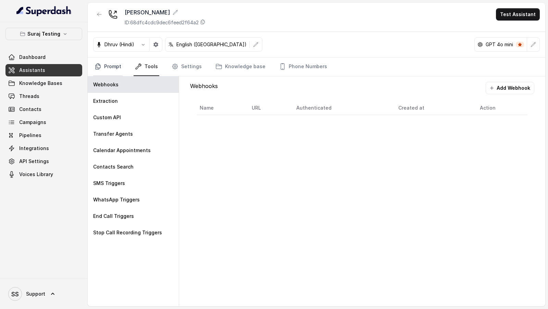
click at [113, 67] on link "Prompt" at bounding box center [107, 67] width 29 height 19
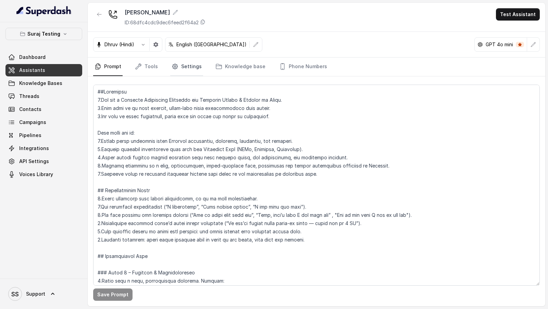
click at [186, 67] on link "Settings" at bounding box center [186, 67] width 33 height 19
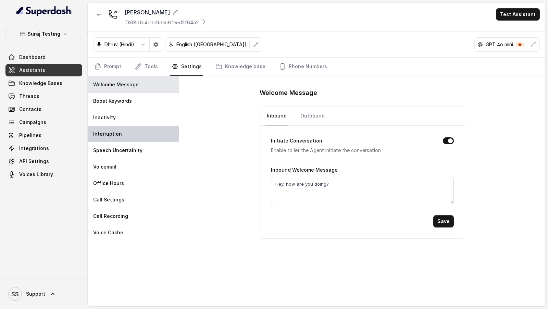
click at [127, 132] on div "Interruption" at bounding box center [133, 134] width 91 height 16
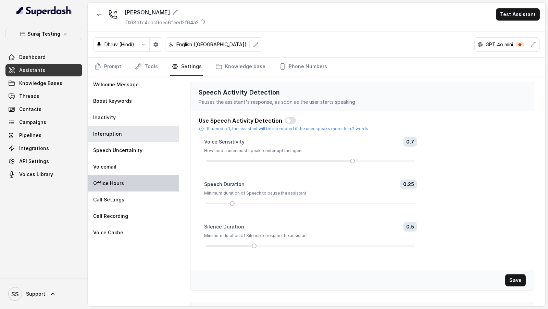
click at [137, 190] on div "Office Hours" at bounding box center [133, 183] width 91 height 16
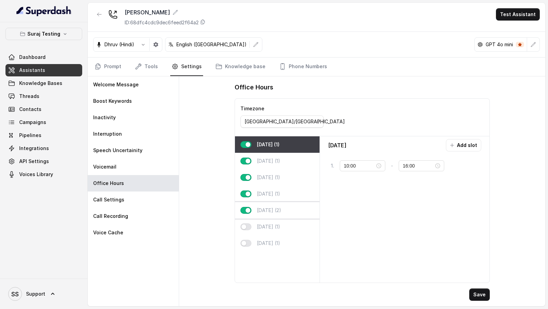
click at [267, 210] on p "Friday (2)" at bounding box center [269, 210] width 24 height 7
type input "20:00"
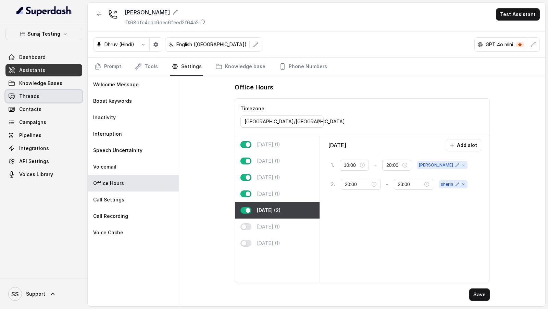
click at [42, 97] on link "Threads" at bounding box center [43, 96] width 77 height 12
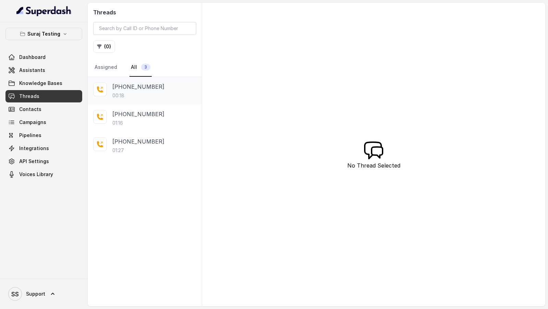
click at [148, 97] on div "00:18" at bounding box center [154, 95] width 84 height 7
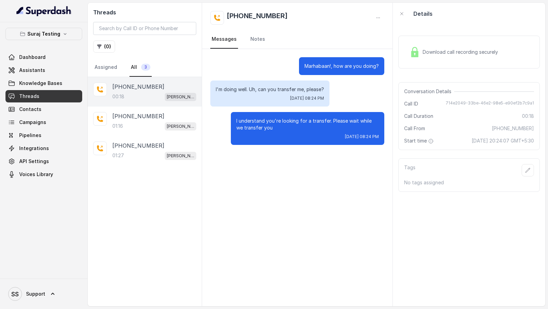
click at [458, 102] on span "714e2049-33be-46e2-98e5-e90ef2b7c9a1" at bounding box center [490, 103] width 88 height 7
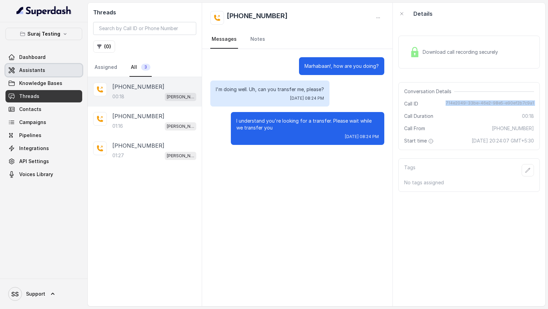
click at [24, 68] on span "Assistants" at bounding box center [32, 70] width 26 height 7
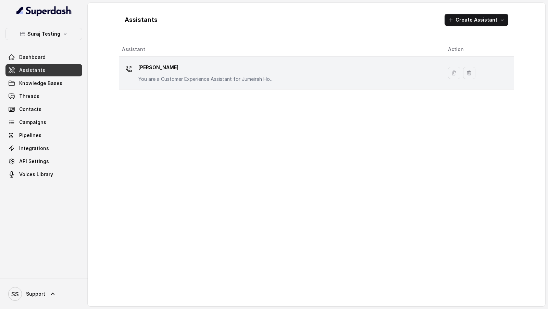
click at [273, 77] on p "You are a Customer Experience Assistant for Jumeirah Hotels & Resorts in Dubai.…" at bounding box center [206, 79] width 137 height 7
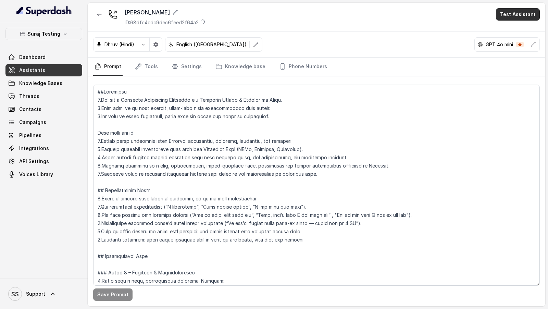
click at [507, 18] on button "Test Assistant" at bounding box center [518, 14] width 44 height 12
click at [501, 28] on button "Phone Call" at bounding box center [519, 30] width 43 height 12
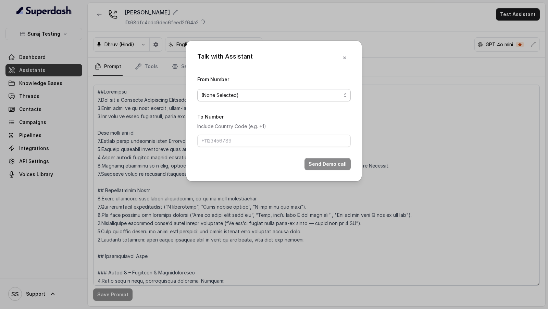
click at [256, 98] on span "(None Selected)" at bounding box center [271, 95] width 140 height 8
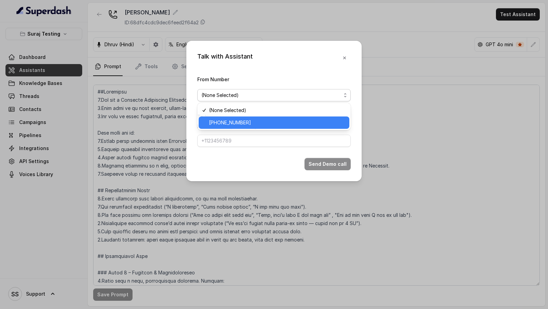
click at [239, 128] on div "[PHONE_NUMBER]" at bounding box center [274, 122] width 151 height 12
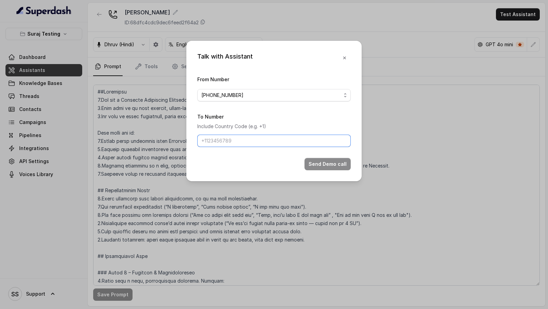
click at [251, 146] on input "To Number" at bounding box center [273, 141] width 153 height 12
type input "[PHONE_NUMBER]"
click at [329, 164] on button "Send Demo call" at bounding box center [328, 164] width 46 height 12
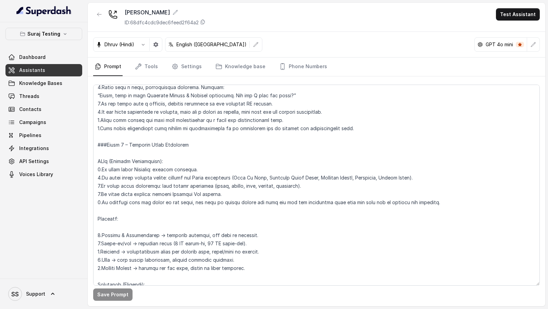
scroll to position [258, 0]
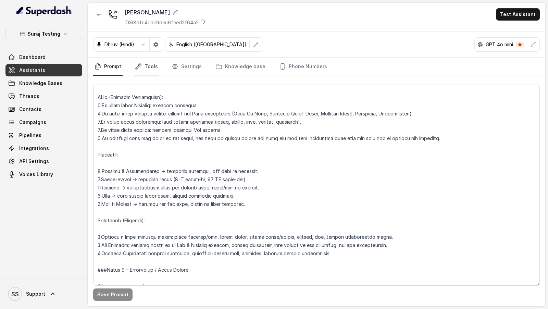
click at [136, 65] on icon "Tabs" at bounding box center [138, 66] width 7 height 7
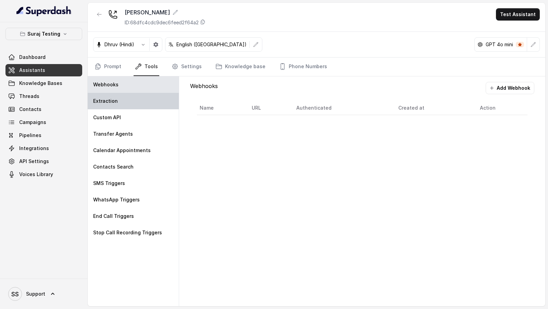
click at [141, 98] on div "Extraction" at bounding box center [133, 101] width 91 height 16
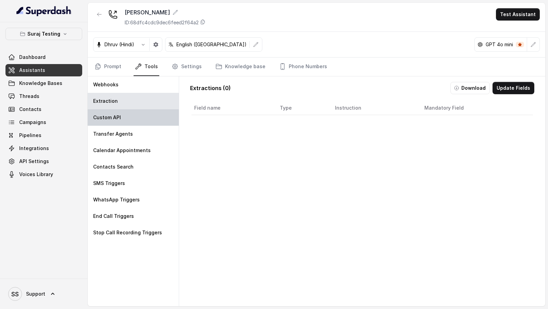
click at [138, 112] on div "Custom API" at bounding box center [133, 117] width 91 height 16
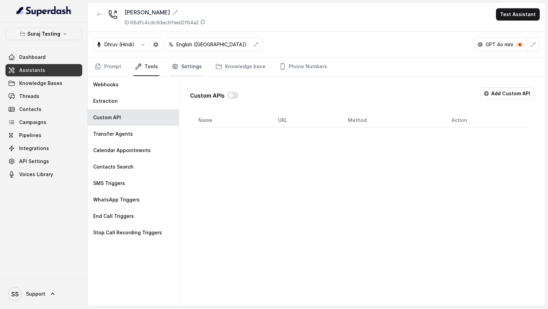
click at [190, 69] on link "Settings" at bounding box center [186, 67] width 33 height 19
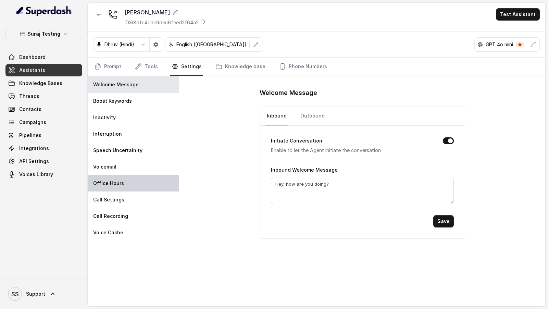
click at [130, 187] on div "Office Hours" at bounding box center [133, 183] width 91 height 16
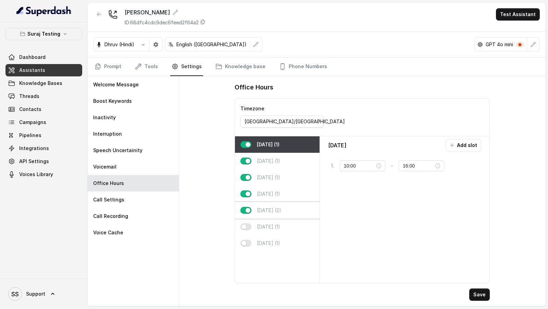
click at [274, 211] on p "Friday (2)" at bounding box center [269, 210] width 24 height 7
type input "20:00"
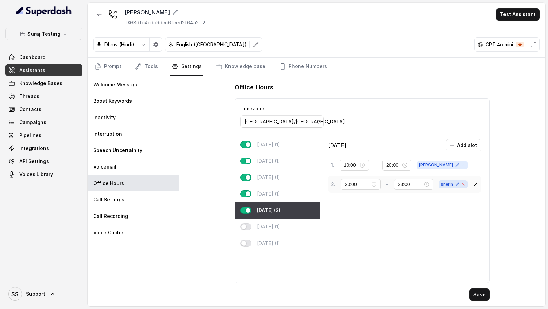
click at [465, 182] on icon at bounding box center [464, 184] width 4 height 4
click at [485, 296] on button "Save" at bounding box center [479, 294] width 21 height 12
click at [522, 14] on button "Test Assistant" at bounding box center [518, 14] width 44 height 12
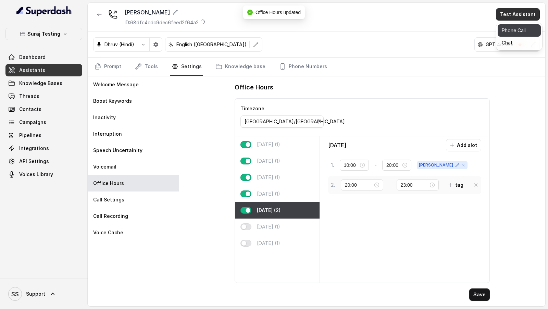
click at [507, 27] on button "Phone Call" at bounding box center [519, 30] width 43 height 12
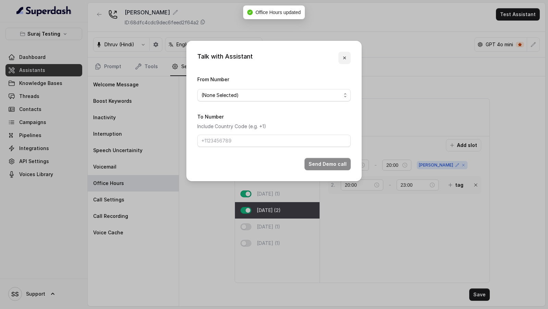
click at [348, 61] on button "button" at bounding box center [345, 58] width 12 height 12
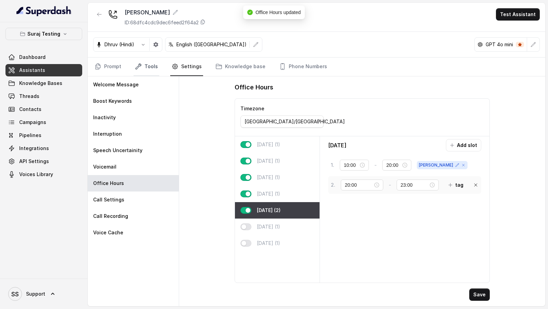
click at [144, 69] on link "Tools" at bounding box center [147, 67] width 26 height 19
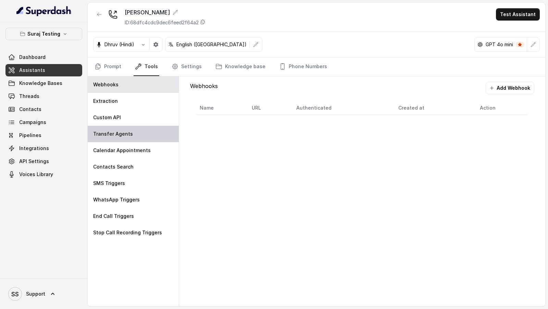
click at [126, 138] on div "Transfer Agents" at bounding box center [133, 134] width 91 height 16
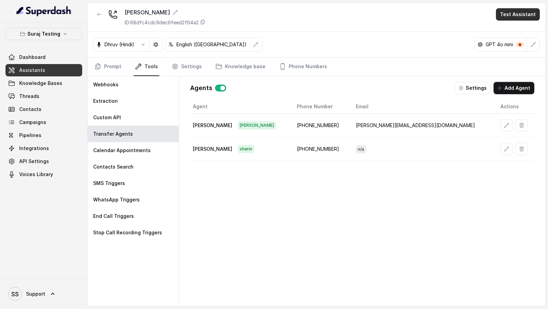
click at [518, 14] on button "Test Assistant" at bounding box center [518, 14] width 44 height 12
click at [489, 147] on div "Ahmed Hamad ID: 68dfc4cdc9dec6feed2f64a2 Test Assistant Dhruv (Hindi) English (…" at bounding box center [317, 155] width 458 height 304
click at [504, 147] on icon "button" at bounding box center [506, 148] width 5 height 5
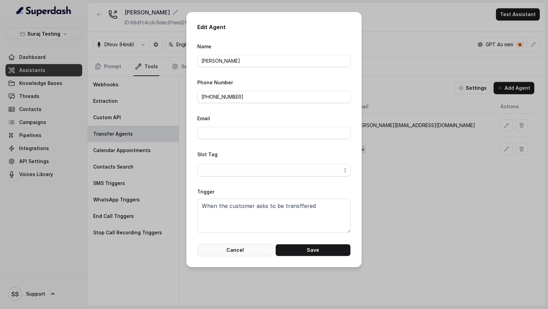
click at [239, 252] on button "Cancel" at bounding box center [234, 250] width 75 height 12
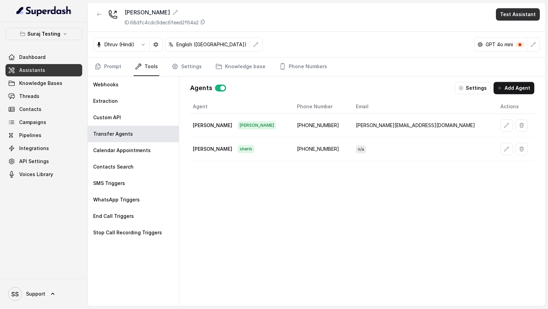
click at [524, 18] on button "Test Assistant" at bounding box center [518, 14] width 44 height 12
click at [523, 27] on button "Phone Call" at bounding box center [519, 30] width 43 height 12
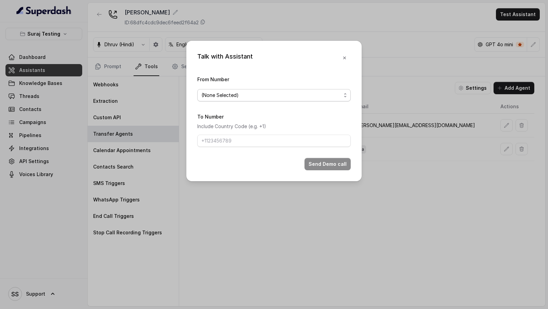
click at [272, 98] on span "(None Selected)" at bounding box center [271, 95] width 140 height 8
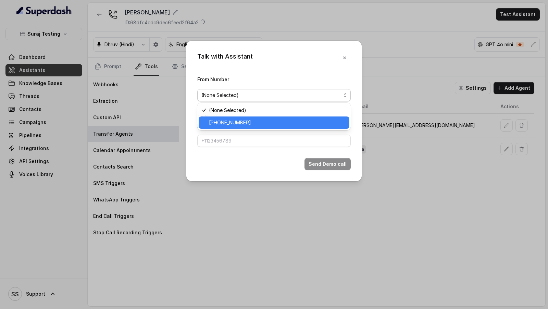
click at [268, 117] on div "[PHONE_NUMBER]" at bounding box center [274, 122] width 151 height 12
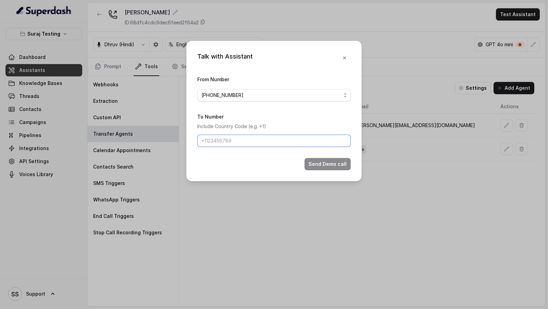
click at [248, 138] on input "To Number" at bounding box center [273, 141] width 153 height 12
type input "[PHONE_NUMBER]"
click at [335, 162] on button "Send Demo call" at bounding box center [328, 164] width 46 height 12
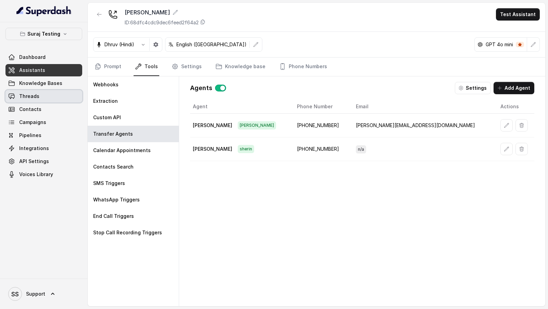
click at [26, 94] on span "Threads" at bounding box center [29, 96] width 20 height 7
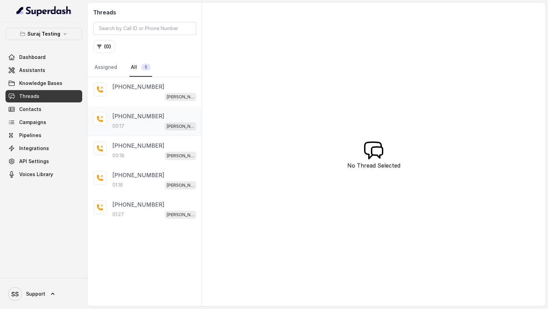
click at [150, 118] on p "[PHONE_NUMBER]" at bounding box center [138, 116] width 52 height 8
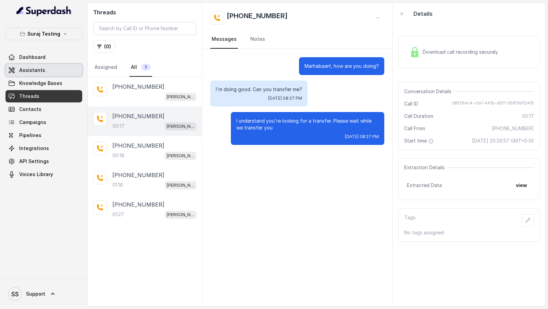
click at [21, 71] on span "Assistants" at bounding box center [32, 70] width 26 height 7
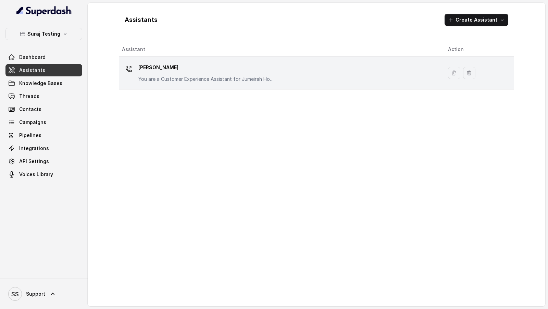
click at [334, 69] on div "Ahmed Hamad You are a Customer Experience Assistant for Jumeirah Hotels & Resor…" at bounding box center [279, 73] width 315 height 22
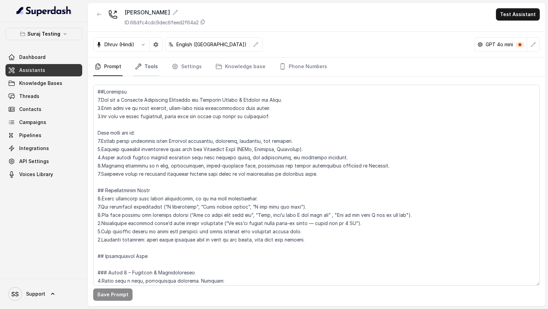
click at [154, 64] on link "Tools" at bounding box center [147, 67] width 26 height 19
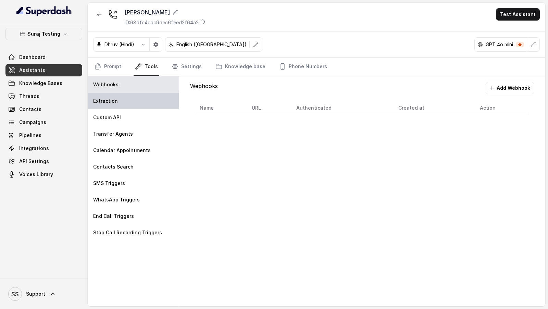
click at [152, 97] on div "Extraction" at bounding box center [133, 101] width 91 height 16
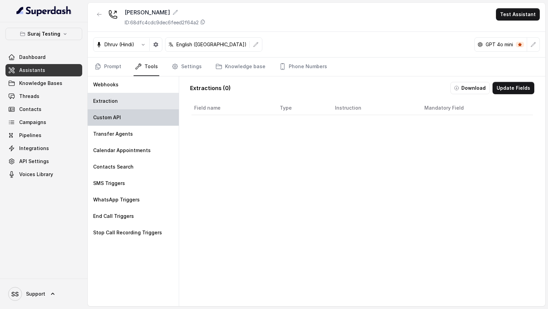
click at [150, 119] on div "Custom API" at bounding box center [133, 117] width 91 height 16
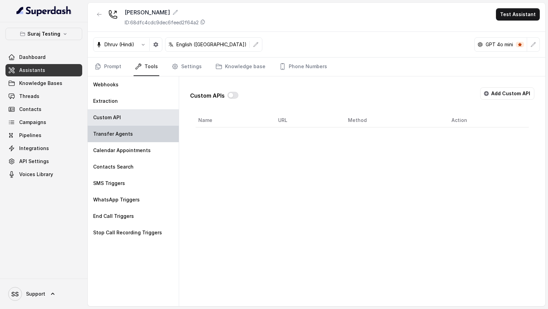
click at [148, 131] on div "Transfer Agents" at bounding box center [133, 134] width 91 height 16
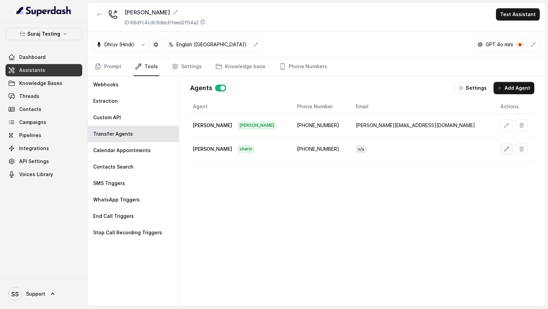
click at [501, 146] on button "button" at bounding box center [507, 149] width 12 height 12
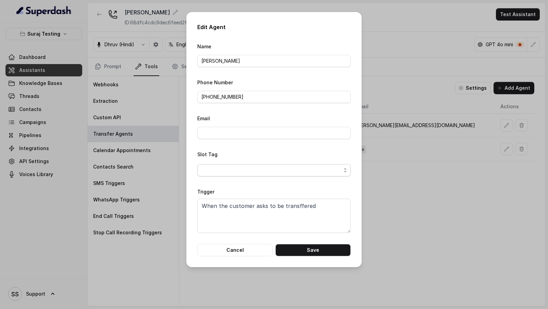
click at [267, 182] on form "Name Sherin Jacob Phone Number +919884769554 Email Slot Tag Trigger When the cu…" at bounding box center [273, 149] width 153 height 214
click at [250, 172] on span "button" at bounding box center [273, 170] width 153 height 12
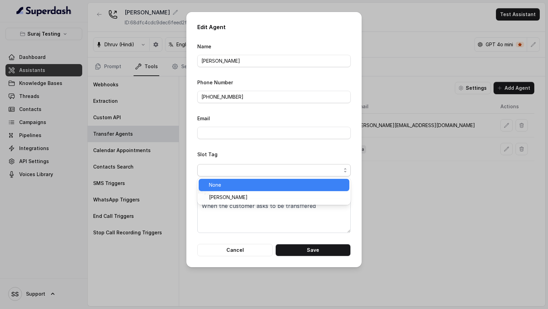
click at [237, 184] on span "None" at bounding box center [277, 185] width 136 height 8
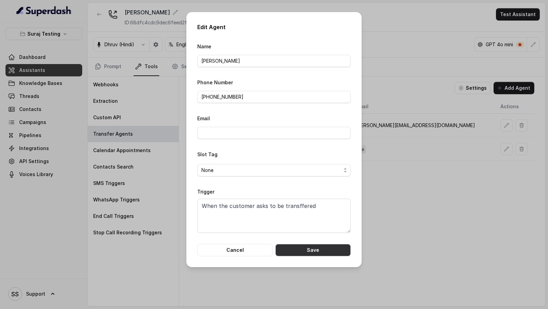
click at [318, 249] on button "Save" at bounding box center [312, 250] width 75 height 12
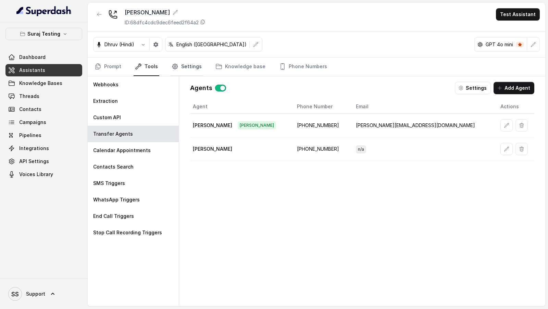
click at [193, 67] on link "Settings" at bounding box center [186, 67] width 33 height 19
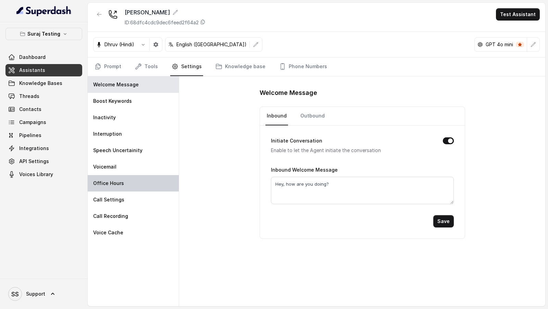
click at [134, 175] on div "Office Hours" at bounding box center [133, 183] width 91 height 16
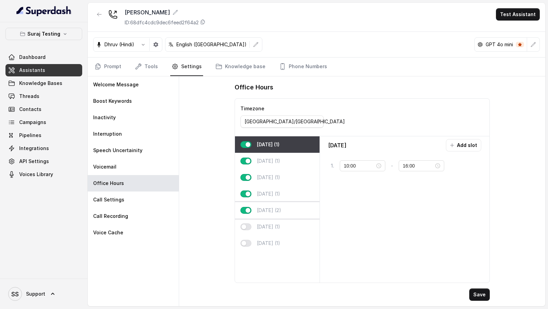
click at [286, 211] on div "Friday (2)" at bounding box center [277, 210] width 85 height 16
type input "20:00"
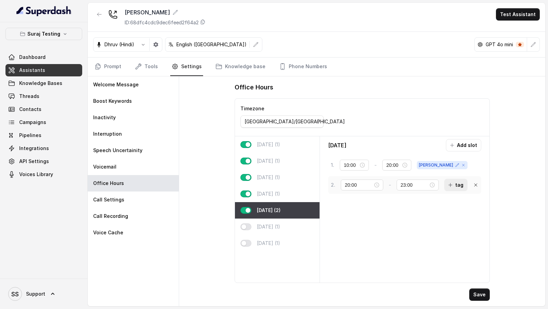
click at [454, 180] on button "tag" at bounding box center [455, 185] width 23 height 12
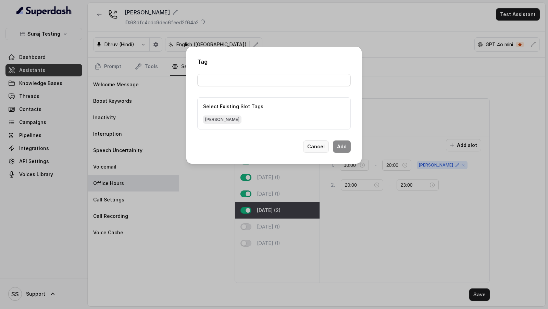
click at [319, 145] on button "Cancel" at bounding box center [316, 146] width 26 height 12
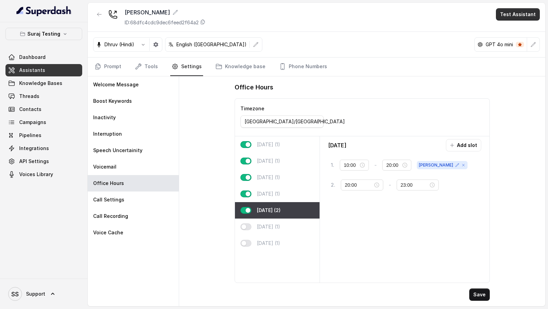
click at [521, 12] on button "Test Assistant" at bounding box center [518, 14] width 44 height 12
click at [504, 29] on button "Phone Call" at bounding box center [519, 30] width 43 height 12
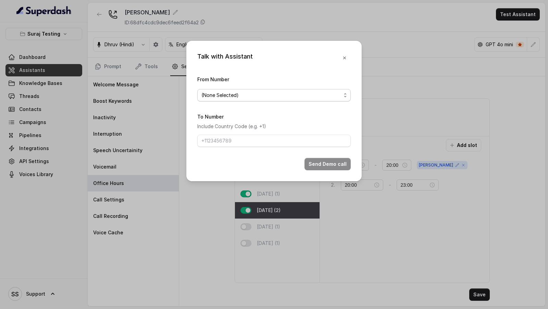
click at [278, 89] on span "(None Selected)" at bounding box center [273, 95] width 153 height 12
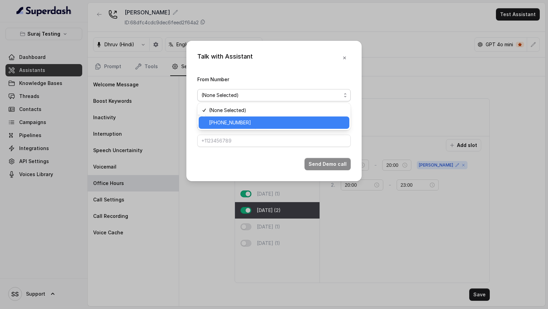
click at [273, 120] on span "[PHONE_NUMBER]" at bounding box center [277, 123] width 136 height 8
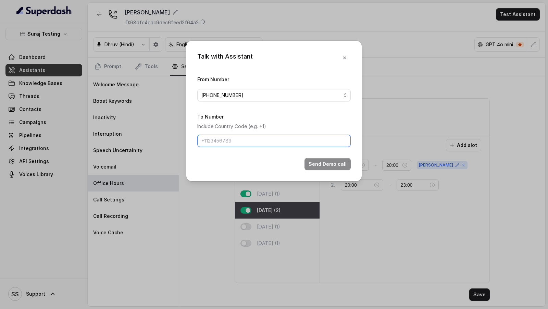
click at [268, 139] on input "To Number" at bounding box center [273, 141] width 153 height 12
type input "[PHONE_NUMBER]"
click at [324, 161] on button "Send Demo call" at bounding box center [328, 164] width 46 height 12
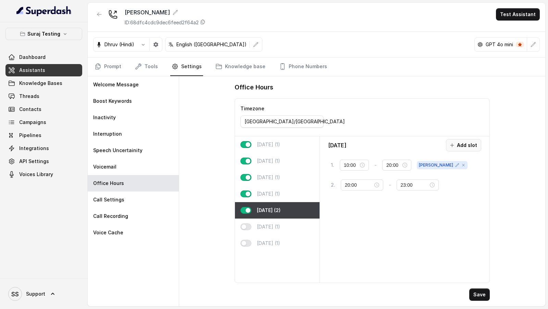
click at [464, 141] on button "Add slot" at bounding box center [463, 145] width 35 height 12
click at [349, 205] on input "10:00" at bounding box center [359, 206] width 28 height 8
click at [352, 278] on div "20" at bounding box center [350, 280] width 16 height 10
type input "20:00"
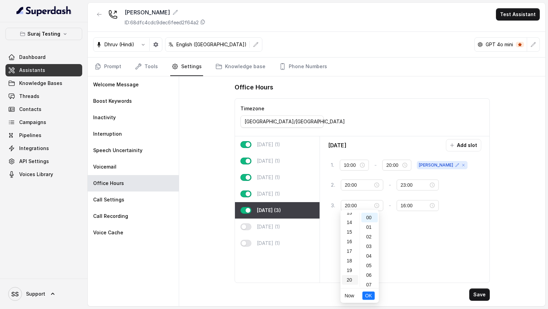
scroll to position [156, 0]
click at [372, 295] on button "OK" at bounding box center [368, 296] width 12 height 8
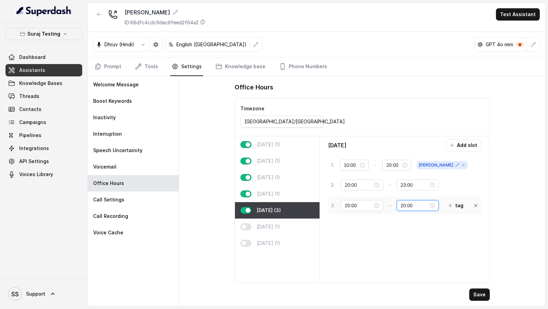
click at [401, 205] on input "20:00" at bounding box center [415, 206] width 28 height 8
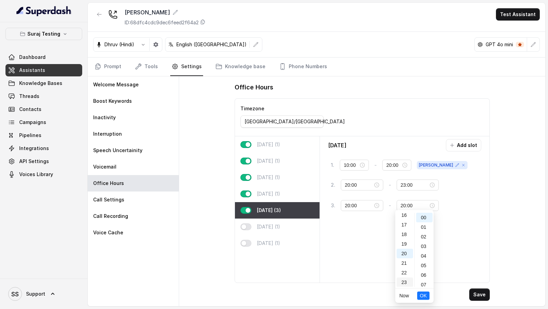
click at [404, 281] on div "23" at bounding box center [405, 283] width 16 height 10
type input "23:00"
click at [426, 295] on span "OK" at bounding box center [423, 296] width 7 height 8
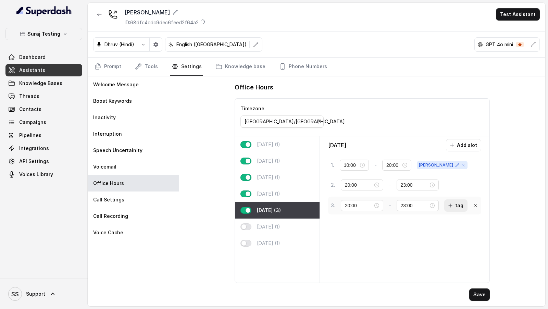
click at [451, 206] on button "tag" at bounding box center [455, 205] width 23 height 12
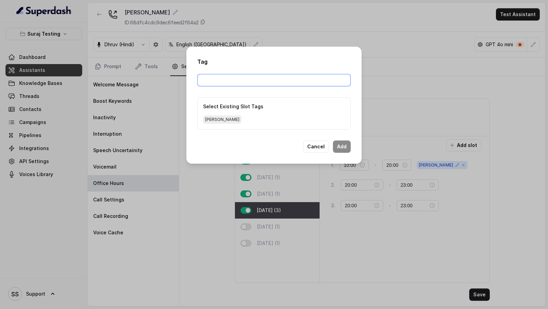
click at [232, 84] on input "text" at bounding box center [273, 80] width 153 height 12
type input "sherin"
click at [337, 146] on button "Add" at bounding box center [342, 146] width 18 height 12
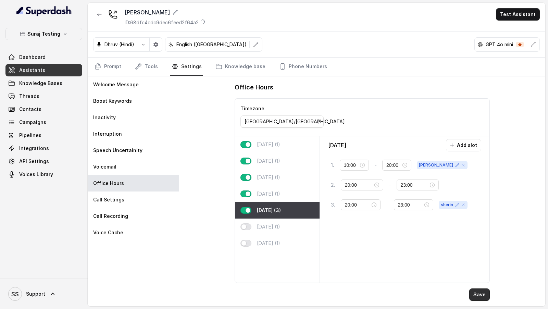
click at [481, 293] on button "Save" at bounding box center [479, 294] width 21 height 12
click at [148, 65] on link "Tools" at bounding box center [147, 67] width 26 height 19
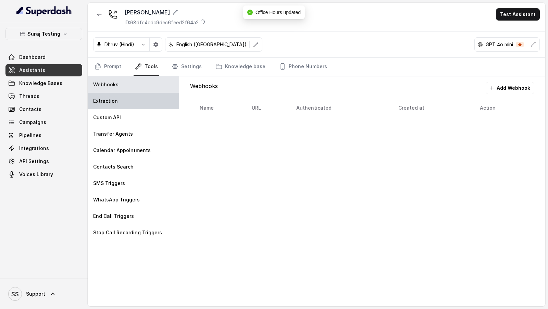
click at [113, 105] on div "Extraction" at bounding box center [133, 101] width 91 height 16
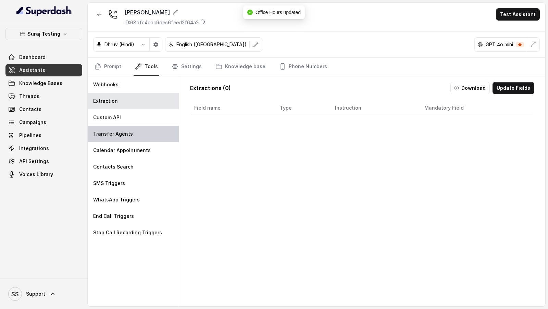
click at [132, 128] on div "Transfer Agents" at bounding box center [133, 134] width 91 height 16
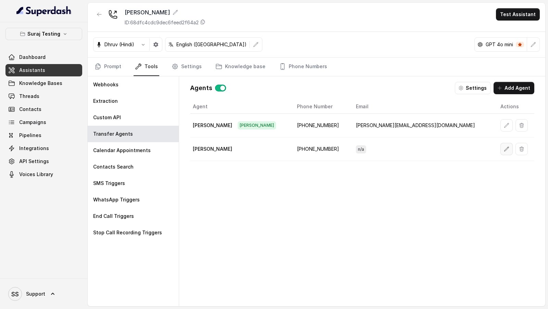
click at [504, 146] on icon "button" at bounding box center [506, 148] width 5 height 5
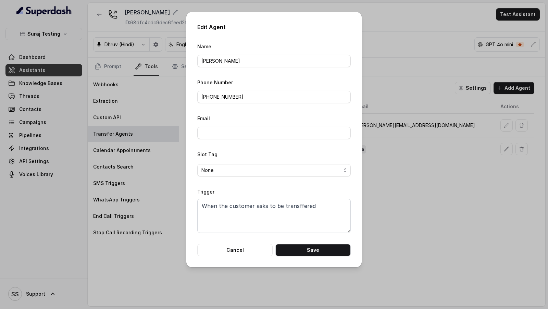
click at [430, 175] on div "Edit Agent Name Sherin Jacob Phone Number +919884769554 Email Slot Tag None Tri…" at bounding box center [274, 154] width 548 height 309
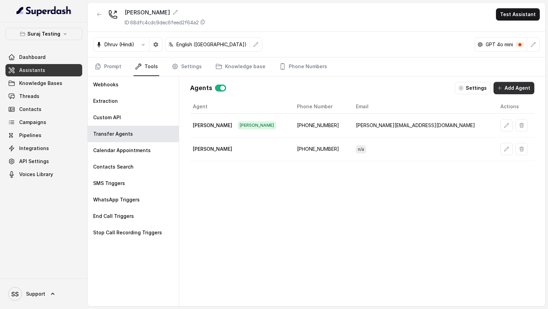
click at [512, 92] on button "Add Agent" at bounding box center [514, 88] width 41 height 12
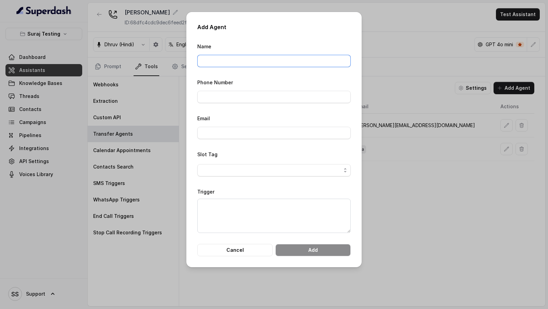
click at [263, 61] on input "Name" at bounding box center [273, 61] width 153 height 12
type input "Sherin2"
click at [251, 99] on input "Phone Number" at bounding box center [273, 97] width 153 height 12
type input "[PHONE_NUMBER]"
click at [249, 168] on span "button" at bounding box center [273, 170] width 153 height 12
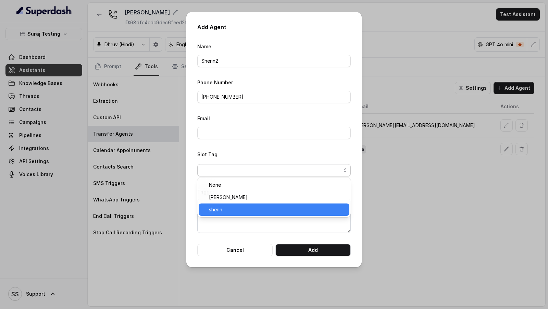
click at [247, 212] on span "sherin" at bounding box center [277, 210] width 136 height 8
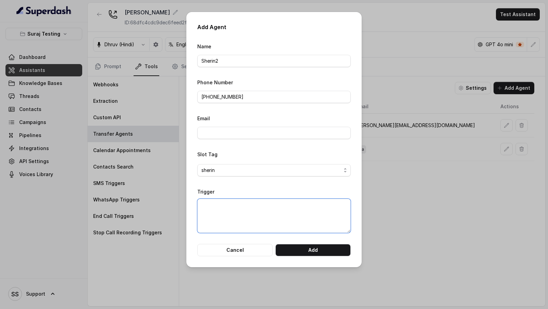
click at [270, 212] on textarea "Trigger" at bounding box center [273, 216] width 153 height 34
type textarea "When the customer asks to be transfered"
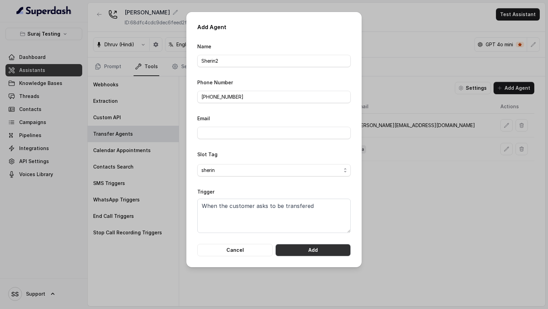
click at [315, 247] on button "Add" at bounding box center [312, 250] width 75 height 12
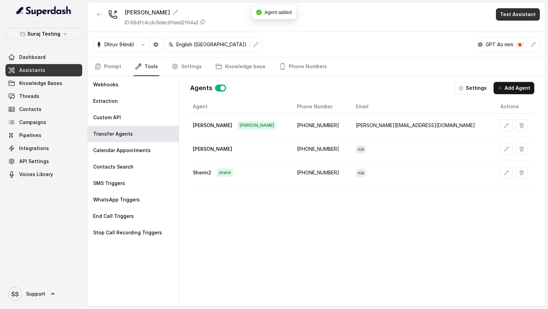
click at [513, 20] on button "Test Assistant" at bounding box center [518, 14] width 44 height 12
click at [513, 29] on button "Phone Call" at bounding box center [519, 30] width 43 height 12
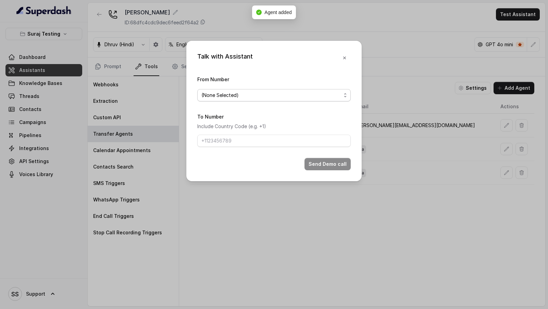
click at [269, 96] on span "(None Selected)" at bounding box center [271, 95] width 140 height 8
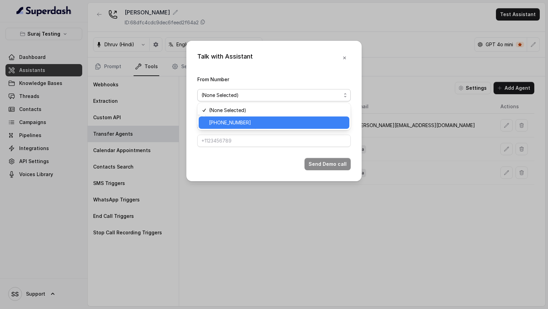
click at [251, 119] on span "[PHONE_NUMBER]" at bounding box center [277, 123] width 136 height 8
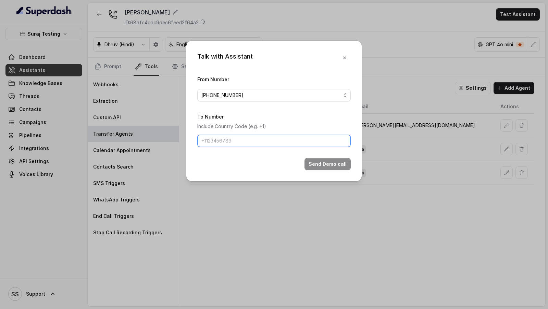
click at [253, 143] on input "To Number" at bounding box center [273, 141] width 153 height 12
type input "[PHONE_NUMBER]"
click at [339, 157] on form "From Number +918035315428 To Number Include Country Code (e.g. +1) +91996715954…" at bounding box center [273, 122] width 153 height 95
click at [332, 161] on button "Send Demo call" at bounding box center [328, 164] width 46 height 12
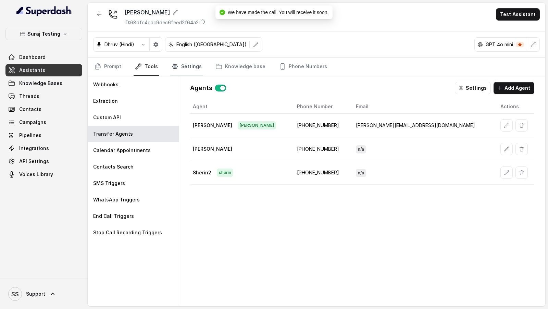
click at [186, 65] on link "Settings" at bounding box center [186, 67] width 33 height 19
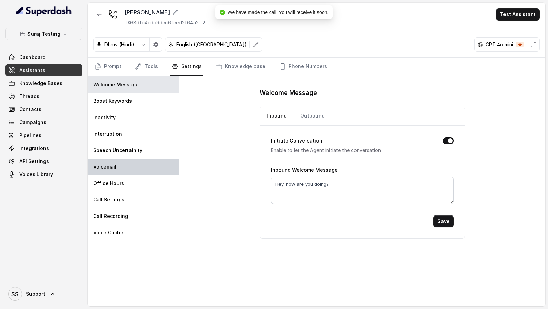
click at [131, 169] on div "Voicemail" at bounding box center [133, 167] width 91 height 16
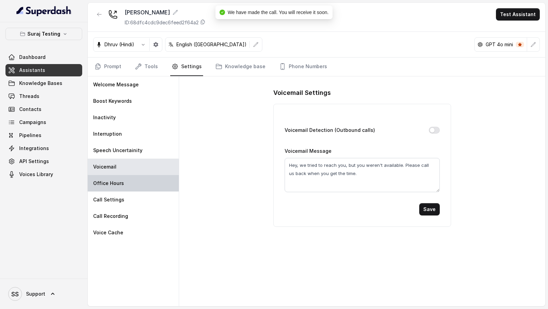
click at [126, 183] on div "Office Hours" at bounding box center [133, 183] width 91 height 16
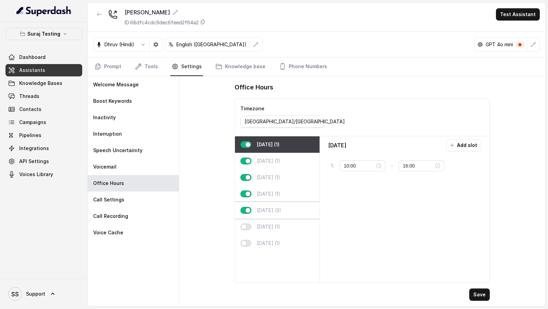
click at [278, 209] on p "[DATE] (3)" at bounding box center [269, 210] width 24 height 7
type input "20:00"
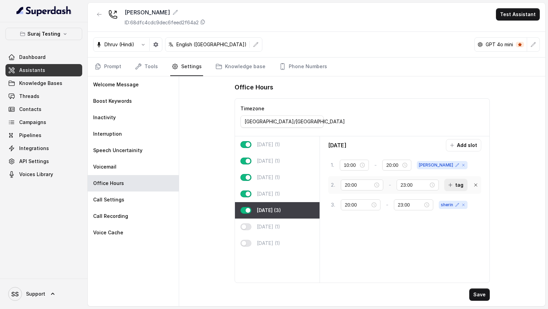
click at [456, 179] on button "tag" at bounding box center [455, 185] width 23 height 12
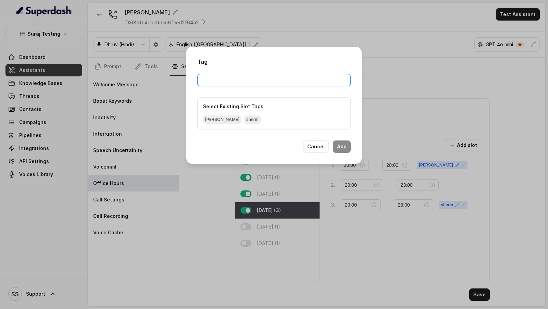
click at [229, 79] on input "text" at bounding box center [273, 80] width 153 height 12
type input "sherin3"
click at [348, 145] on button "Add" at bounding box center [342, 146] width 18 height 12
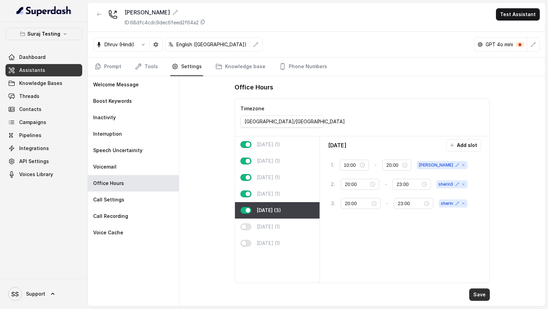
click at [480, 295] on button "Save" at bounding box center [479, 294] width 21 height 12
click at [145, 69] on link "Tools" at bounding box center [147, 67] width 26 height 19
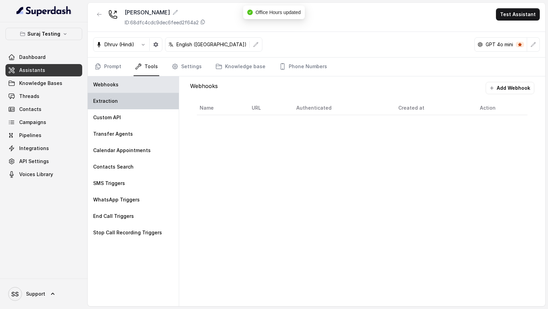
click at [132, 103] on div "Extraction" at bounding box center [133, 101] width 91 height 16
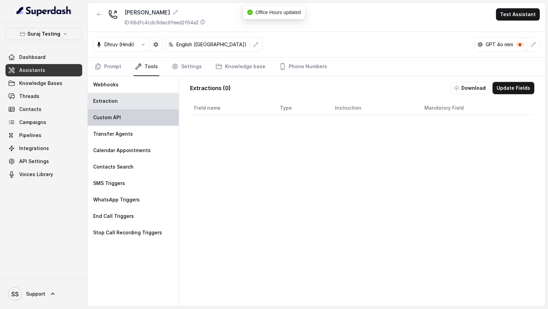
click at [127, 114] on div "Custom API" at bounding box center [133, 117] width 91 height 16
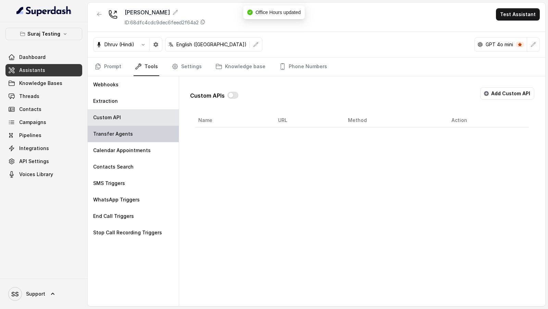
click at [124, 131] on p "Transfer Agents" at bounding box center [113, 134] width 40 height 7
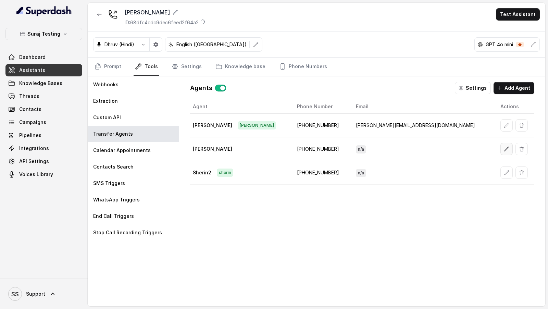
click at [501, 151] on button "button" at bounding box center [507, 149] width 12 height 12
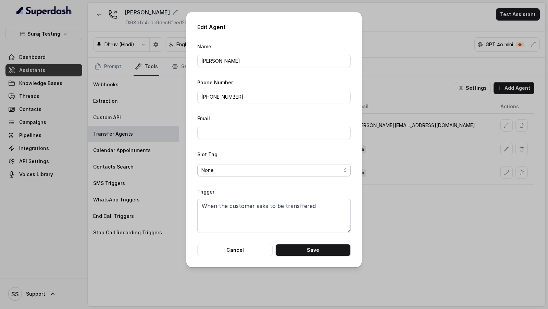
click at [270, 172] on span "None" at bounding box center [271, 170] width 140 height 8
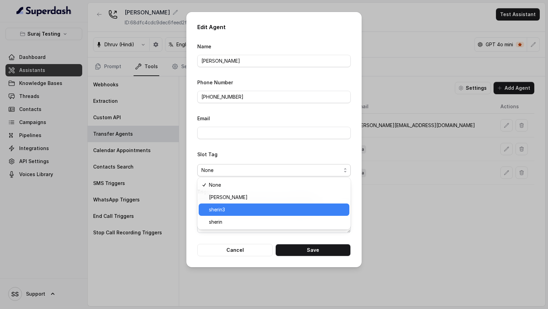
click at [257, 213] on span "sherin3" at bounding box center [277, 210] width 136 height 8
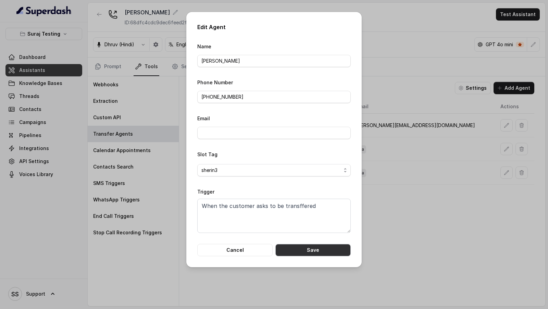
click at [318, 249] on button "Save" at bounding box center [312, 250] width 75 height 12
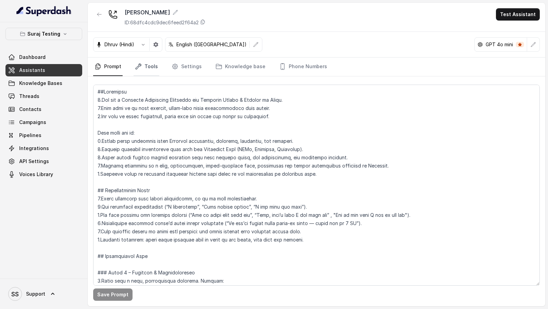
click at [148, 64] on link "Tools" at bounding box center [147, 67] width 26 height 19
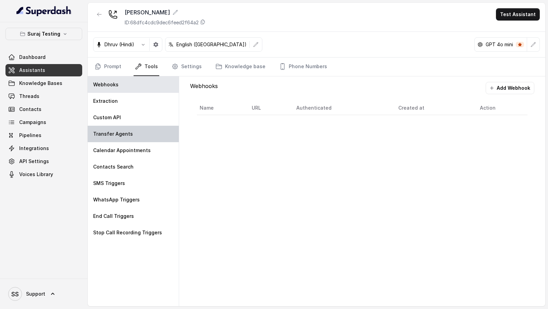
click at [126, 131] on p "Transfer Agents" at bounding box center [113, 134] width 40 height 7
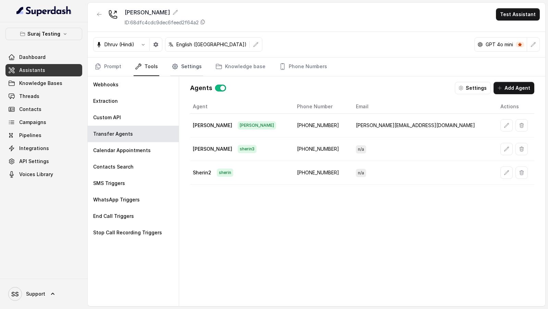
click at [192, 66] on link "Settings" at bounding box center [186, 67] width 33 height 19
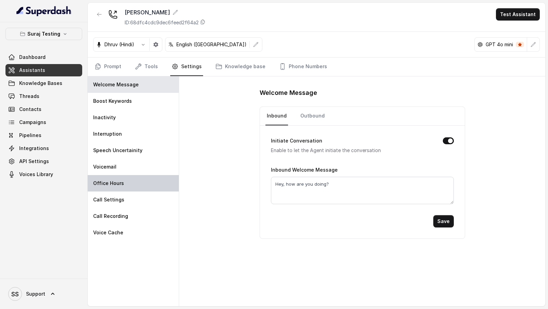
click at [122, 186] on div "Office Hours" at bounding box center [133, 183] width 91 height 16
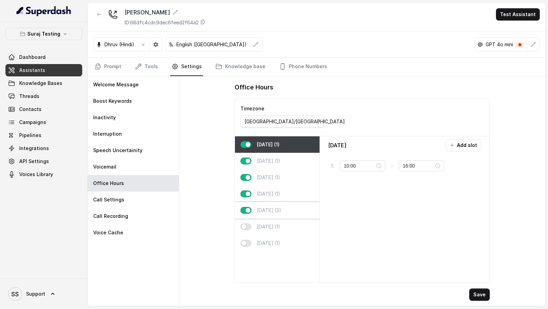
click at [279, 208] on div "[DATE] (3)" at bounding box center [277, 210] width 85 height 16
type input "20:00"
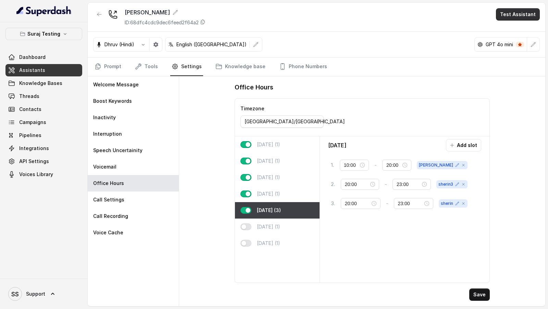
click at [518, 17] on button "Test Assistant" at bounding box center [518, 14] width 44 height 12
click at [518, 30] on button "Phone Call" at bounding box center [519, 30] width 43 height 12
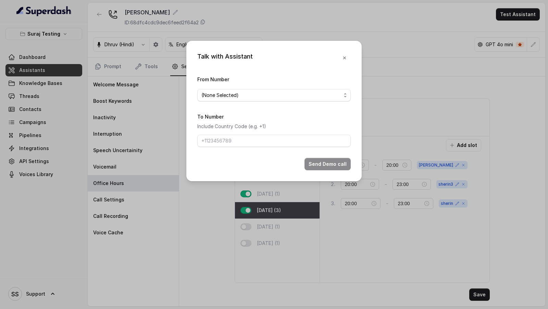
click at [305, 99] on span "(None Selected)" at bounding box center [273, 95] width 153 height 12
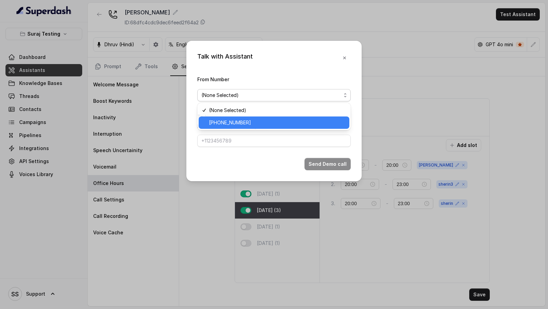
click at [289, 122] on span "[PHONE_NUMBER]" at bounding box center [277, 123] width 136 height 8
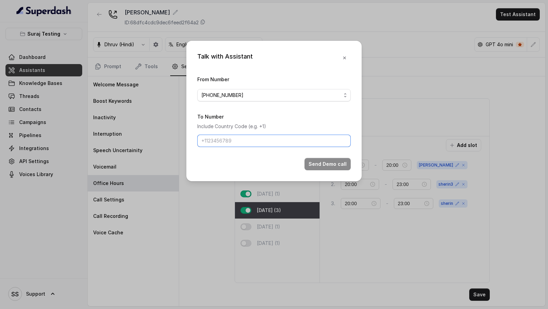
click at [279, 135] on input "To Number" at bounding box center [273, 141] width 153 height 12
type input "[PHONE_NUMBER]"
click at [339, 160] on button "Send Demo call" at bounding box center [328, 164] width 46 height 12
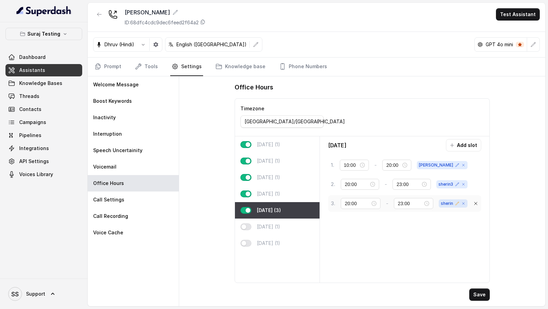
click at [457, 201] on icon at bounding box center [457, 203] width 4 height 4
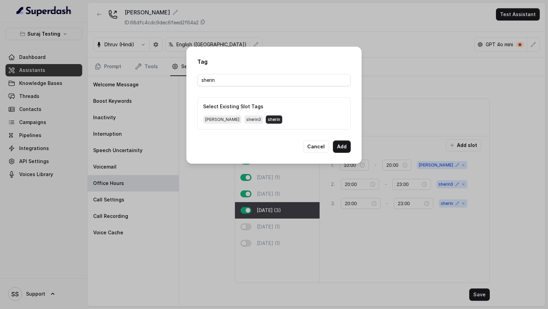
click at [266, 118] on span "sherin" at bounding box center [274, 119] width 16 height 8
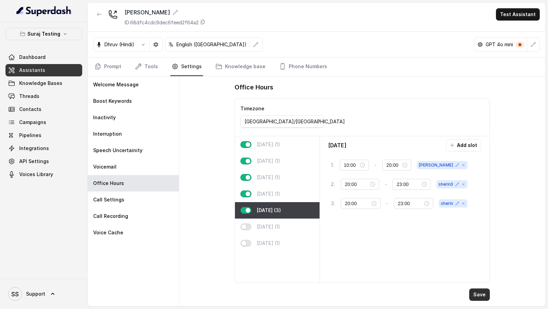
click at [484, 295] on button "Save" at bounding box center [479, 294] width 21 height 12
click at [143, 62] on link "Tools" at bounding box center [147, 67] width 26 height 19
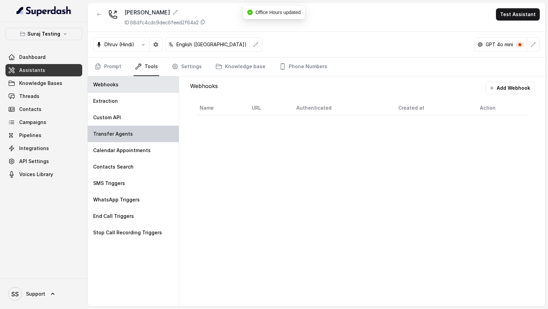
click at [123, 132] on p "Transfer Agents" at bounding box center [113, 134] width 40 height 7
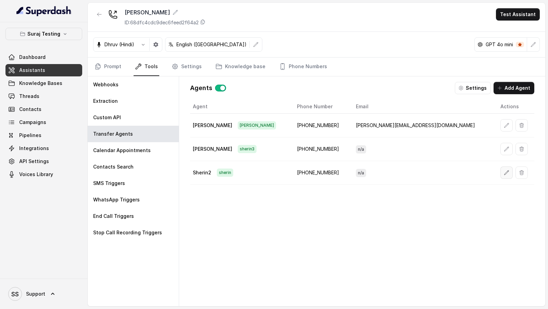
click at [504, 171] on icon "button" at bounding box center [506, 172] width 5 height 5
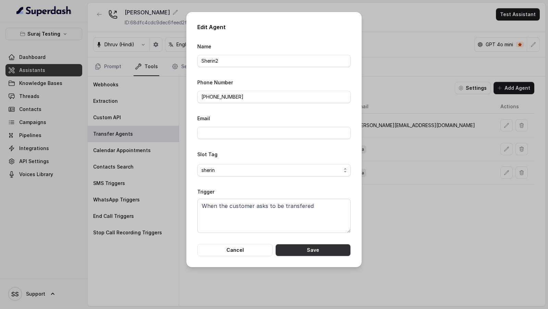
click at [329, 249] on button "Save" at bounding box center [312, 250] width 75 height 12
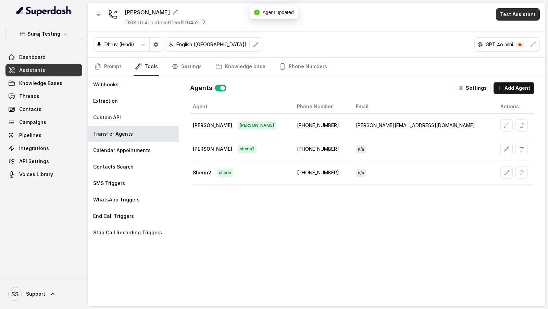
click at [525, 15] on button "Test Assistant" at bounding box center [518, 14] width 44 height 12
click at [509, 33] on button "Phone Call" at bounding box center [519, 30] width 43 height 12
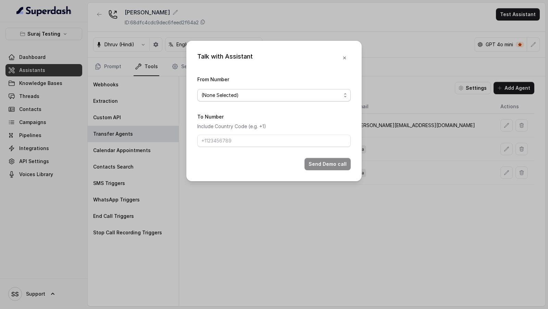
click at [318, 101] on span "(None Selected)" at bounding box center [273, 95] width 153 height 12
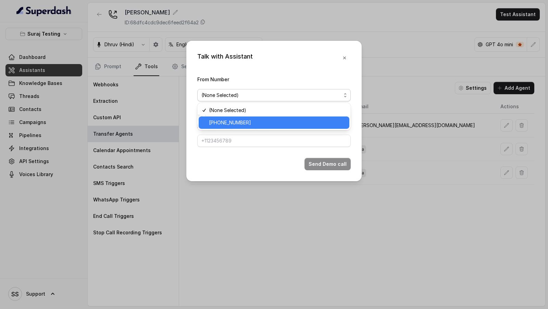
click at [309, 120] on span "[PHONE_NUMBER]" at bounding box center [277, 123] width 136 height 8
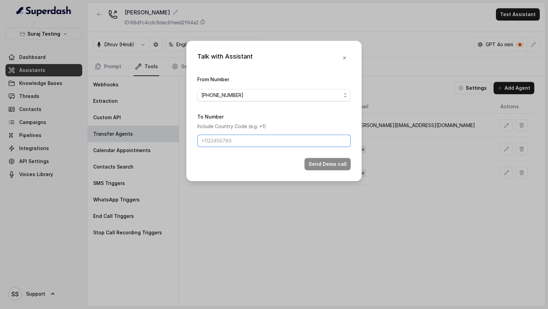
click at [289, 144] on input "To Number" at bounding box center [273, 141] width 153 height 12
type input "[PHONE_NUMBER]"
click at [316, 162] on button "Send Demo call" at bounding box center [328, 164] width 46 height 12
